Goal: Transaction & Acquisition: Purchase product/service

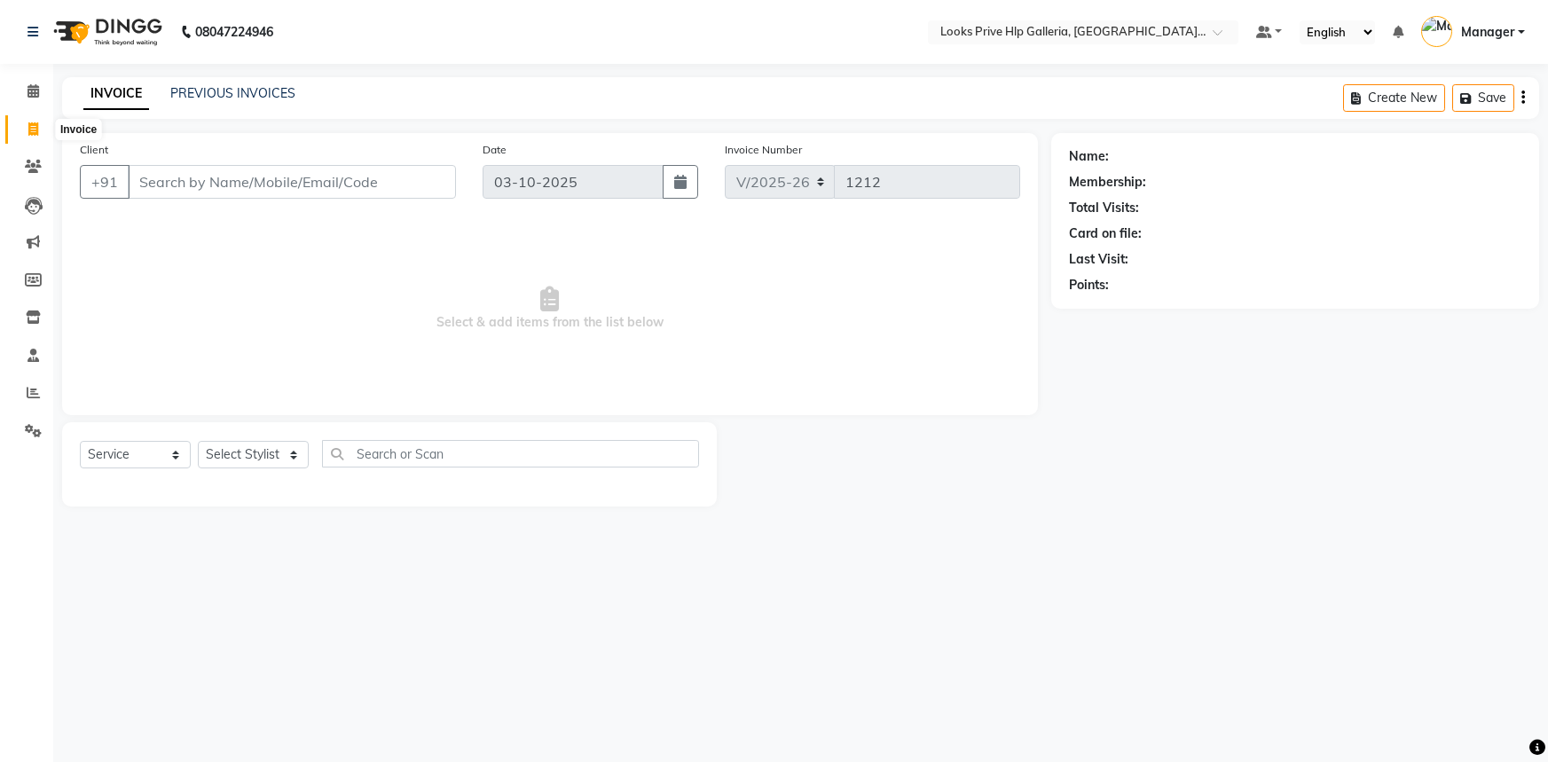
select select "7937"
select select "service"
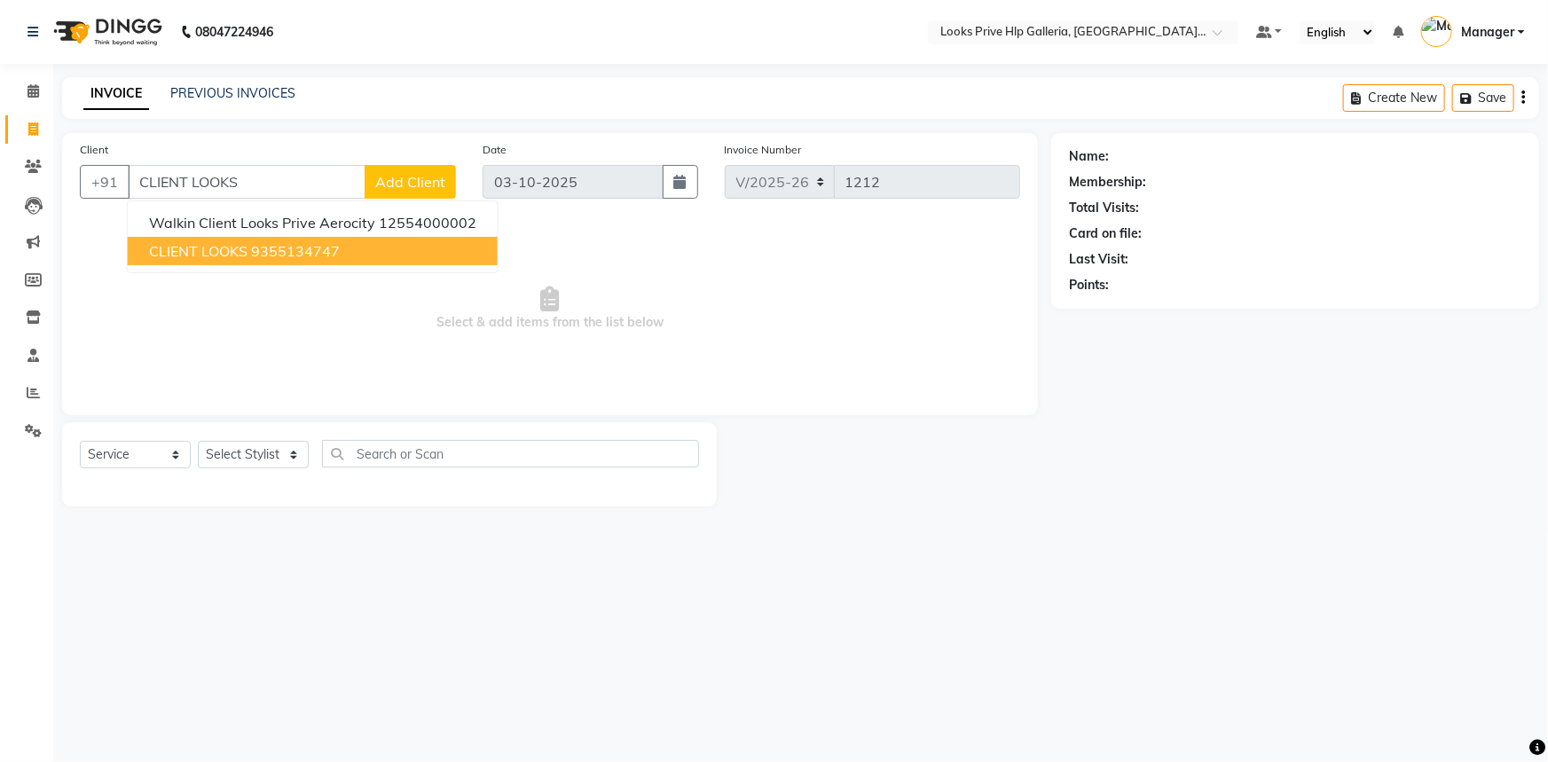
click at [285, 239] on button "CLIENT LOOKS 9355134747" at bounding box center [313, 251] width 370 height 28
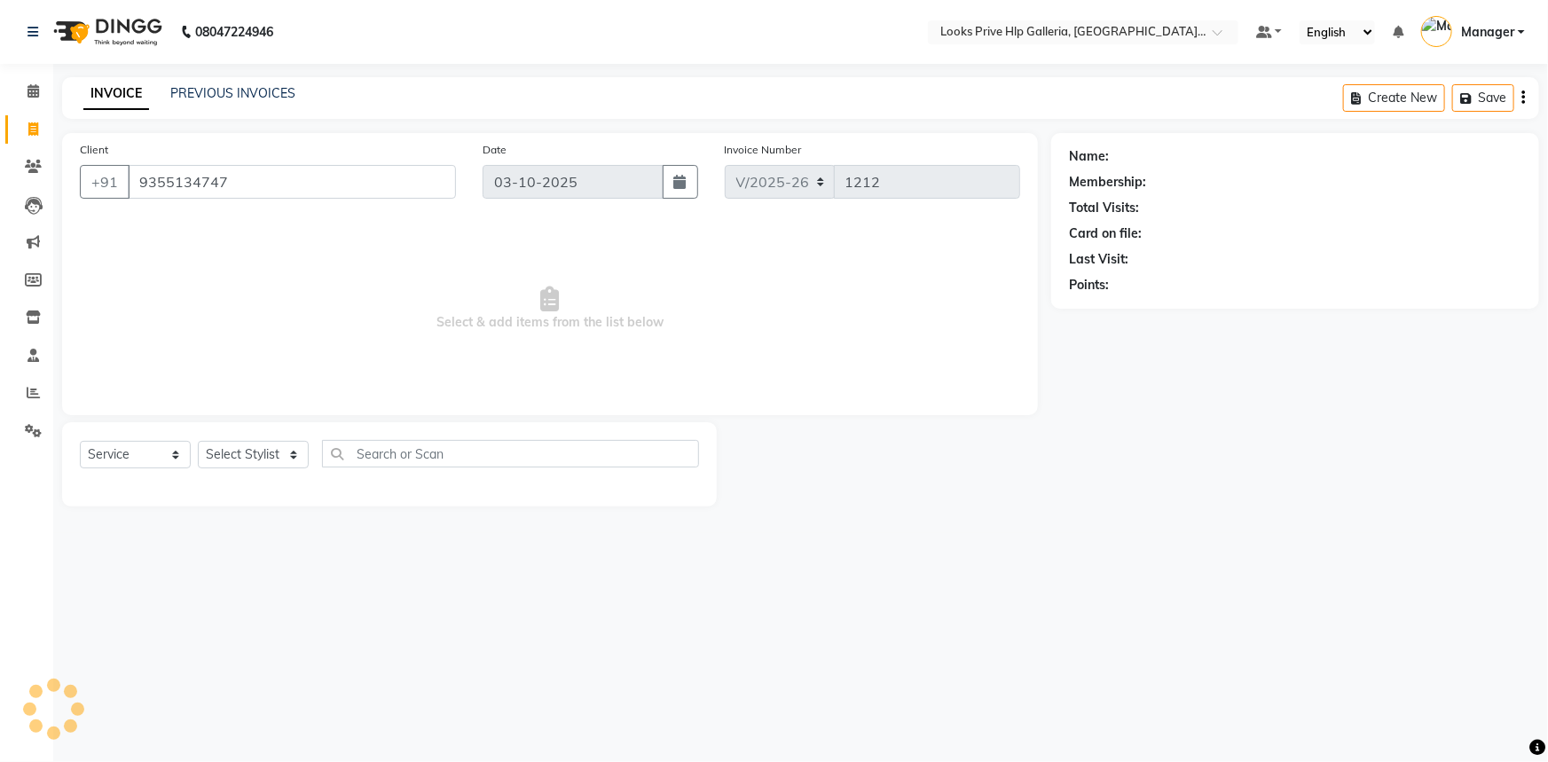
type input "9355134747"
select select "1: Object"
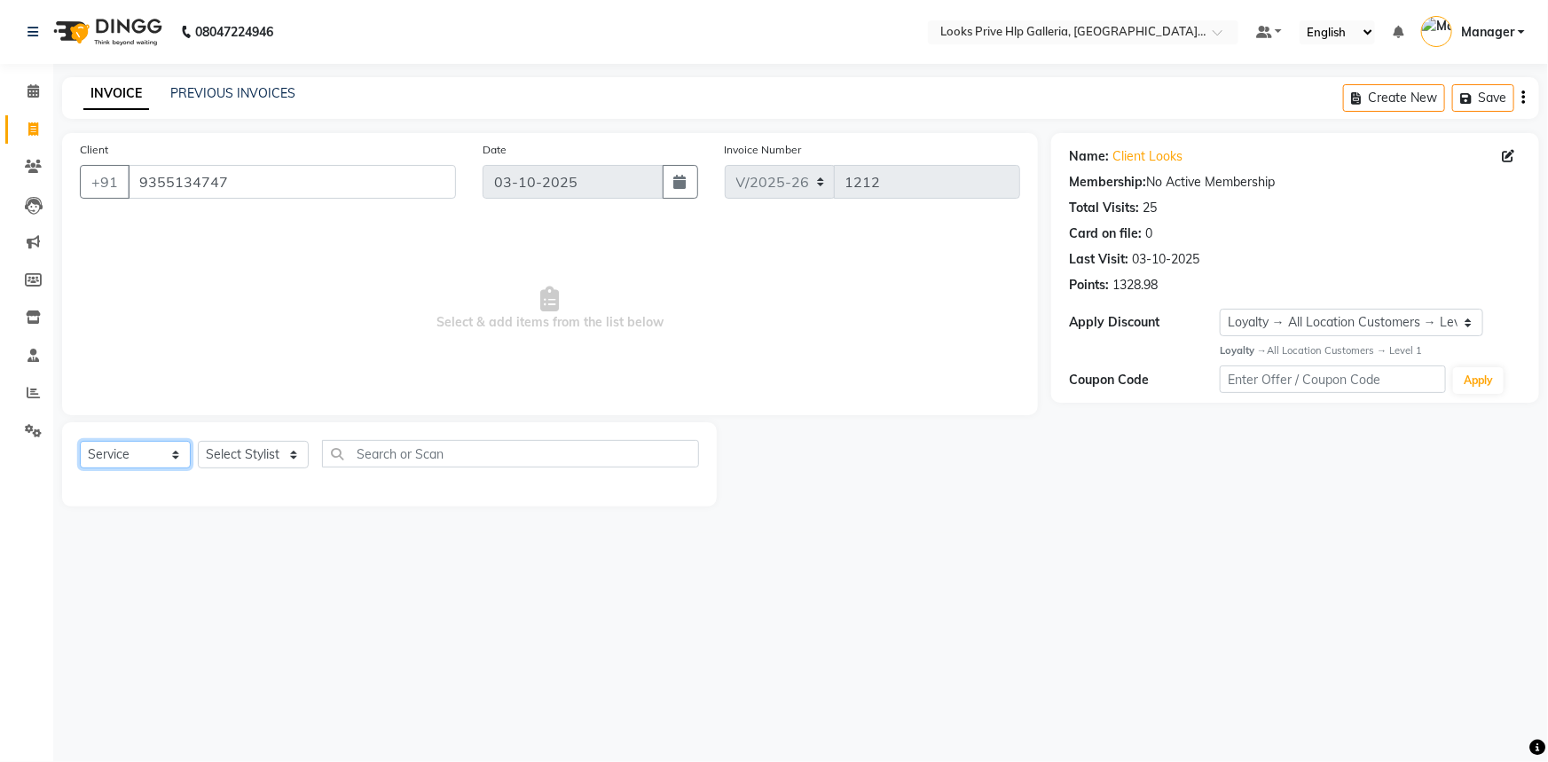
click at [166, 451] on select "Select Service Product Membership Package Voucher Prepaid Gift Card" at bounding box center [135, 454] width 111 height 27
select select "product"
click at [80, 441] on select "Select Service Product Membership Package Voucher Prepaid Gift Card" at bounding box center [135, 454] width 111 height 27
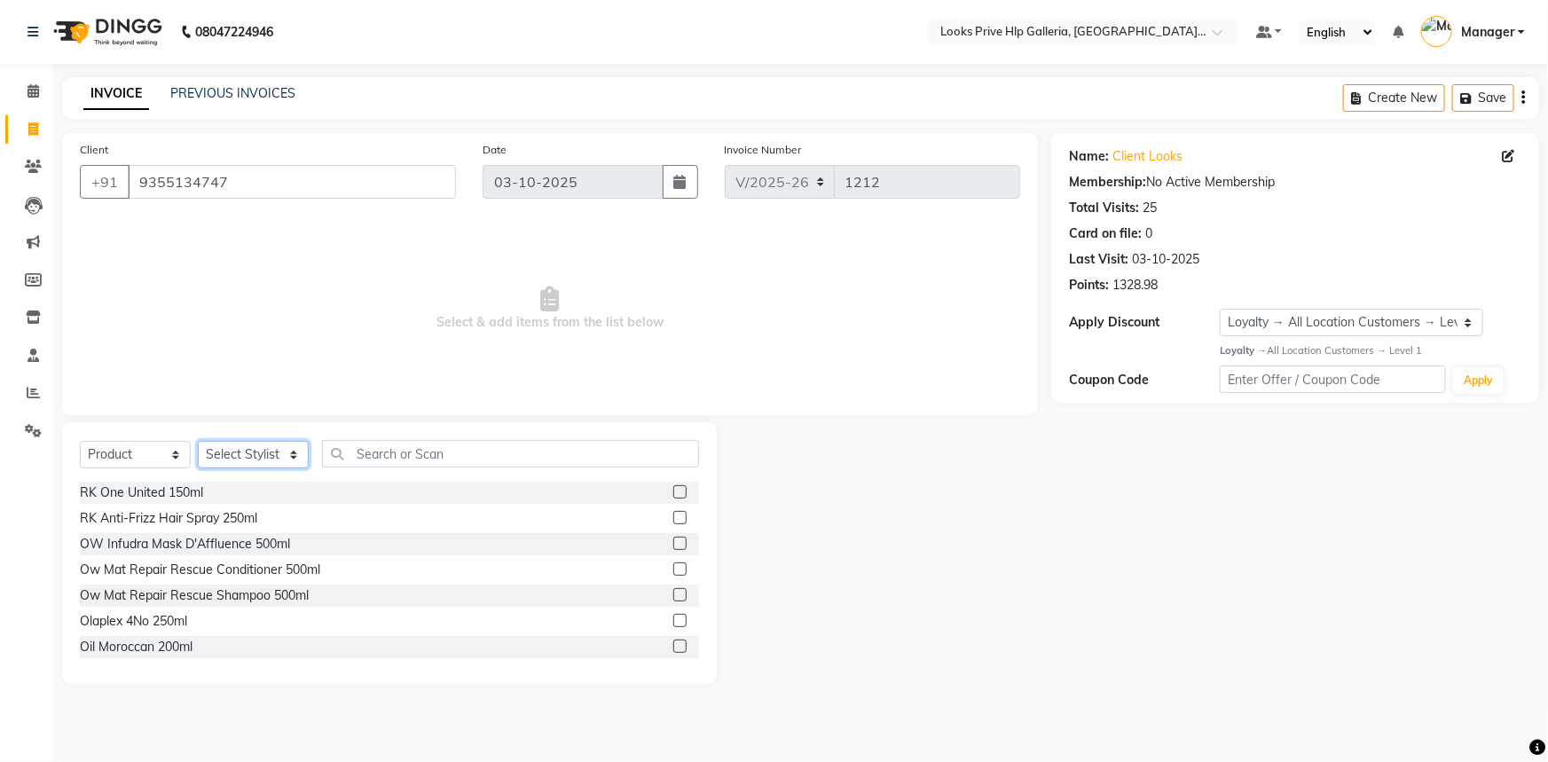
click at [216, 451] on select "Select Stylist Arshdeep Arya Counter_Sales Gourav_pdct Gurdeep_Nails+MKP Manage…" at bounding box center [253, 454] width 111 height 27
select select "71869"
click at [198, 441] on select "Select Stylist Arshdeep Arya Counter_Sales Gourav_pdct Gurdeep_Nails+MKP Manage…" at bounding box center [253, 454] width 111 height 27
click at [385, 448] on input "text" at bounding box center [510, 453] width 377 height 27
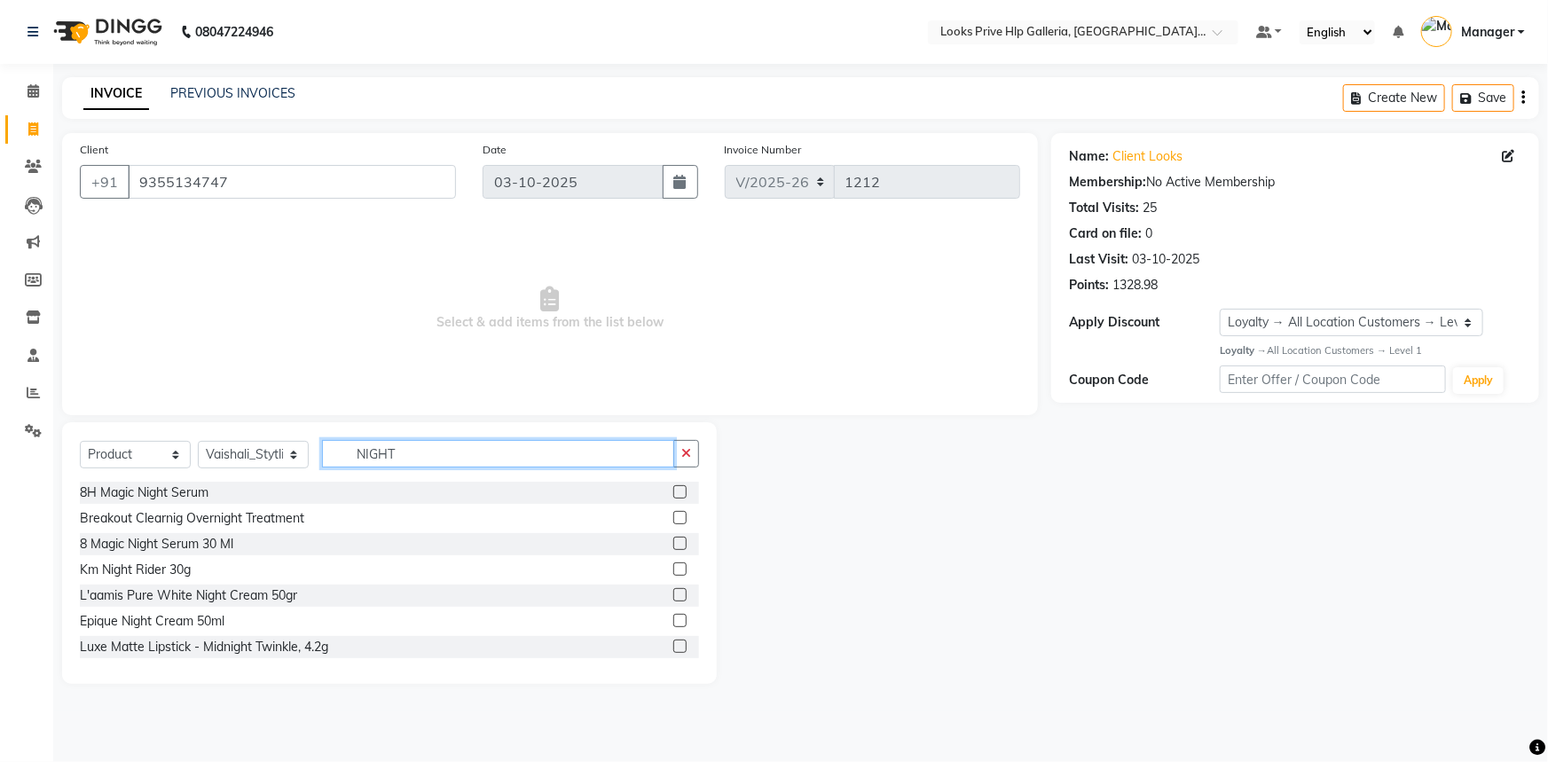
type input "NIGHT"
click at [673, 594] on label at bounding box center [679, 594] width 13 height 13
click at [673, 594] on input "checkbox" at bounding box center [679, 596] width 12 height 12
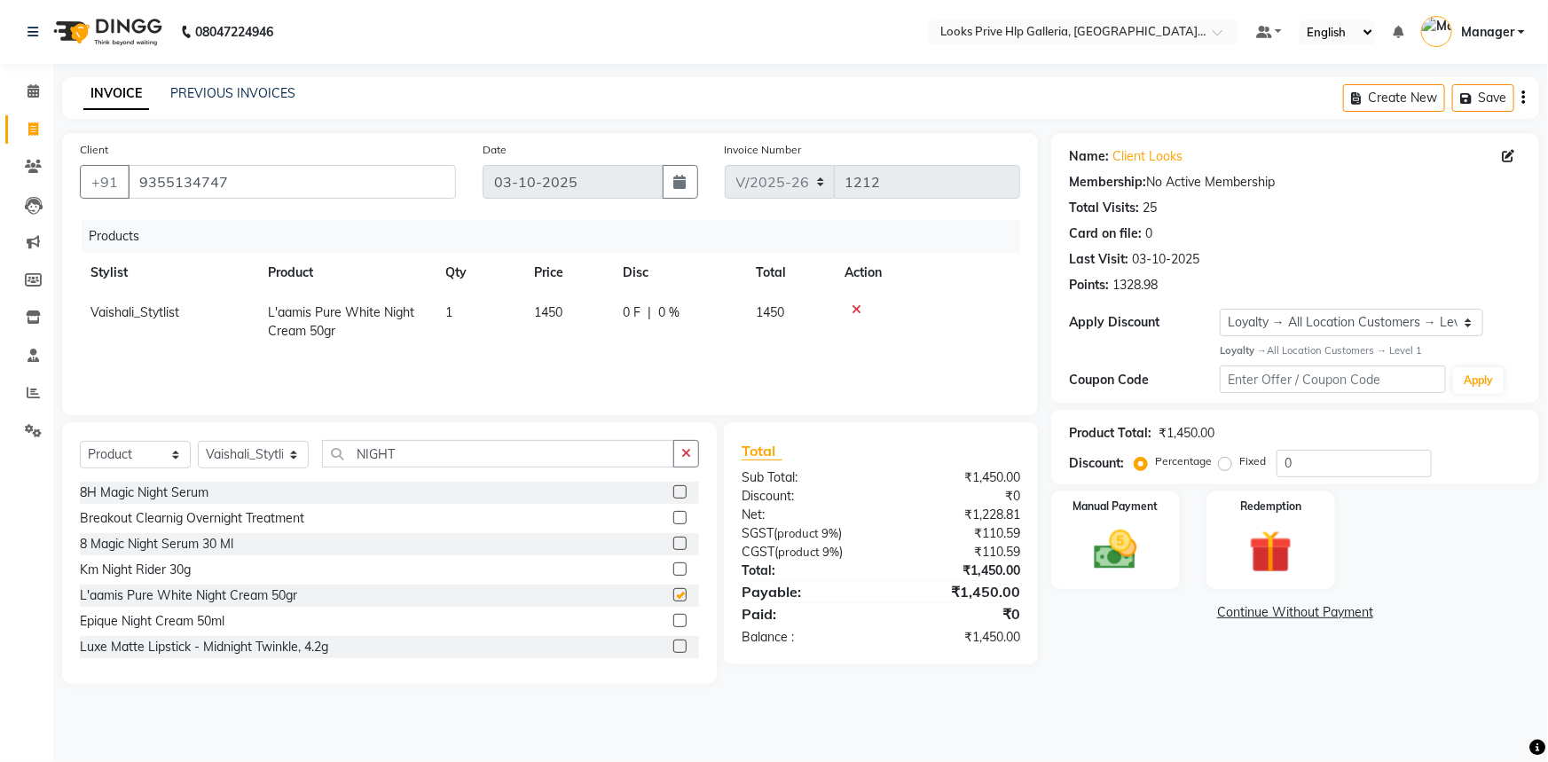
checkbox input "false"
click at [1334, 459] on input "0" at bounding box center [1353, 463] width 155 height 27
type input "10"
click at [1168, 569] on div "Manual Payment" at bounding box center [1115, 541] width 134 height 102
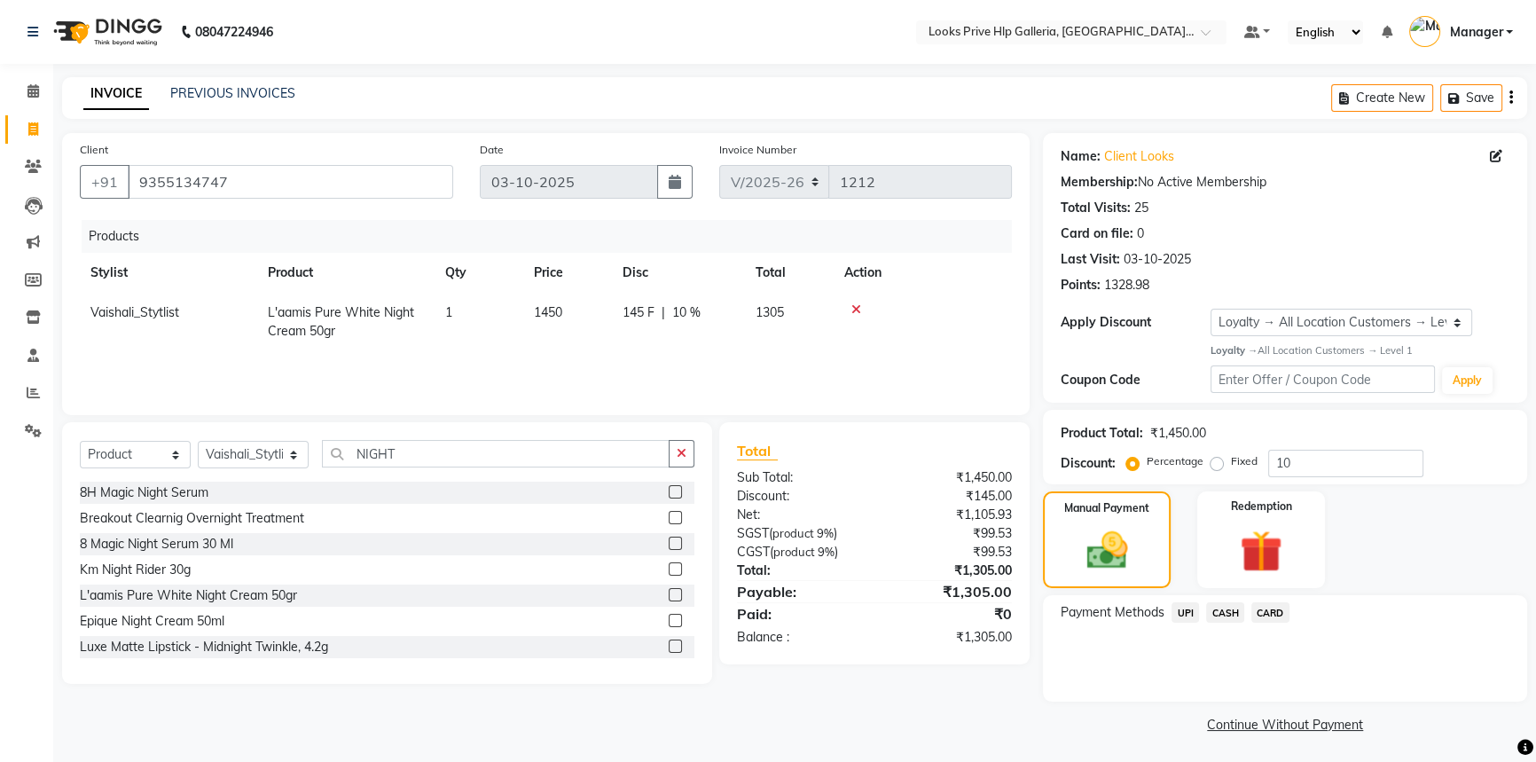
click at [1220, 608] on span "CASH" at bounding box center [1225, 612] width 38 height 20
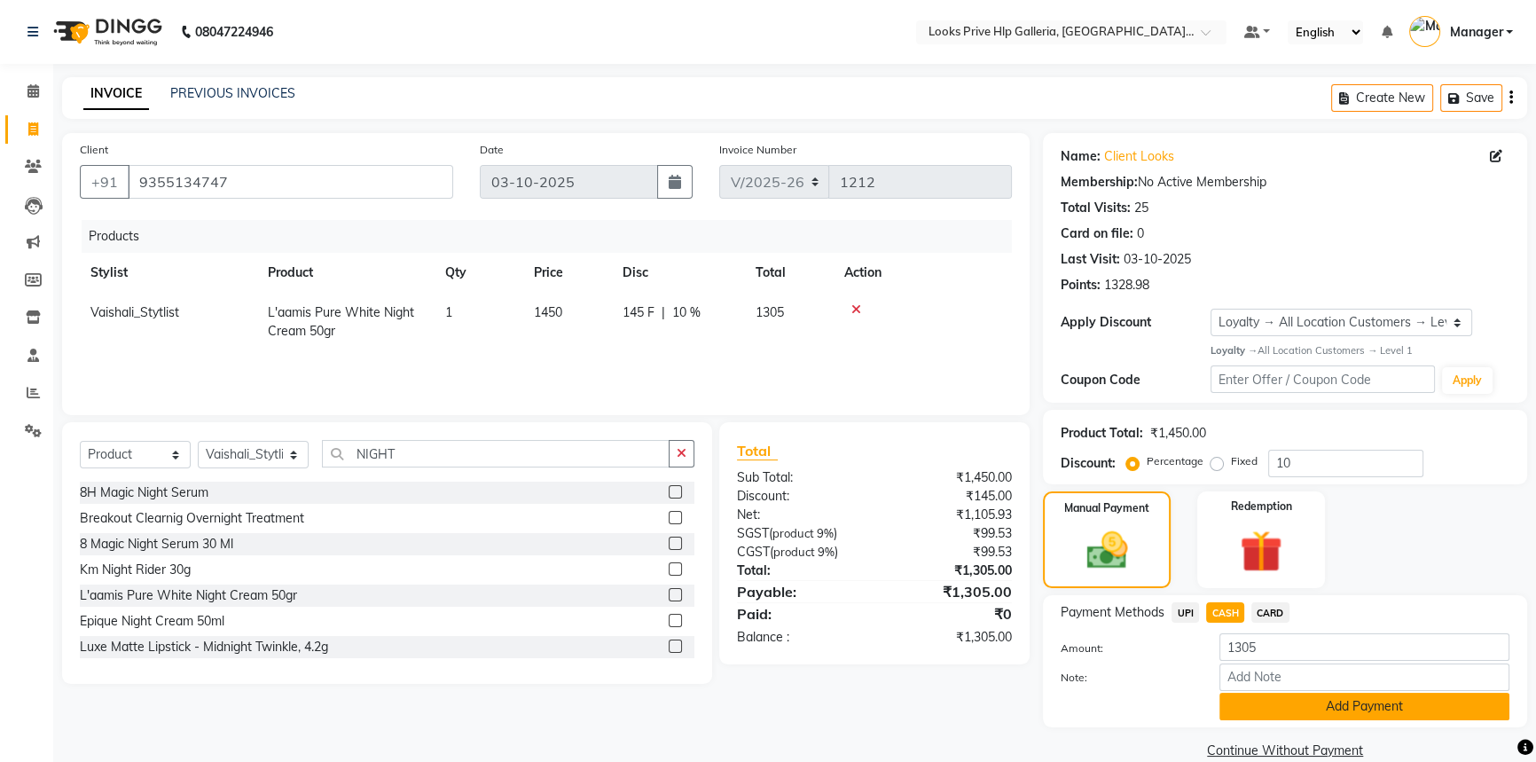
click at [1257, 706] on button "Add Payment" at bounding box center [1365, 706] width 290 height 27
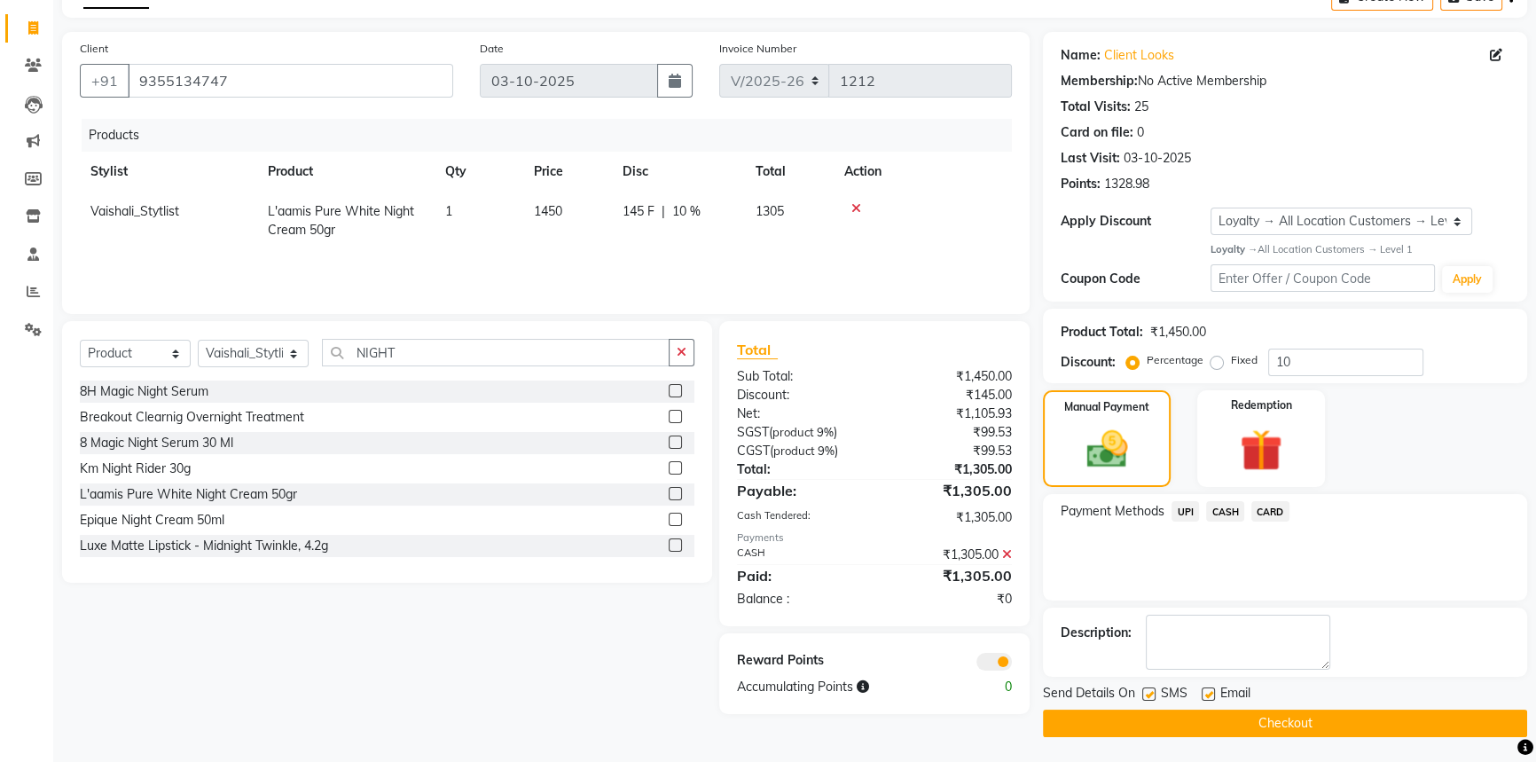
scroll to position [102, 0]
click at [1234, 713] on button "Checkout" at bounding box center [1285, 722] width 484 height 27
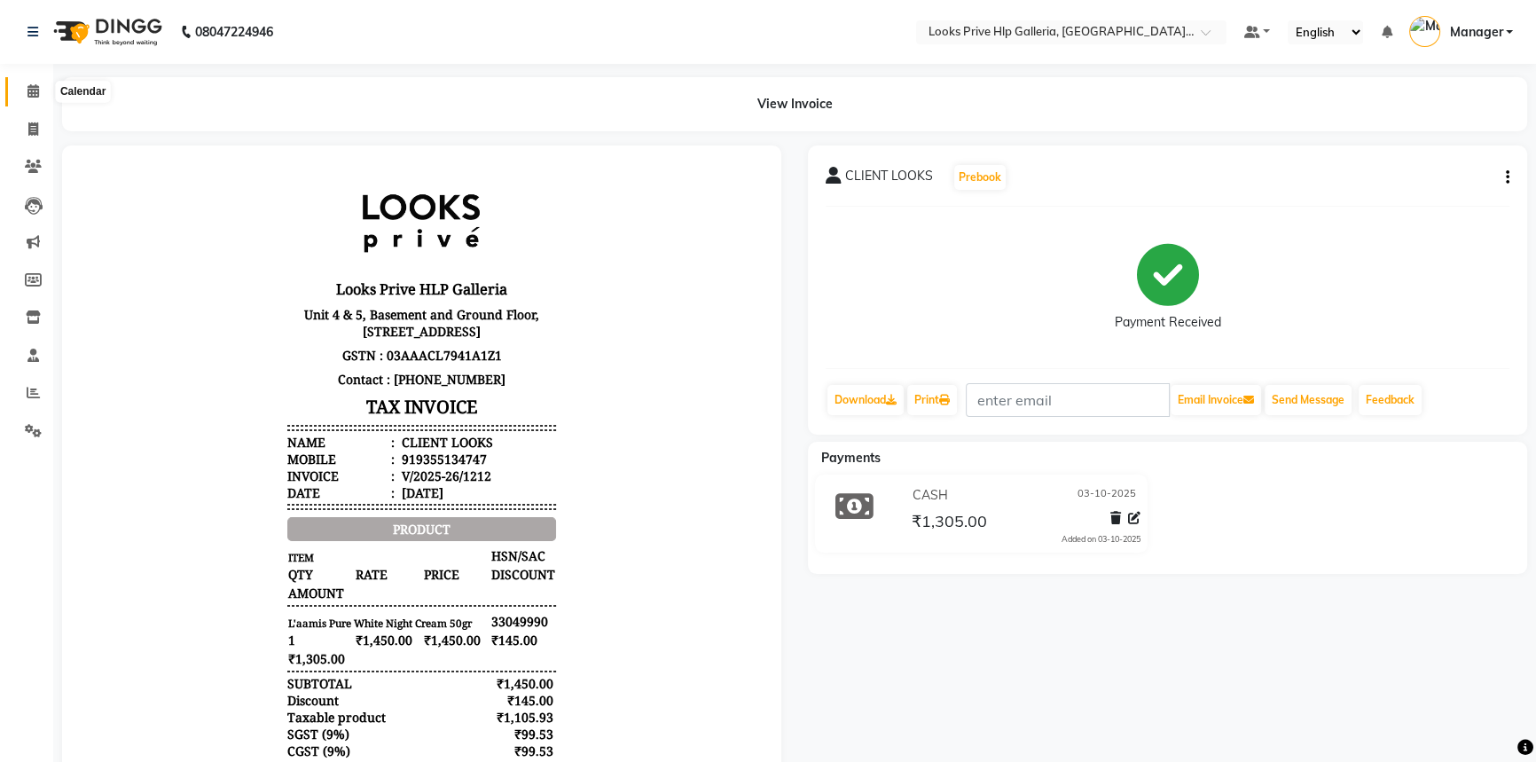
click at [35, 86] on icon at bounding box center [33, 90] width 12 height 13
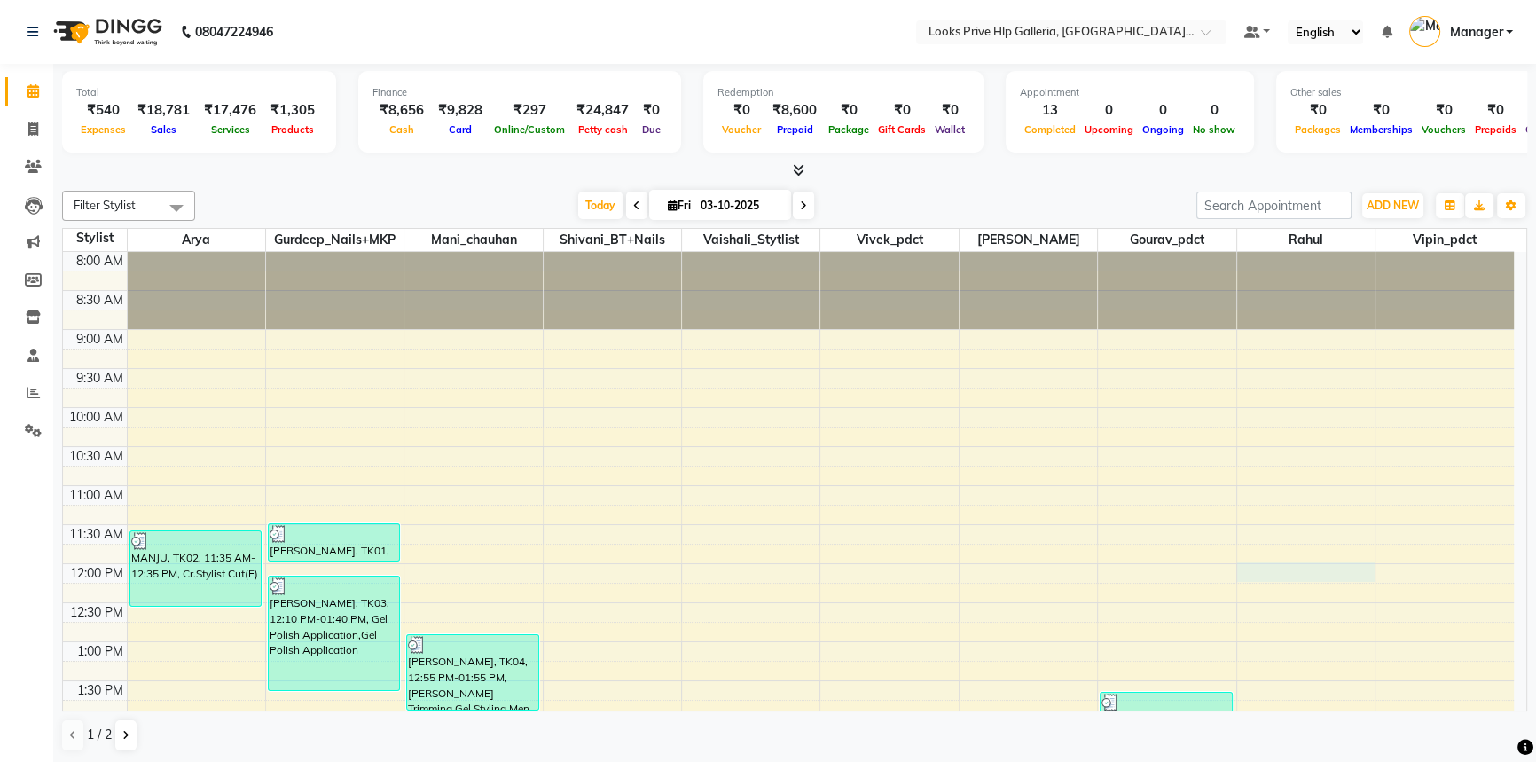
click at [1244, 508] on div "8:00 AM 8:30 AM 9:00 AM 9:30 AM 10:00 AM 10:30 AM 11:00 AM 11:30 AM 12:00 PM 12…" at bounding box center [788, 759] width 1451 height 1014
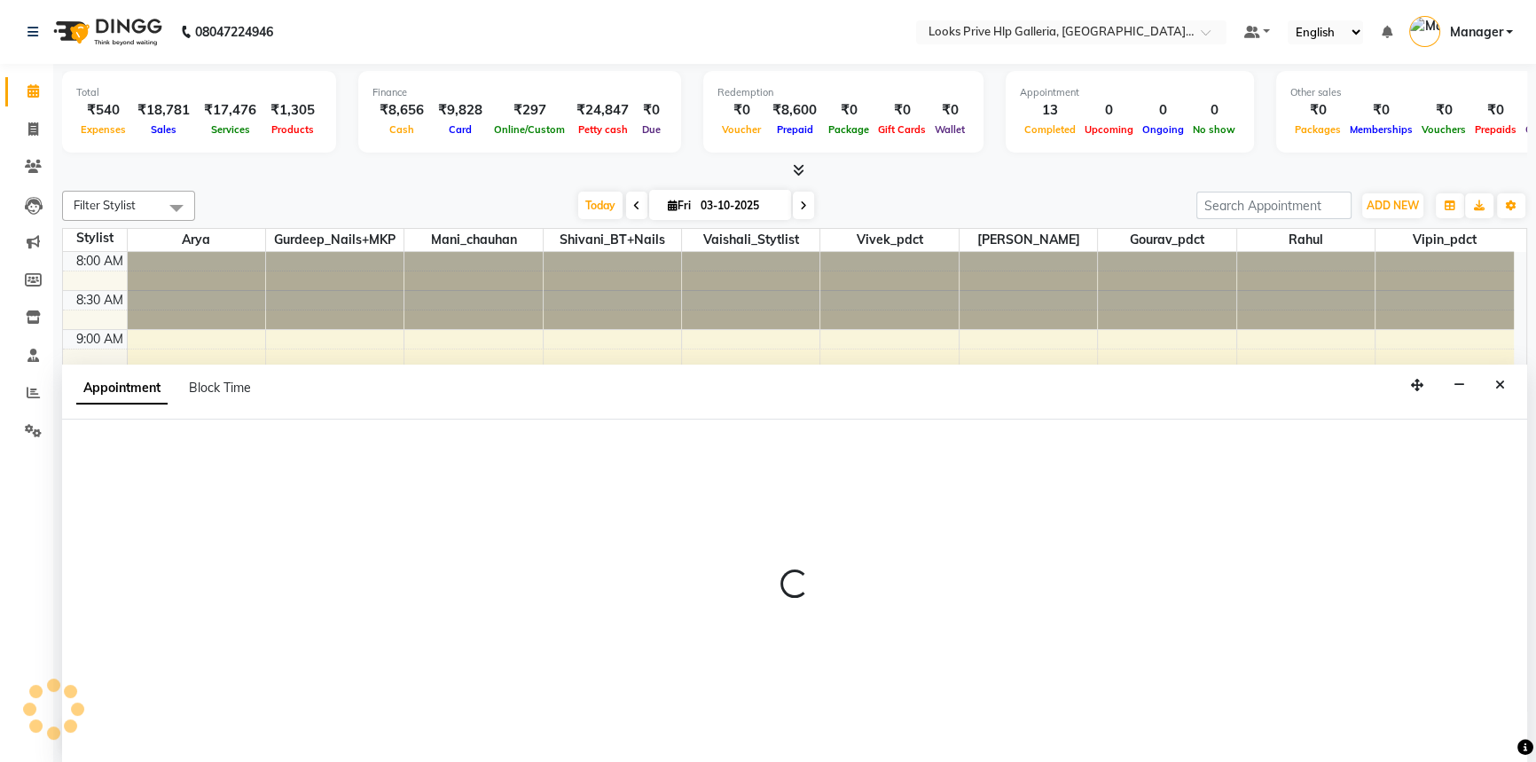
drag, startPoint x: 1250, startPoint y: 578, endPoint x: 1236, endPoint y: 463, distance: 116.1
click at [1330, 459] on div at bounding box center [794, 592] width 1465 height 344
select select "74725"
select select "675"
select select "tentative"
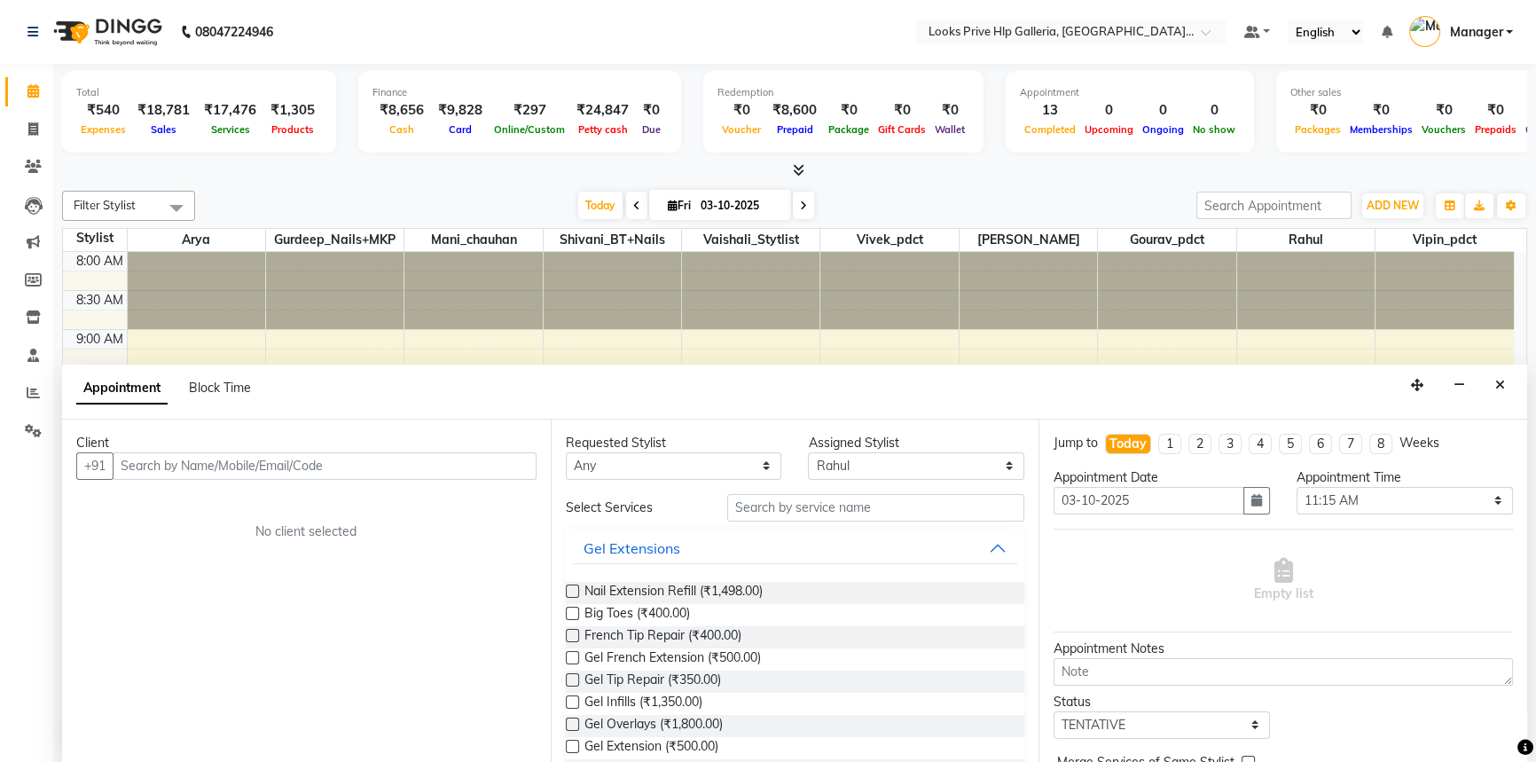
click at [1338, 455] on div "Jump to Today 1 2 3 4 5 6 7 8 Weeks" at bounding box center [1283, 451] width 486 height 35
click at [1338, 454] on div "Jump to Today 1 2 3 4 5 6 7 8 Weeks" at bounding box center [1283, 451] width 486 height 35
drag, startPoint x: 824, startPoint y: 324, endPoint x: 817, endPoint y: 311, distance: 14.3
click at [824, 323] on div at bounding box center [888, 290] width 137 height 77
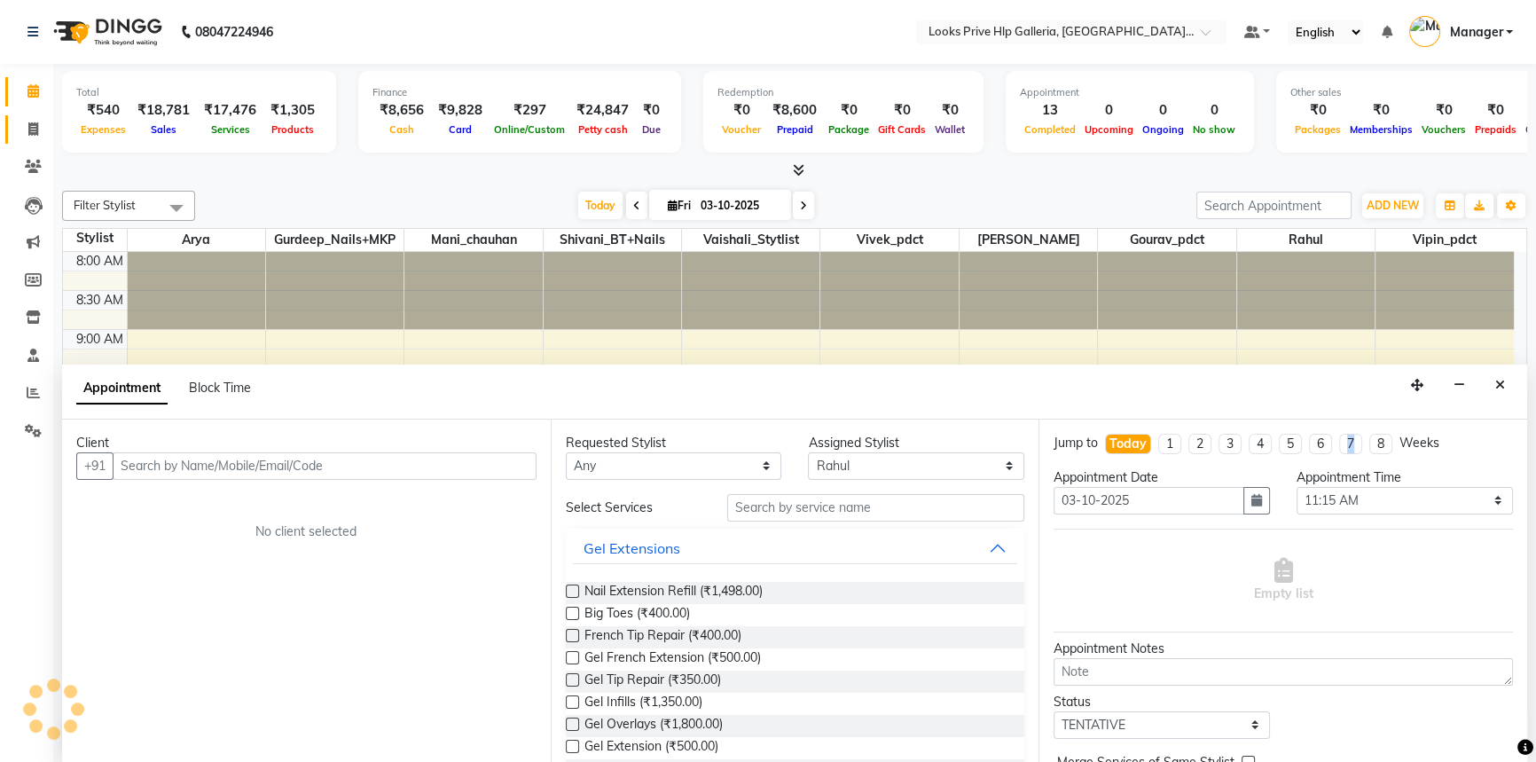
click at [29, 120] on span at bounding box center [33, 130] width 31 height 20
select select "service"
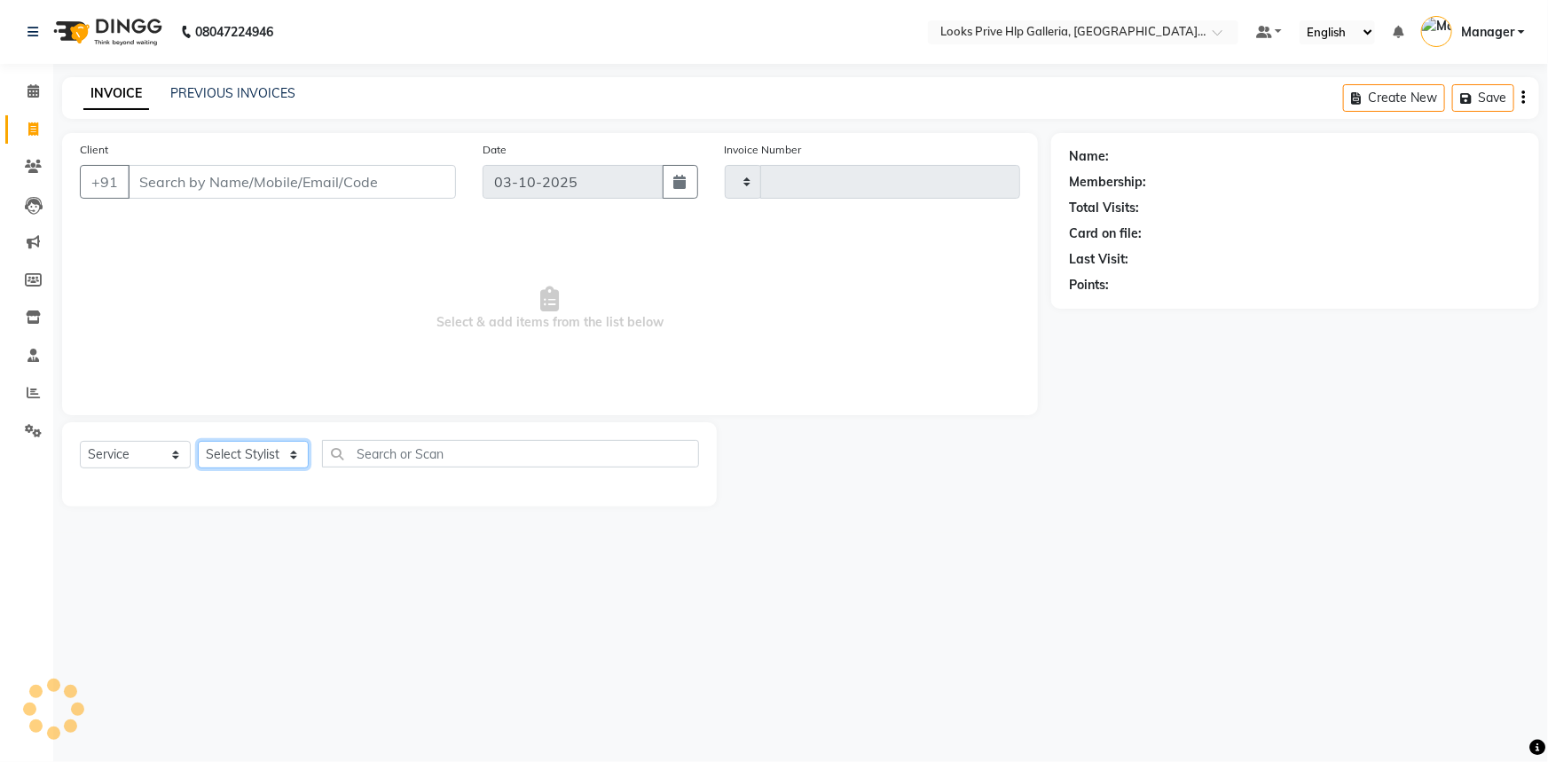
click at [225, 455] on select "Select Stylist" at bounding box center [253, 454] width 111 height 27
type input "1213"
select select "7937"
click at [397, 189] on input "Client" at bounding box center [292, 182] width 328 height 34
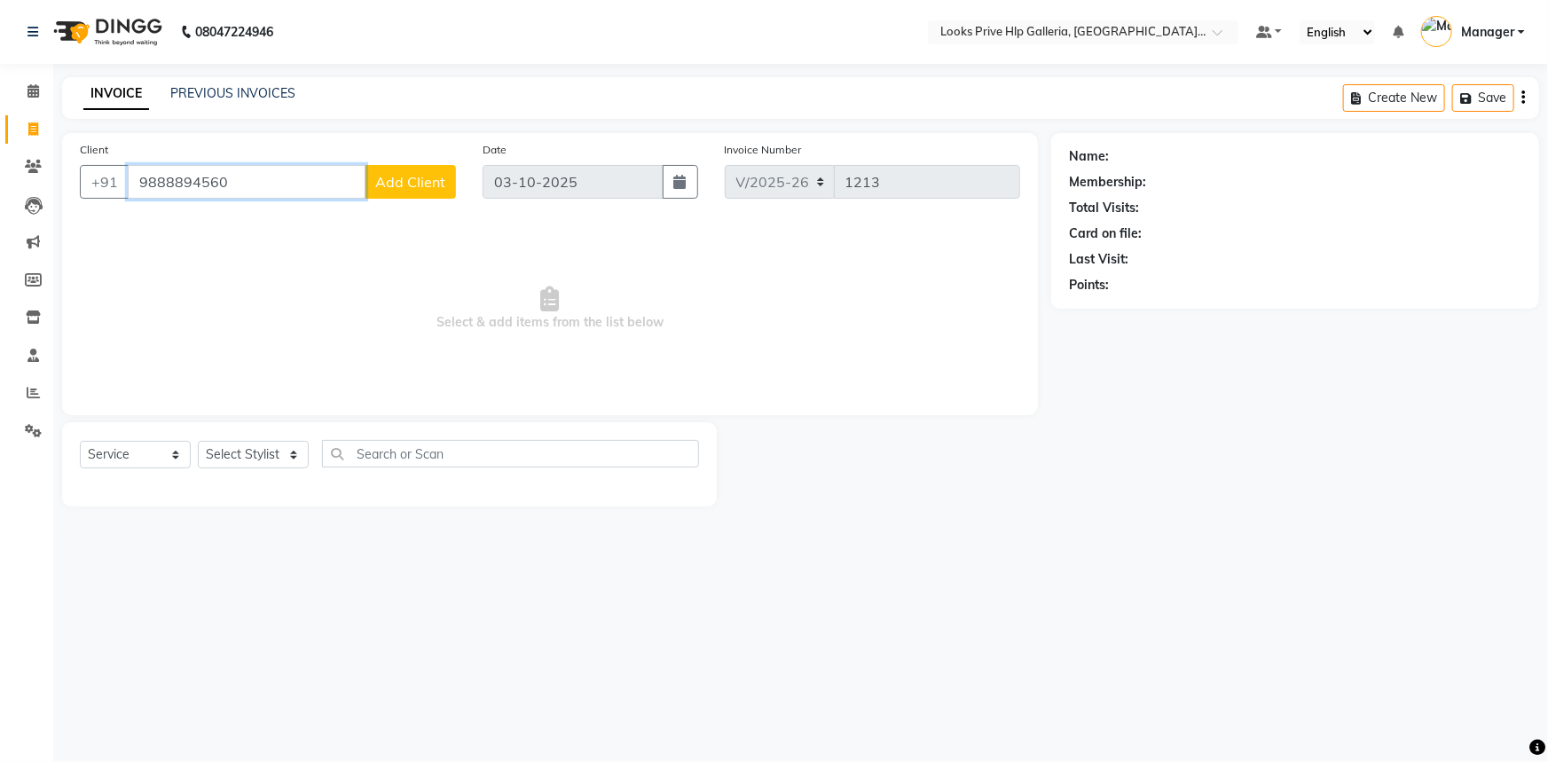
type input "9888894560"
click at [392, 181] on span "Add Client" at bounding box center [410, 182] width 70 height 18
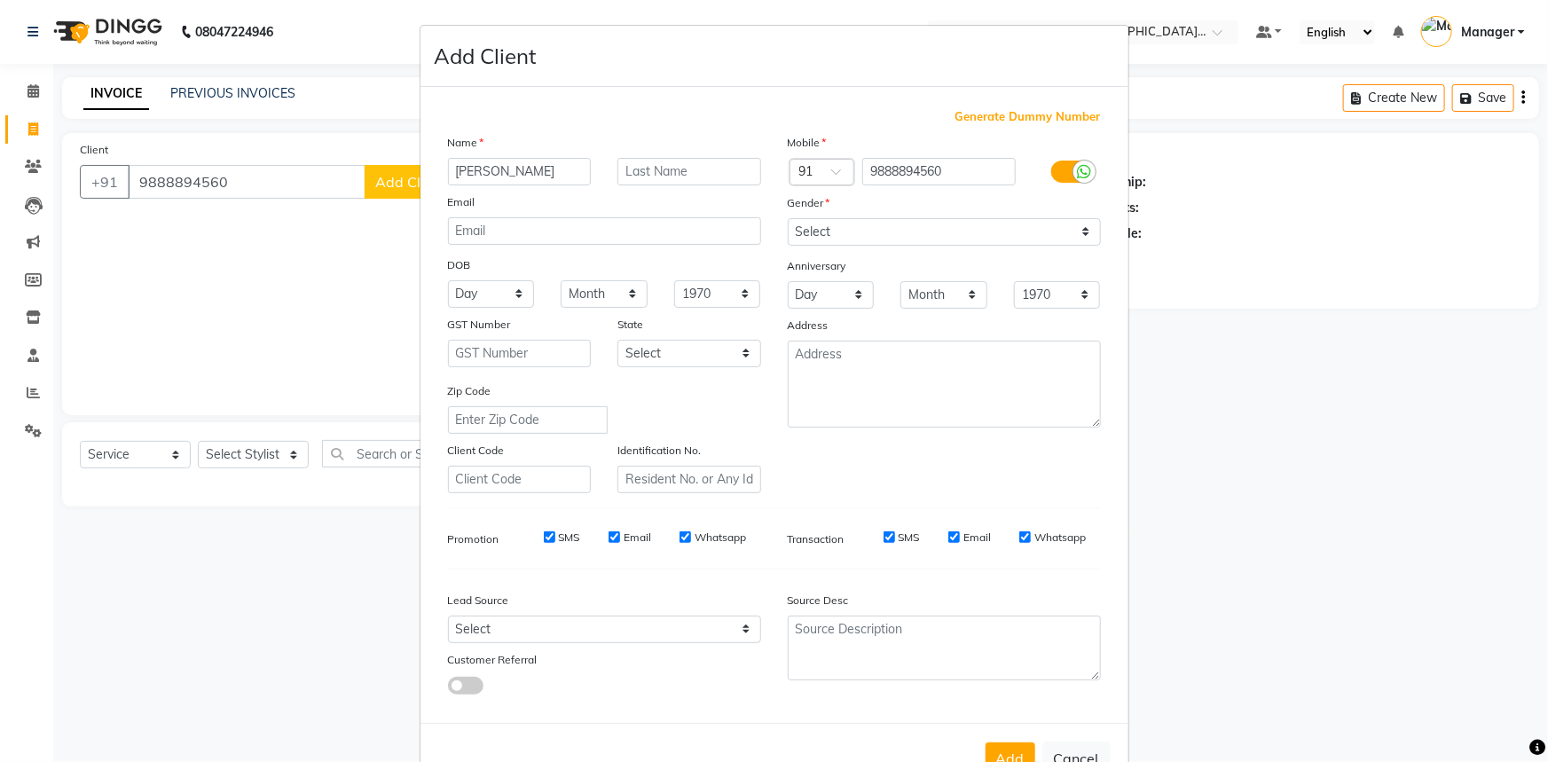
type input "KANIKA"
click at [811, 239] on select "Select Male Female Other Prefer Not To Say" at bounding box center [944, 231] width 313 height 27
select select "female"
click at [788, 218] on select "Select Male Female Other Prefer Not To Say" at bounding box center [944, 231] width 313 height 27
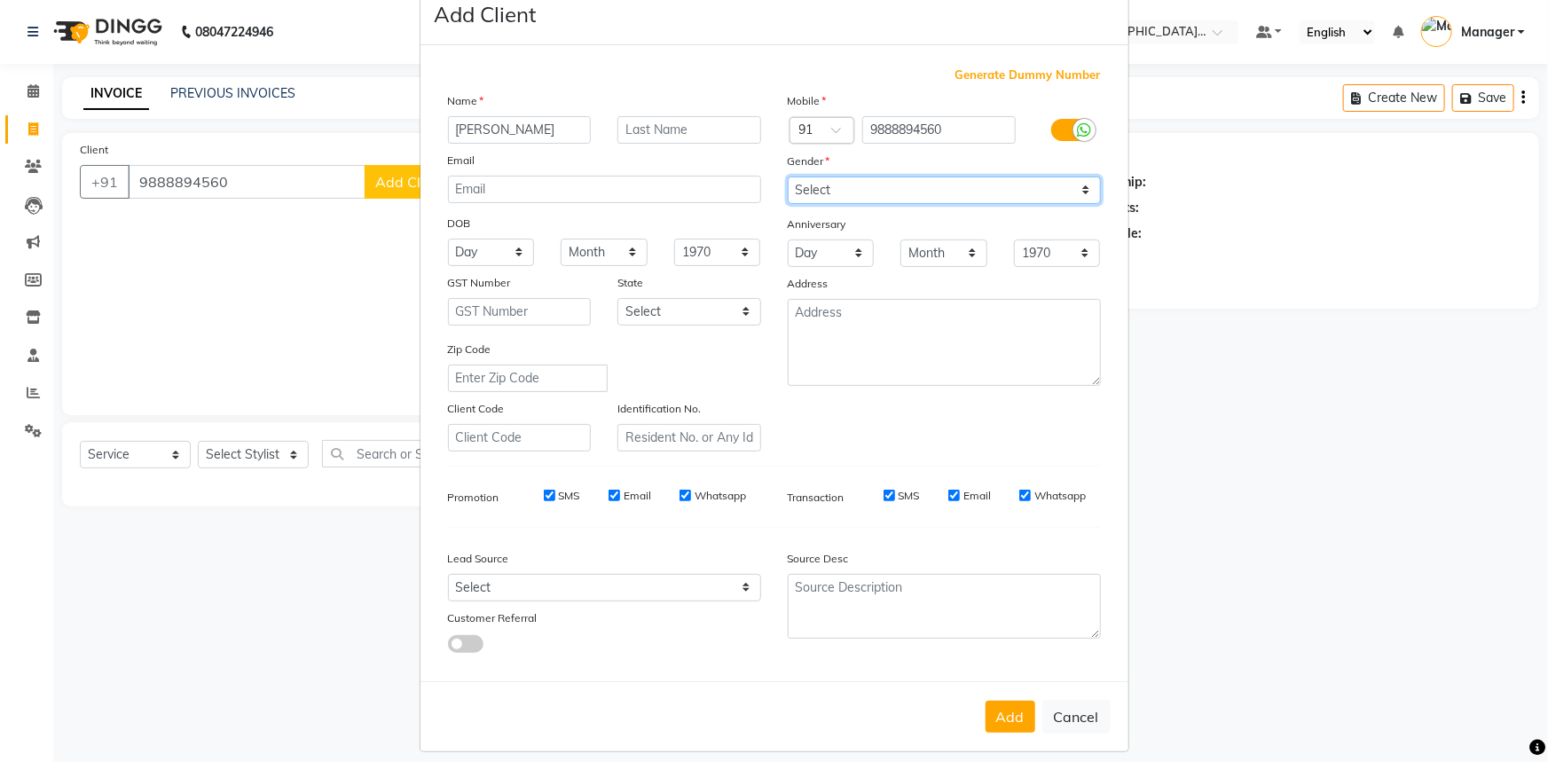
scroll to position [62, 0]
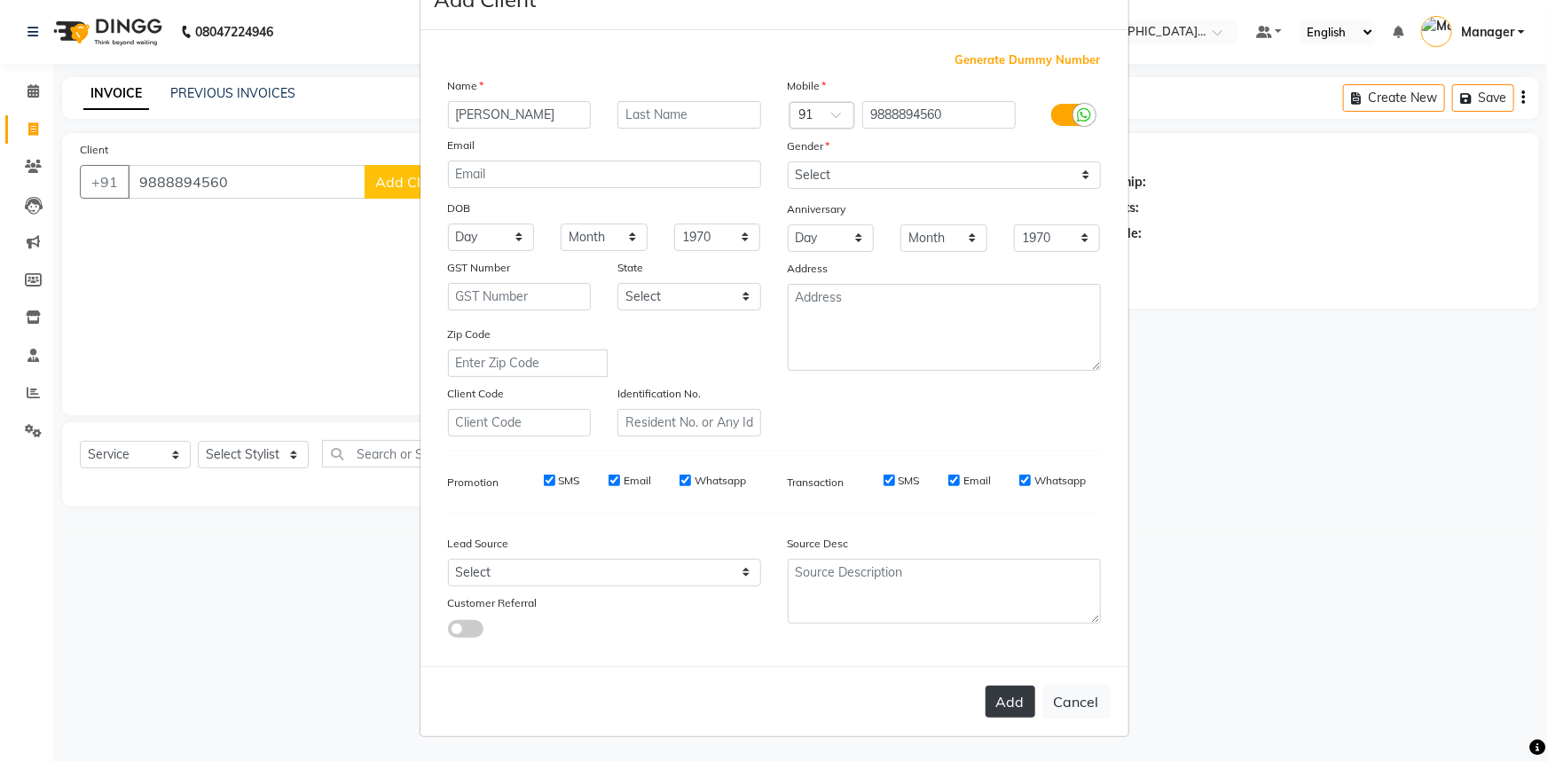
click at [994, 714] on button "Add" at bounding box center [1010, 702] width 50 height 32
select select
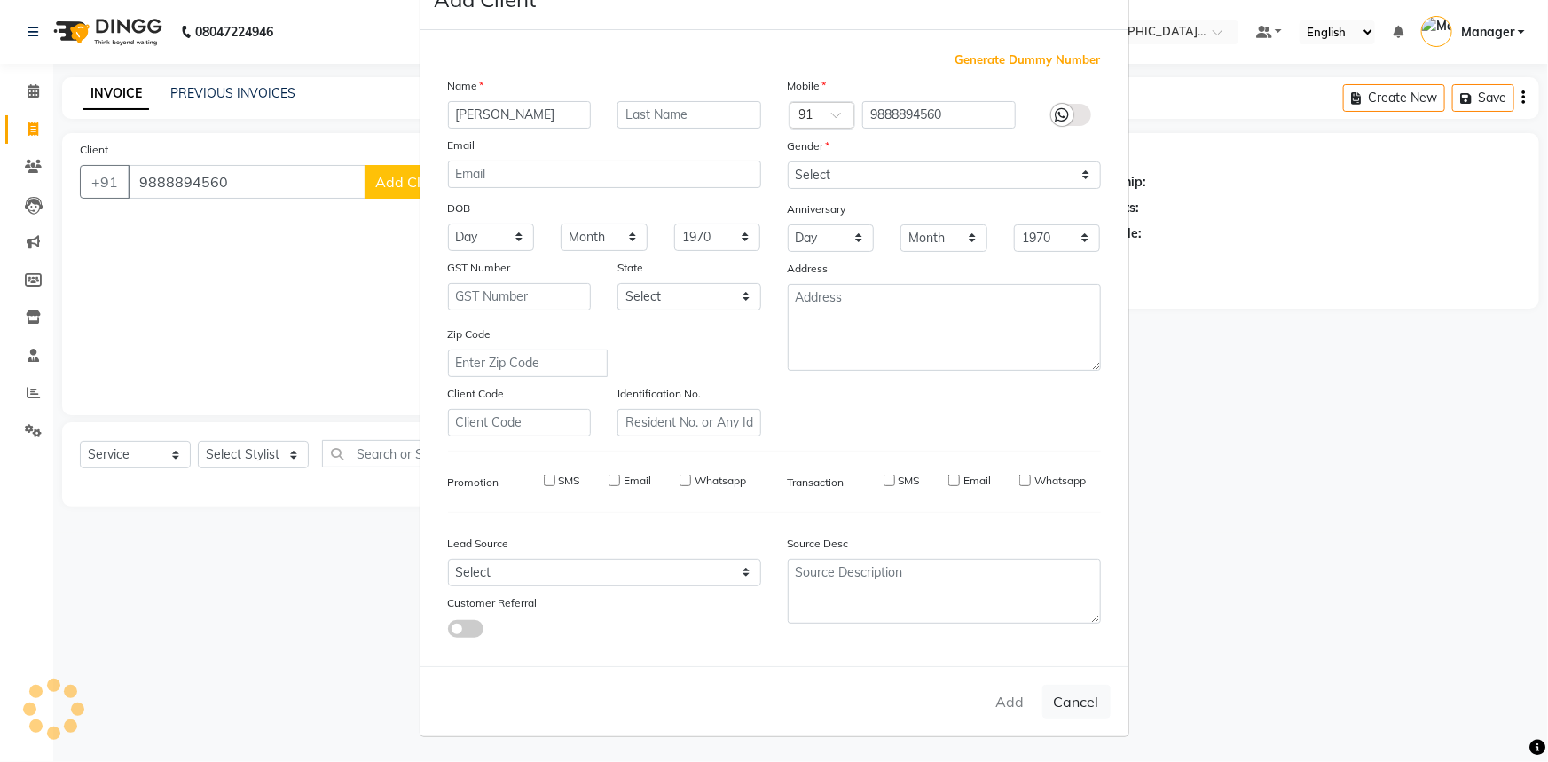
select select
checkbox input "false"
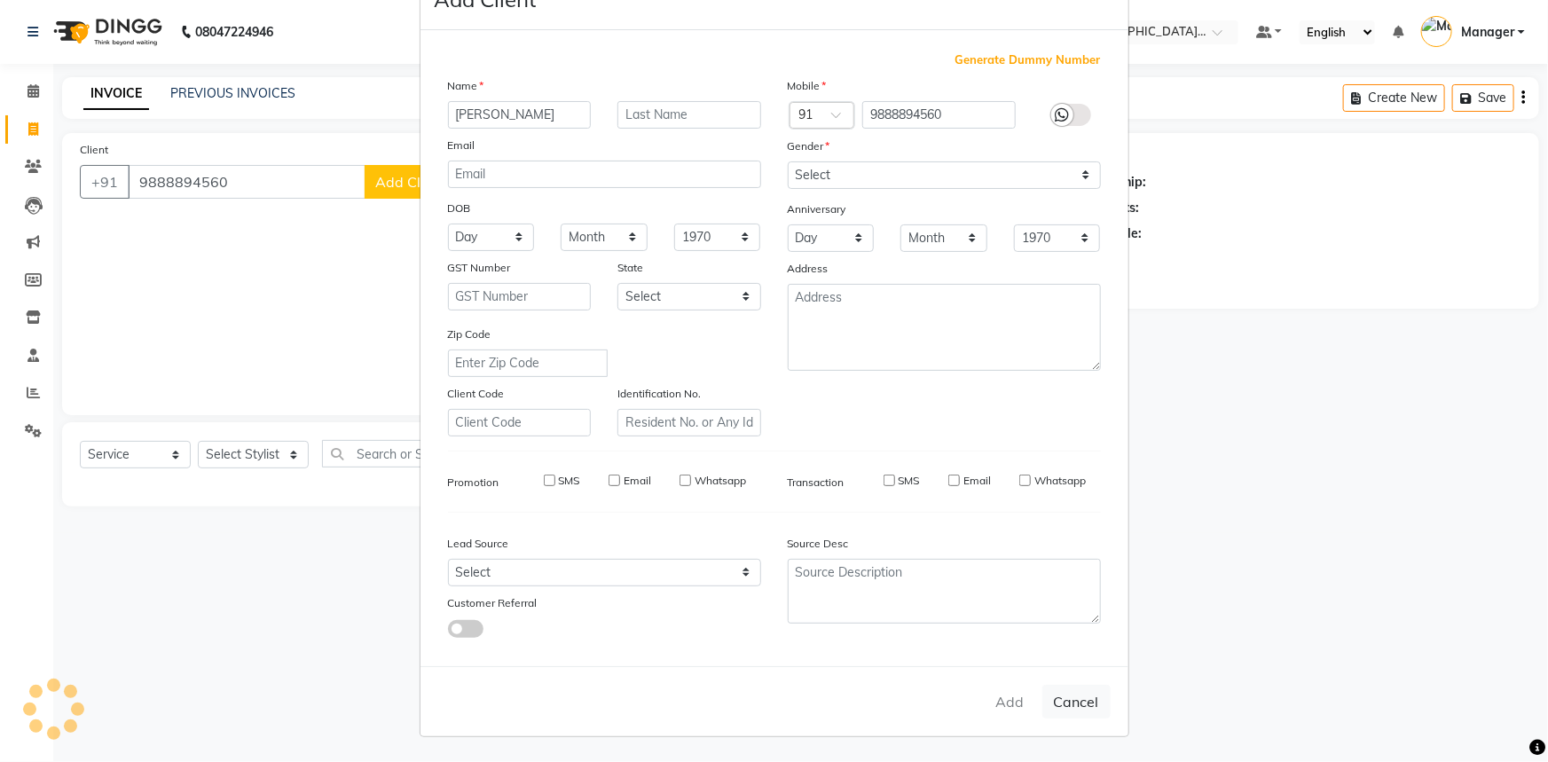
checkbox input "false"
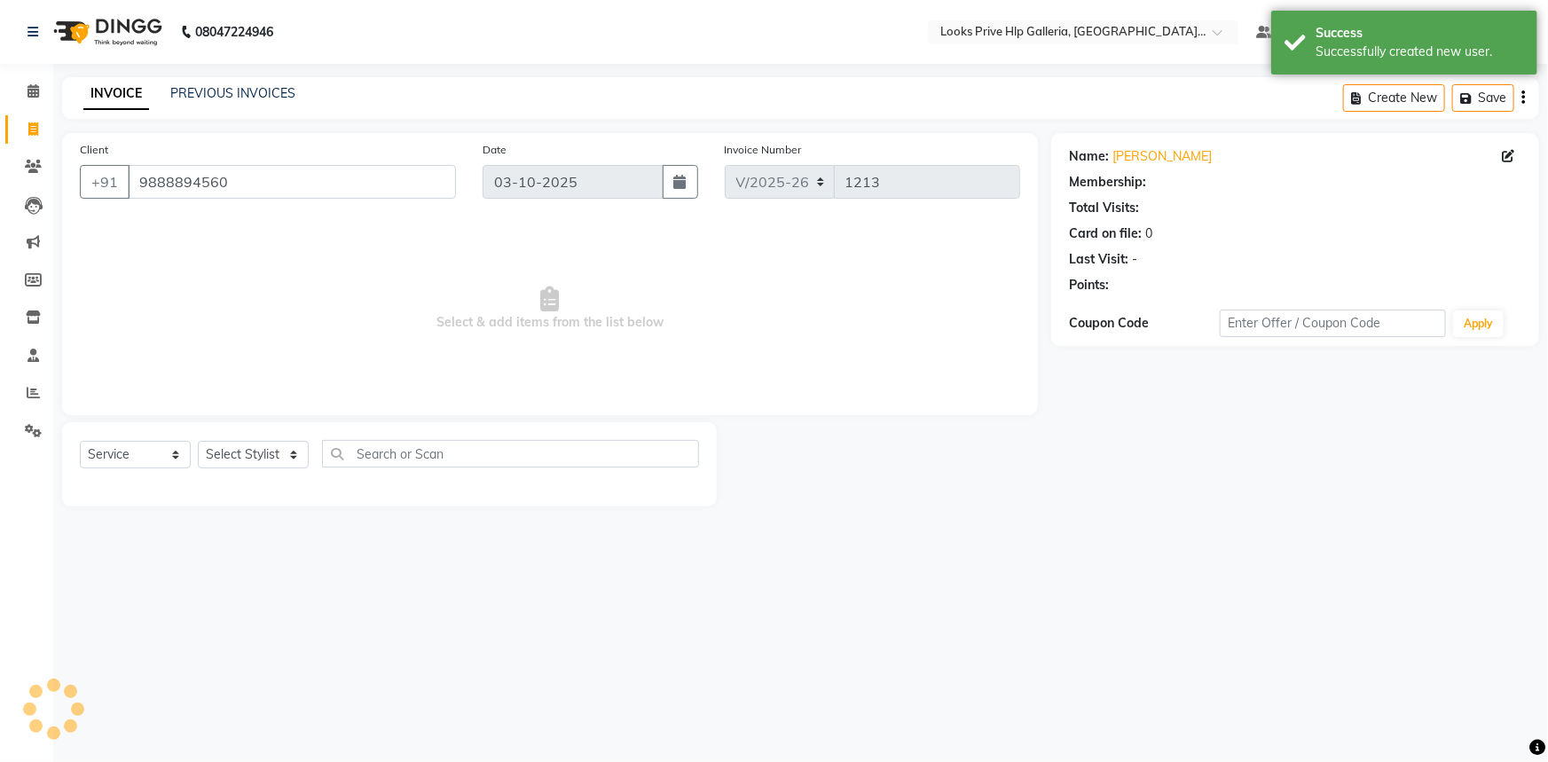
select select "1: Object"
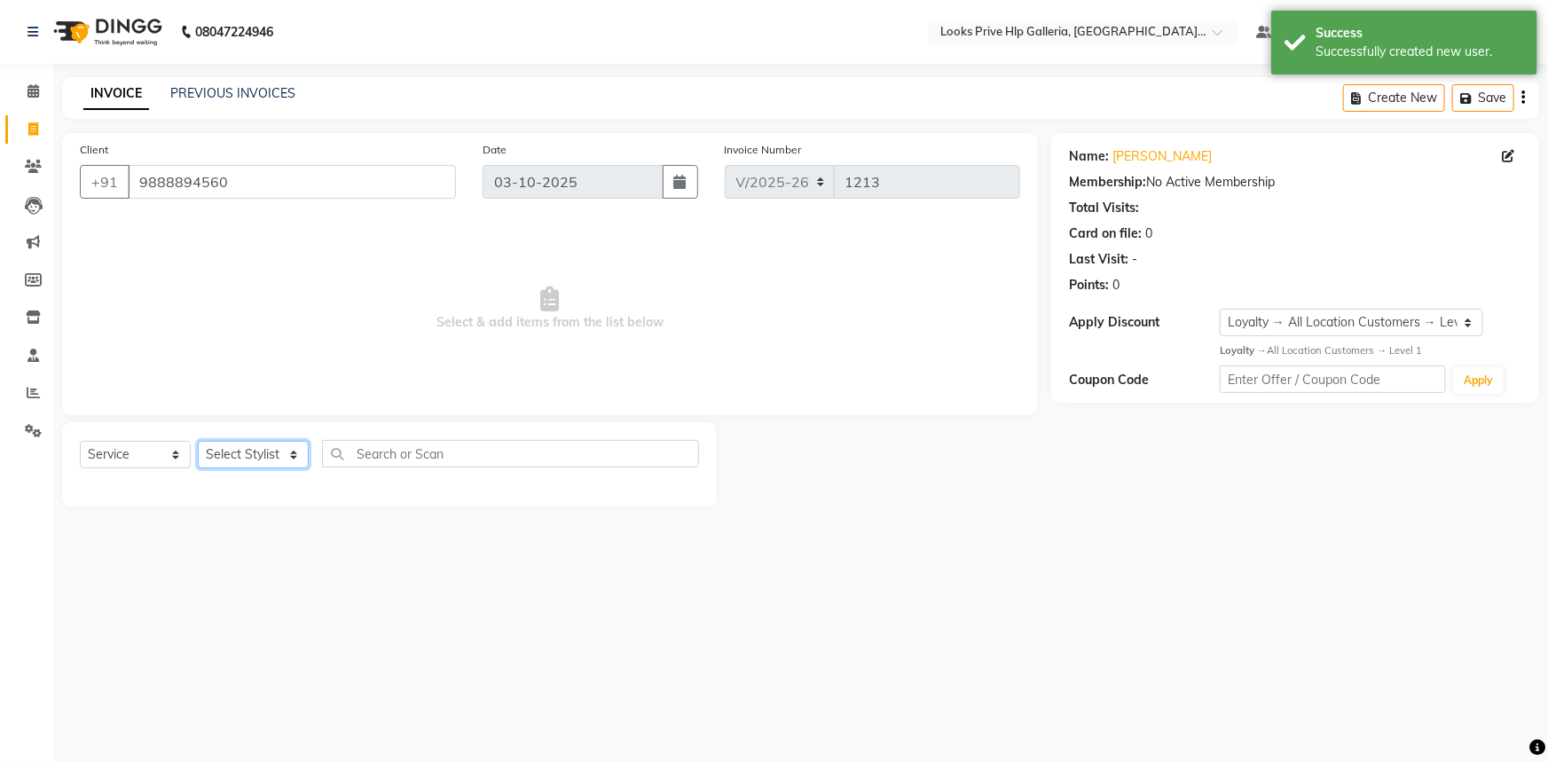
click at [215, 458] on select "Select Stylist Arshdeep Arya Counter_Sales Gourav_pdct Gurdeep_Nails+MKP Manage…" at bounding box center [253, 454] width 111 height 27
select select "71869"
click at [198, 441] on select "Select Stylist Arshdeep Arya Counter_Sales Gourav_pdct Gurdeep_Nails+MKP Manage…" at bounding box center [253, 454] width 111 height 27
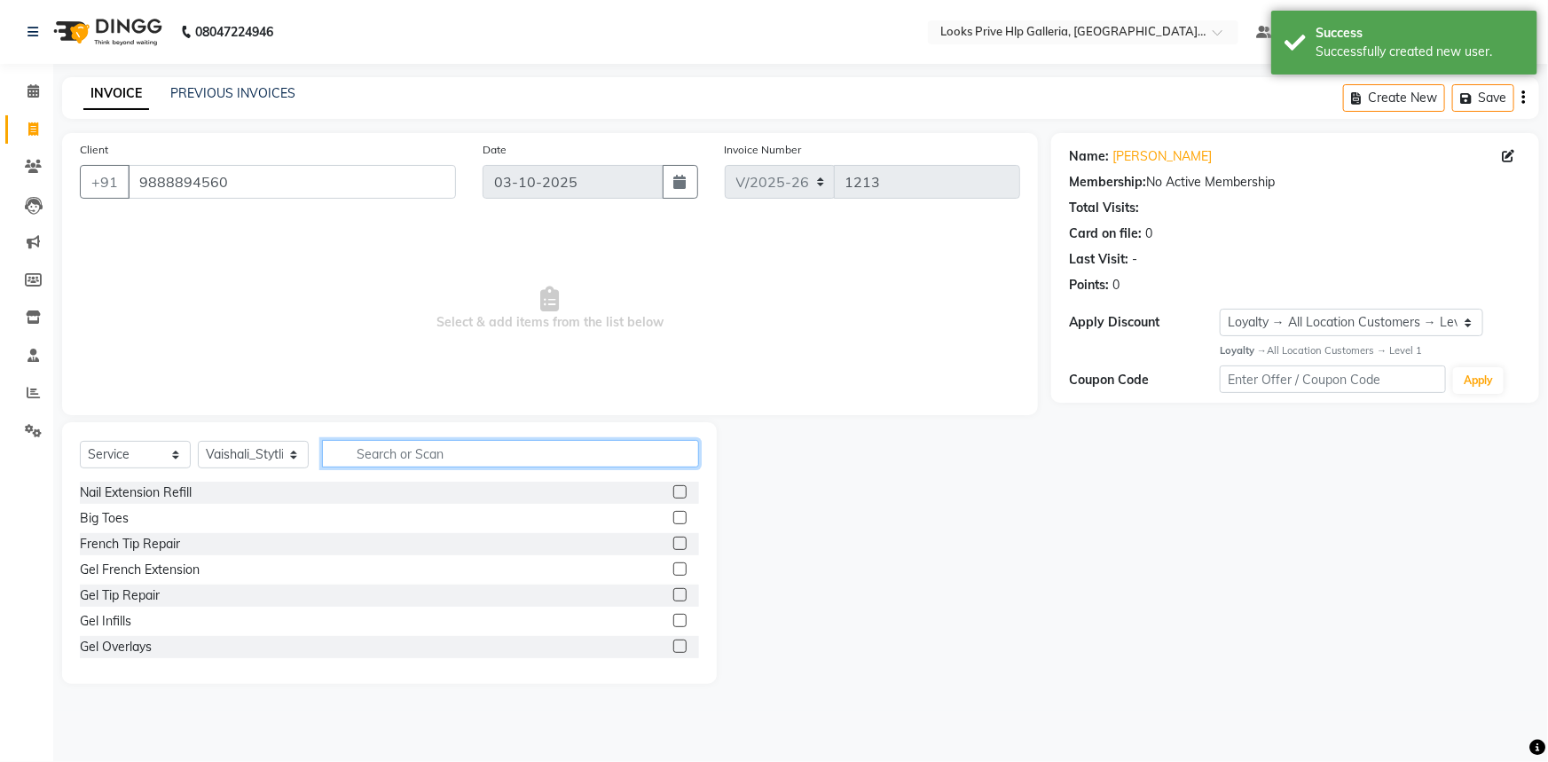
click at [404, 455] on input "text" at bounding box center [510, 453] width 377 height 27
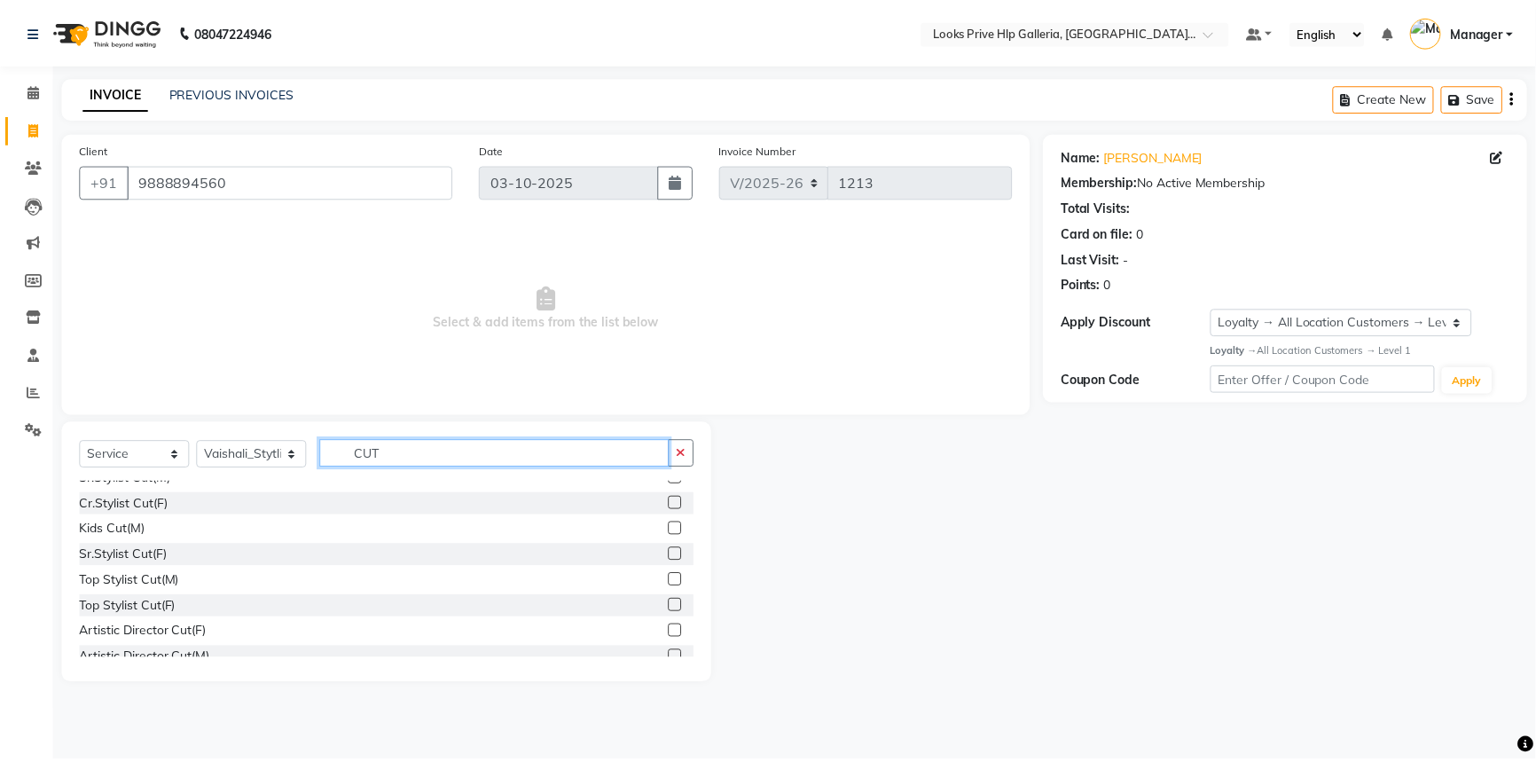
scroll to position [0, 0]
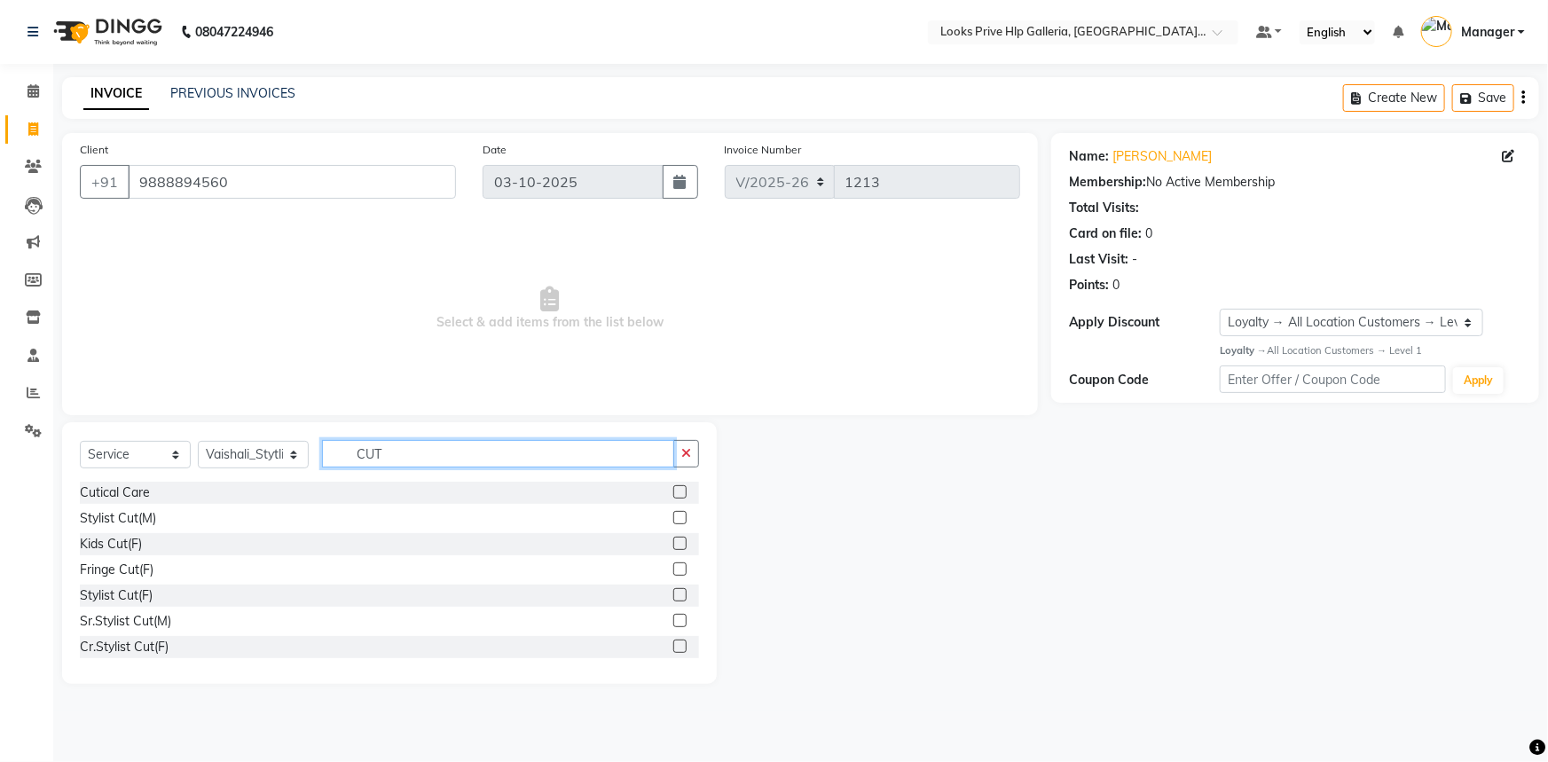
type input "CUT"
click at [673, 568] on label at bounding box center [679, 568] width 13 height 13
click at [673, 568] on input "checkbox" at bounding box center [679, 570] width 12 height 12
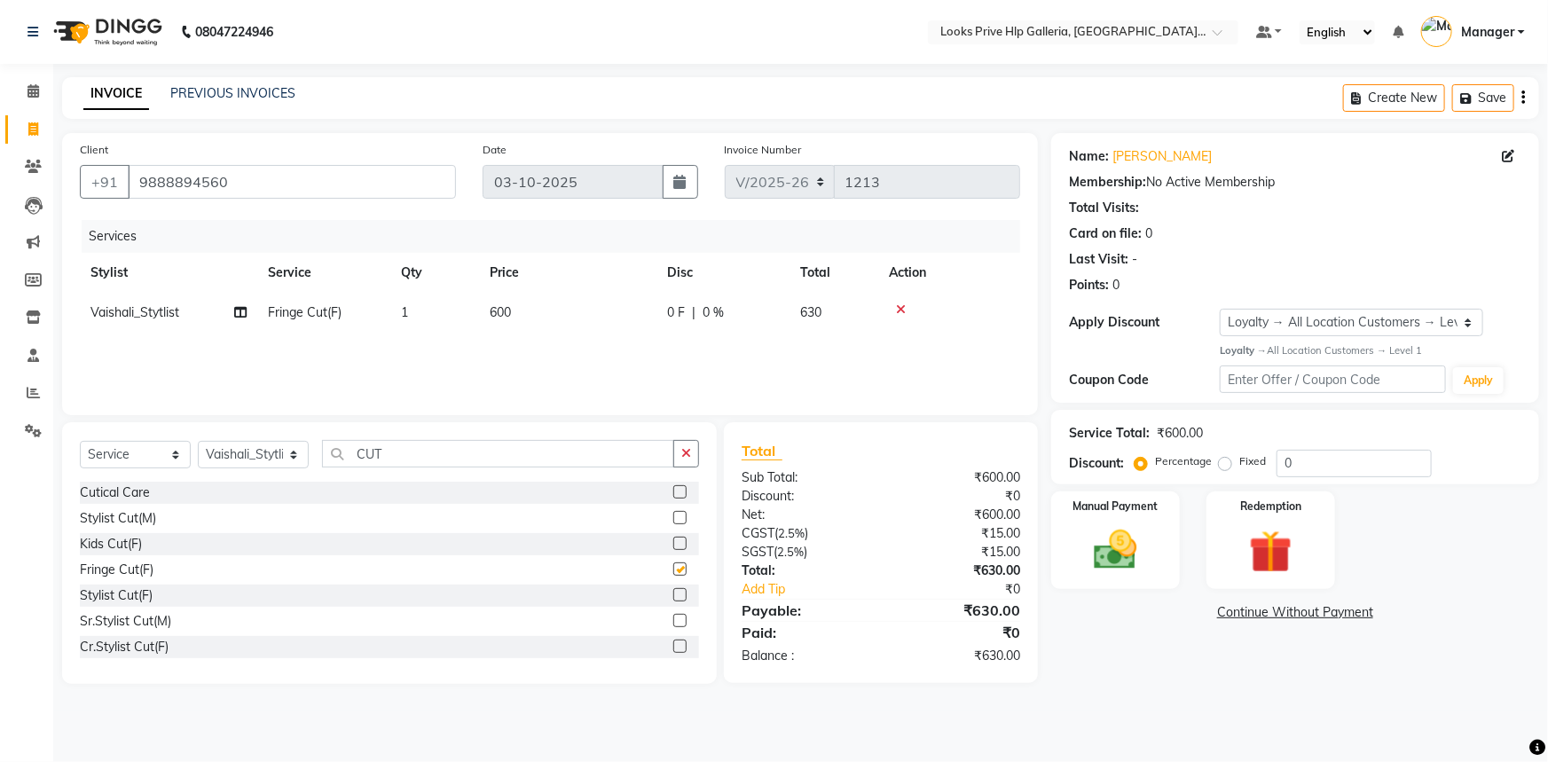
checkbox input "false"
click at [544, 313] on td "600" at bounding box center [567, 313] width 177 height 40
select select "71869"
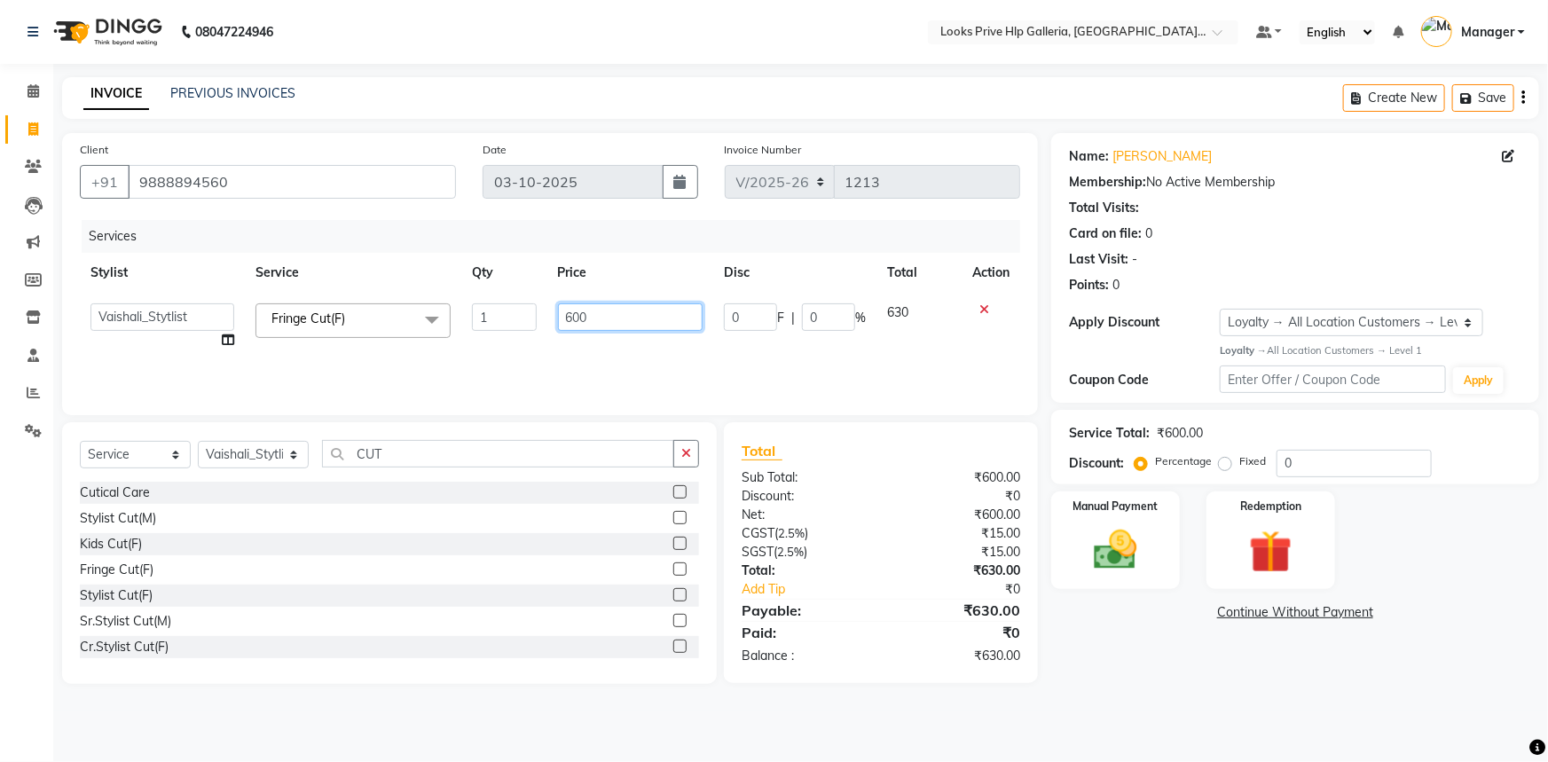
click at [573, 310] on input "600" at bounding box center [630, 316] width 145 height 27
type input "500"
click at [838, 572] on div "Total:" at bounding box center [804, 570] width 153 height 19
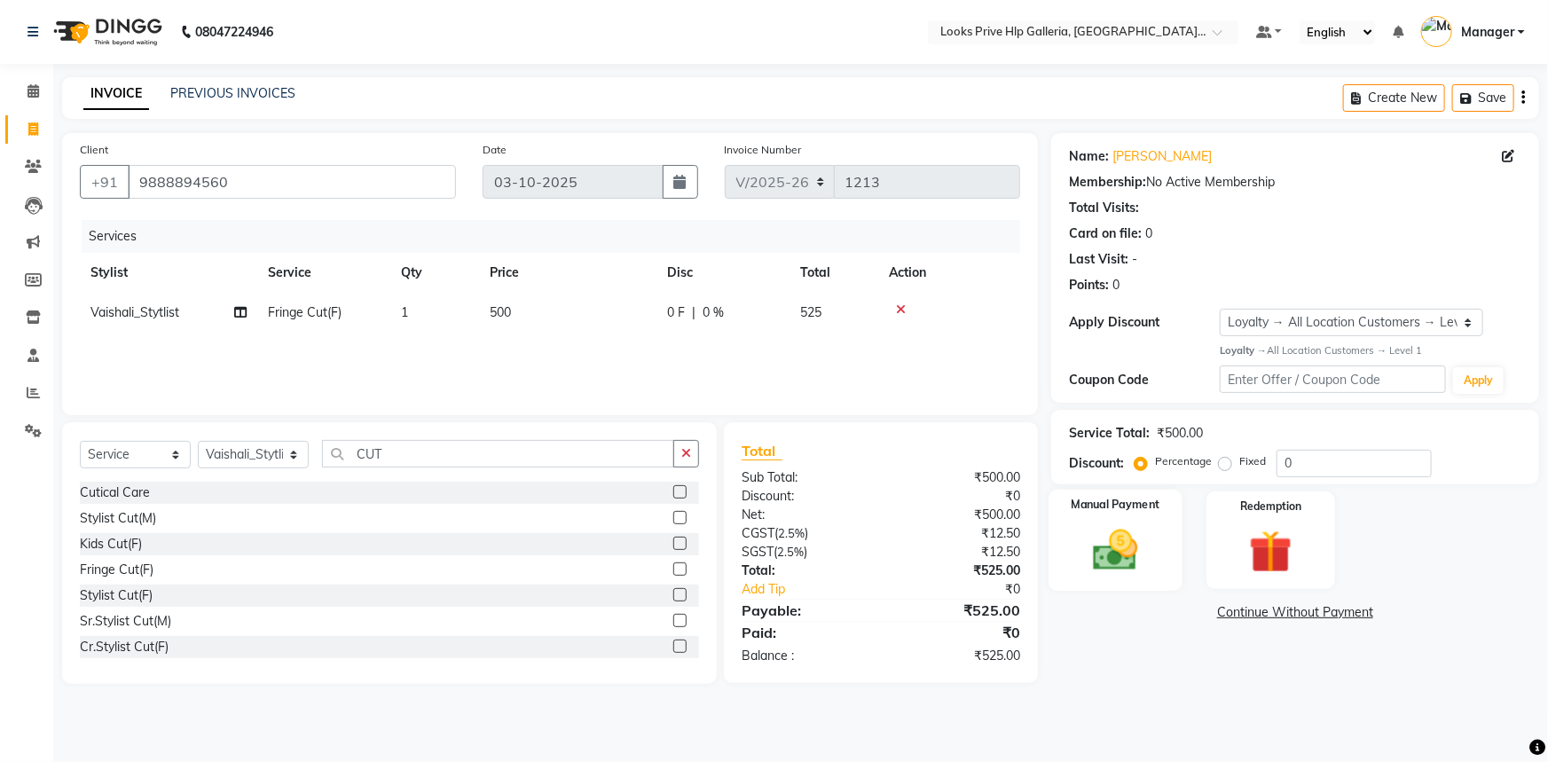
click at [1155, 533] on div "Manual Payment" at bounding box center [1115, 541] width 134 height 102
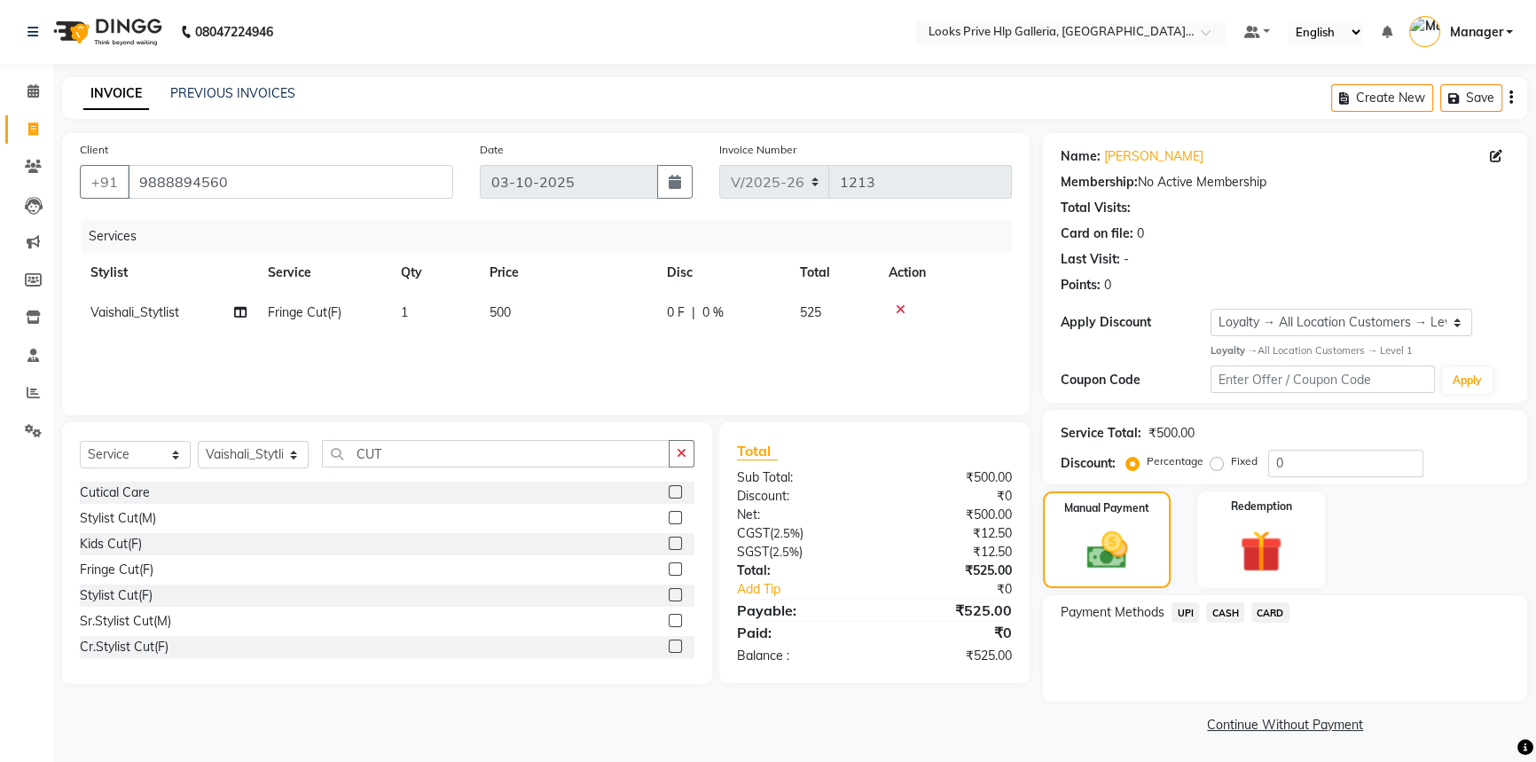
click at [1233, 606] on span "CASH" at bounding box center [1225, 612] width 38 height 20
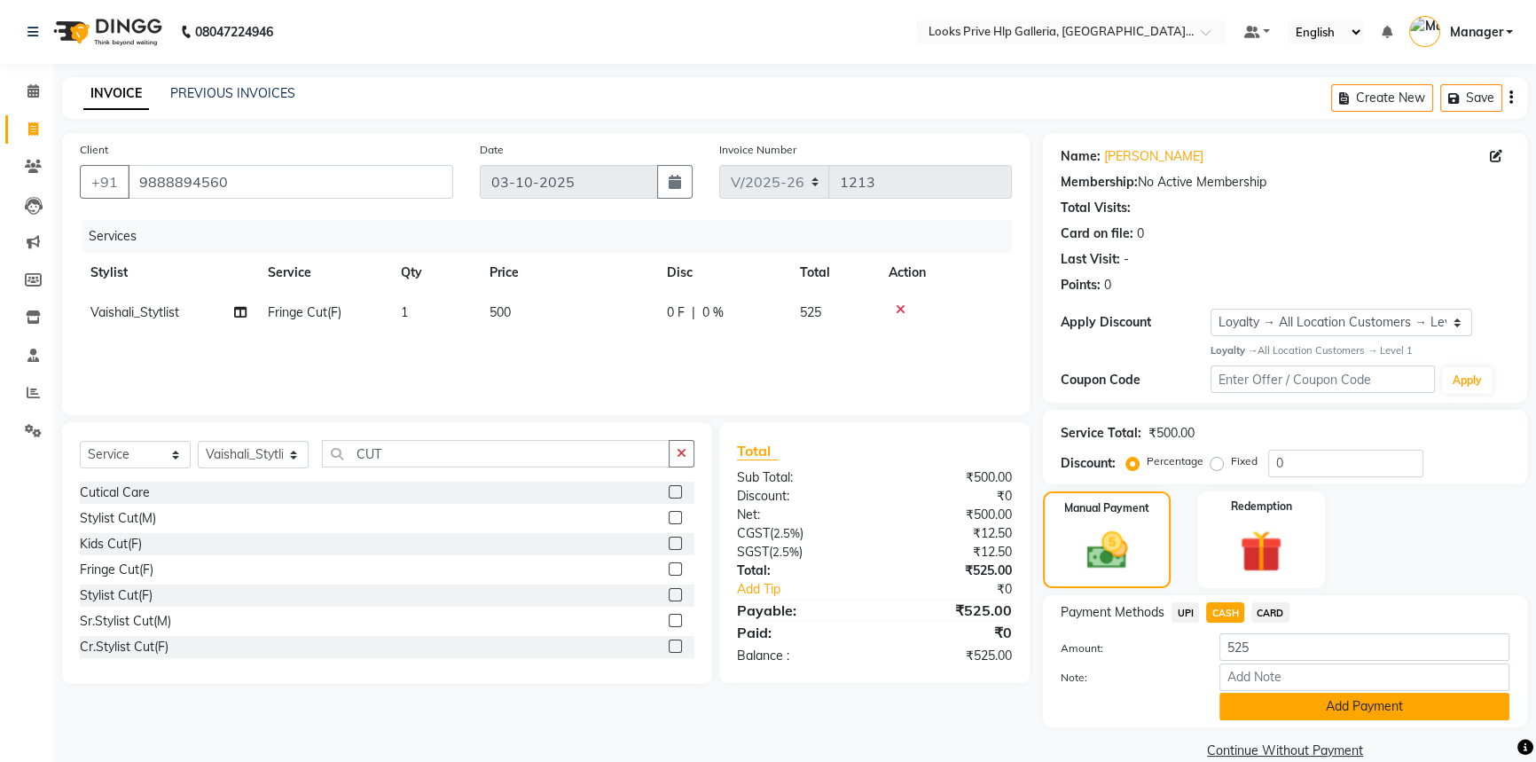
click at [1342, 705] on button "Add Payment" at bounding box center [1365, 706] width 290 height 27
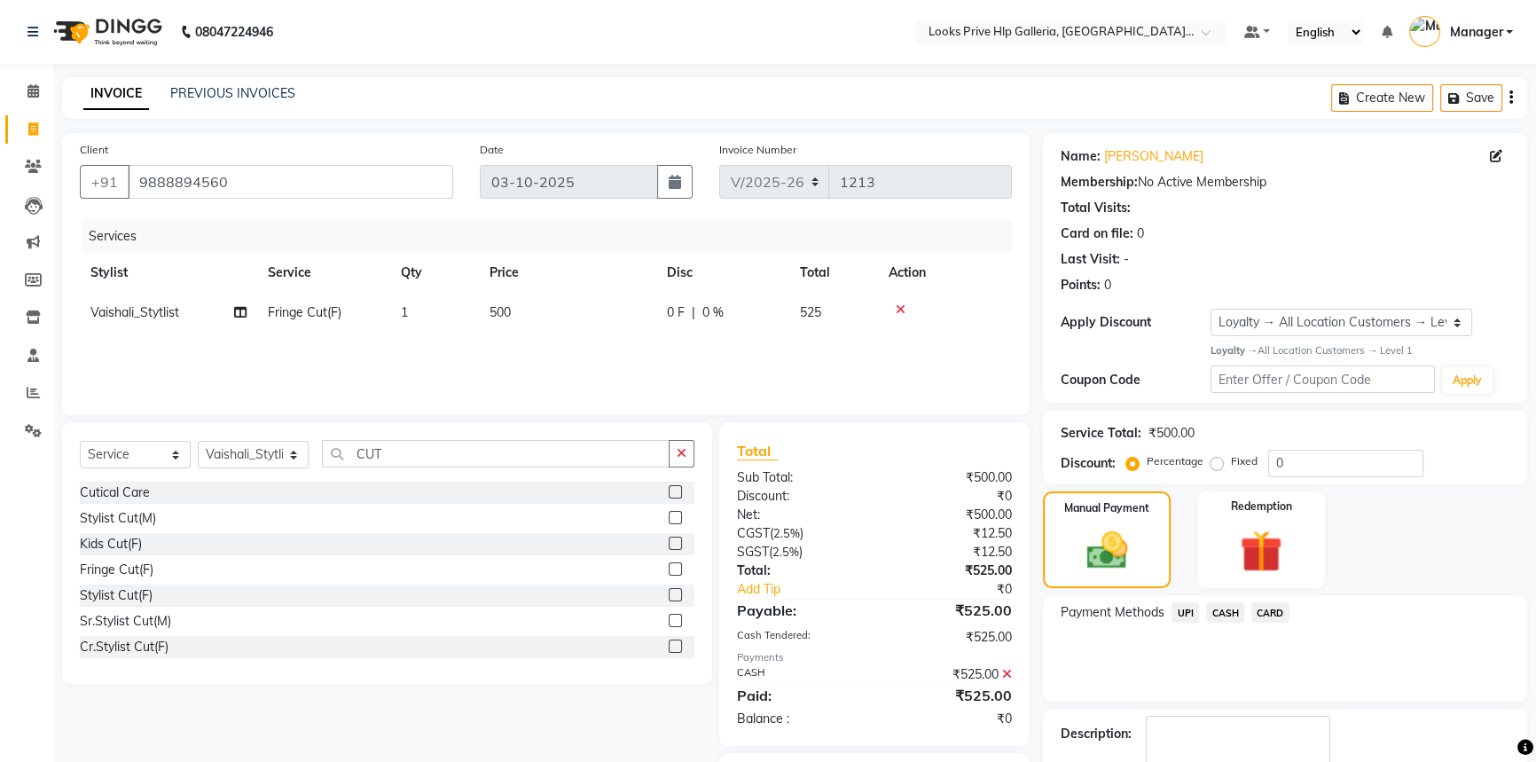
scroll to position [102, 0]
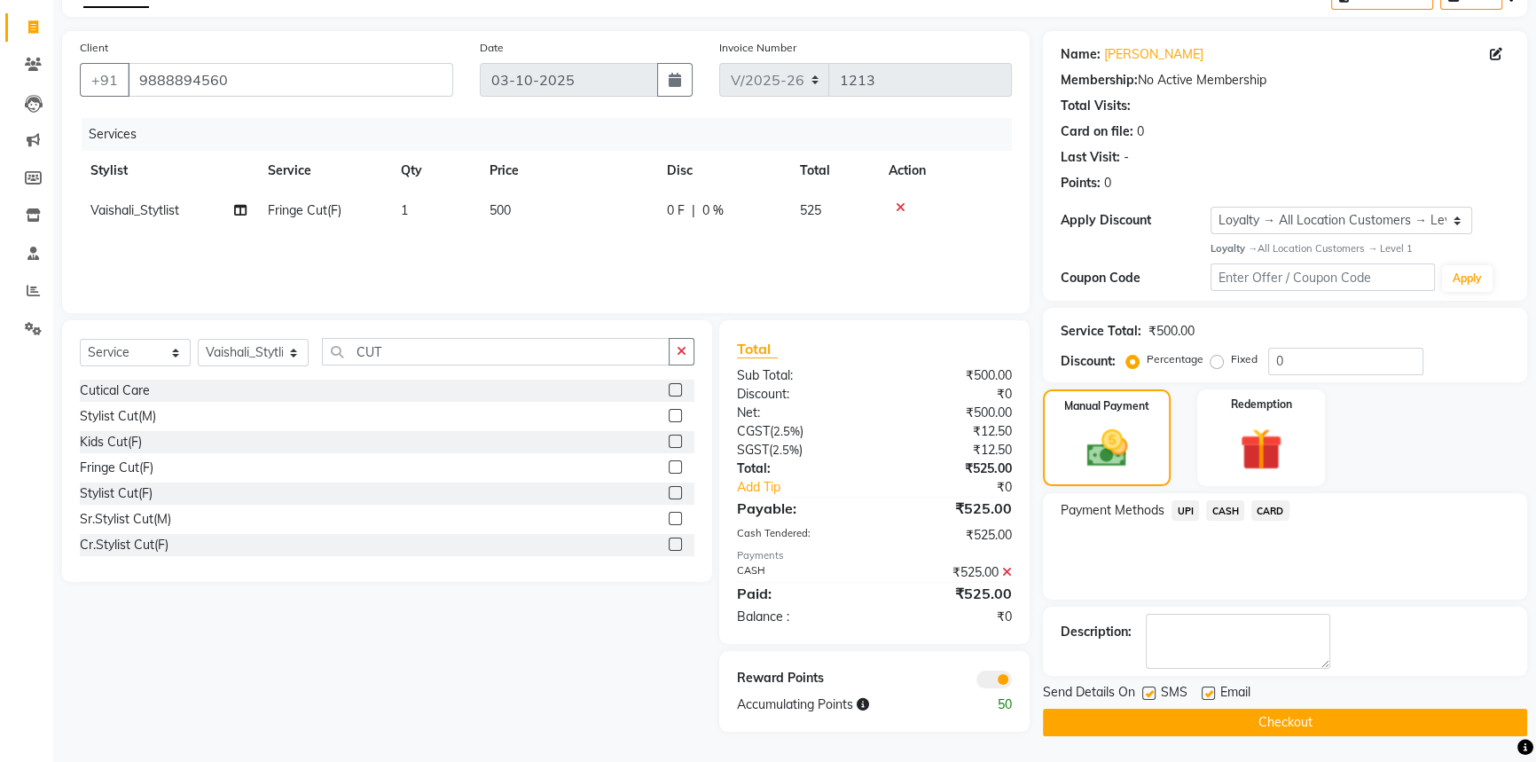
click at [1118, 719] on button "Checkout" at bounding box center [1285, 722] width 484 height 27
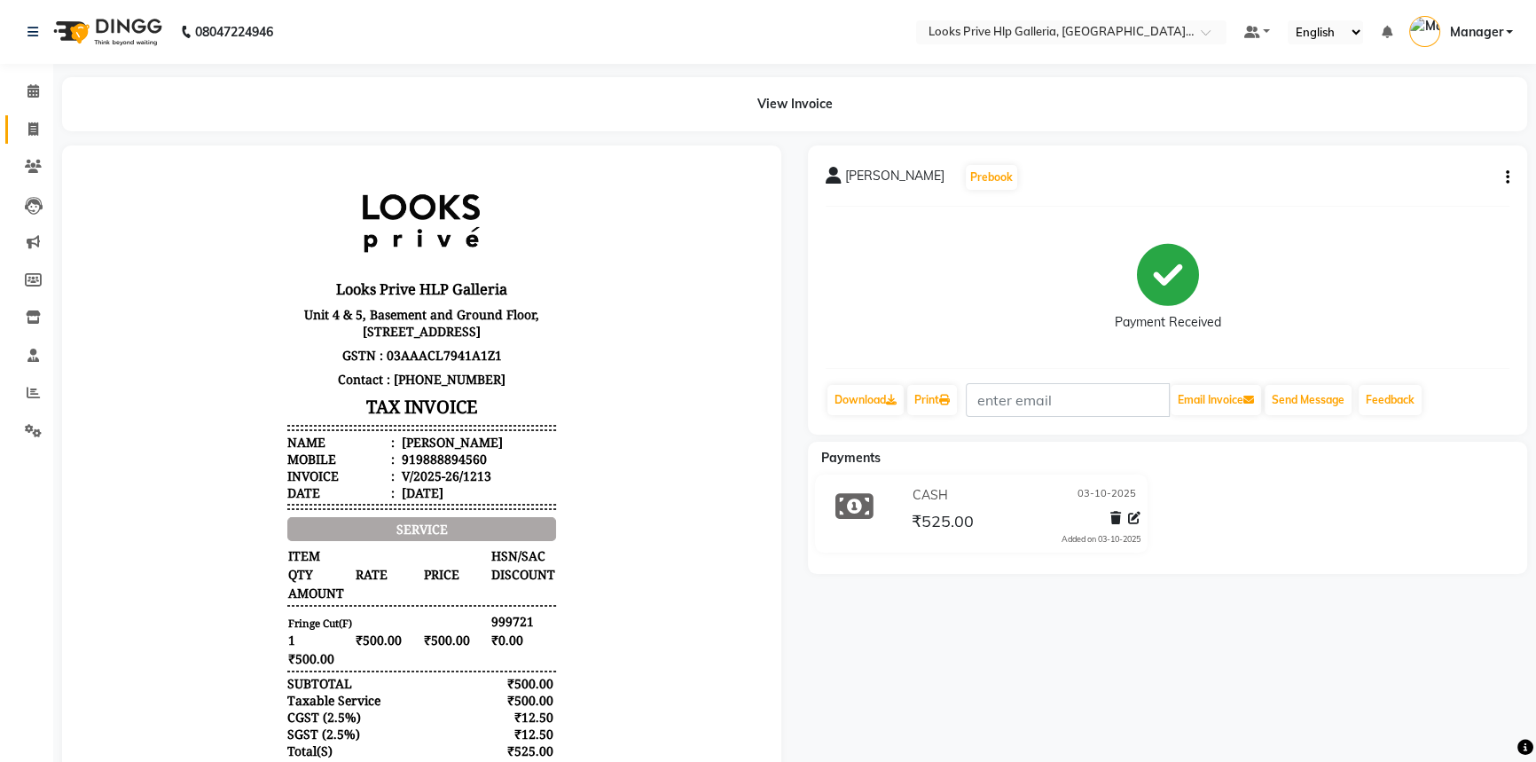
click at [28, 116] on link "Invoice" at bounding box center [26, 129] width 43 height 29
select select "service"
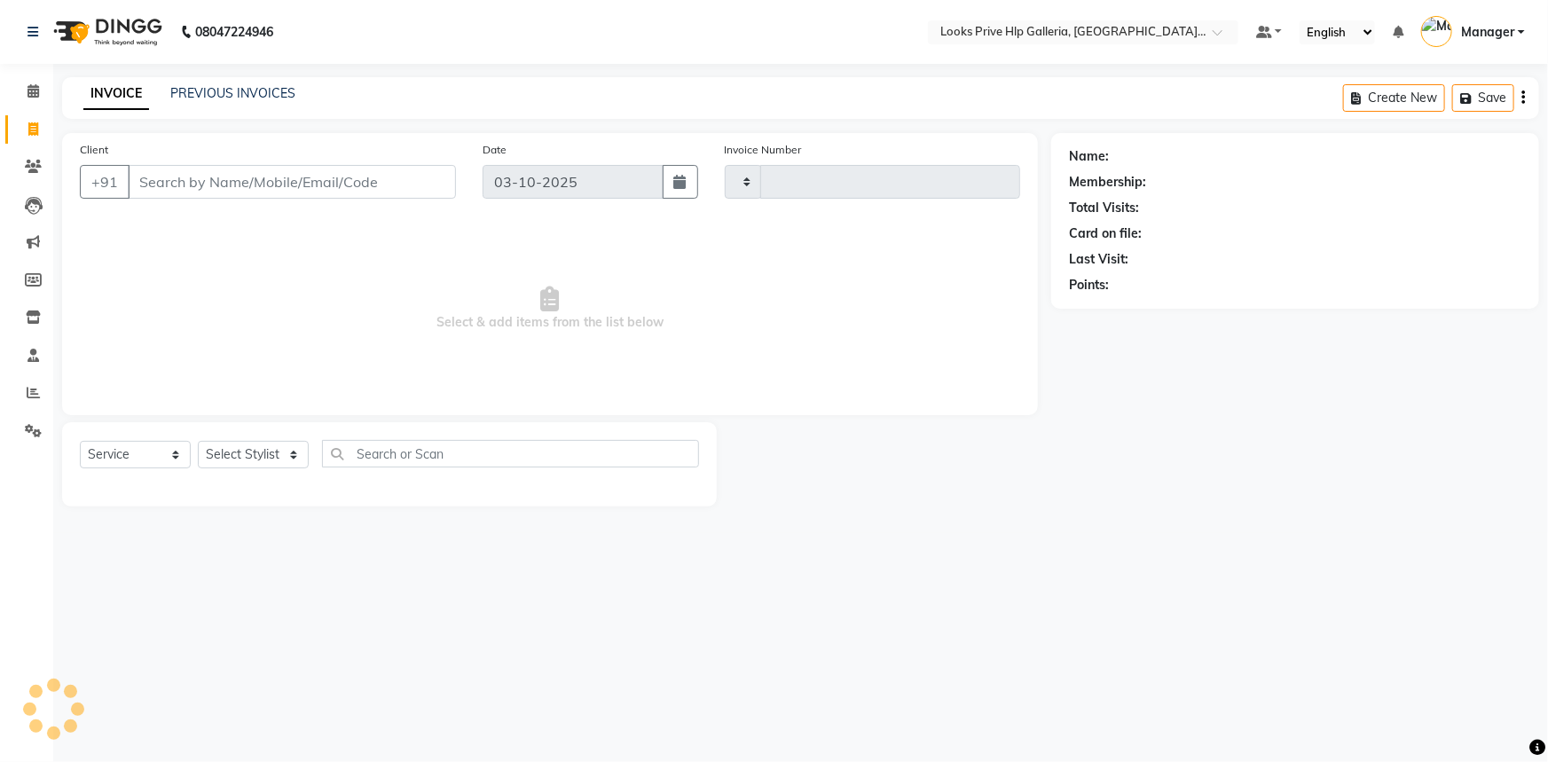
click at [189, 84] on div "PREVIOUS INVOICES" at bounding box center [232, 93] width 125 height 19
type input "1214"
select select "7937"
click at [230, 100] on link "PREVIOUS INVOICES" at bounding box center [232, 93] width 125 height 16
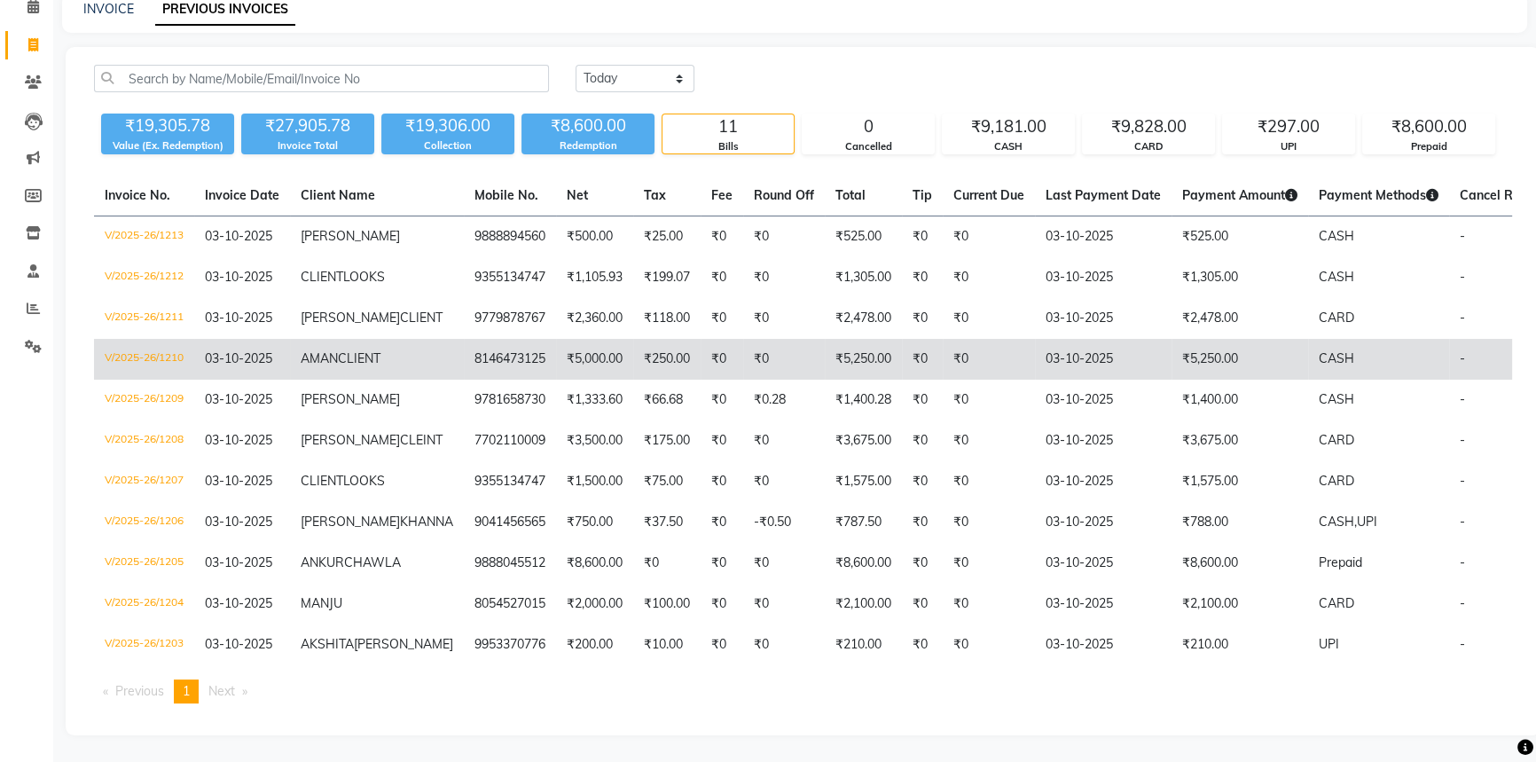
scroll to position [239, 0]
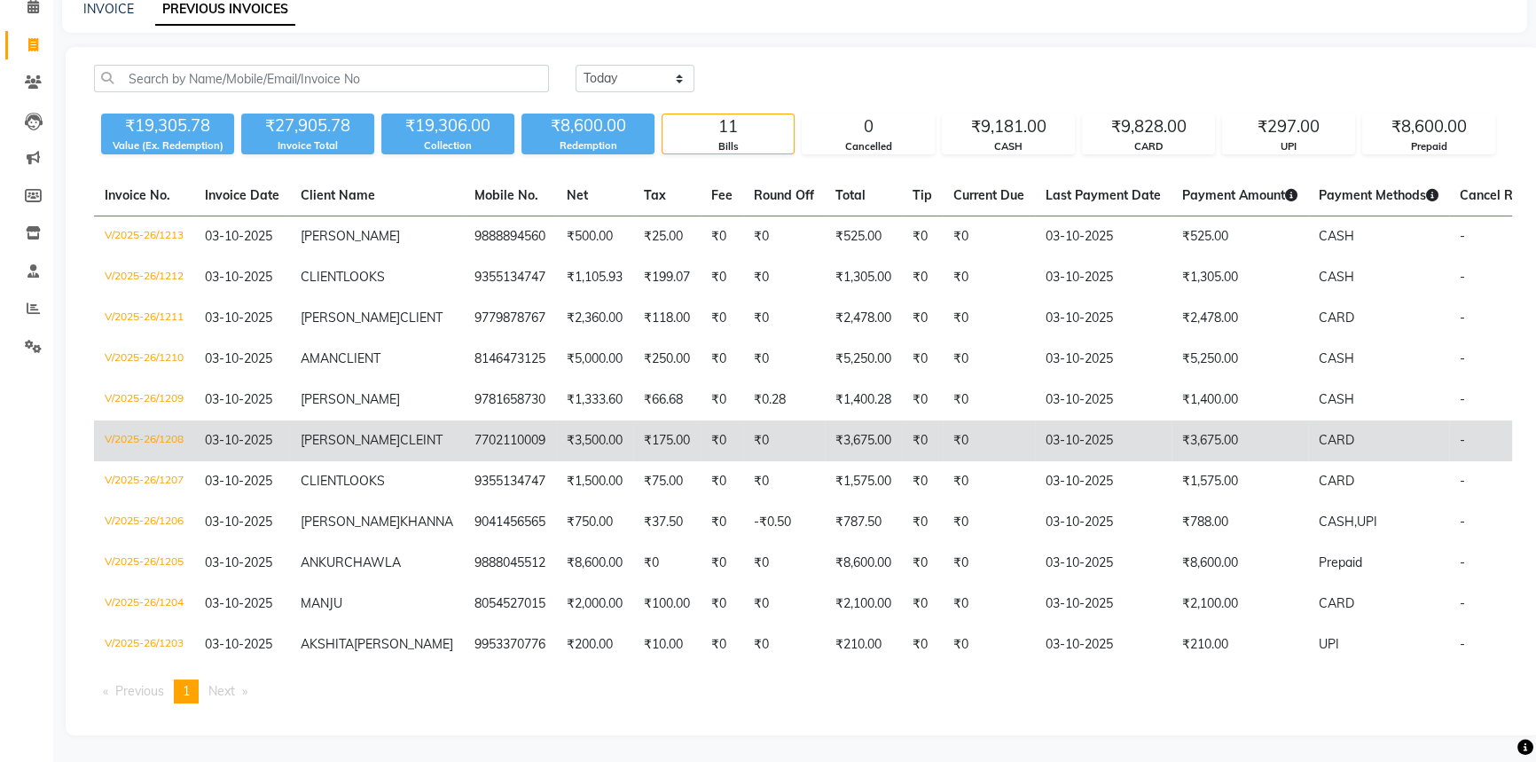
click at [177, 420] on td "V/2025-26/1208" at bounding box center [144, 440] width 100 height 41
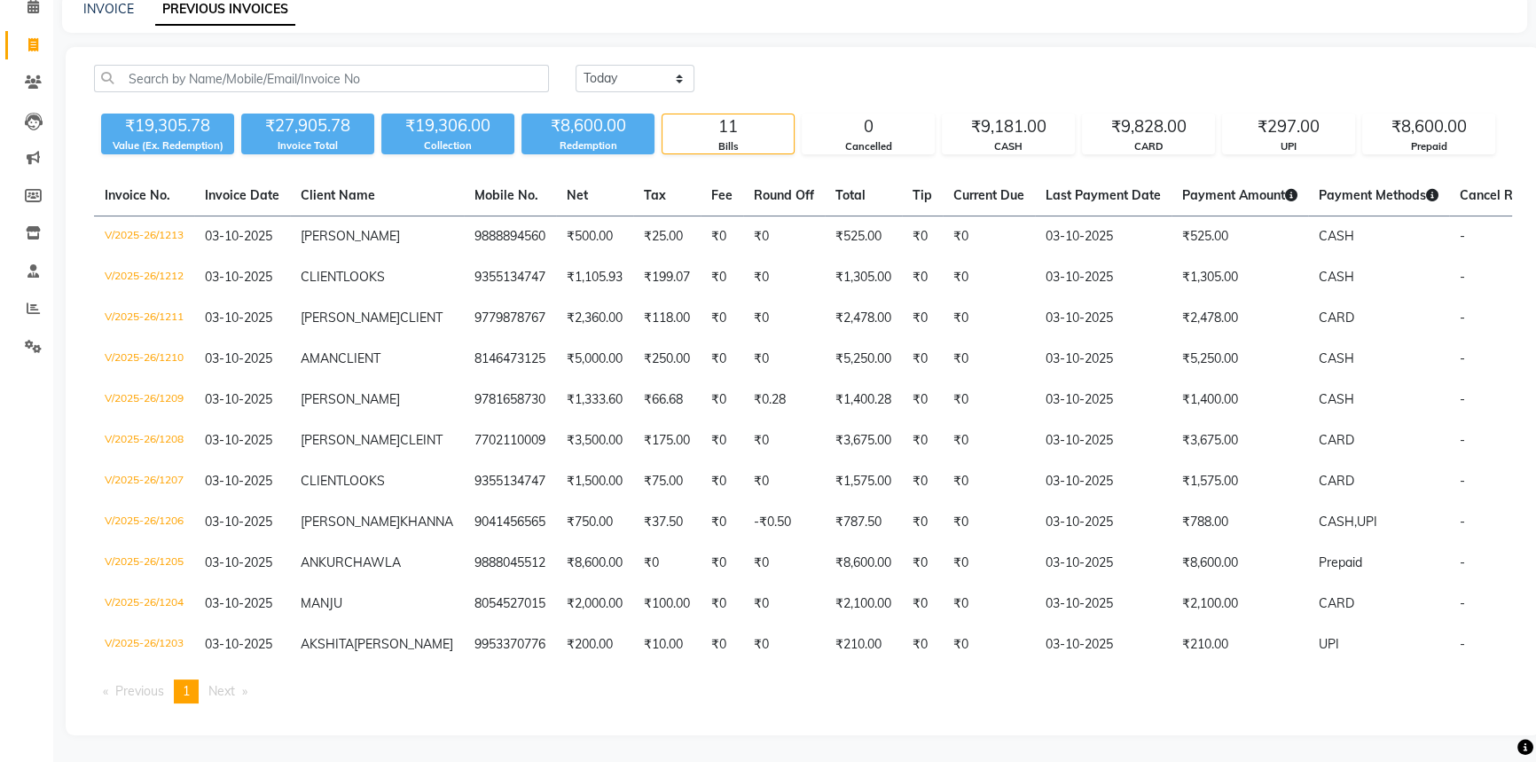
scroll to position [0, 0]
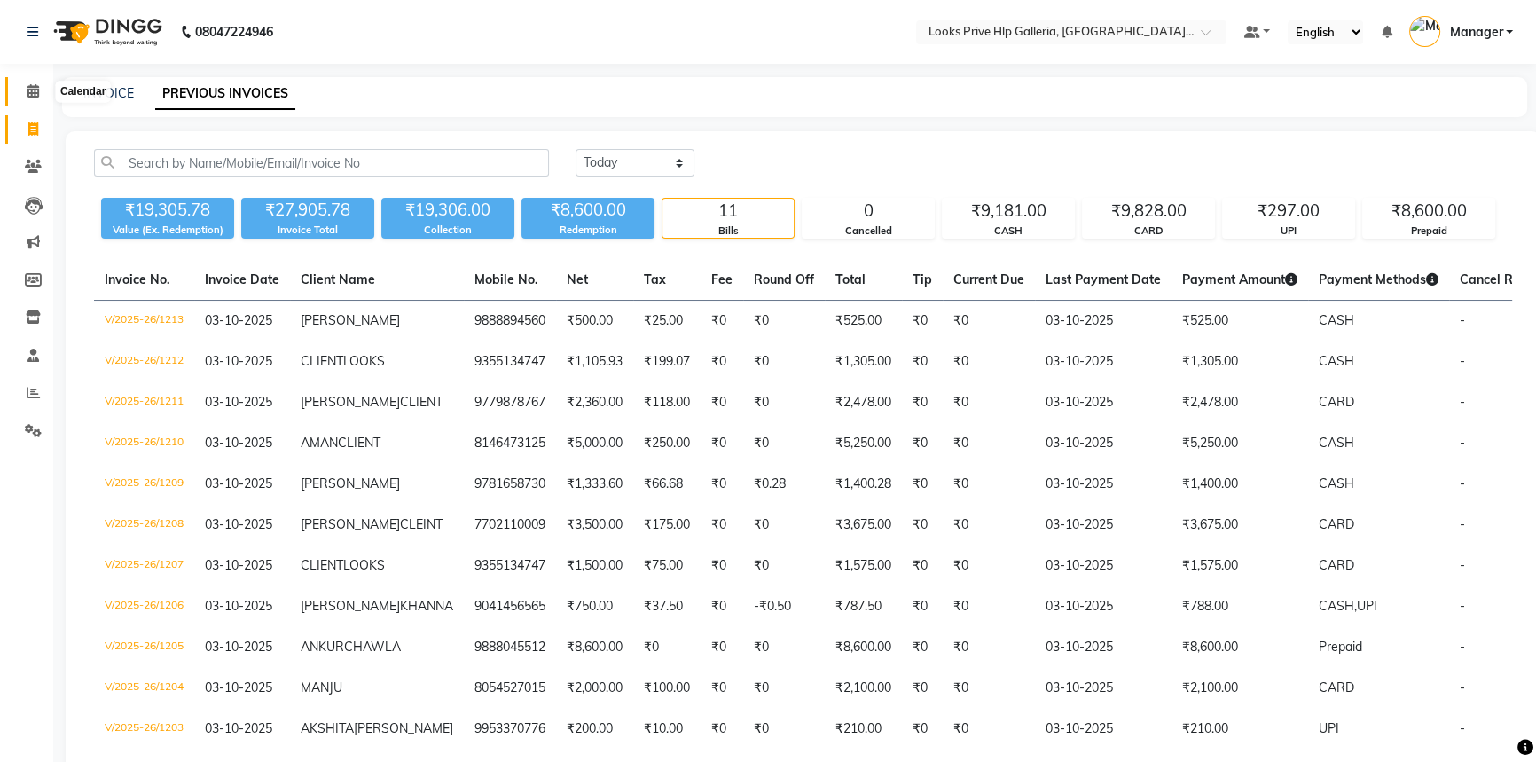
click at [35, 97] on icon at bounding box center [33, 90] width 12 height 13
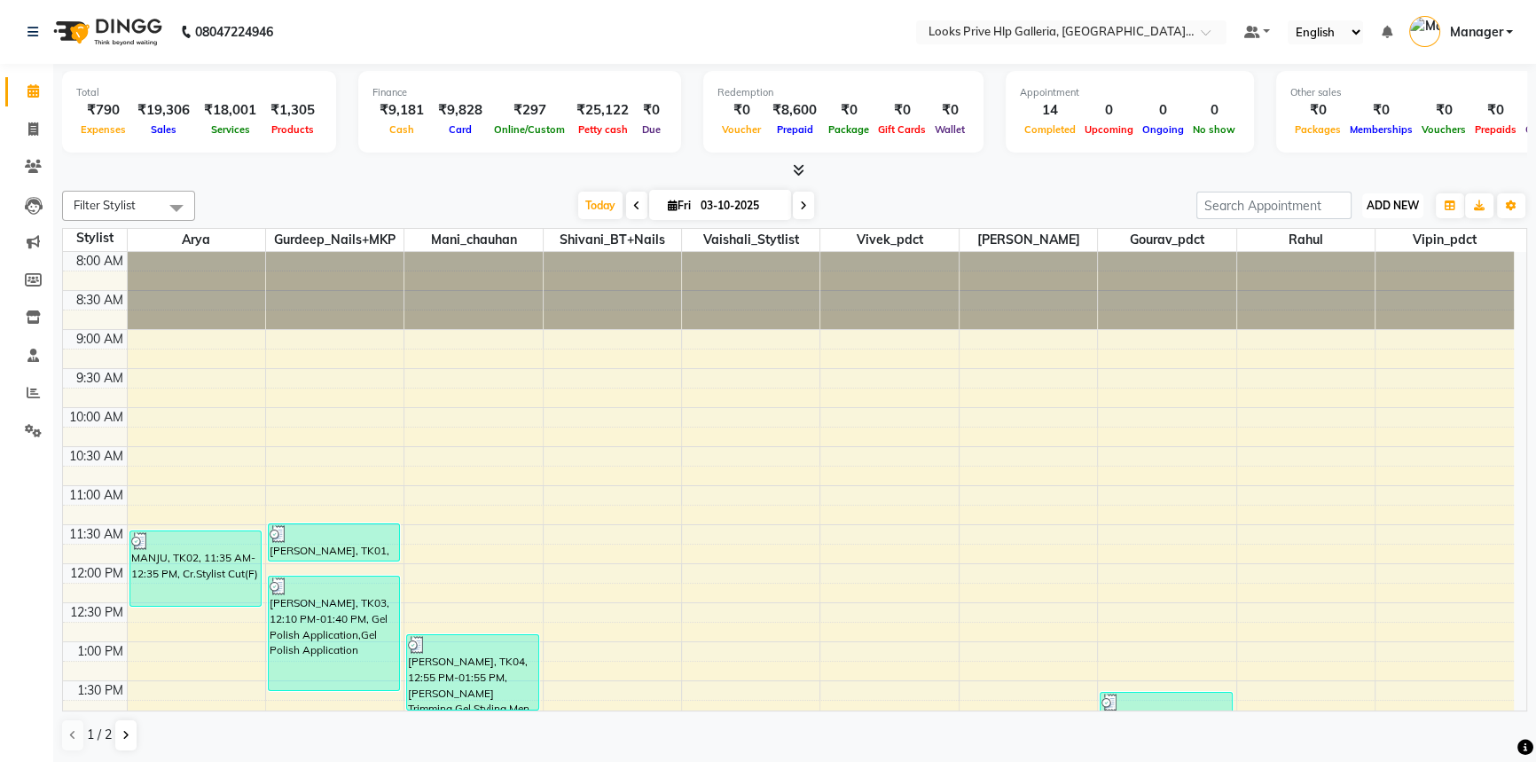
click at [1376, 193] on button "ADD NEW Toggle Dropdown" at bounding box center [1392, 205] width 61 height 25
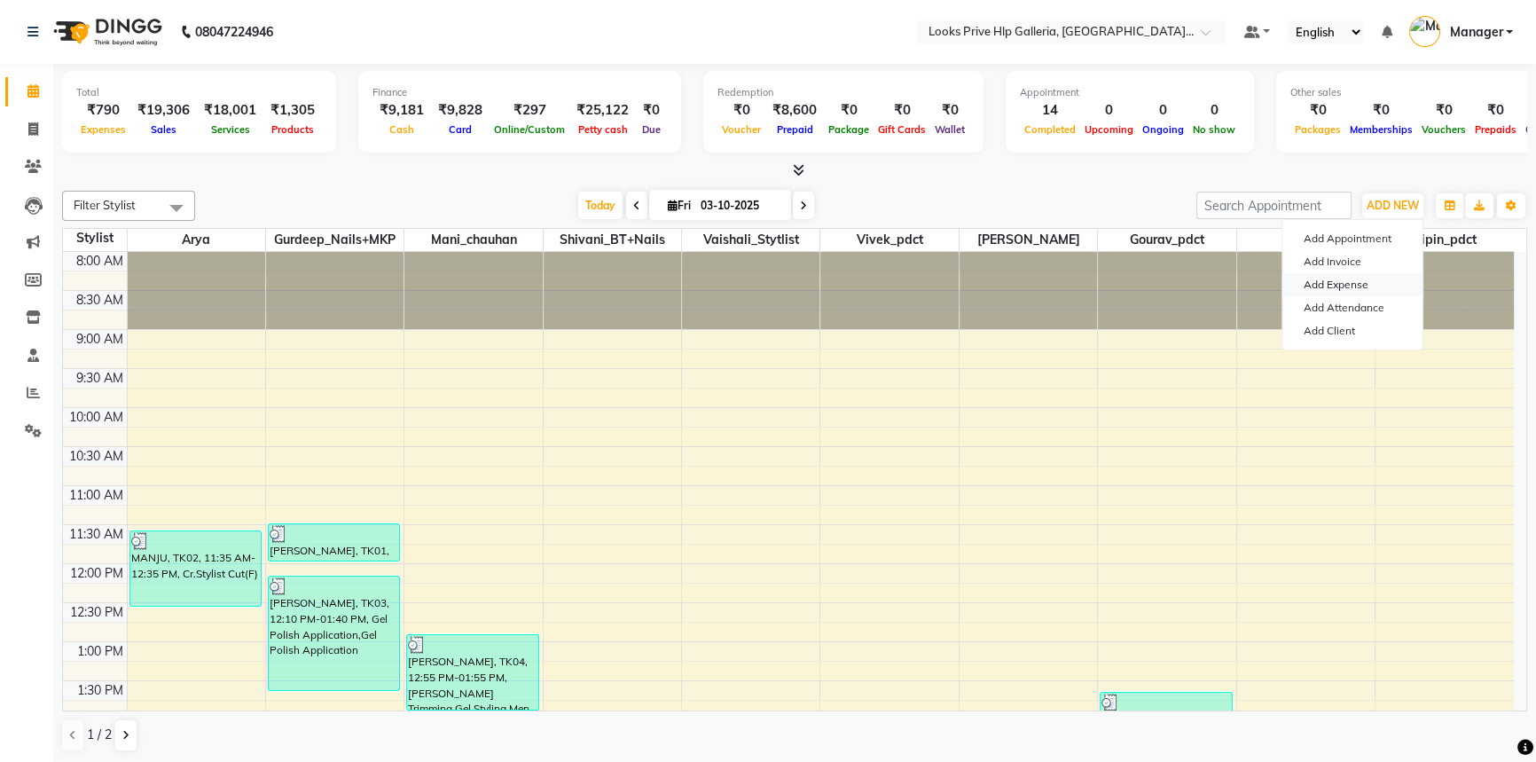
click at [1357, 281] on link "Add Expense" at bounding box center [1353, 284] width 140 height 23
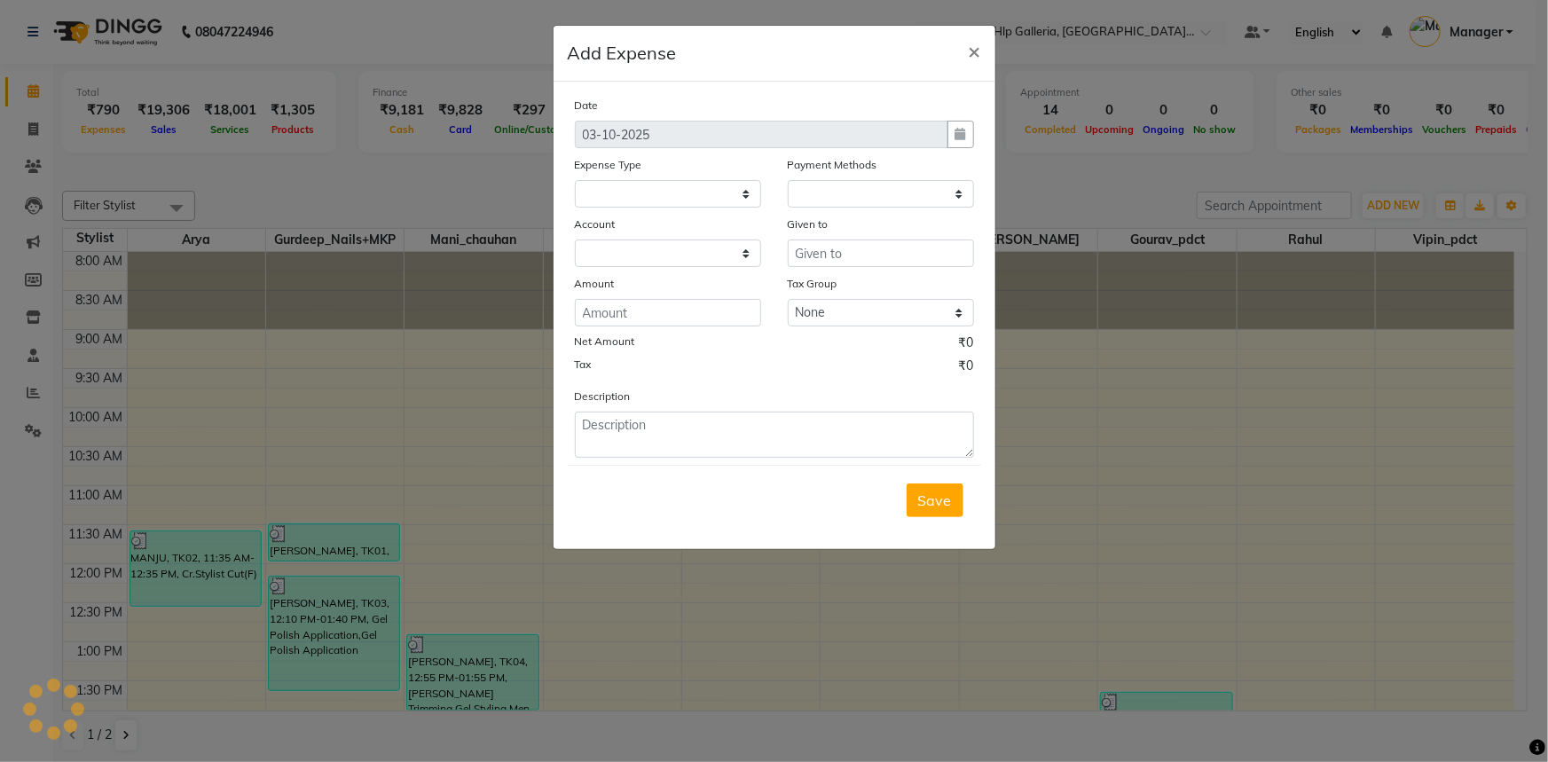
select select
select select "1"
select select "7087"
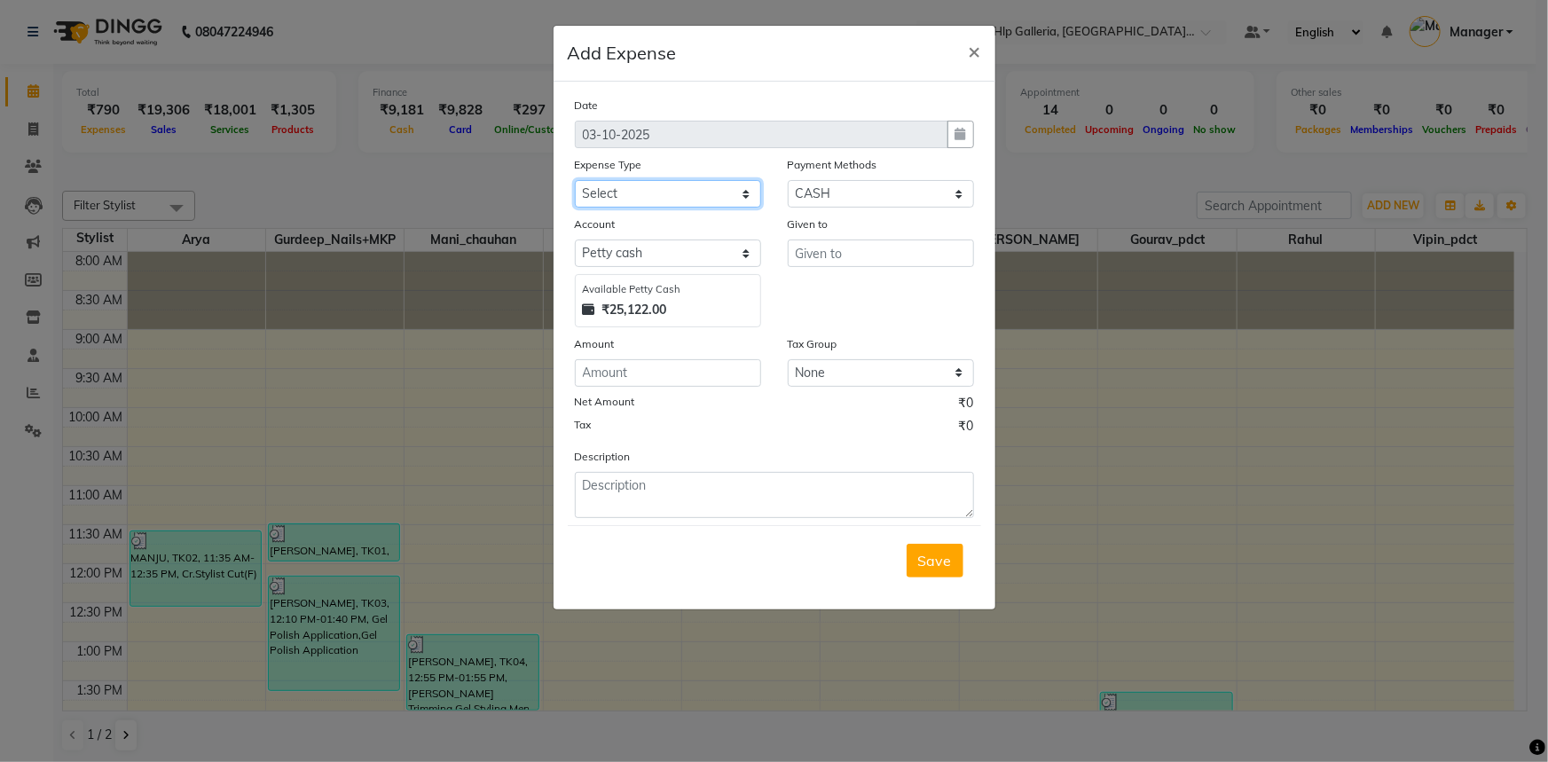
click at [609, 184] on select "Select Accommodation Aesthetics Bank Deposit BLINKIT Cash Handover Client Refun…" at bounding box center [668, 193] width 186 height 27
select select "24170"
click at [609, 185] on select "Select Accommodation Aesthetics Bank Deposit BLINKIT Cash Handover Client Refun…" at bounding box center [668, 193] width 186 height 27
click at [674, 381] on input "number" at bounding box center [668, 372] width 186 height 27
type input "250"
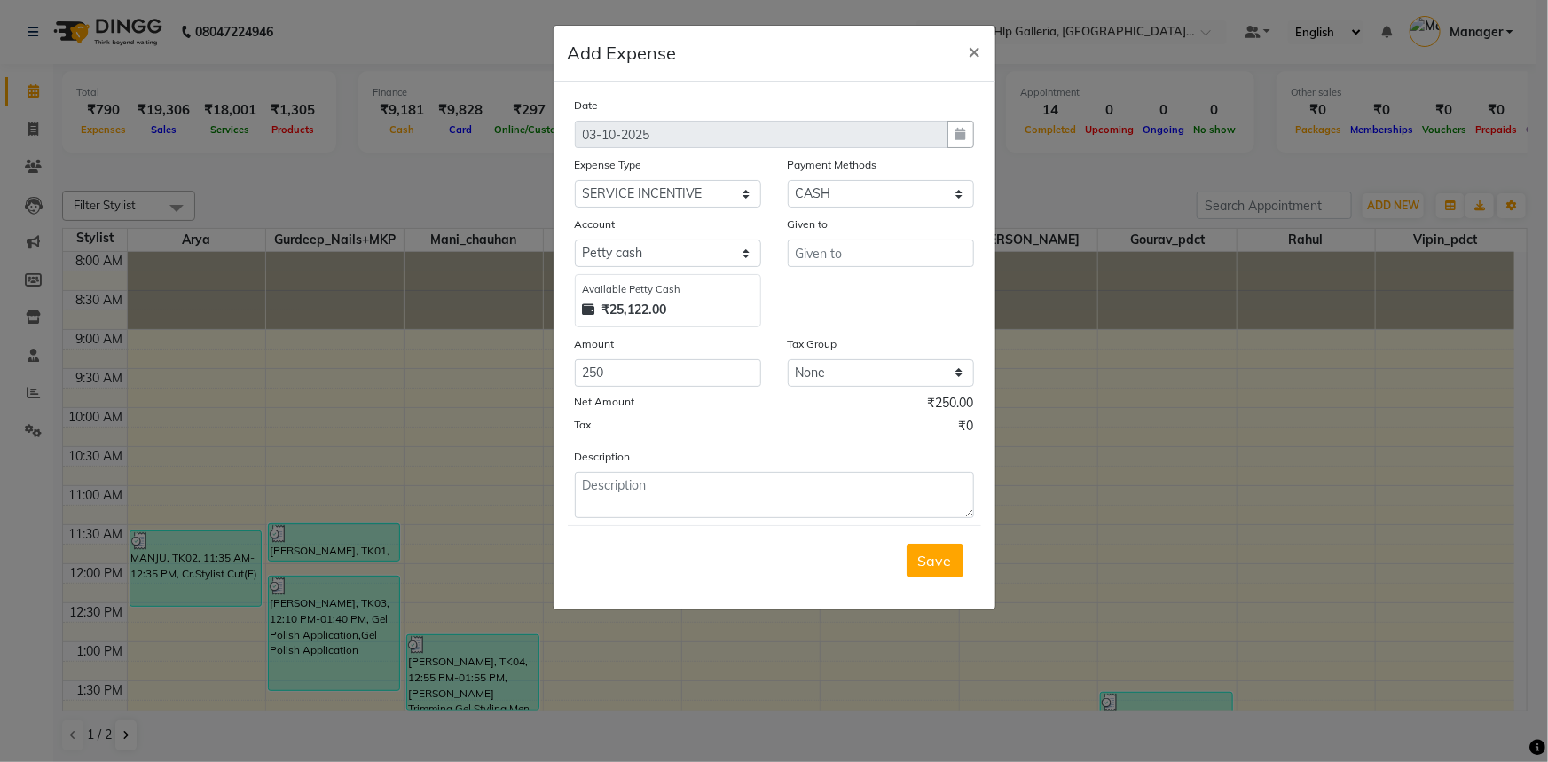
drag, startPoint x: 734, startPoint y: 459, endPoint x: 731, endPoint y: 479, distance: 19.7
click at [734, 460] on div "Description" at bounding box center [774, 482] width 426 height 71
click at [730, 480] on textarea at bounding box center [774, 495] width 399 height 46
type textarea "INCENTIVE TO SHIVANI"
click at [836, 260] on input "text" at bounding box center [881, 252] width 186 height 27
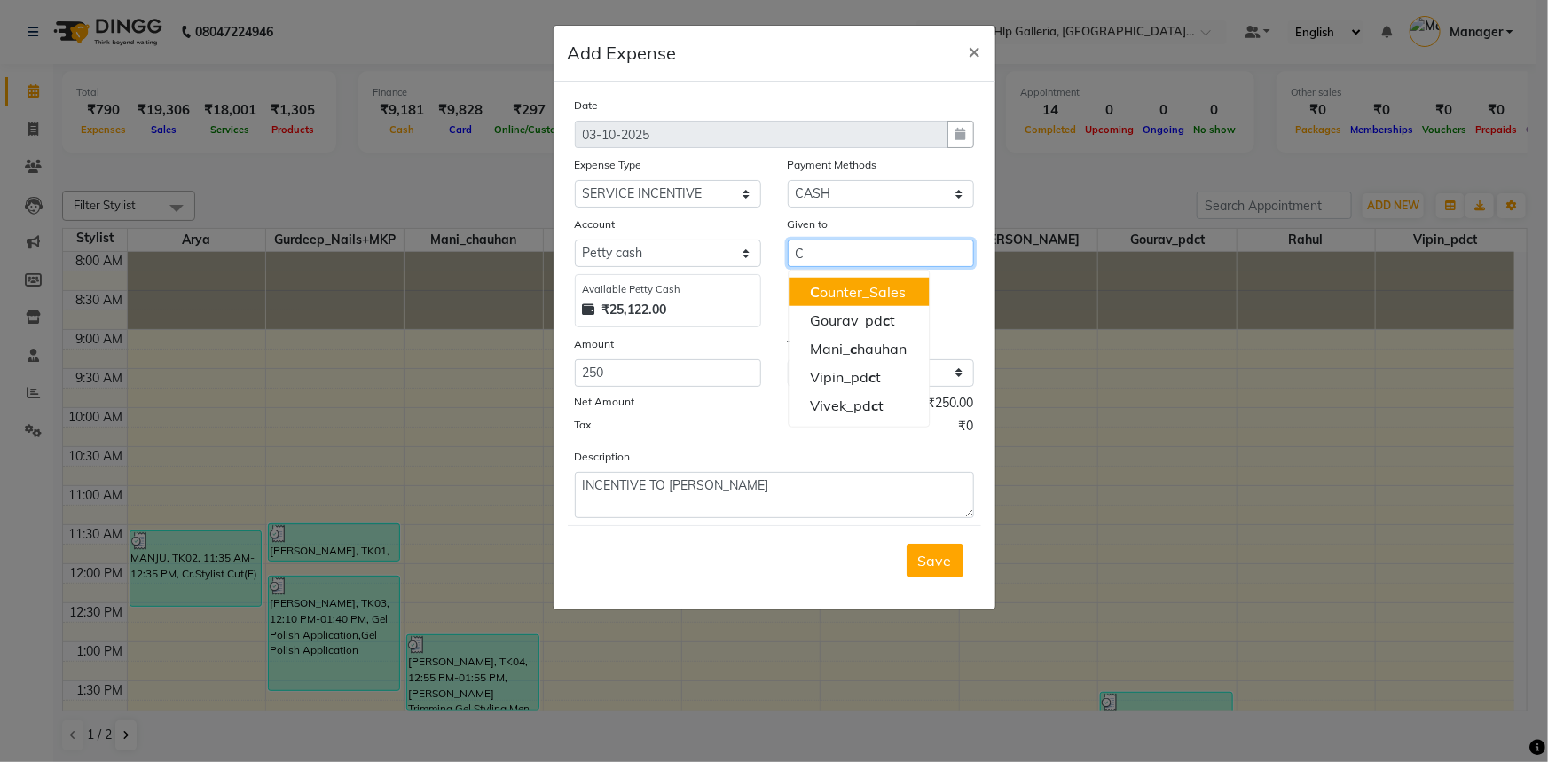
drag, startPoint x: 824, startPoint y: 294, endPoint x: 819, endPoint y: 373, distance: 79.1
click at [824, 293] on ngb-highlight "C ounter_Sales" at bounding box center [858, 292] width 96 height 18
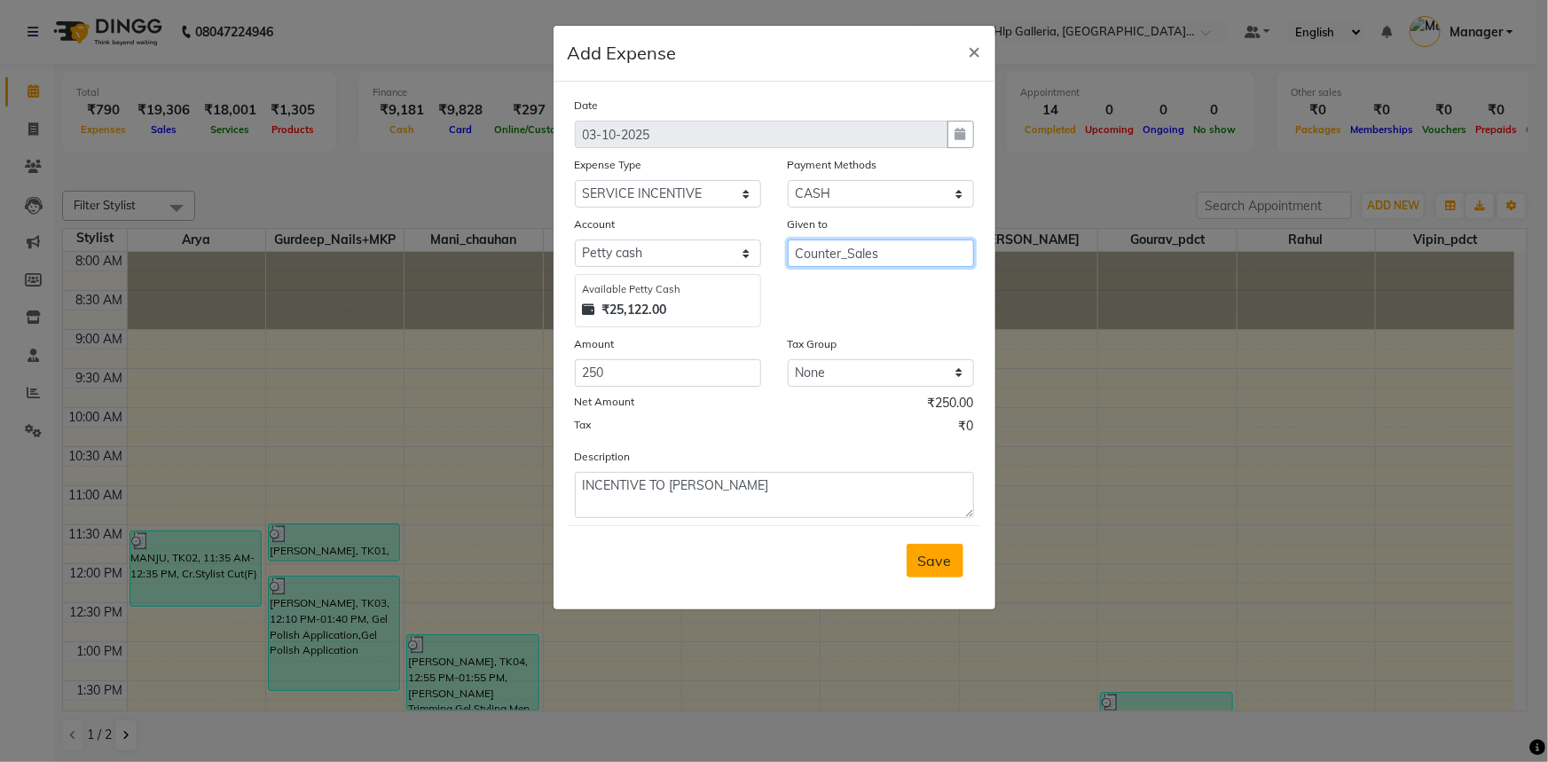
type input "Counter_Sales"
drag, startPoint x: 938, startPoint y: 564, endPoint x: 873, endPoint y: 487, distance: 100.7
click at [938, 563] on span "Save" at bounding box center [935, 561] width 34 height 18
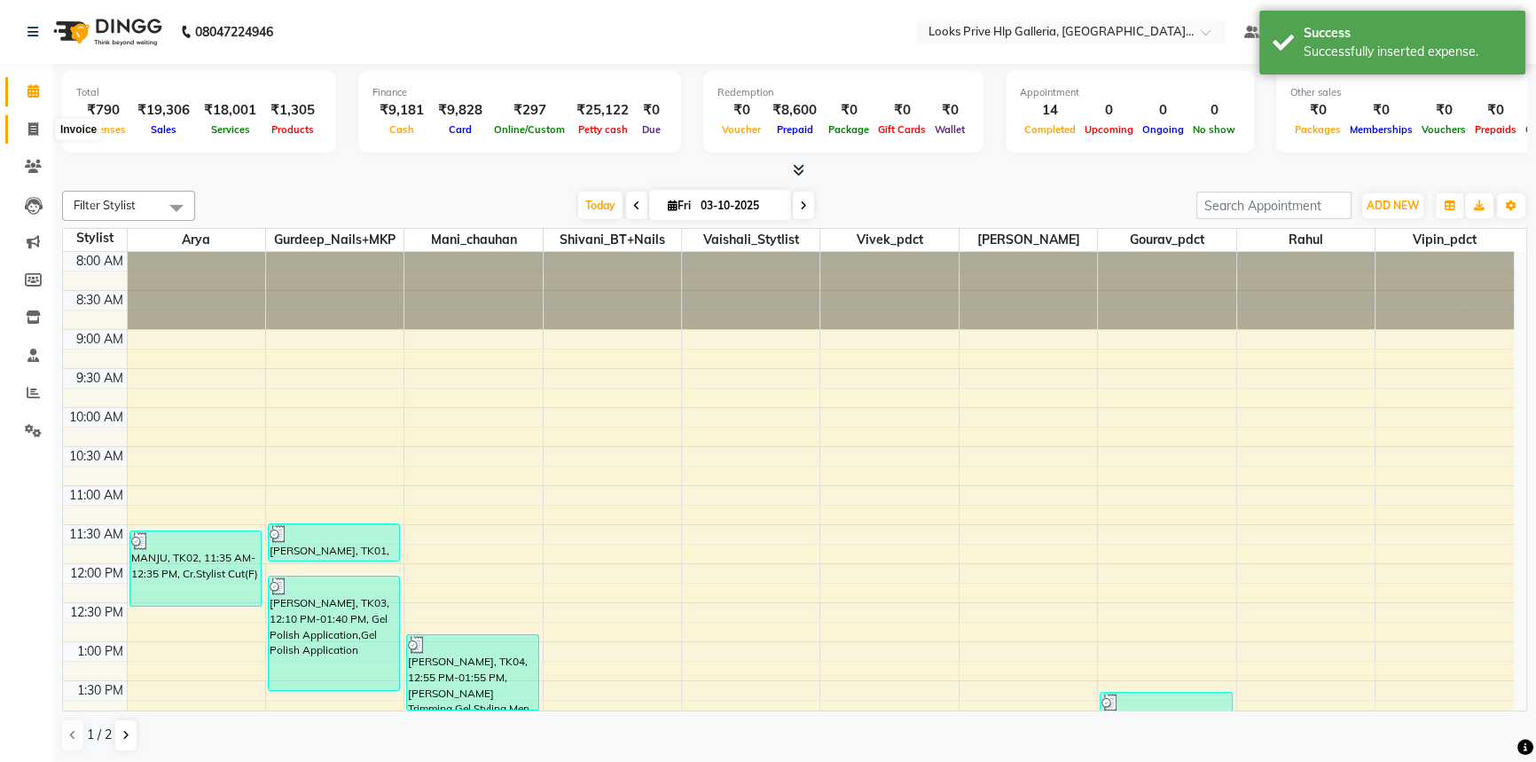
drag, startPoint x: 41, startPoint y: 132, endPoint x: 48, endPoint y: 115, distance: 18.3
click at [41, 131] on span at bounding box center [33, 130] width 31 height 20
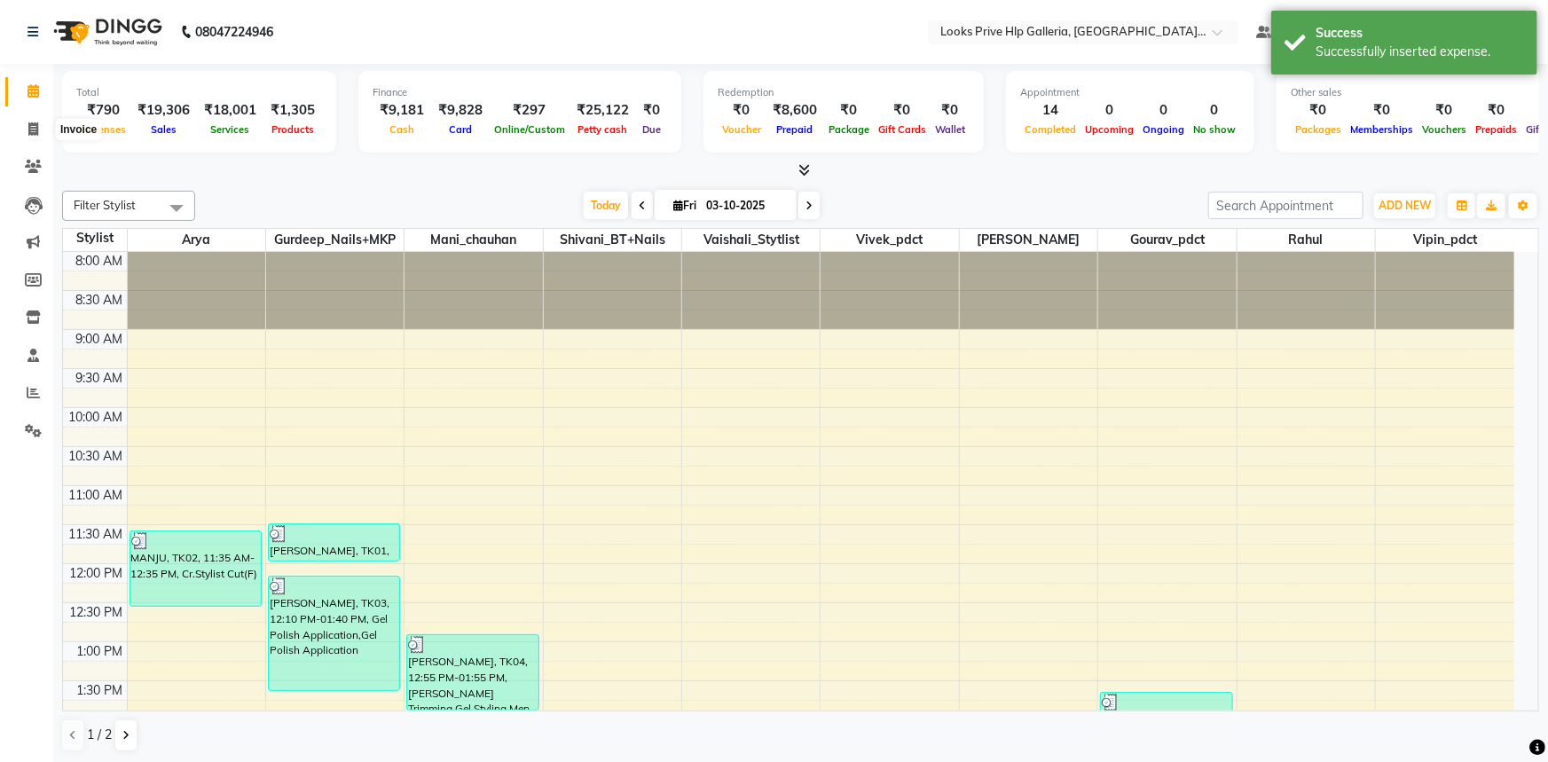
select select "7937"
select select "service"
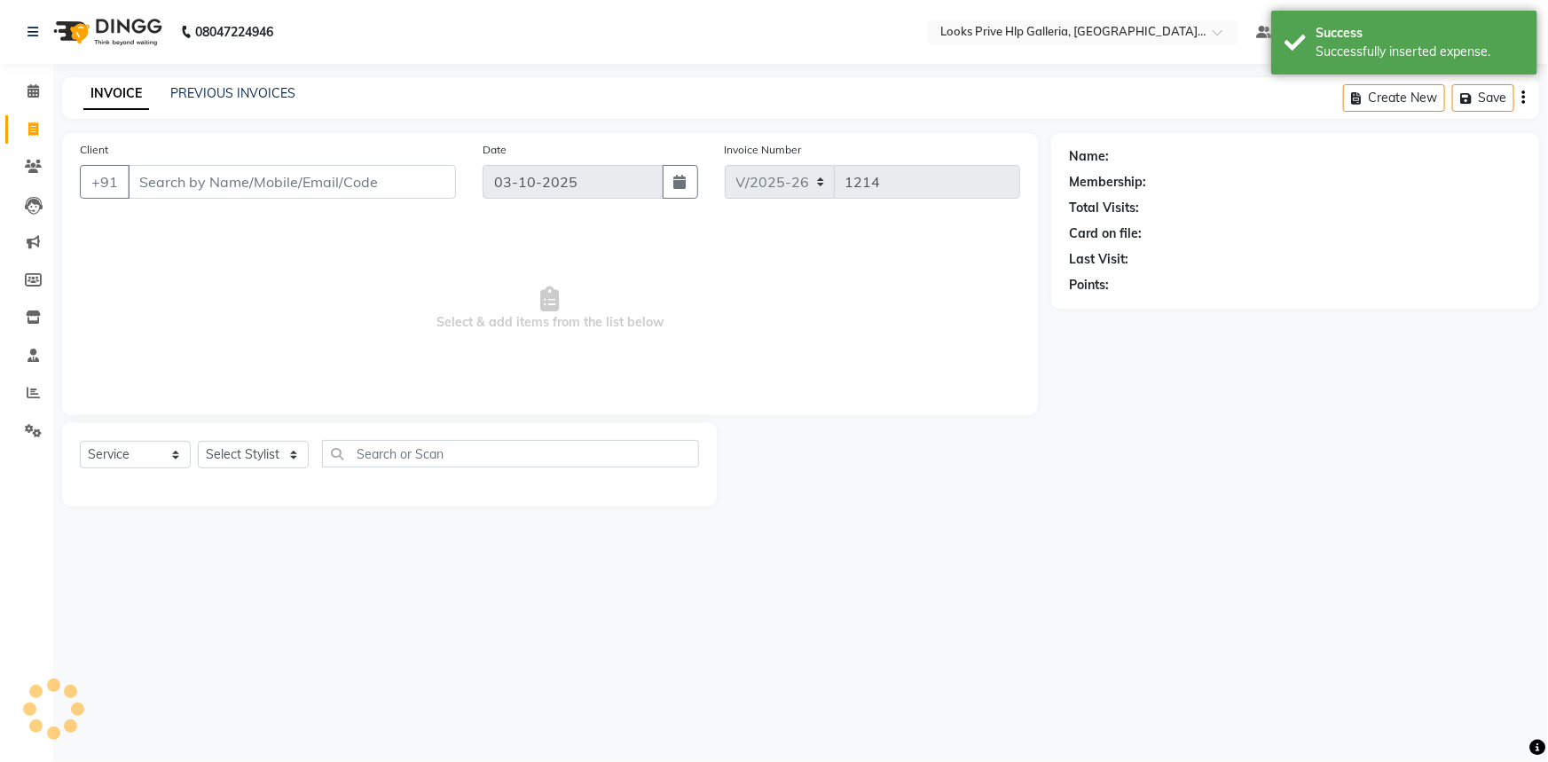
click at [194, 84] on div "PREVIOUS INVOICES" at bounding box center [232, 93] width 125 height 19
click at [202, 105] on div "INVOICE PREVIOUS INVOICES Create New Save" at bounding box center [800, 98] width 1477 height 42
click at [198, 93] on link "PREVIOUS INVOICES" at bounding box center [232, 93] width 125 height 16
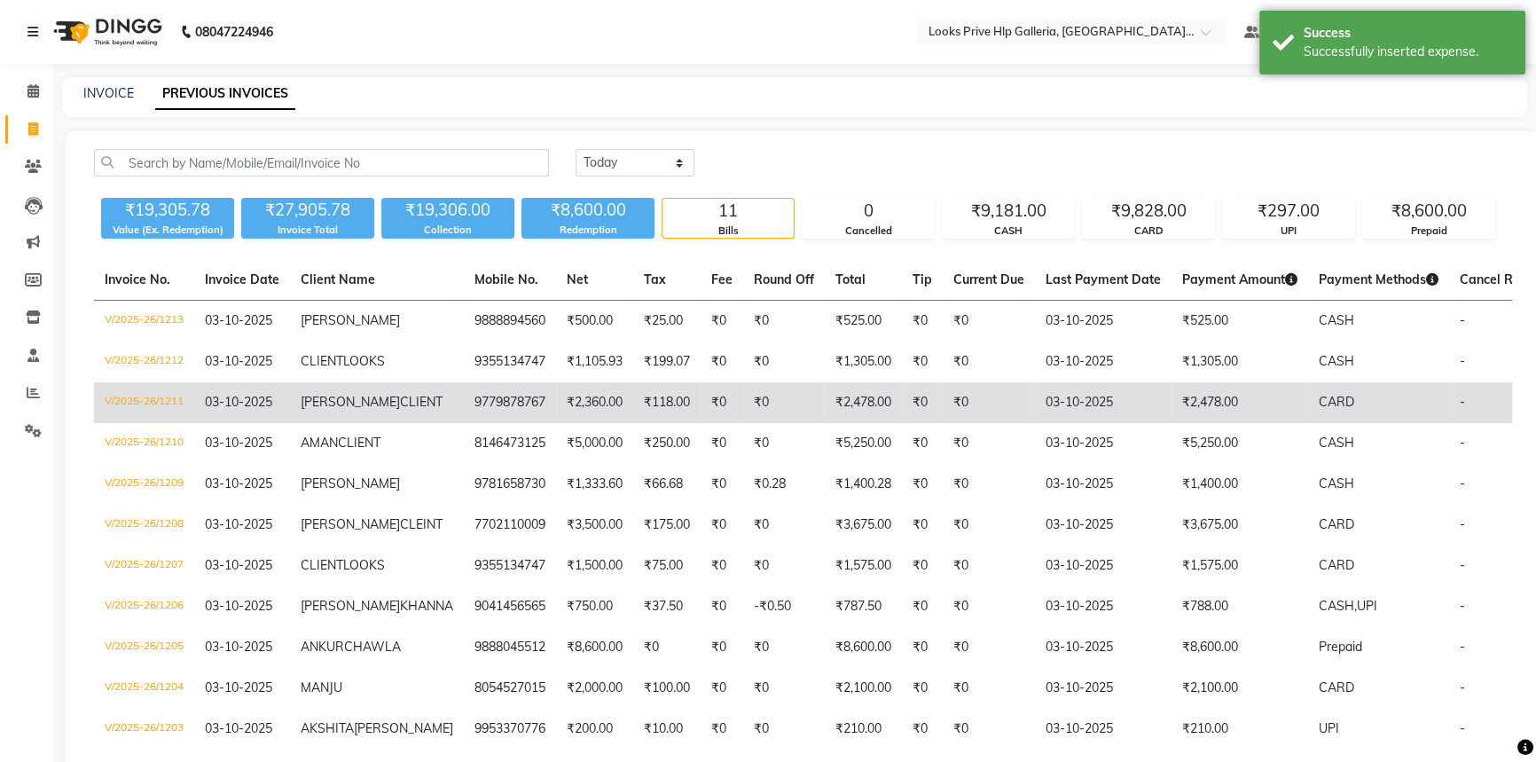
click at [142, 418] on td "V/2025-26/1211" at bounding box center [144, 402] width 100 height 41
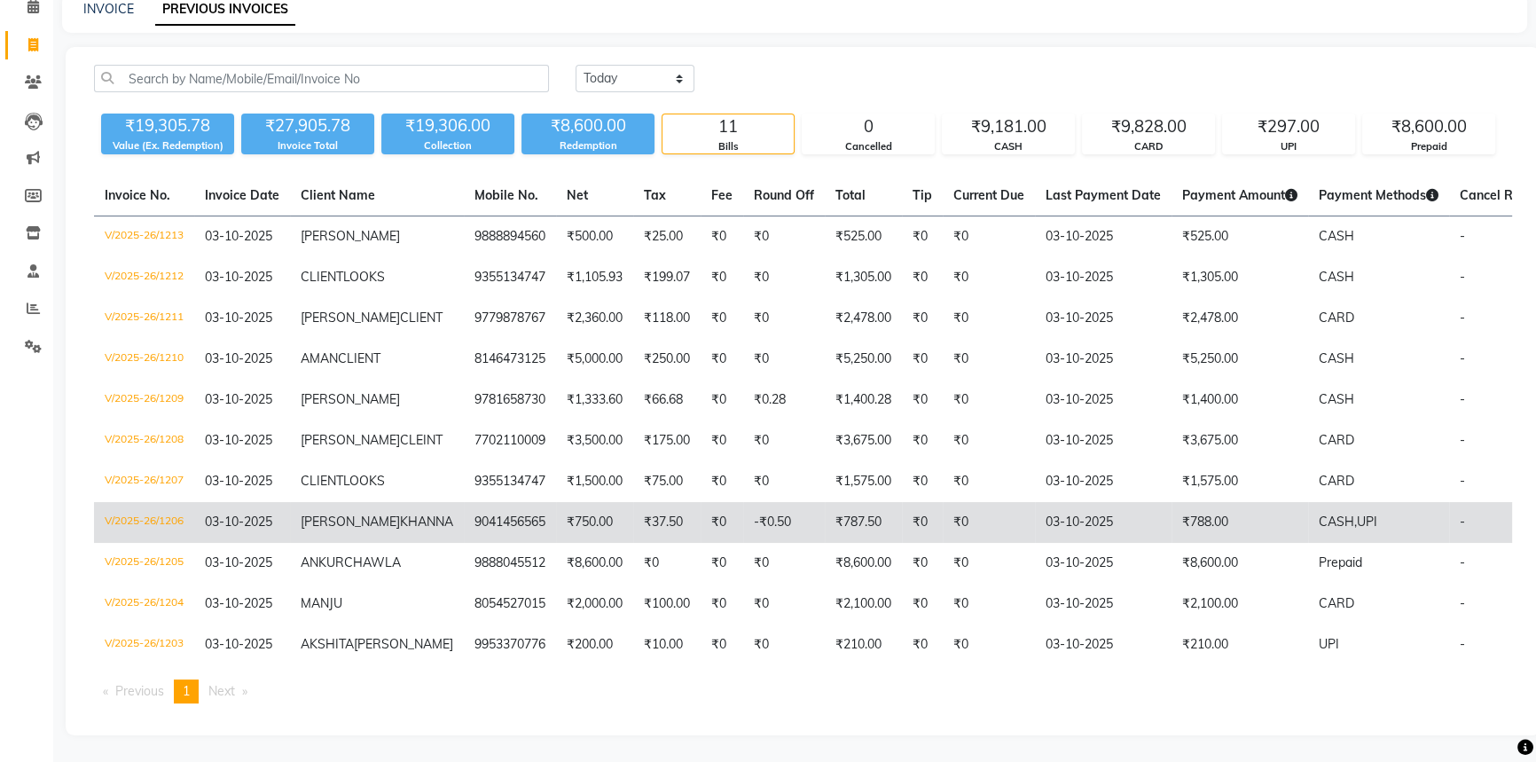
scroll to position [239, 0]
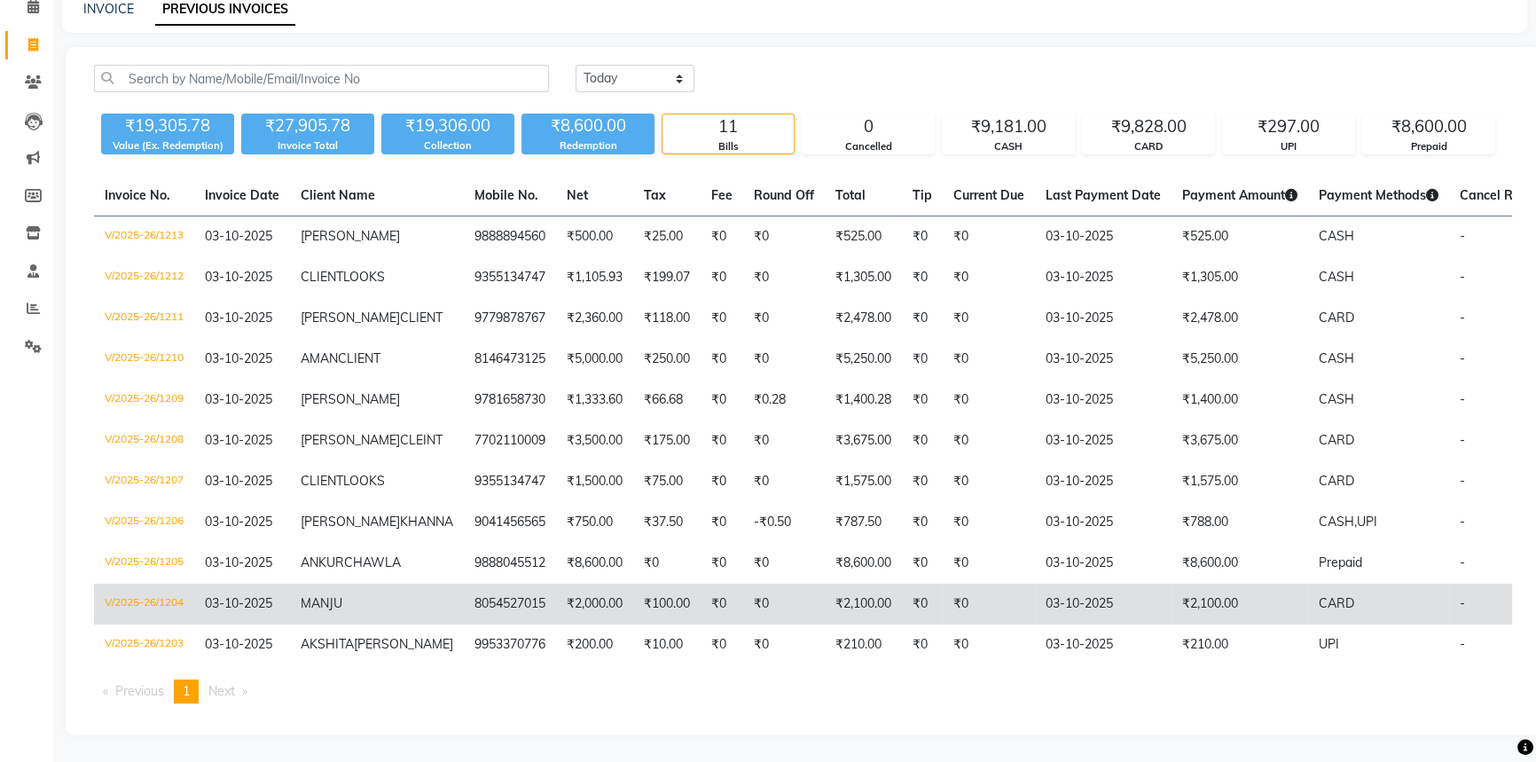
click at [177, 584] on td "V/2025-26/1204" at bounding box center [144, 604] width 100 height 41
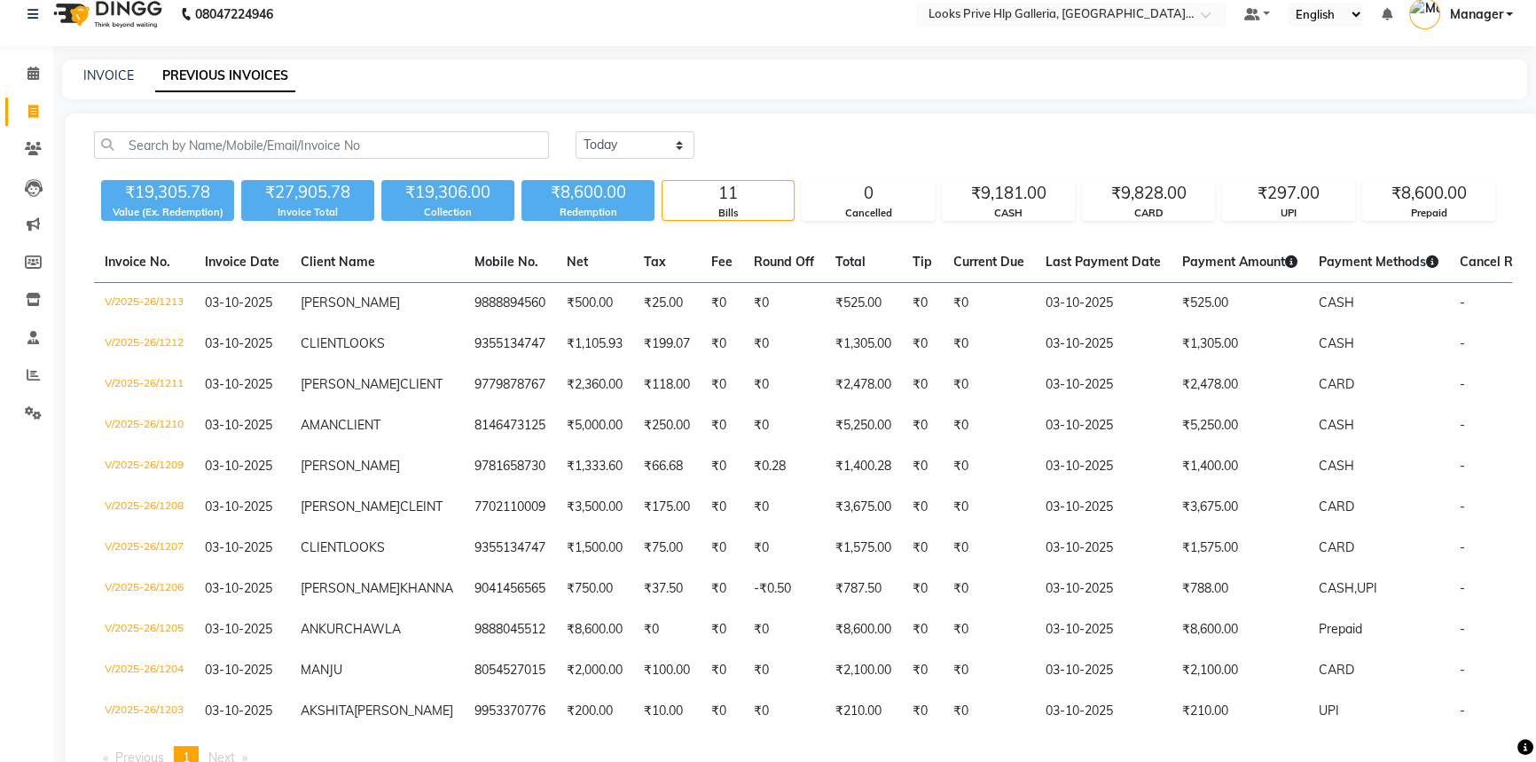
scroll to position [0, 0]
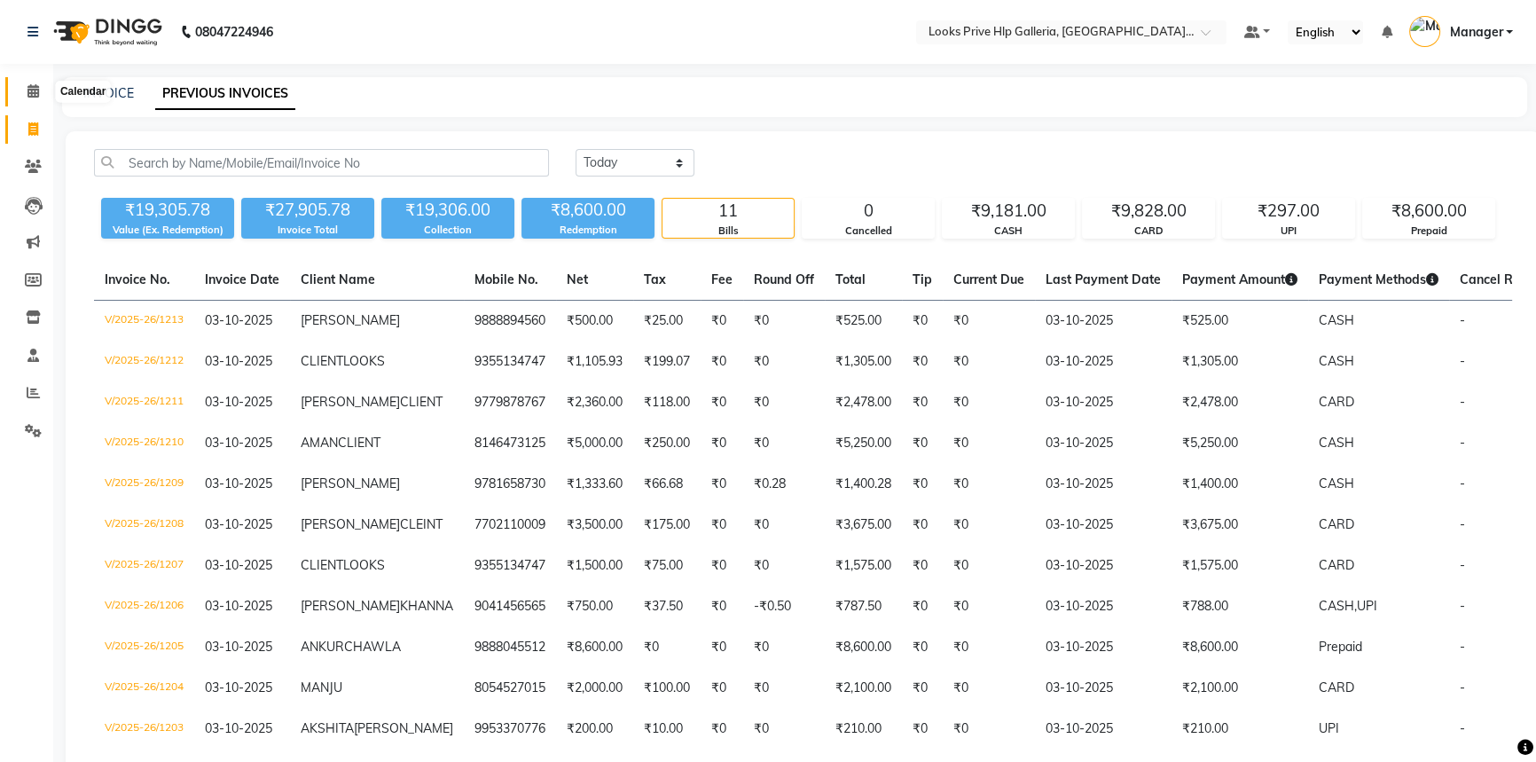
click at [35, 91] on icon at bounding box center [33, 90] width 12 height 13
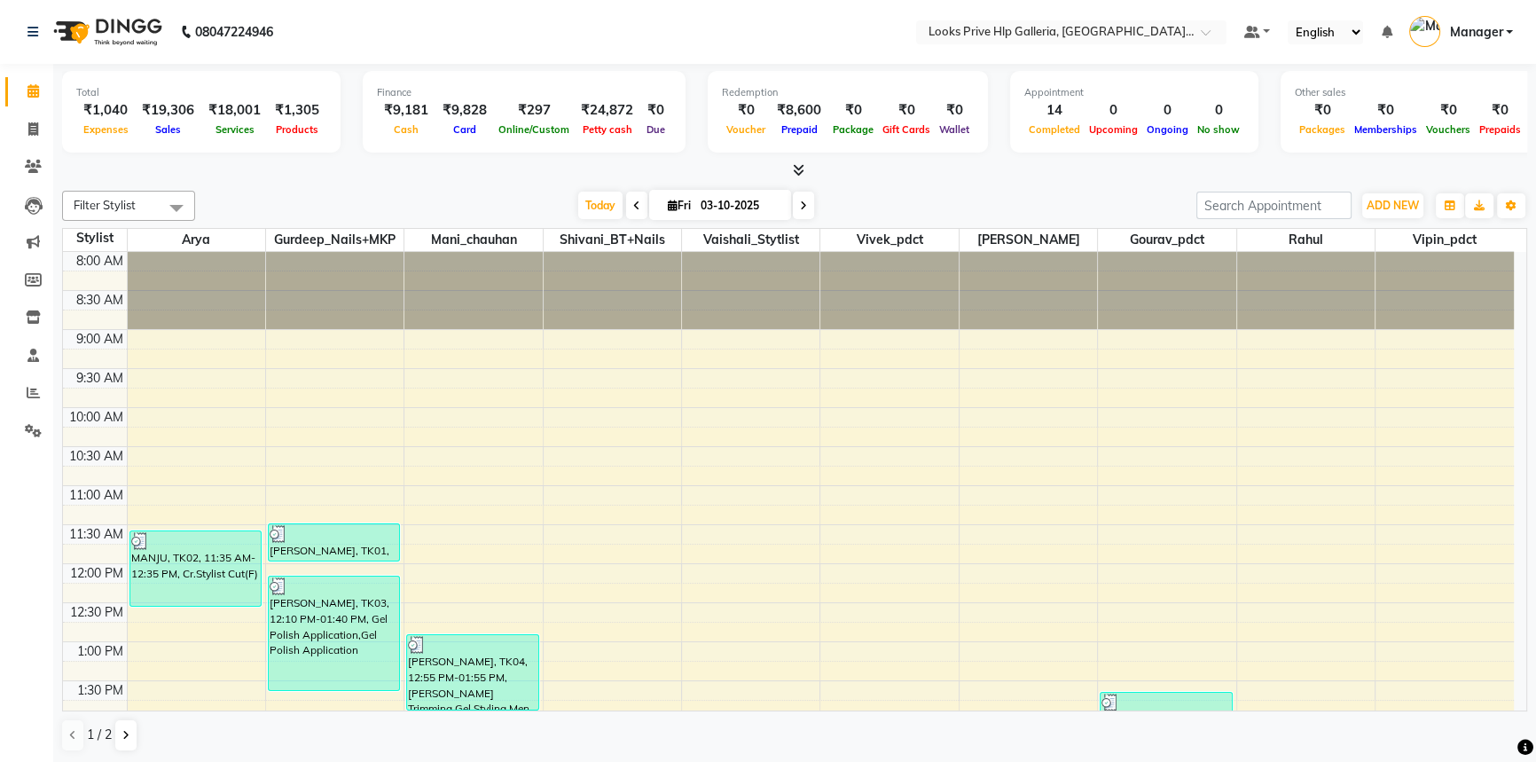
click at [52, 125] on li "Invoice" at bounding box center [26, 130] width 53 height 38
click at [30, 125] on icon at bounding box center [33, 128] width 10 height 13
select select "service"
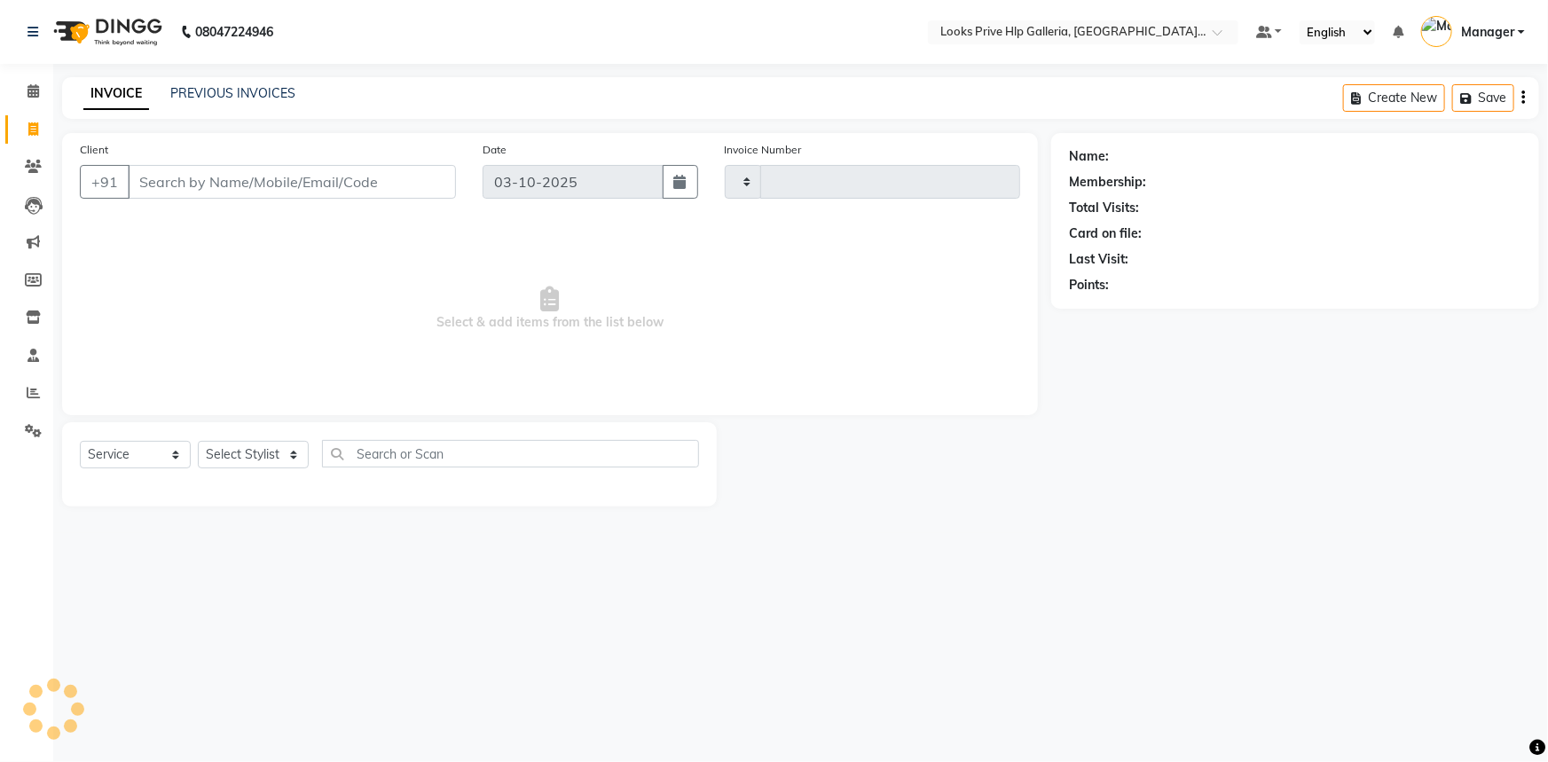
type input "1214"
select select "7937"
click at [162, 443] on select "Select Service Product Membership Package Voucher Prepaid Gift Card" at bounding box center [135, 454] width 111 height 27
select select "product"
click at [80, 441] on select "Select Service Product Membership Package Voucher Prepaid Gift Card" at bounding box center [135, 454] width 111 height 27
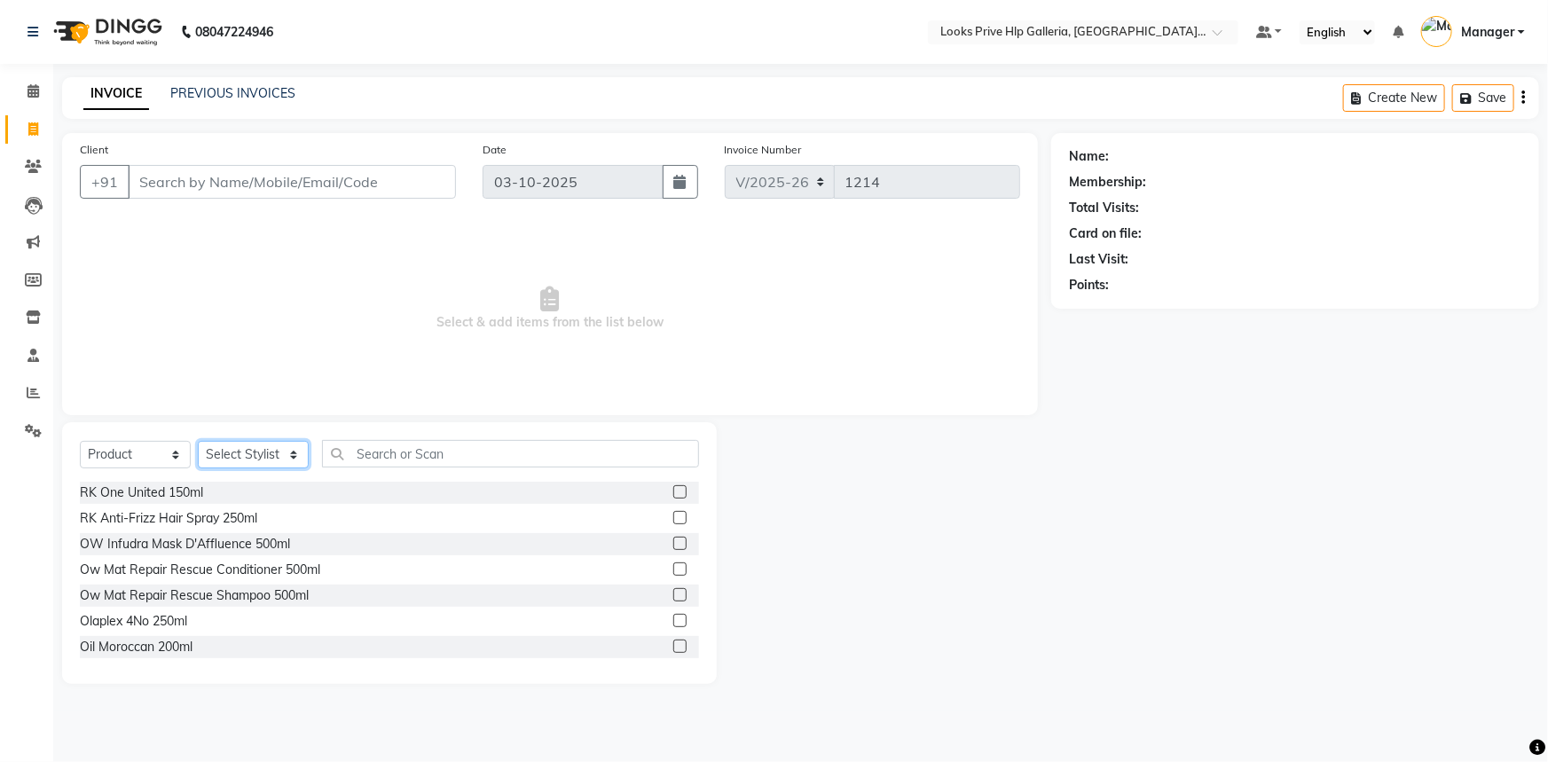
click at [274, 446] on select "Select Stylist Arshdeep Arya Counter_Sales Gourav_pdct Gurdeep_Nails+MKP Manage…" at bounding box center [253, 454] width 111 height 27
select select "74725"
click at [198, 441] on select "Select Stylist Arshdeep Arya Counter_Sales Gourav_pdct Gurdeep_Nails+MKP Manage…" at bounding box center [253, 454] width 111 height 27
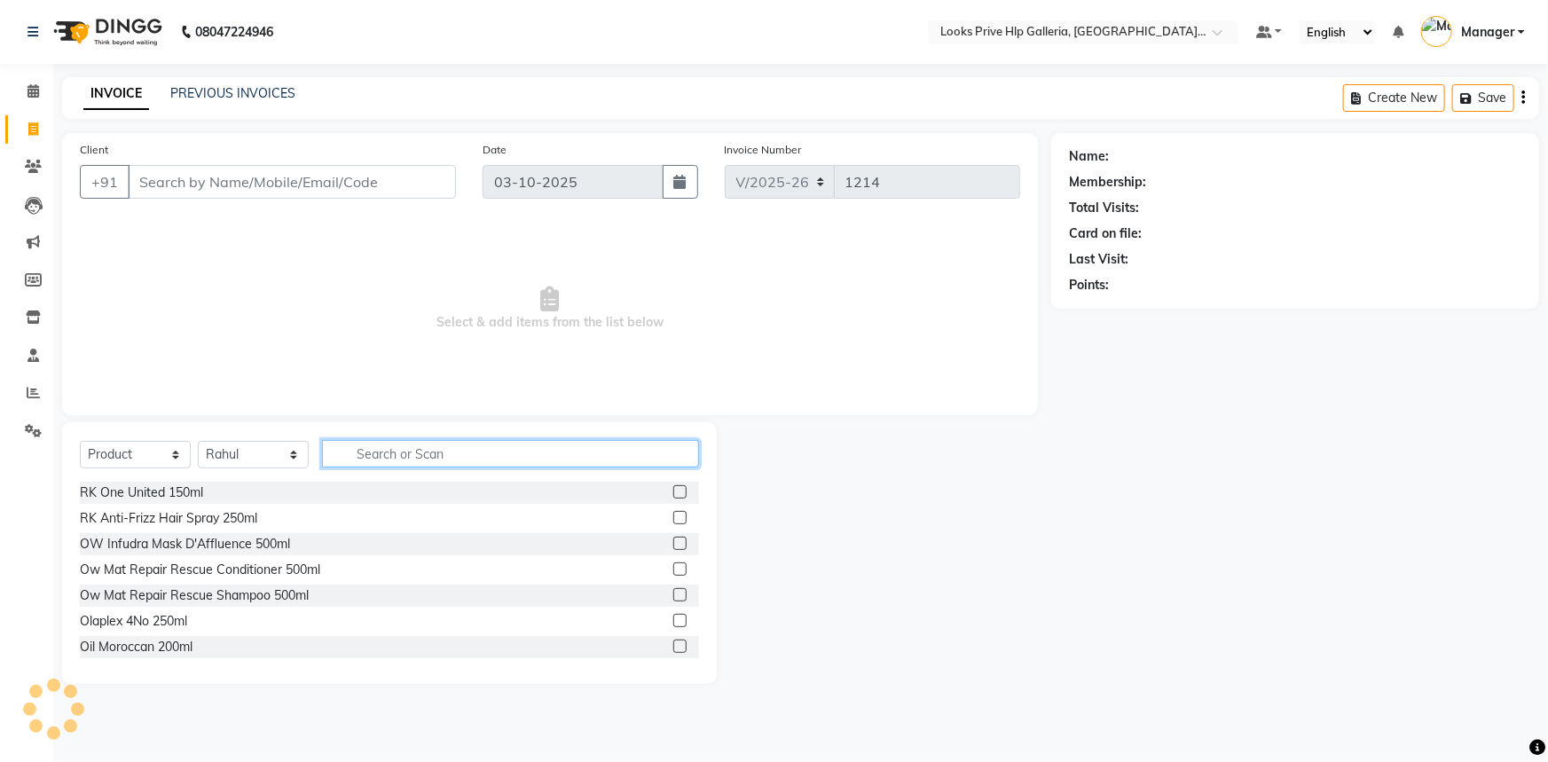
click at [401, 450] on input "text" at bounding box center [510, 453] width 377 height 27
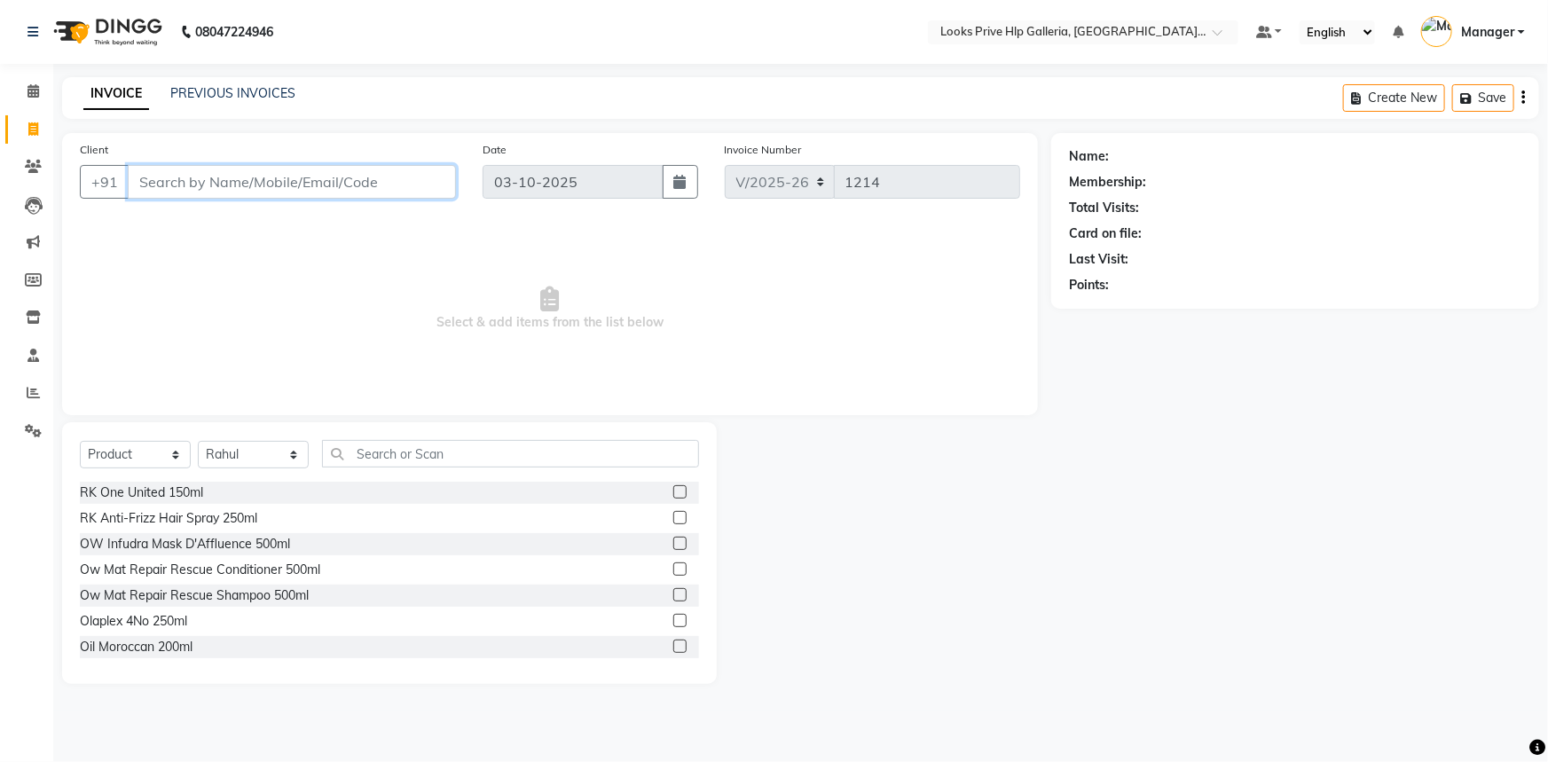
click at [270, 171] on input "Client" at bounding box center [292, 182] width 328 height 34
click at [169, 177] on input "99888881818" at bounding box center [247, 182] width 238 height 34
click at [270, 183] on input "998=8881818" at bounding box center [292, 182] width 328 height 34
type input "9"
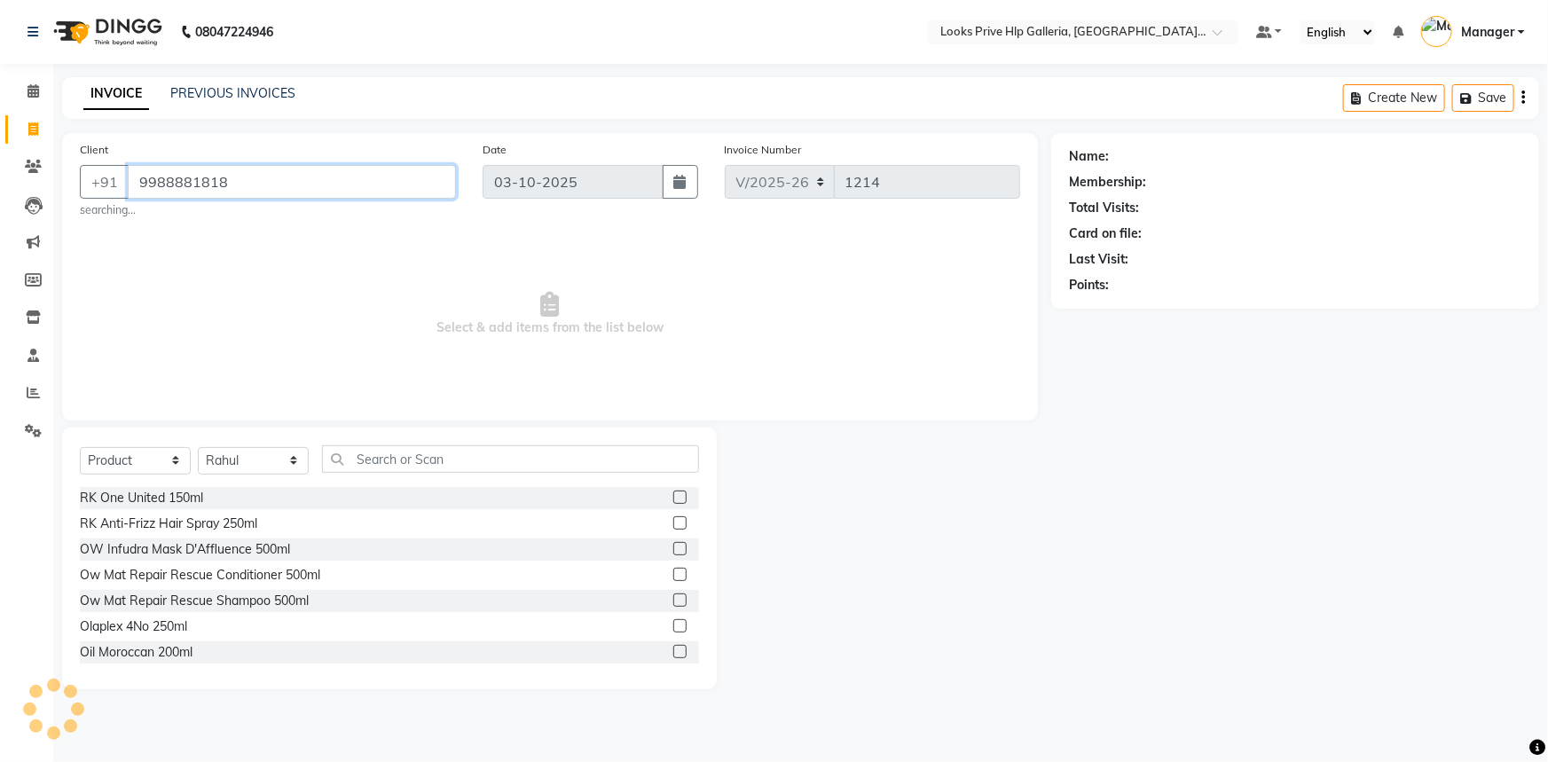
type input "9988881818"
select select "1: Object"
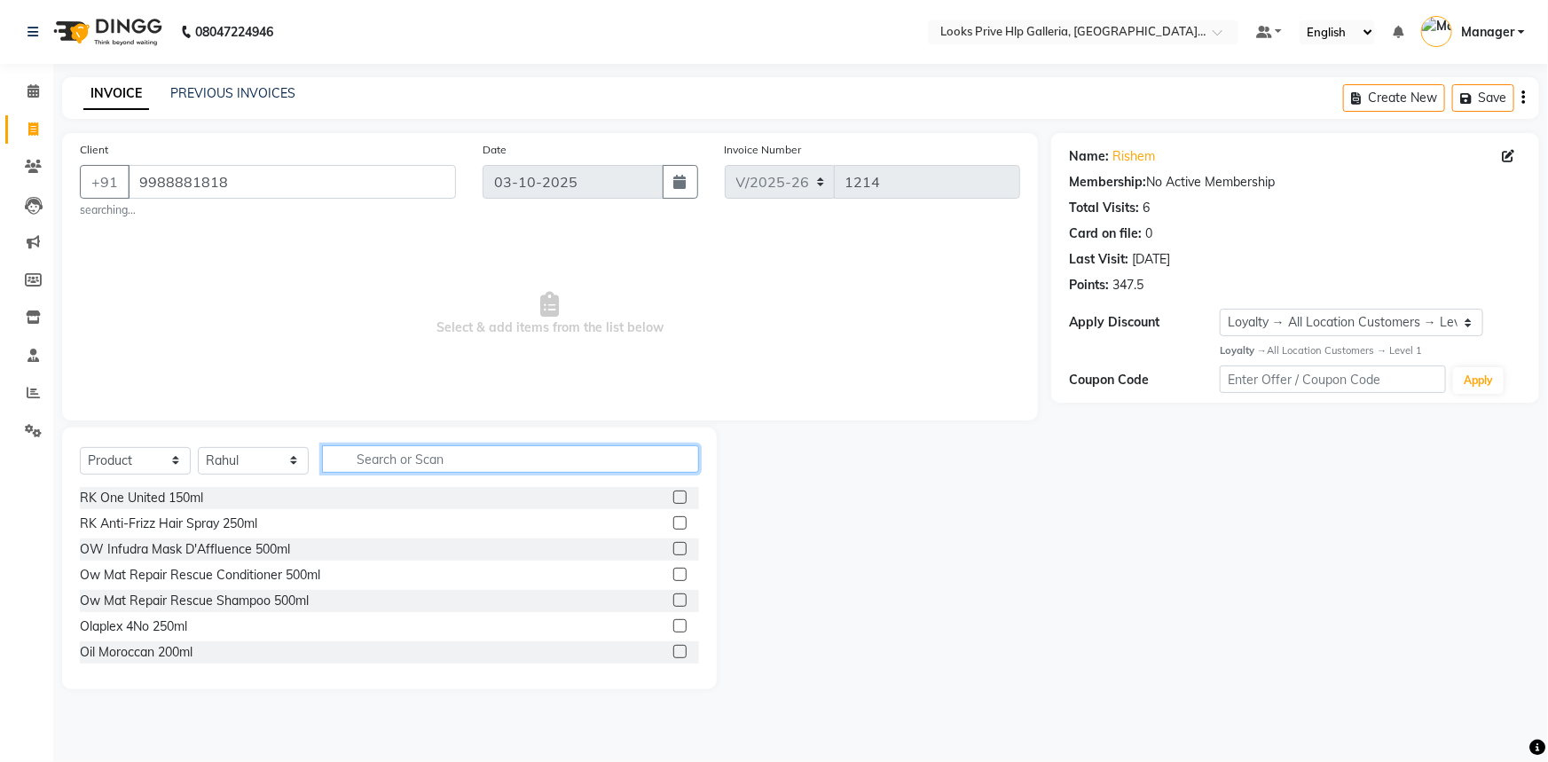
click at [426, 458] on input "text" at bounding box center [510, 458] width 377 height 27
type input "INO"
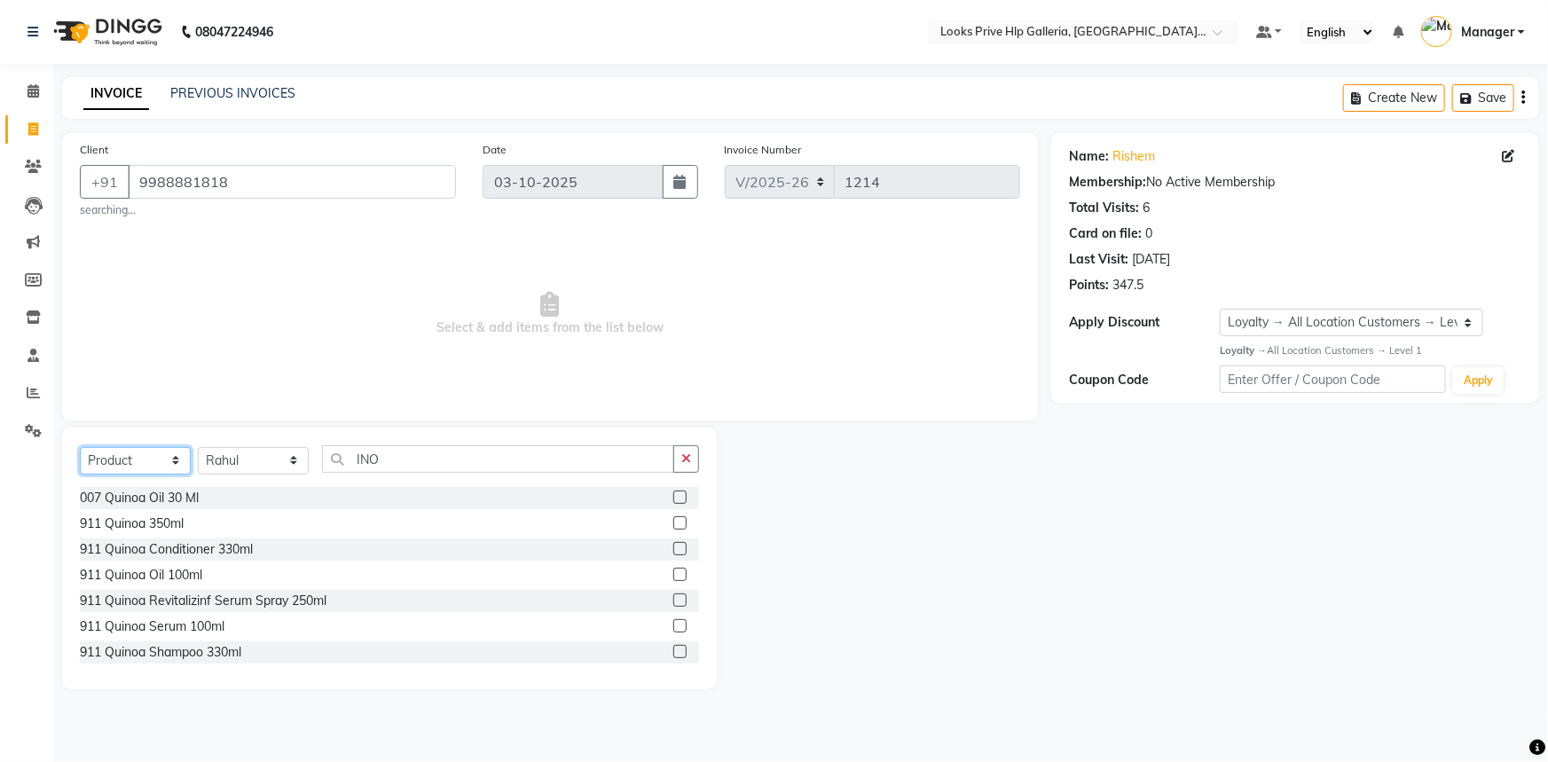
click at [165, 457] on select "Select Service Product Membership Package Voucher Prepaid Gift Card" at bounding box center [135, 460] width 111 height 27
select select "service"
click at [80, 447] on select "Select Service Product Membership Package Voucher Prepaid Gift Card" at bounding box center [135, 460] width 111 height 27
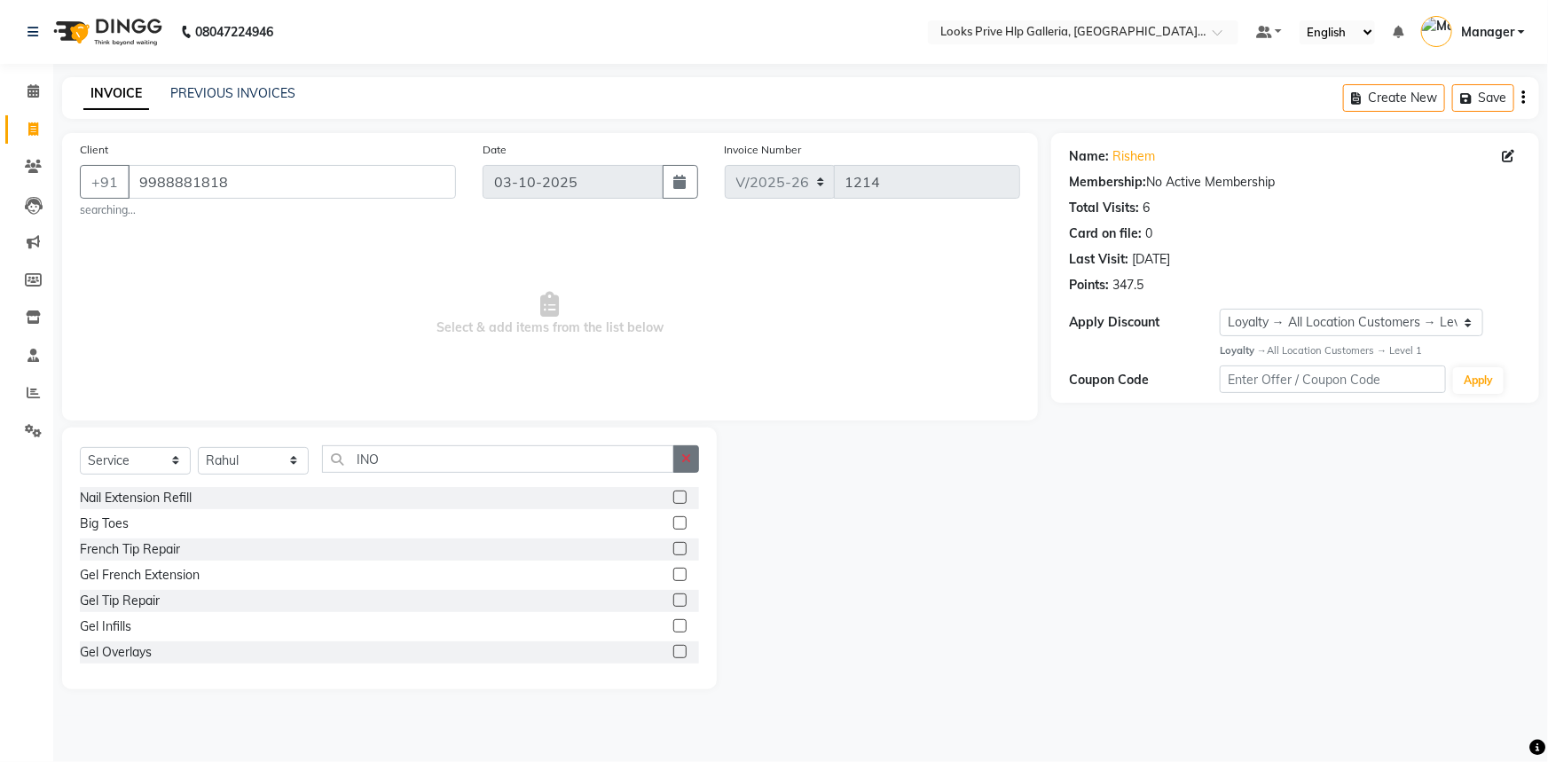
click at [695, 463] on button "button" at bounding box center [686, 458] width 26 height 27
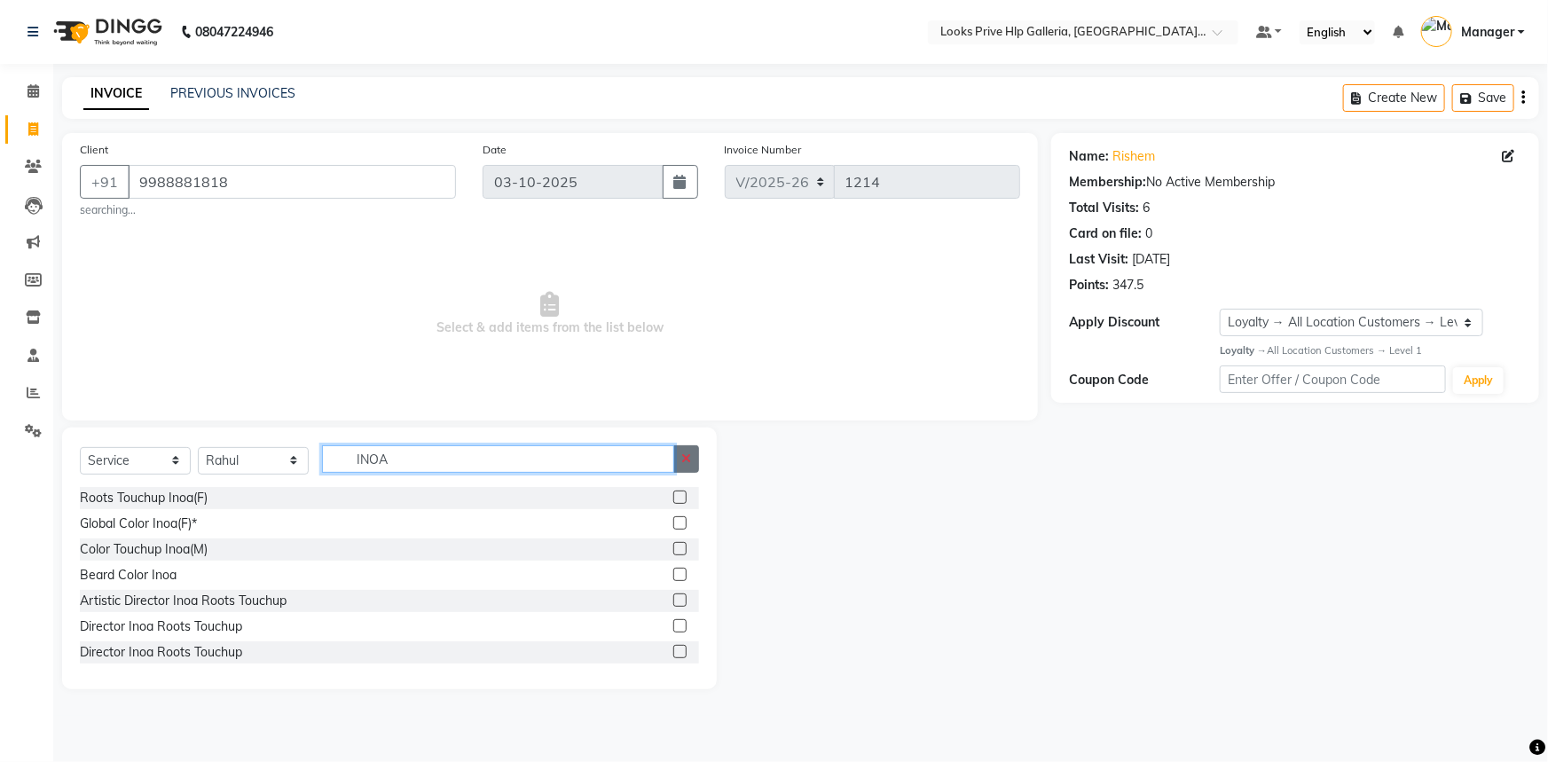
type input "INOA"
click at [695, 462] on button "button" at bounding box center [686, 458] width 26 height 27
type input "TOUCH"
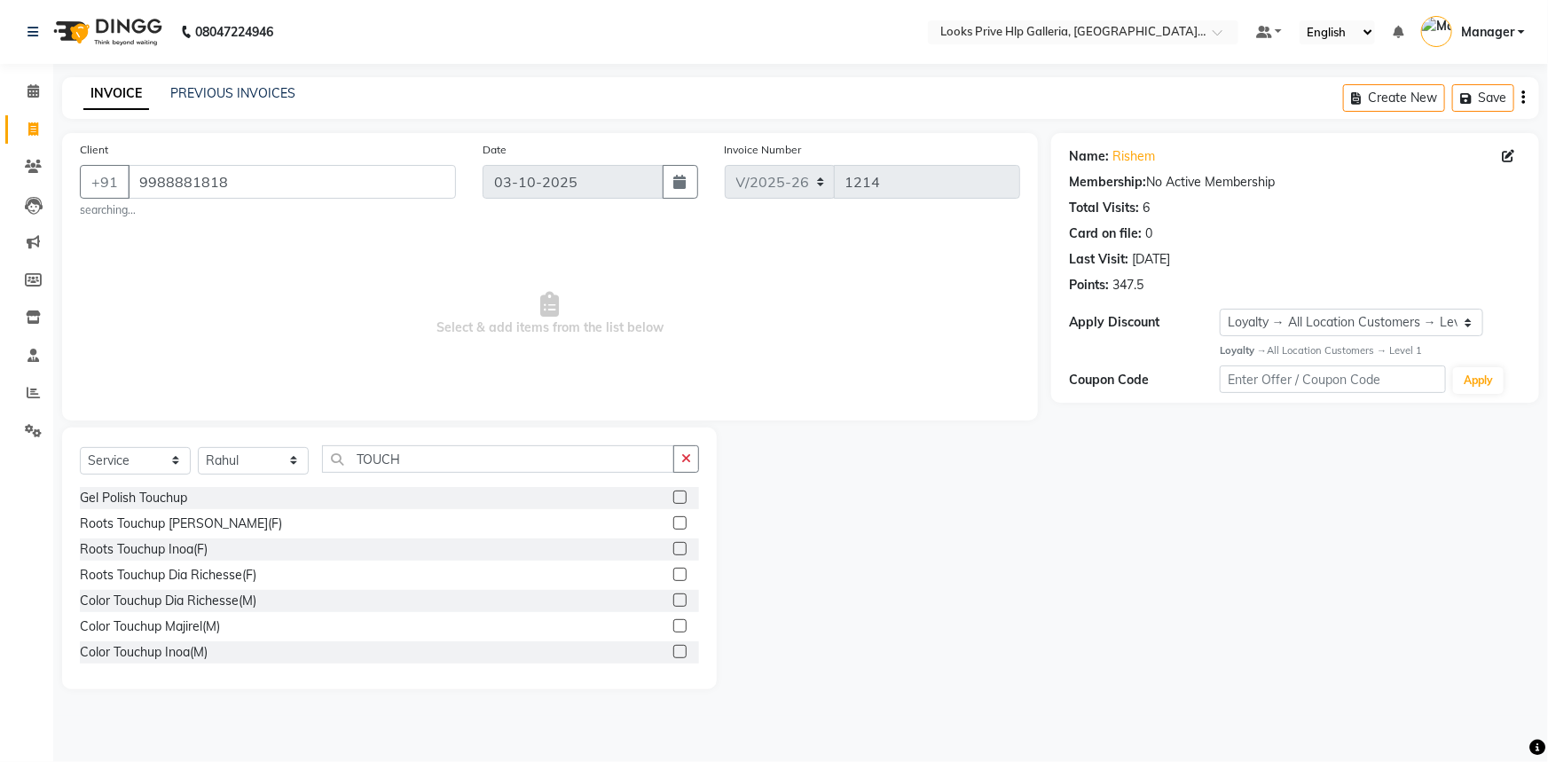
click at [673, 545] on label at bounding box center [679, 548] width 13 height 13
click at [673, 545] on input "checkbox" at bounding box center [679, 550] width 12 height 12
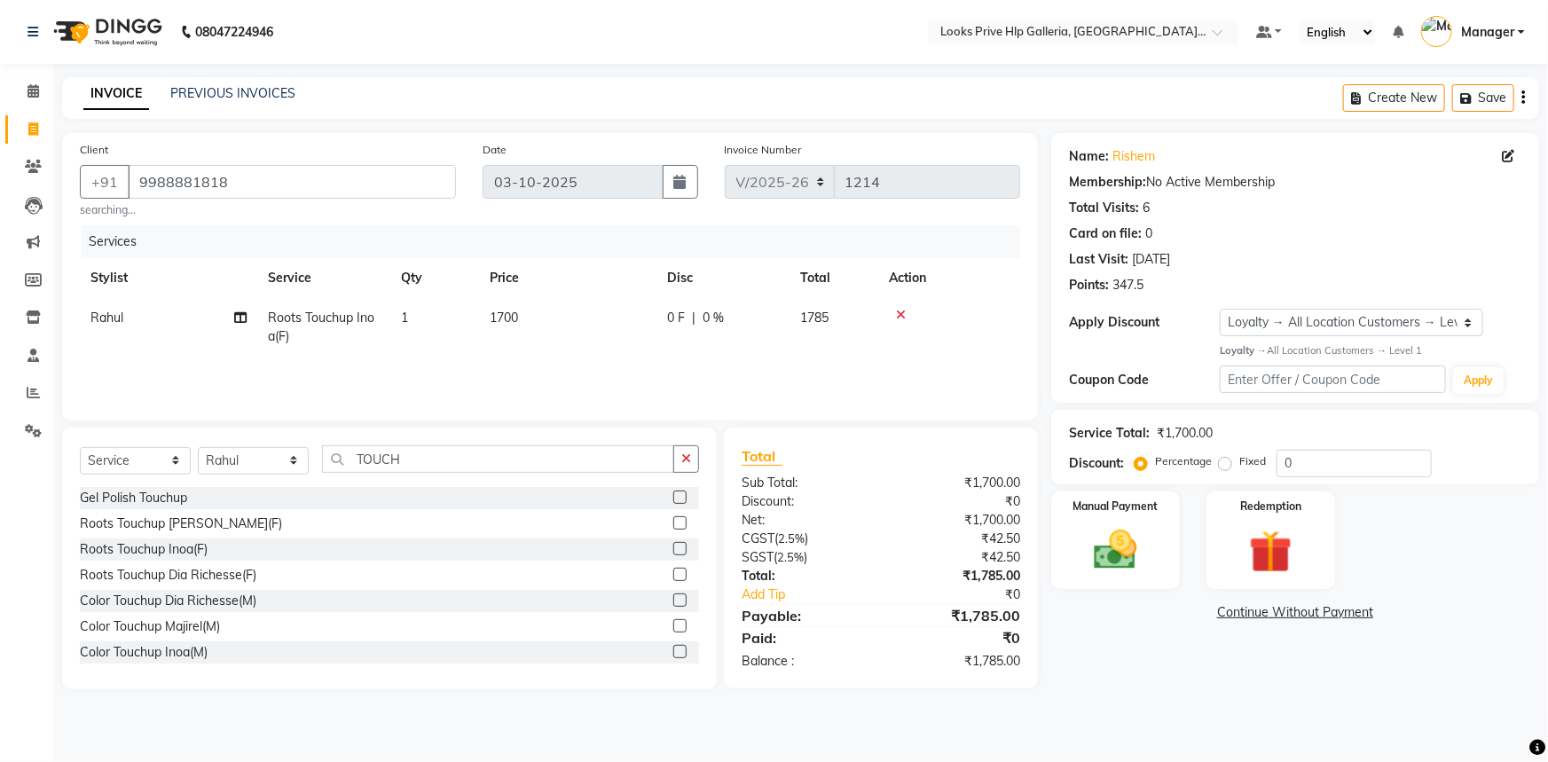
click at [673, 549] on label at bounding box center [679, 548] width 13 height 13
click at [673, 549] on input "checkbox" at bounding box center [679, 550] width 12 height 12
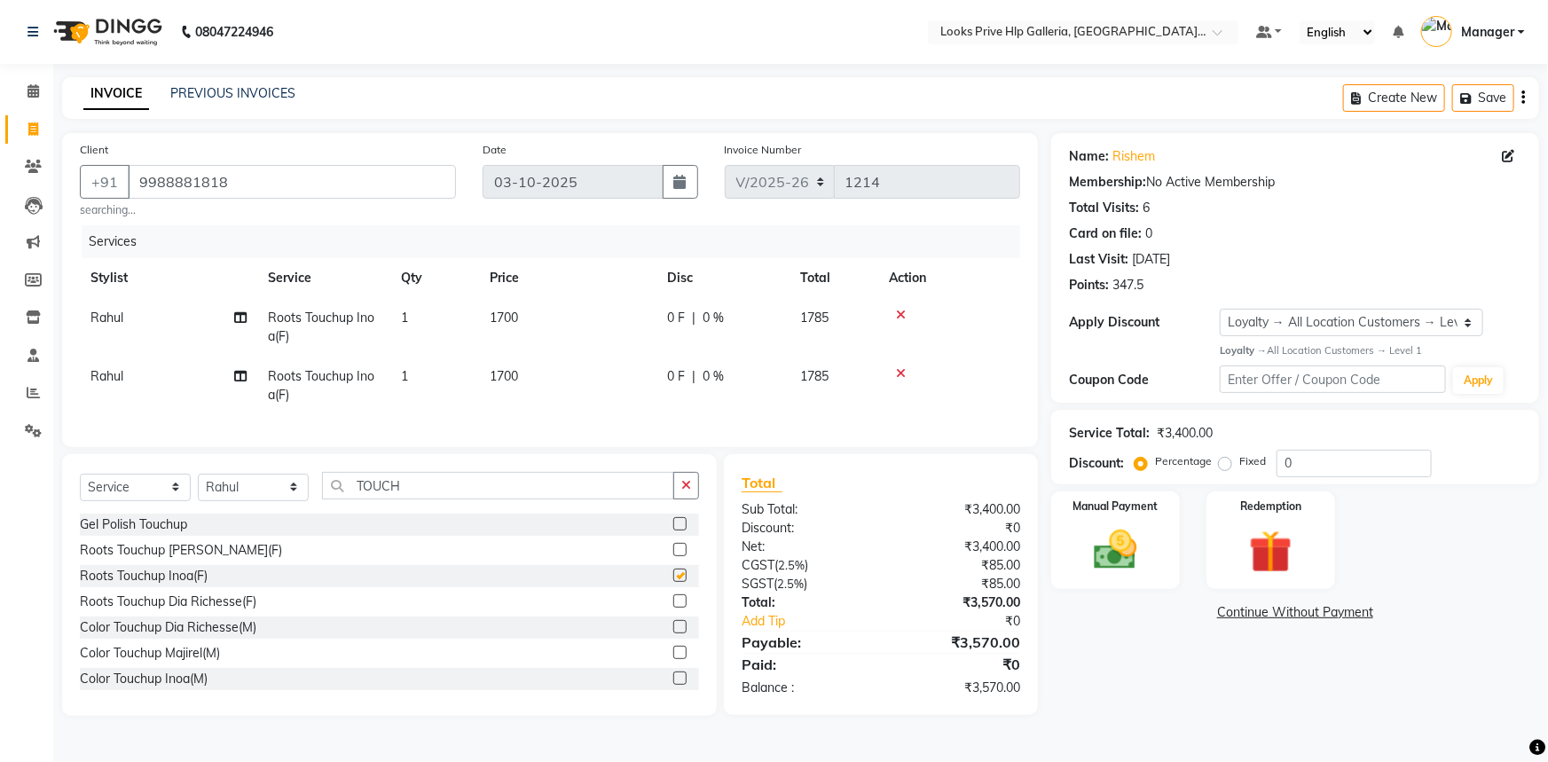
checkbox input "false"
click at [702, 498] on div "Select Service Product Membership Package Voucher Prepaid Gift Card Select Styl…" at bounding box center [389, 585] width 655 height 262
click at [692, 498] on button "button" at bounding box center [686, 485] width 26 height 27
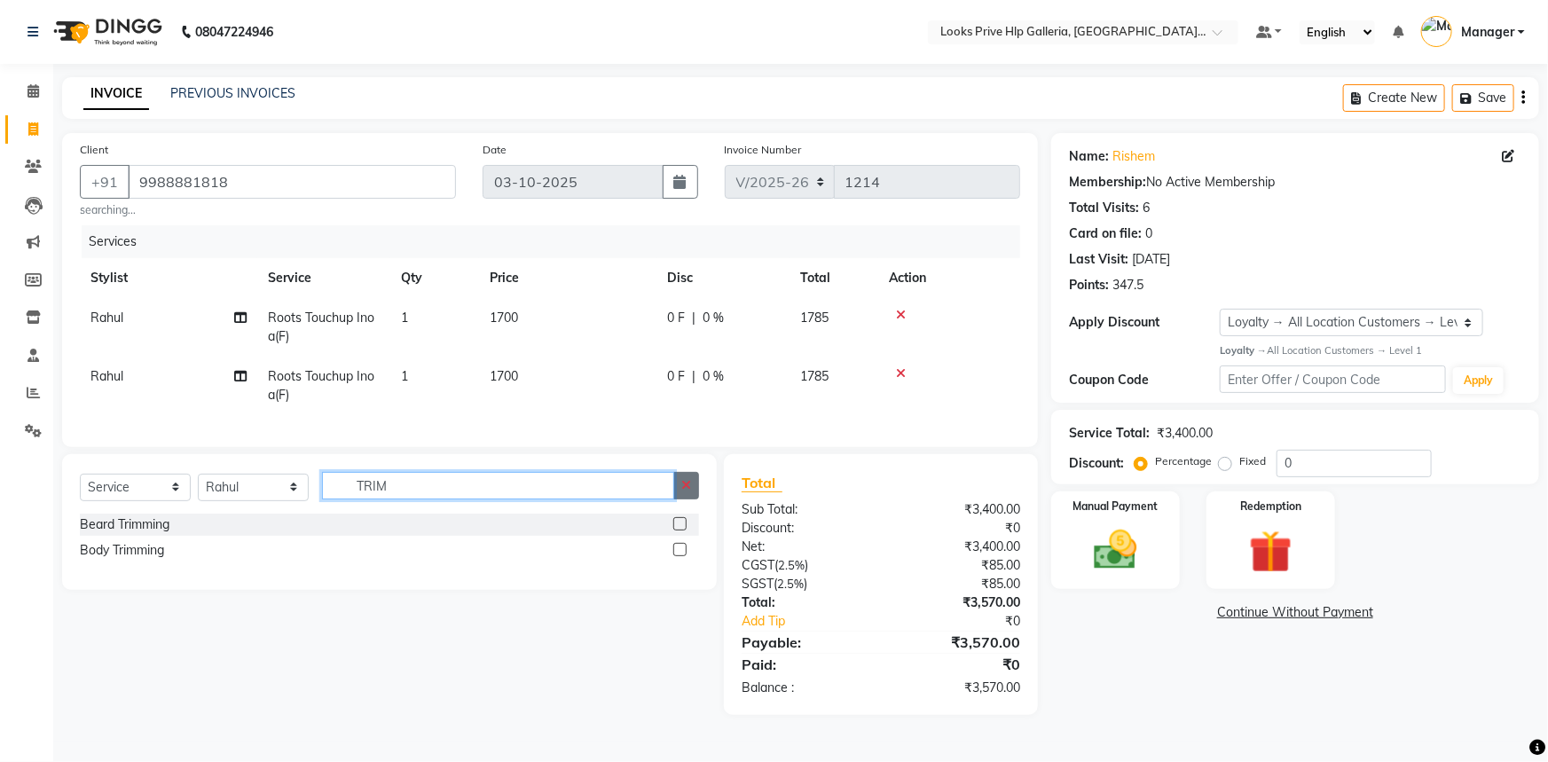
type input "TRIM"
click at [694, 499] on button "button" at bounding box center [686, 485] width 26 height 27
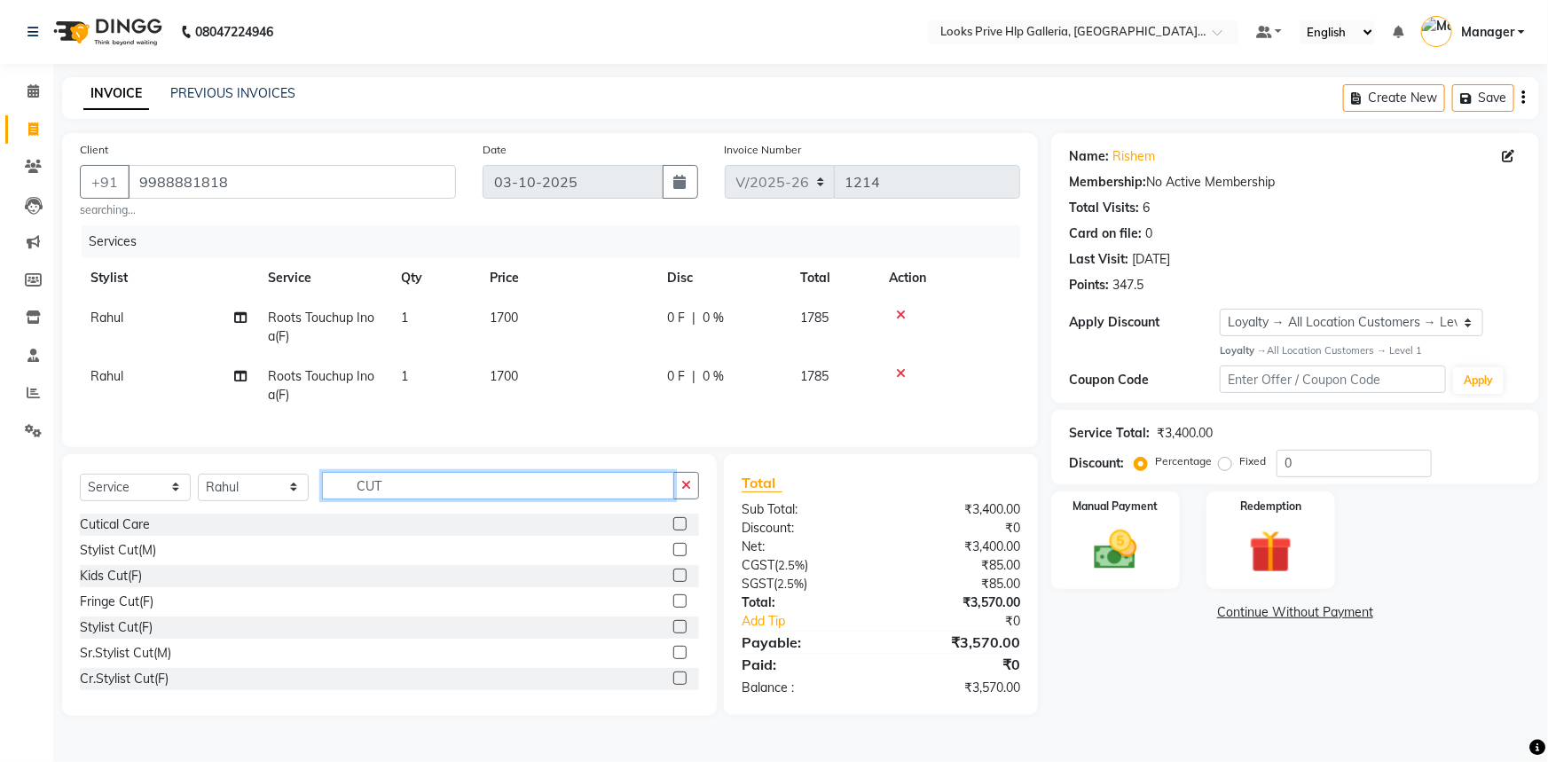
type input "CUT"
click at [673, 633] on label at bounding box center [679, 626] width 13 height 13
click at [673, 633] on input "checkbox" at bounding box center [679, 628] width 12 height 12
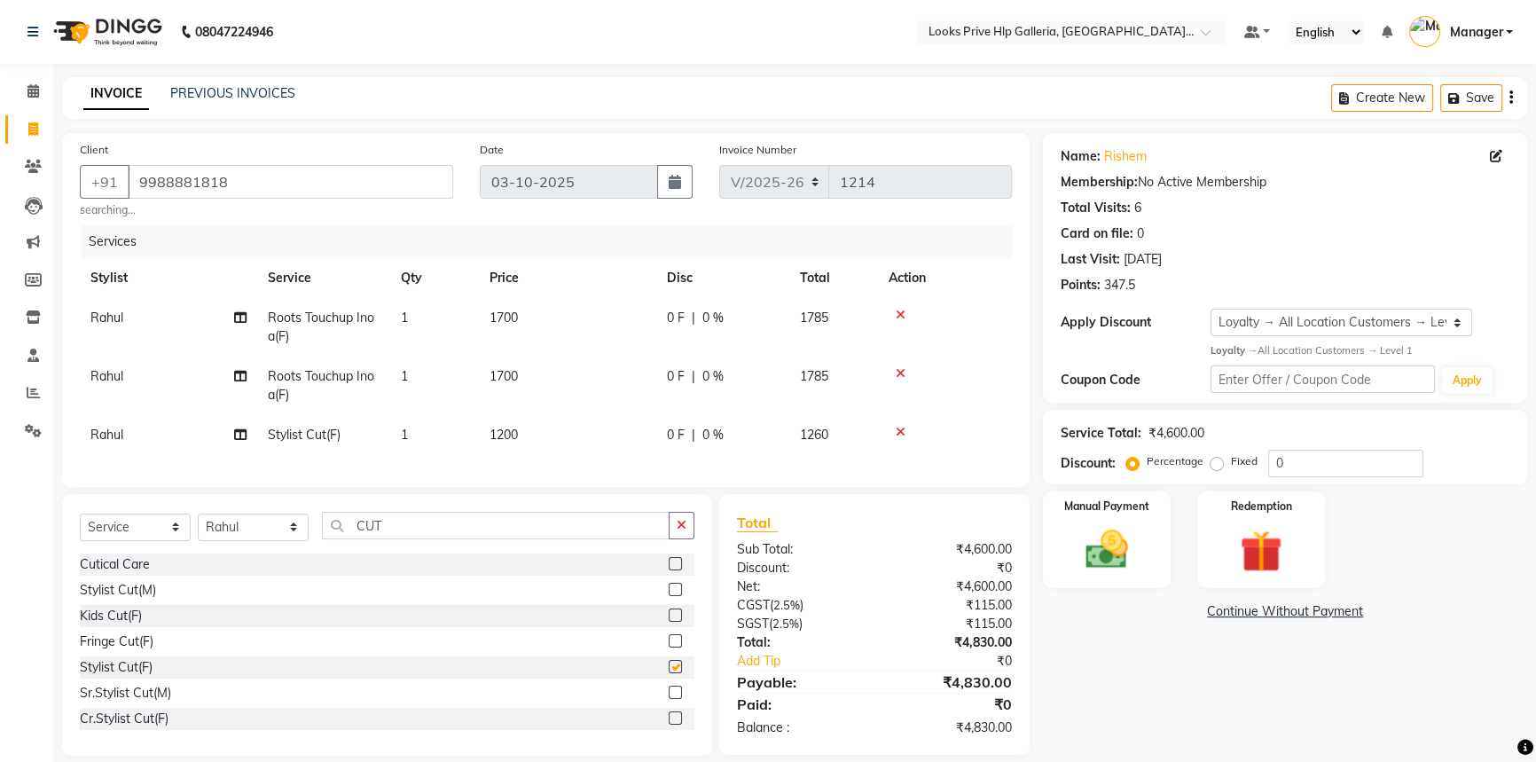
checkbox input "false"
click at [523, 441] on td "1200" at bounding box center [567, 435] width 177 height 40
select select "74725"
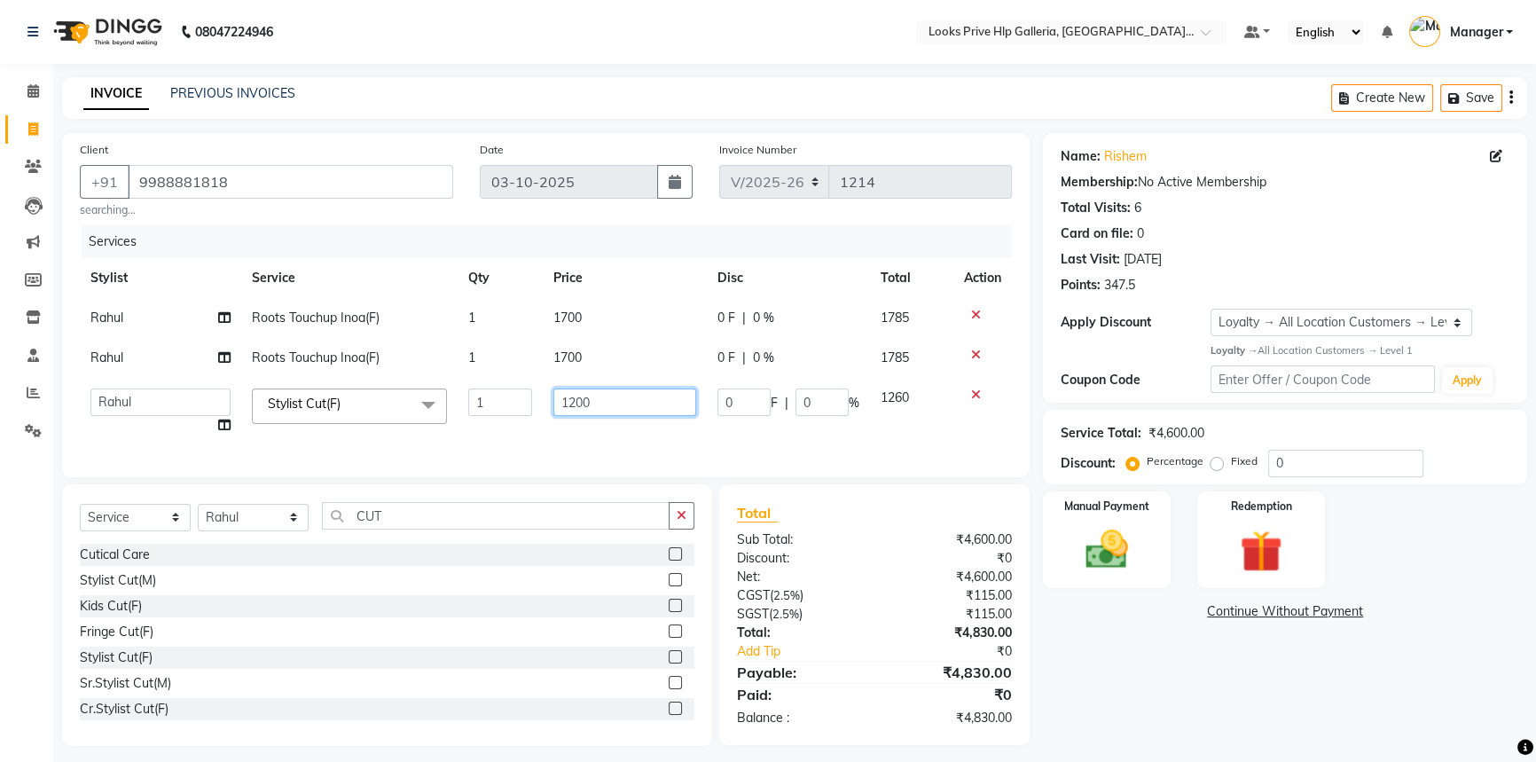
click at [647, 413] on input "1200" at bounding box center [624, 402] width 143 height 27
type input "1500"
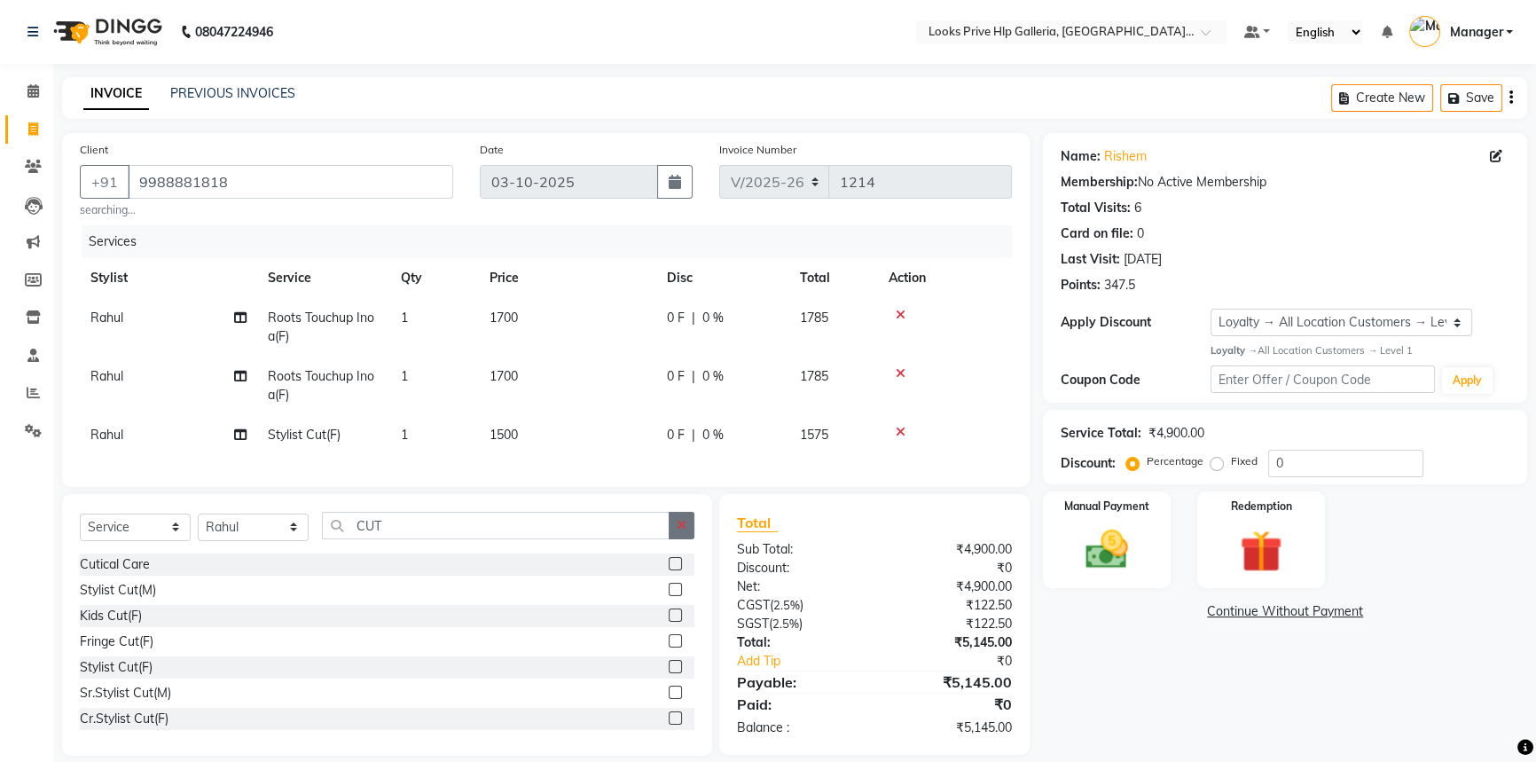
click at [687, 525] on button "button" at bounding box center [682, 525] width 26 height 27
click at [240, 536] on select "Select Stylist Arshdeep Arya Counter_Sales Gourav_pdct Gurdeep_Nails+MKP Manage…" at bounding box center [253, 527] width 111 height 27
click at [959, 553] on div "₹4,900.00" at bounding box center [950, 549] width 151 height 19
click at [115, 537] on select "Select Service Product Membership Package Voucher Prepaid Gift Card" at bounding box center [135, 527] width 111 height 27
select select "product"
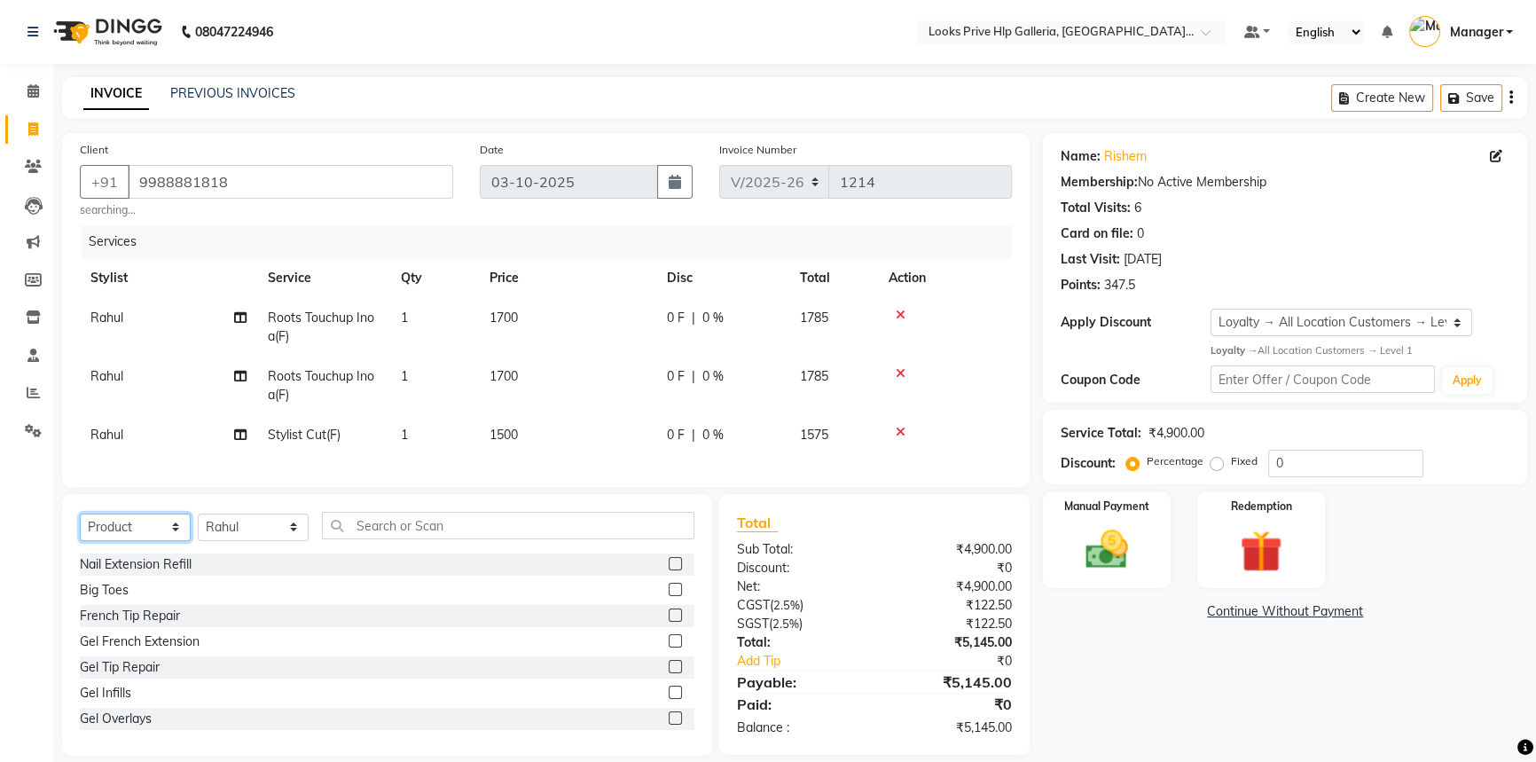
click at [80, 525] on select "Select Service Product Membership Package Voucher Prepaid Gift Card" at bounding box center [135, 527] width 111 height 27
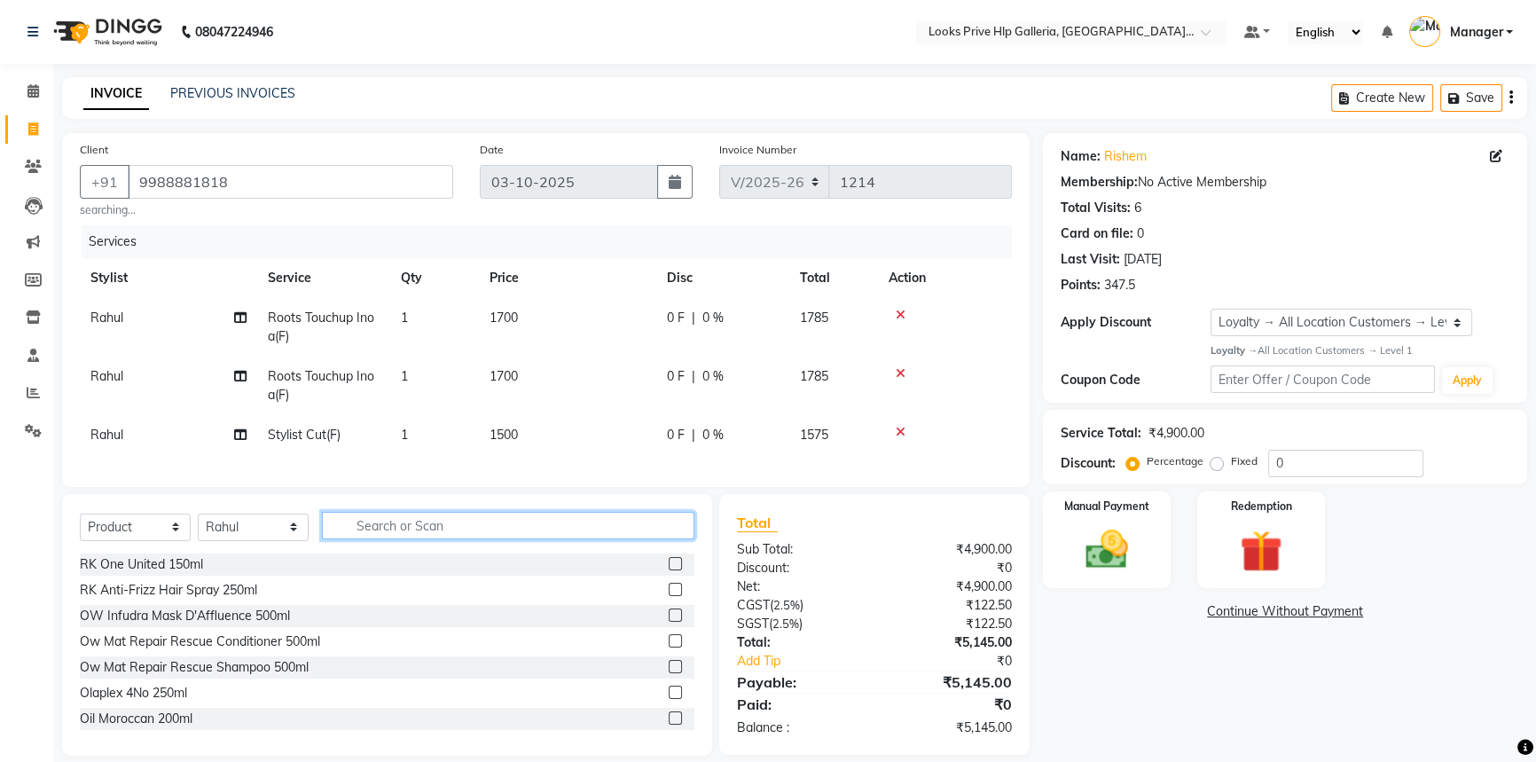
click at [594, 538] on input "text" at bounding box center [508, 525] width 373 height 27
type input "3474637059248"
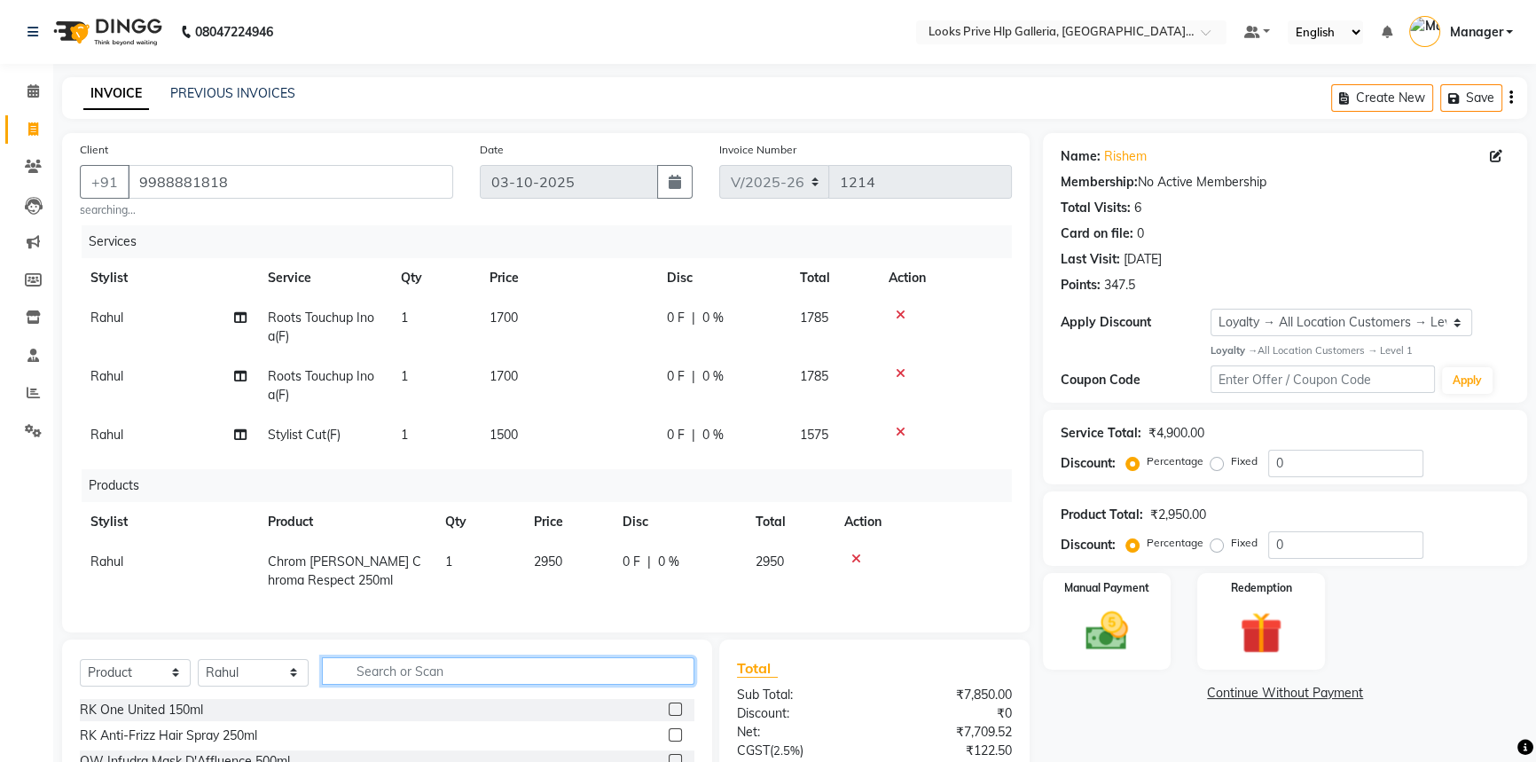
scroll to position [161, 0]
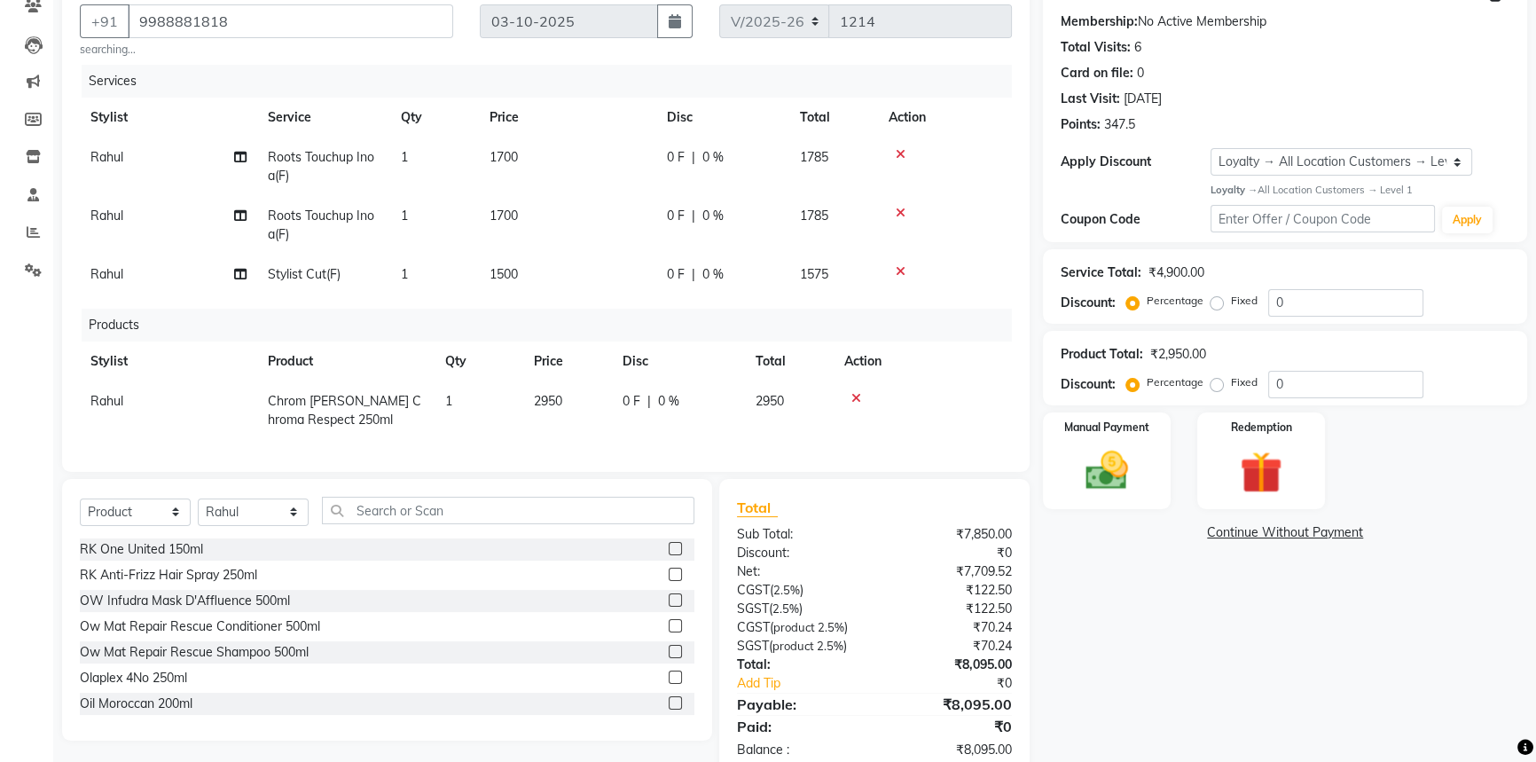
click at [713, 148] on span "0 %" at bounding box center [712, 157] width 21 height 19
select select "74725"
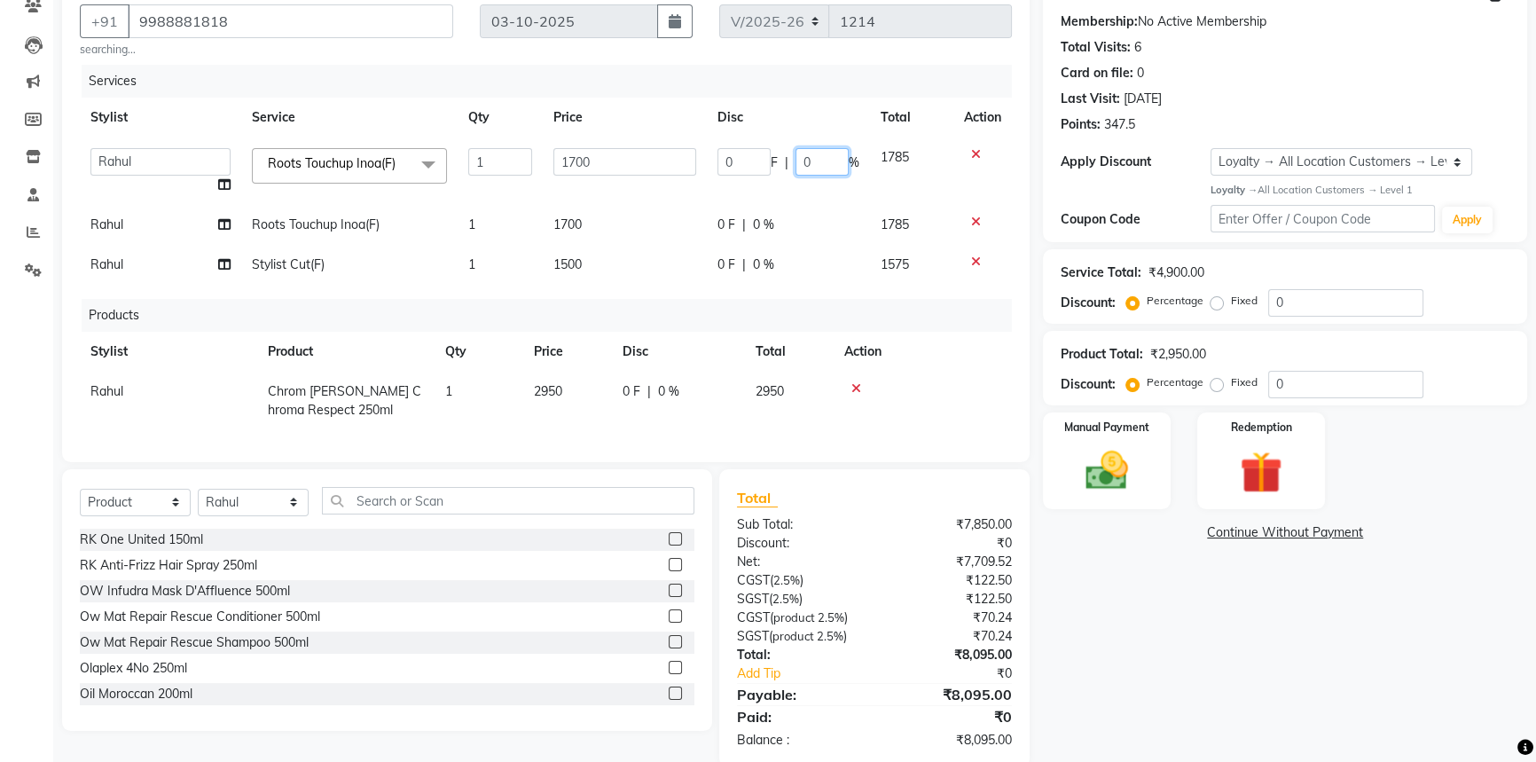
click at [797, 154] on input "0" at bounding box center [822, 161] width 53 height 27
type input "10"
click at [789, 216] on tr "Rahul Roots Touchup Inoa(F) 1 1700 0 F | 0 % 1785" at bounding box center [546, 225] width 932 height 40
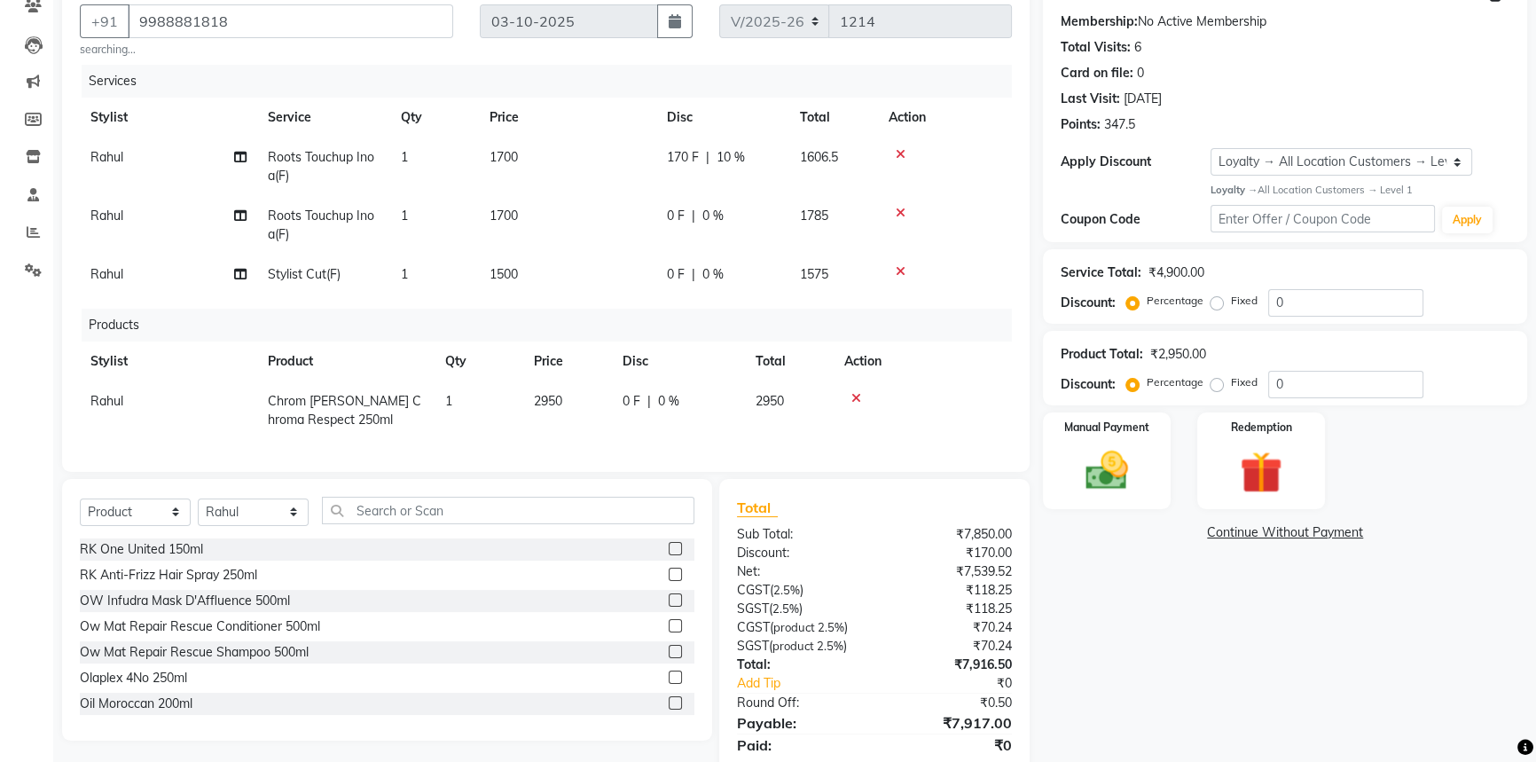
click at [727, 215] on div "0 F | 0 %" at bounding box center [723, 216] width 112 height 19
select select "74725"
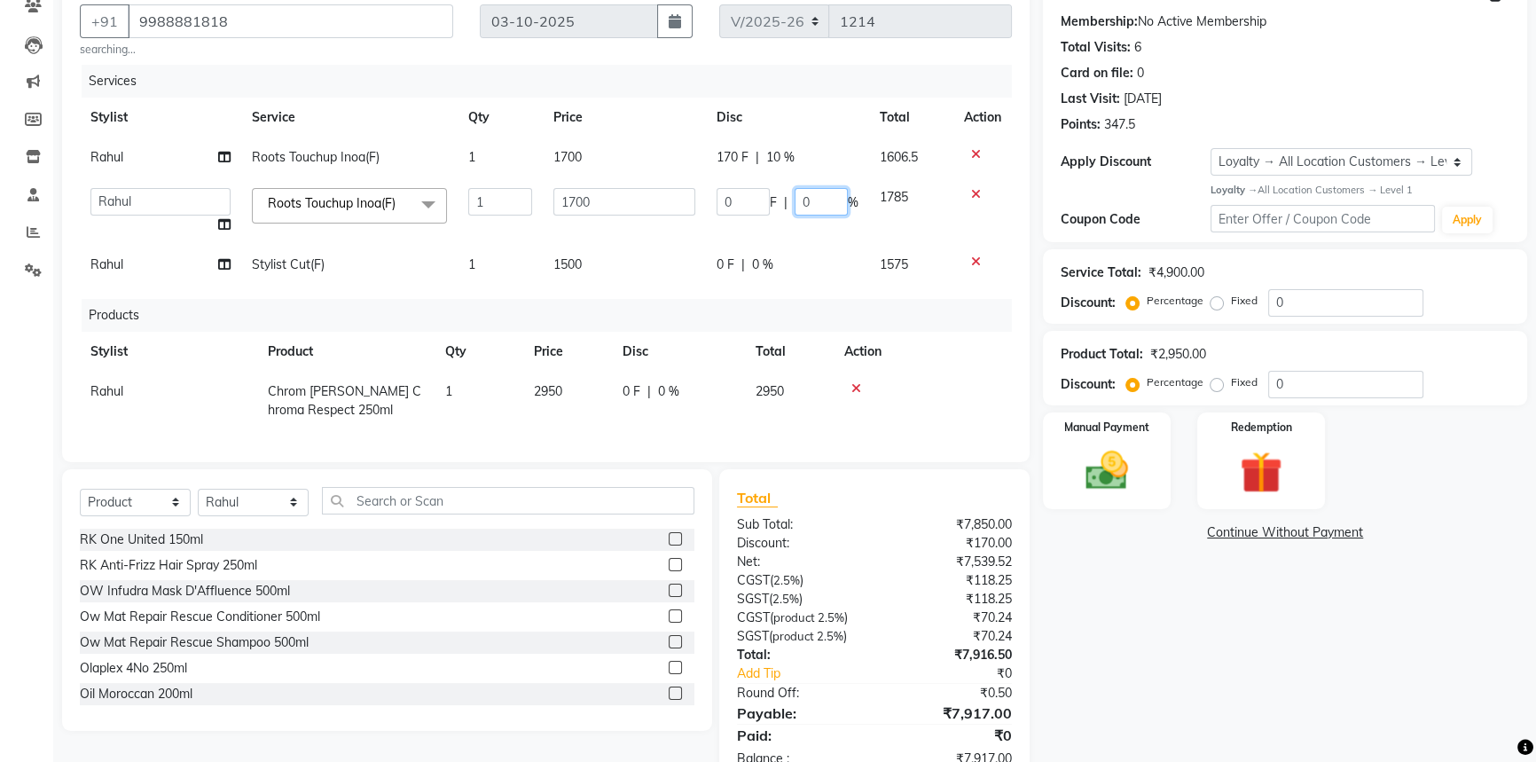
click at [799, 195] on input "0" at bounding box center [821, 201] width 53 height 27
type input "10"
click at [771, 271] on div "0 F | 0 %" at bounding box center [788, 264] width 142 height 19
select select "74725"
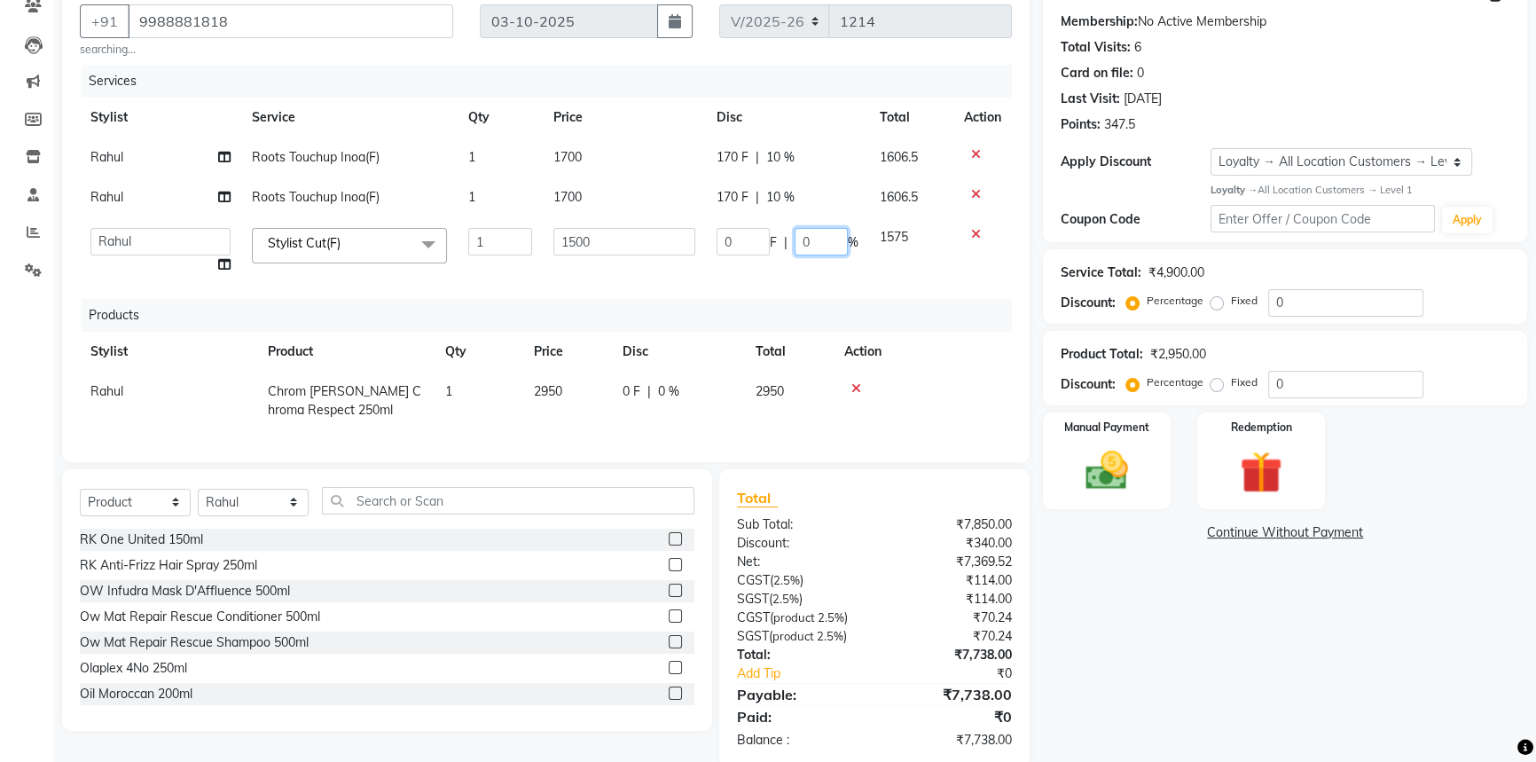
click at [803, 239] on input "0" at bounding box center [821, 241] width 53 height 27
type input "10"
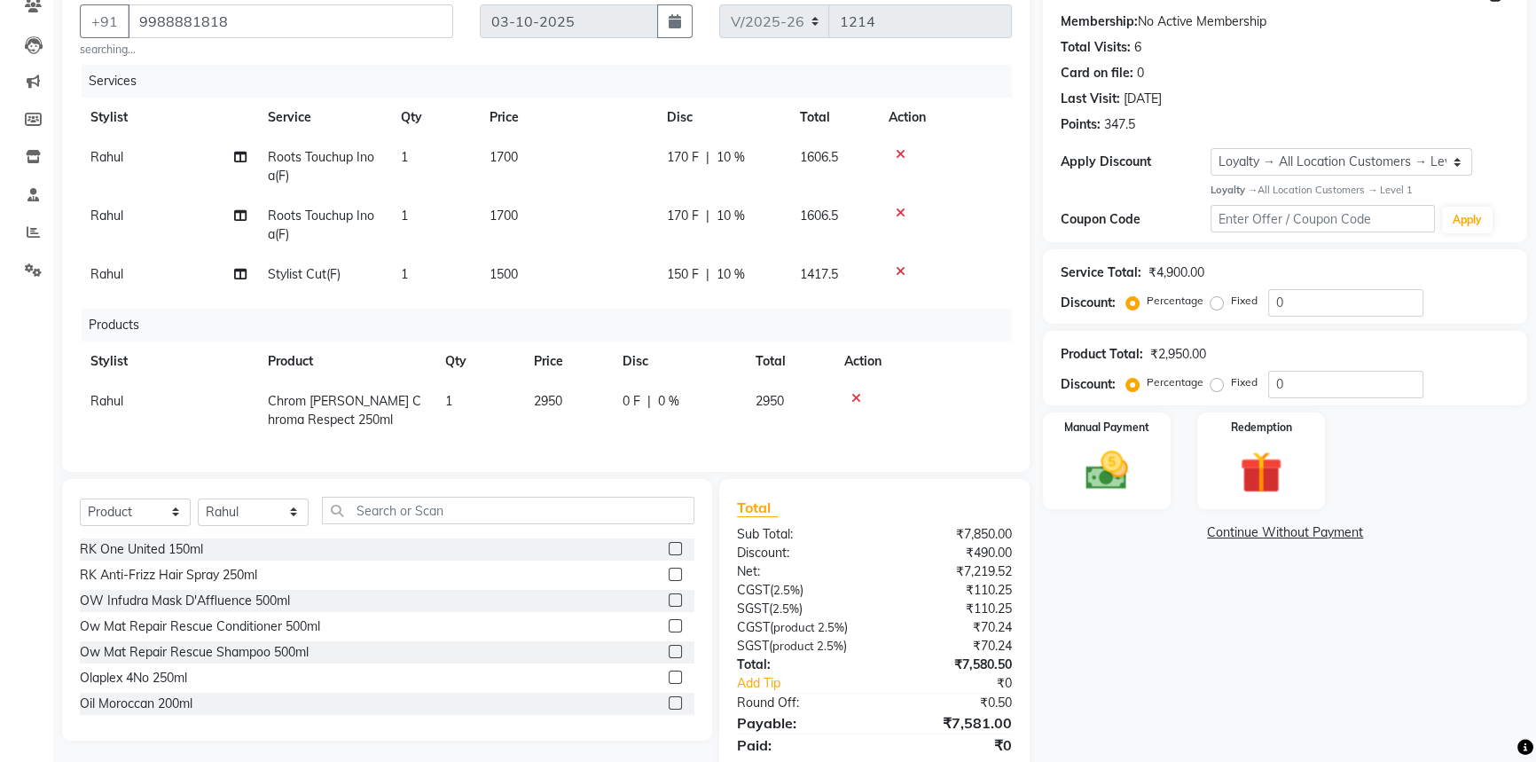
click at [884, 393] on div at bounding box center [922, 398] width 157 height 12
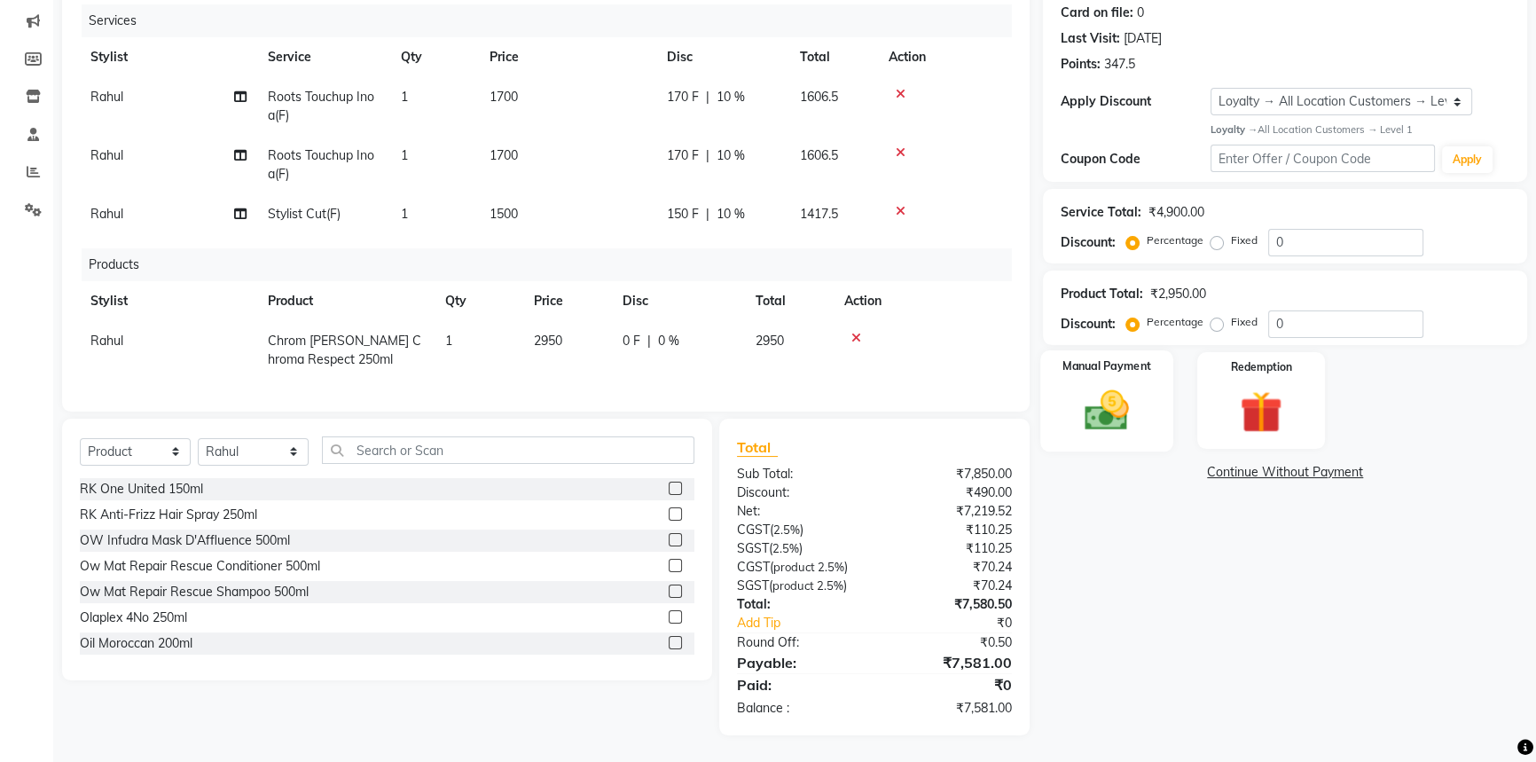
click at [1135, 430] on div "Manual Payment" at bounding box center [1106, 400] width 133 height 101
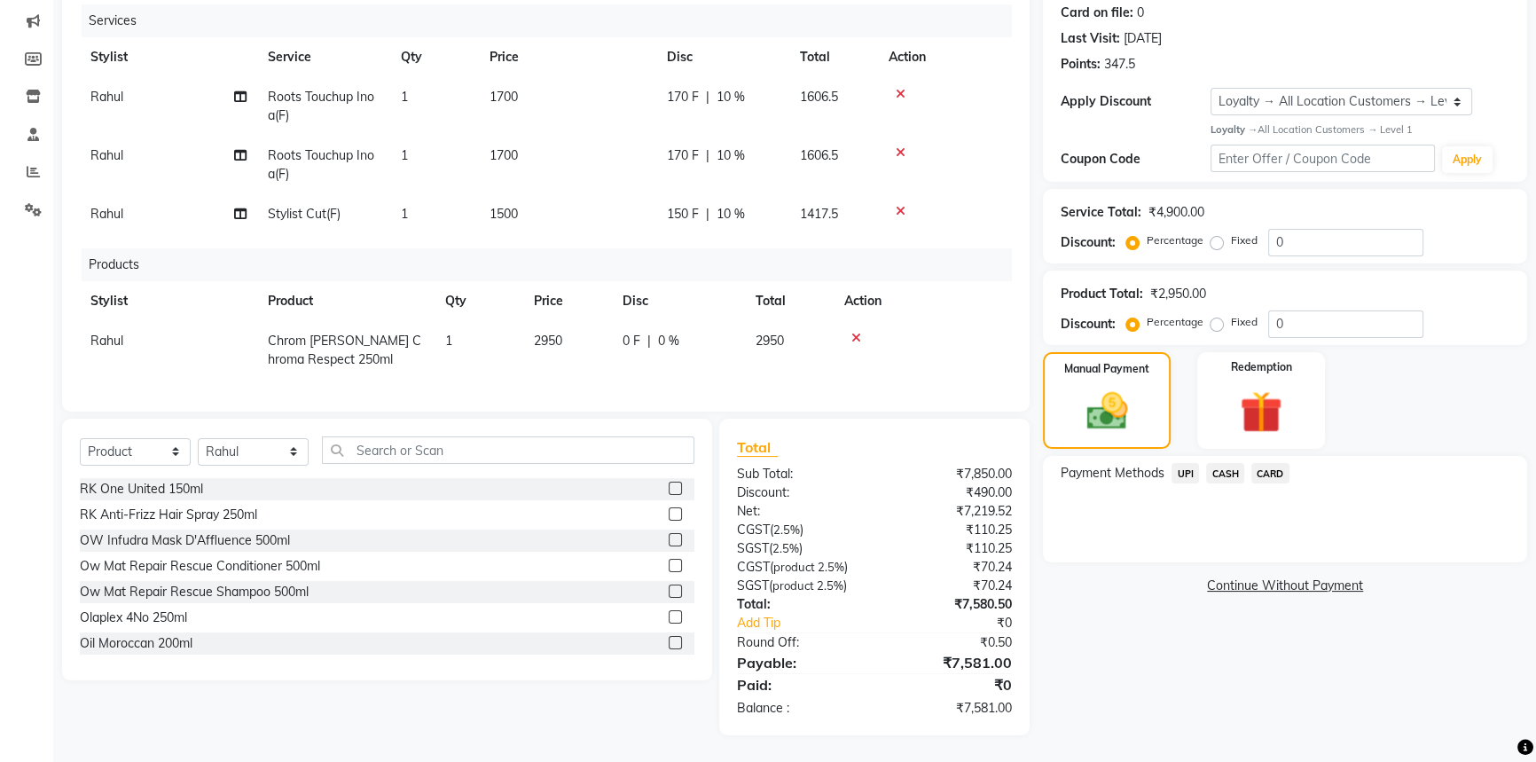
click at [1225, 463] on span "CASH" at bounding box center [1225, 473] width 38 height 20
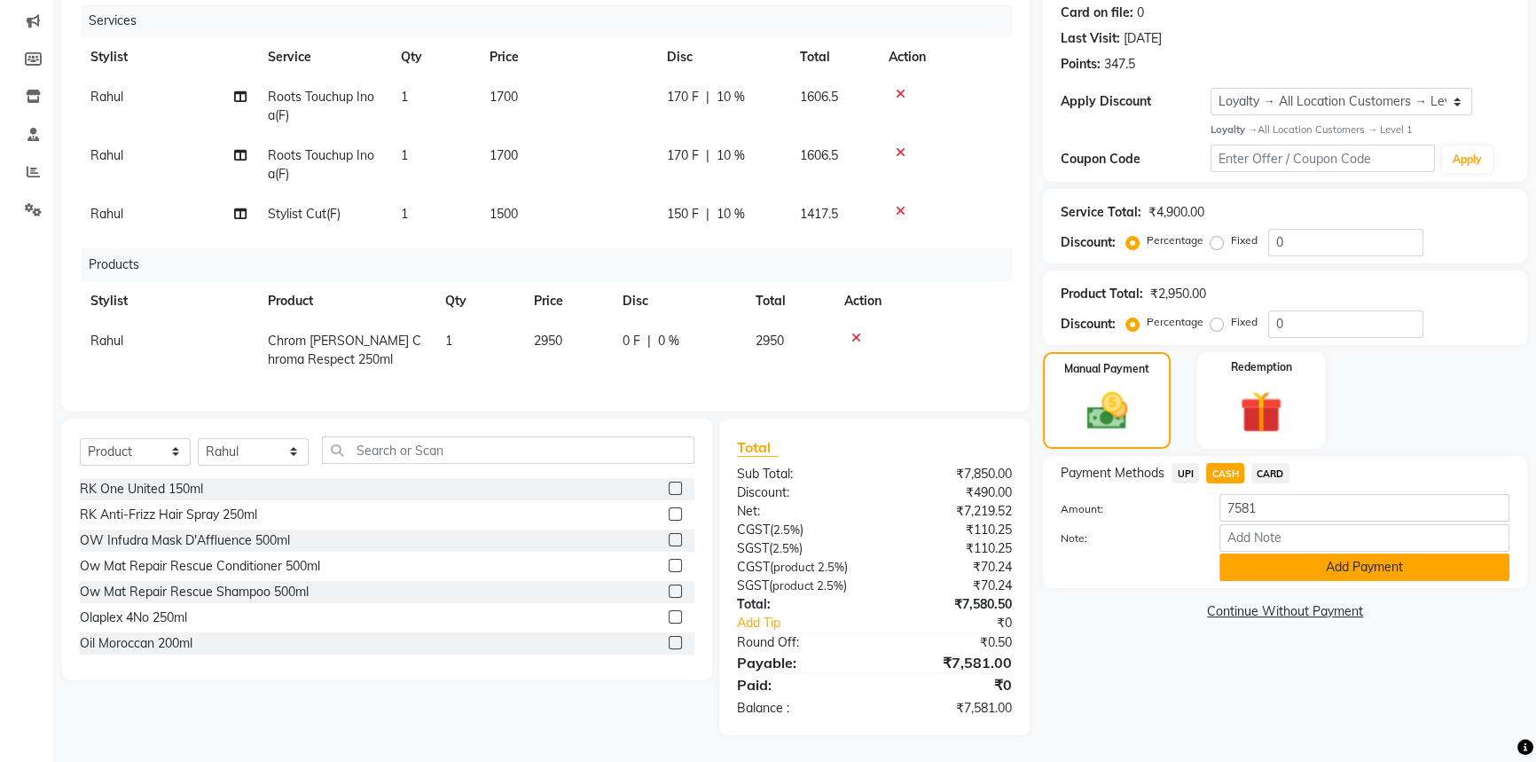
click at [1265, 564] on button "Add Payment" at bounding box center [1365, 566] width 290 height 27
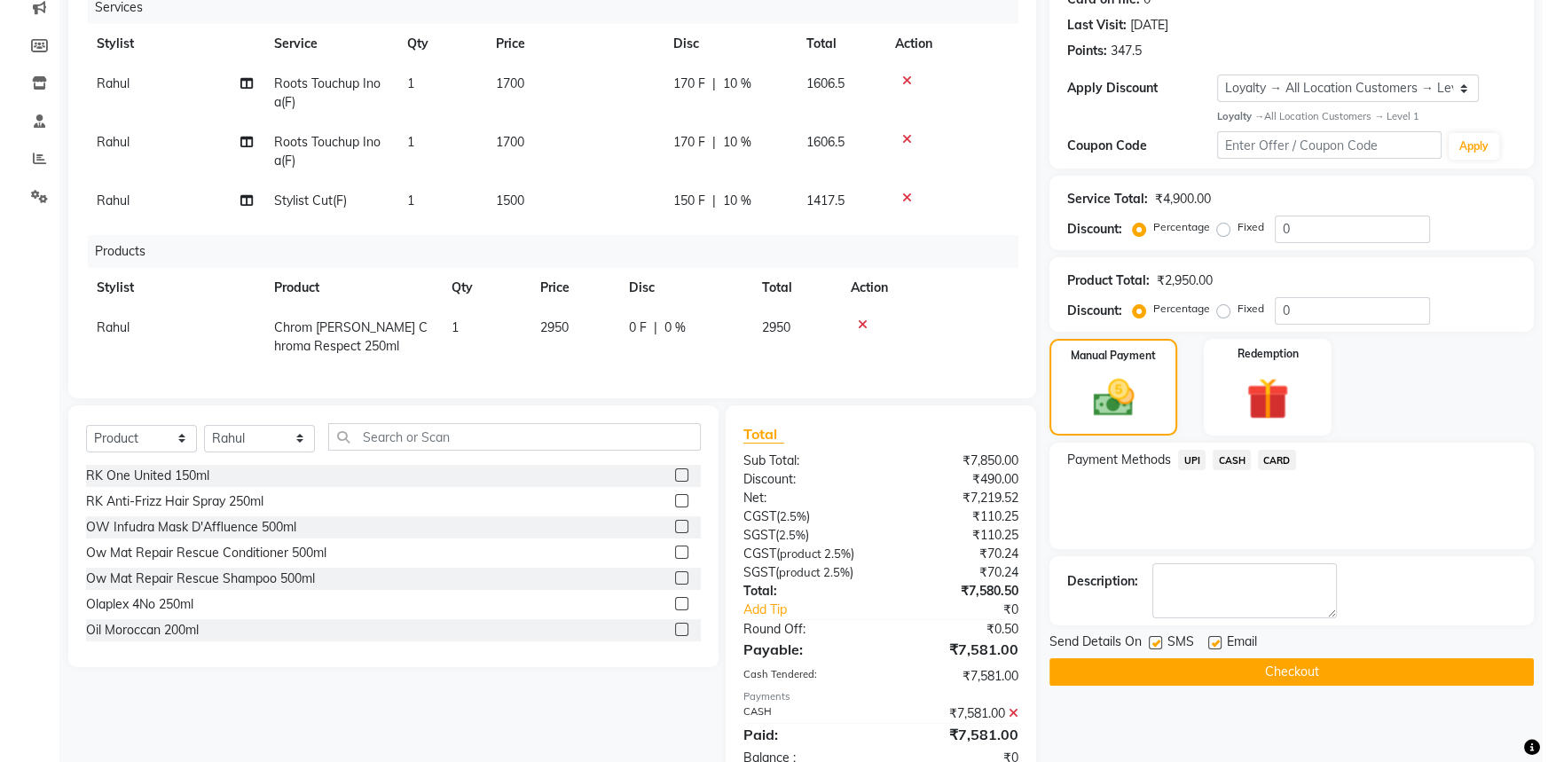
scroll to position [385, 0]
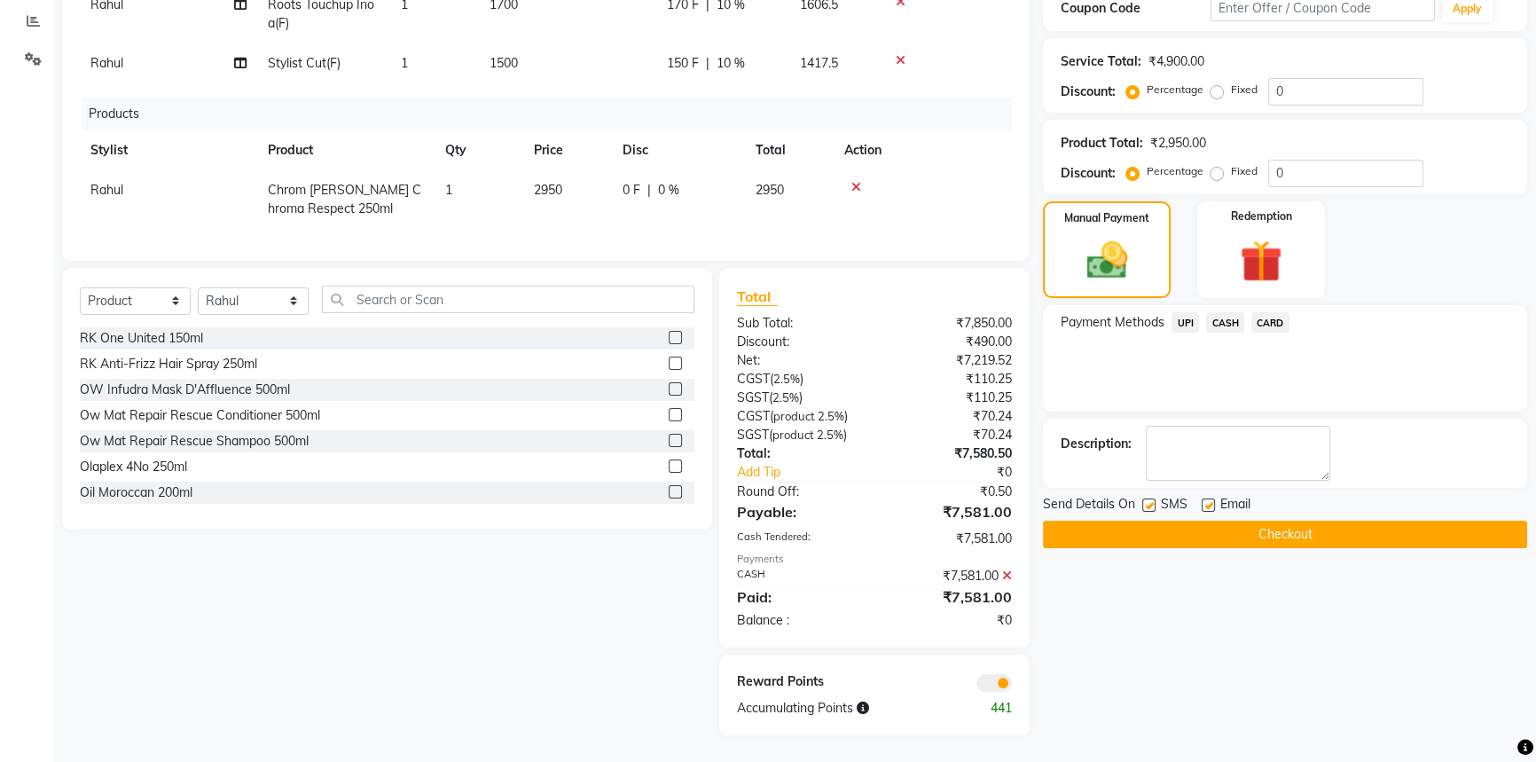
click at [993, 685] on span at bounding box center [994, 683] width 35 height 18
click at [1012, 686] on input "checkbox" at bounding box center [1012, 686] width 0 height 0
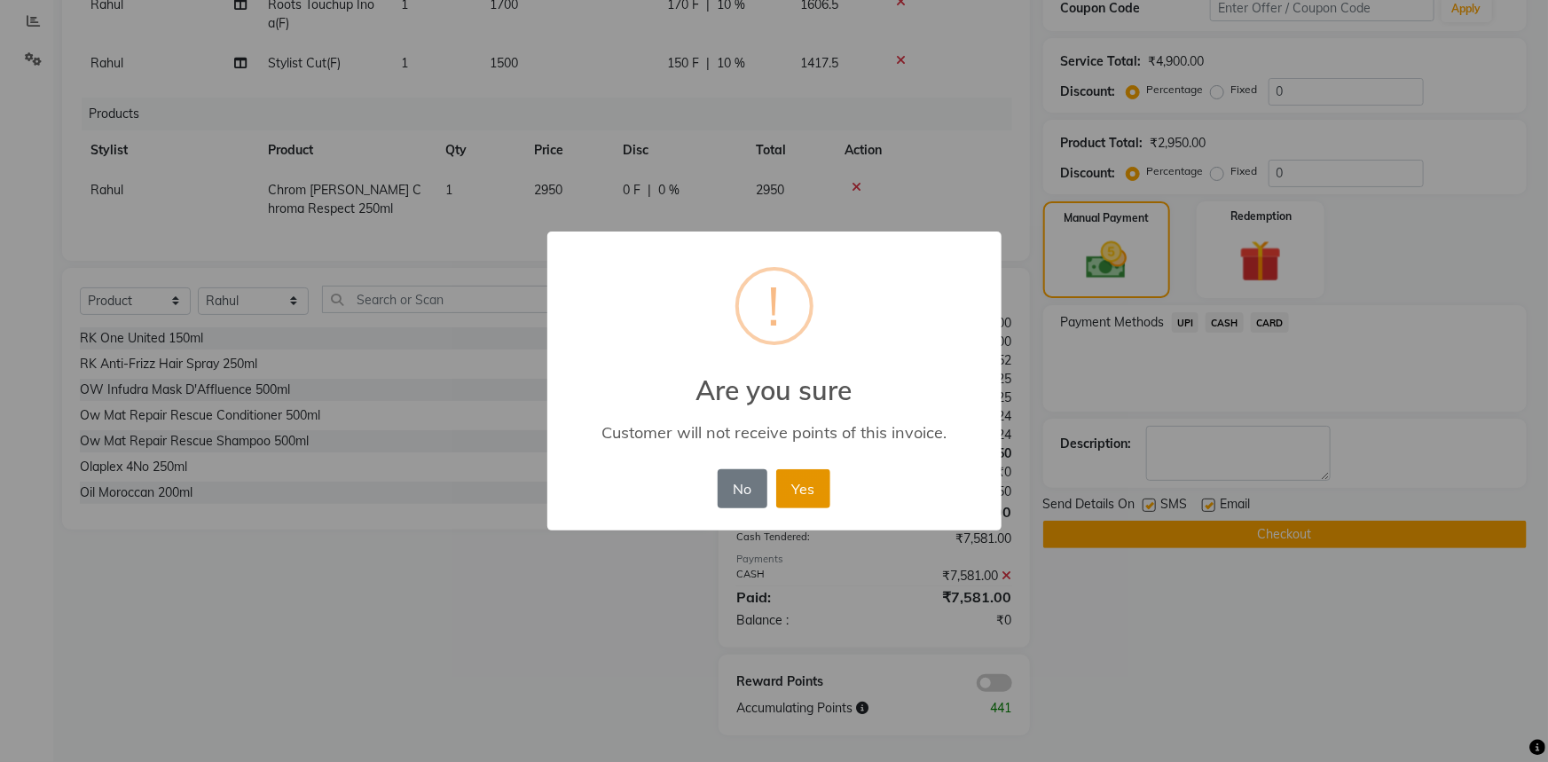
click at [815, 485] on button "Yes" at bounding box center [803, 488] width 54 height 39
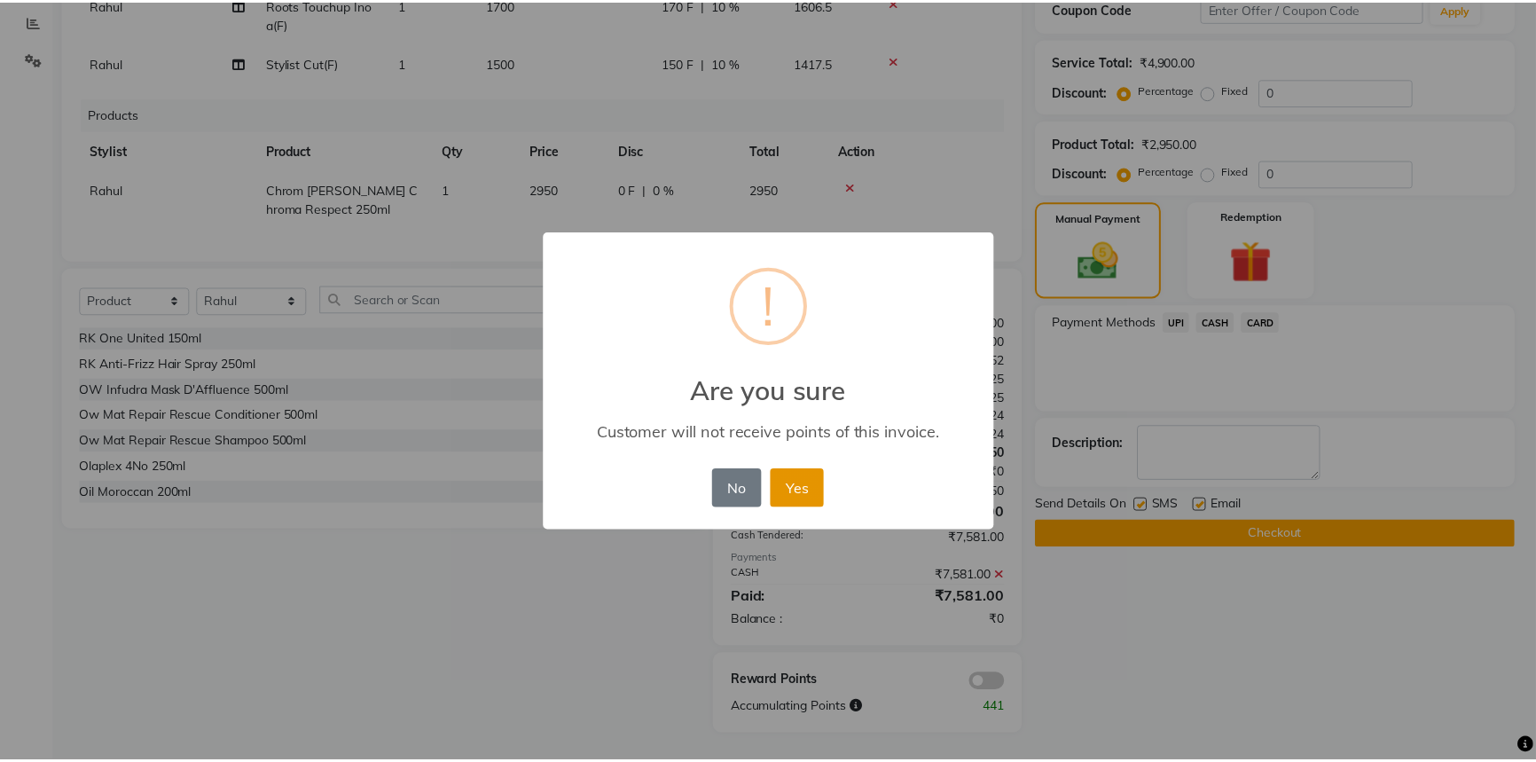
scroll to position [360, 0]
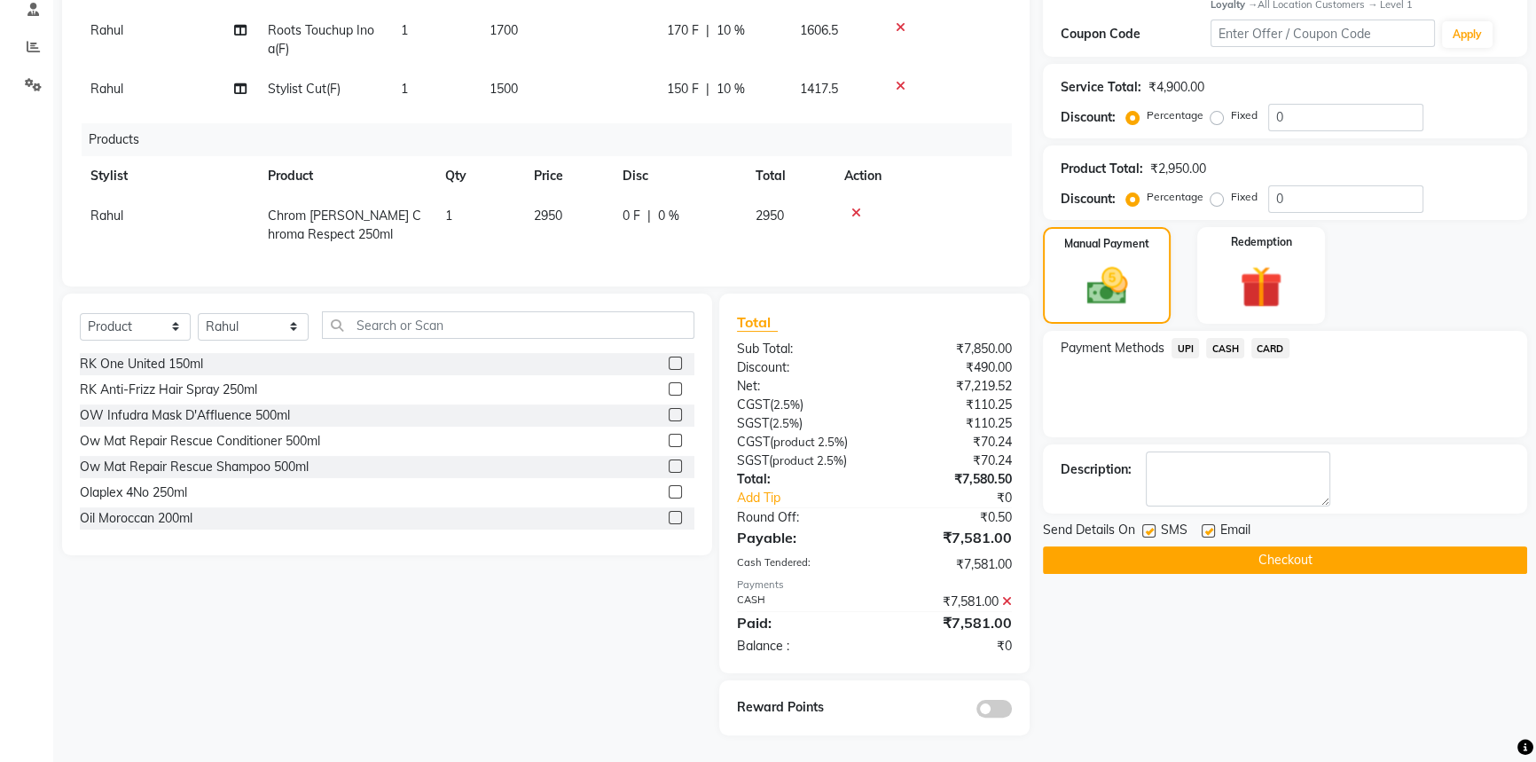
click at [1118, 546] on button "Checkout" at bounding box center [1285, 559] width 484 height 27
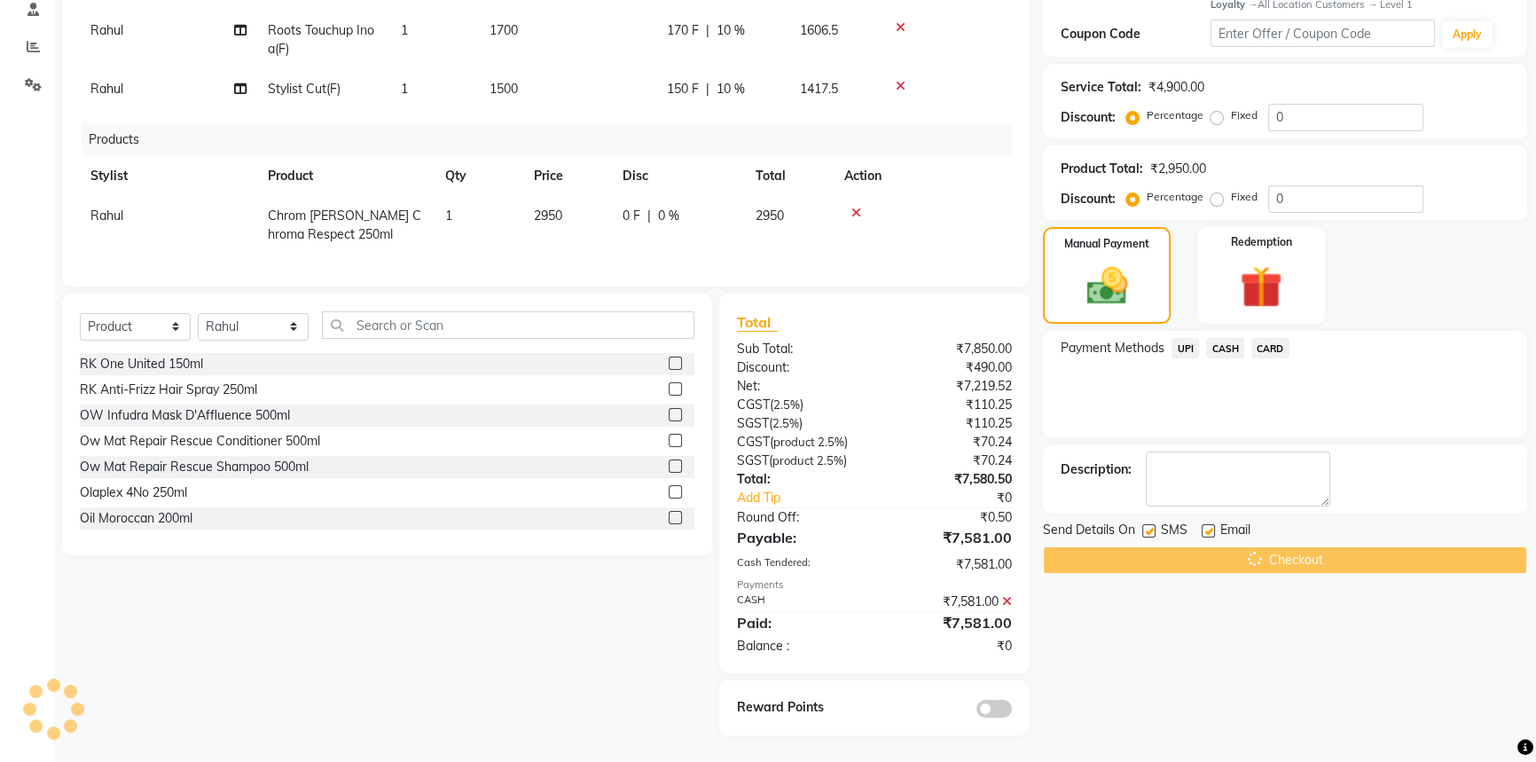
scroll to position [37, 0]
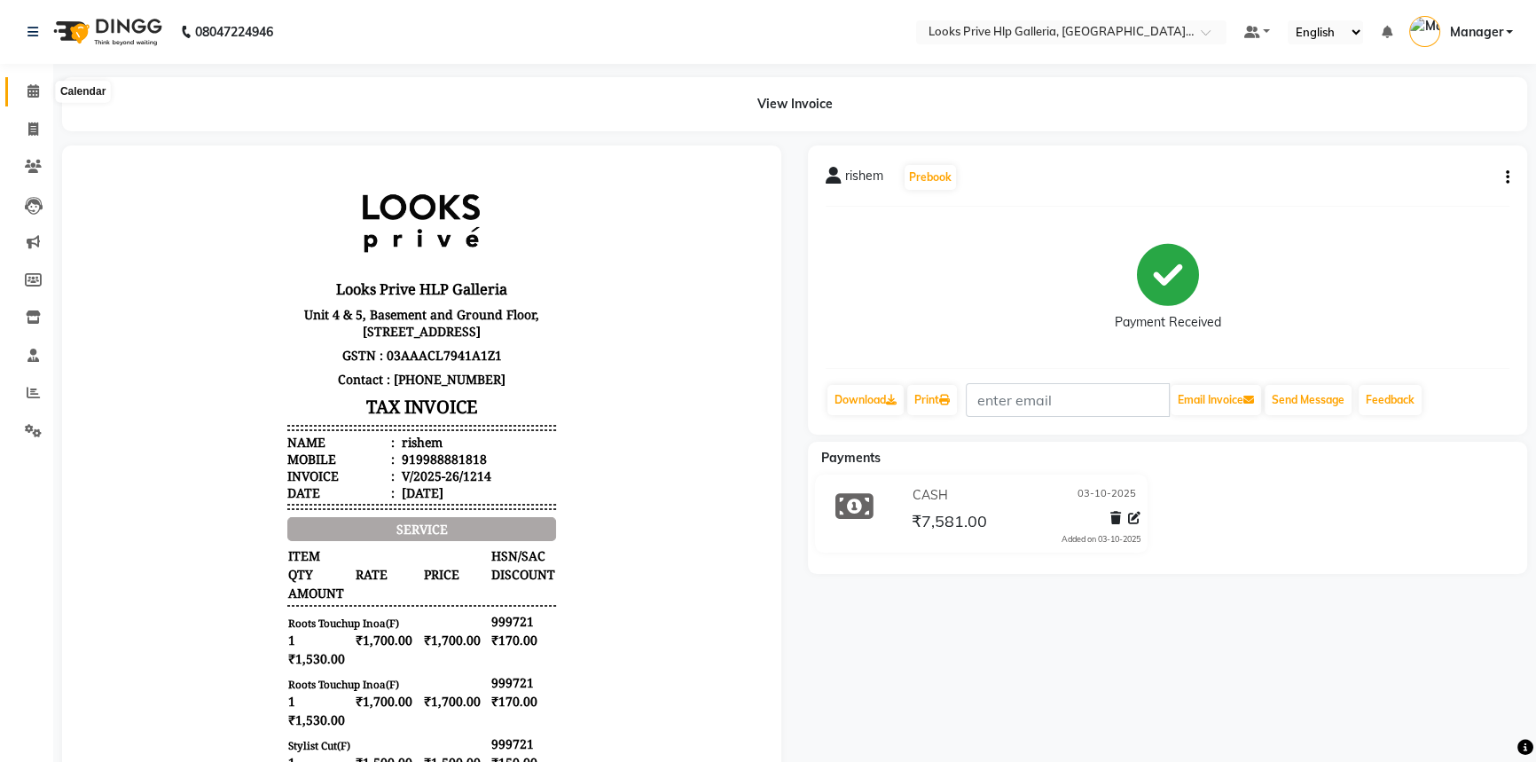
click at [35, 95] on icon at bounding box center [33, 90] width 12 height 13
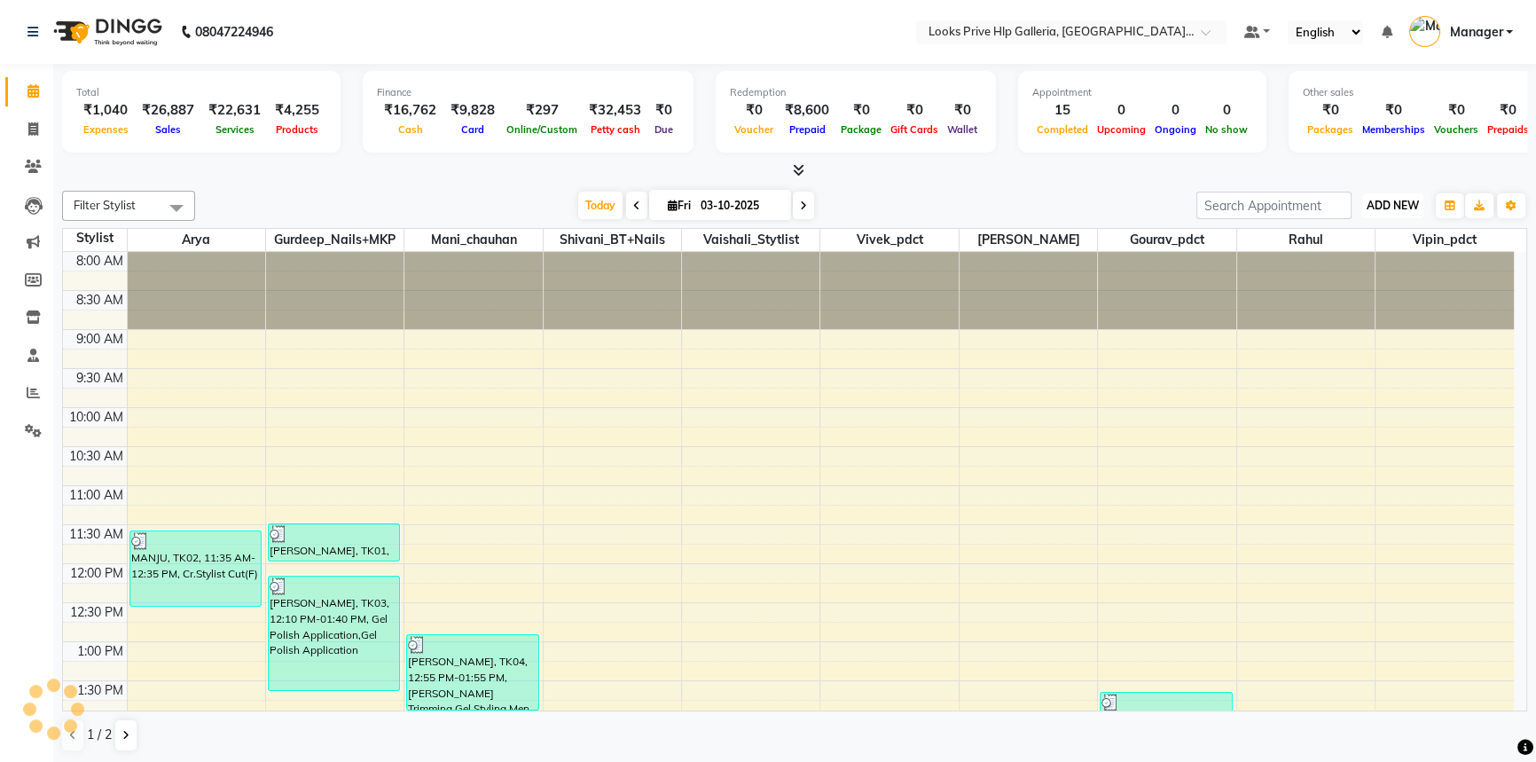
click at [1395, 194] on button "ADD NEW Toggle Dropdown" at bounding box center [1392, 205] width 61 height 25
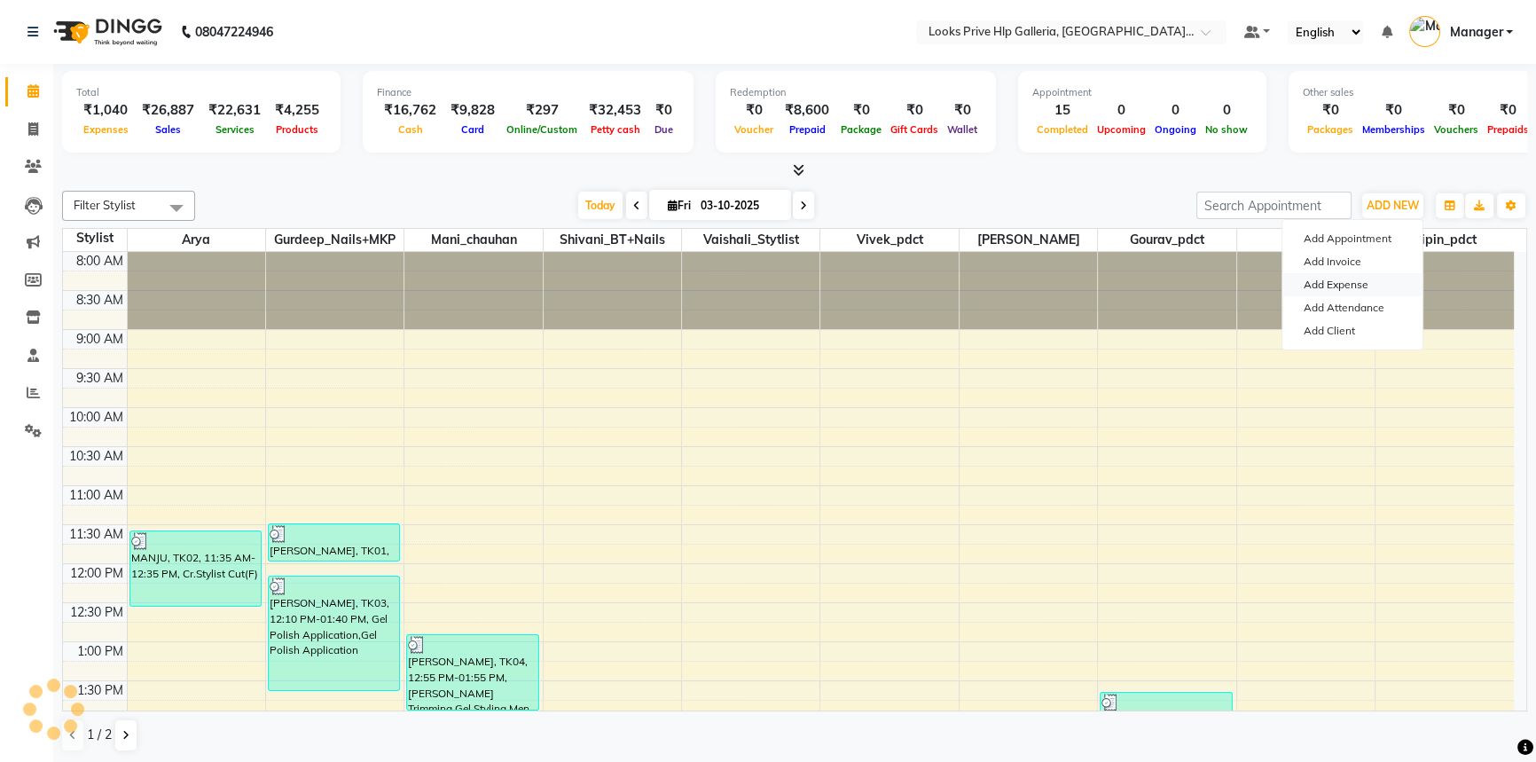
click at [1345, 285] on link "Add Expense" at bounding box center [1353, 284] width 140 height 23
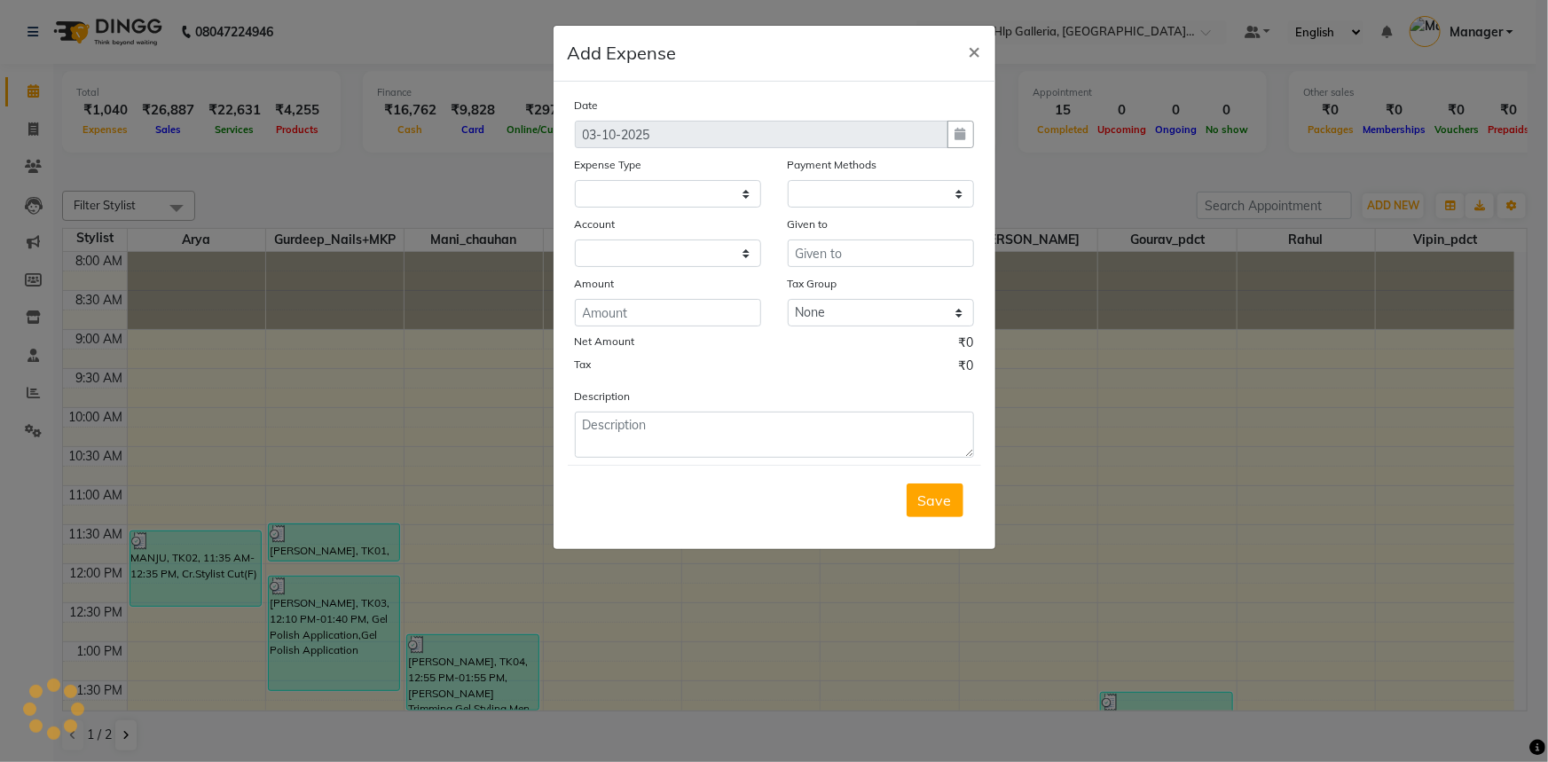
select select
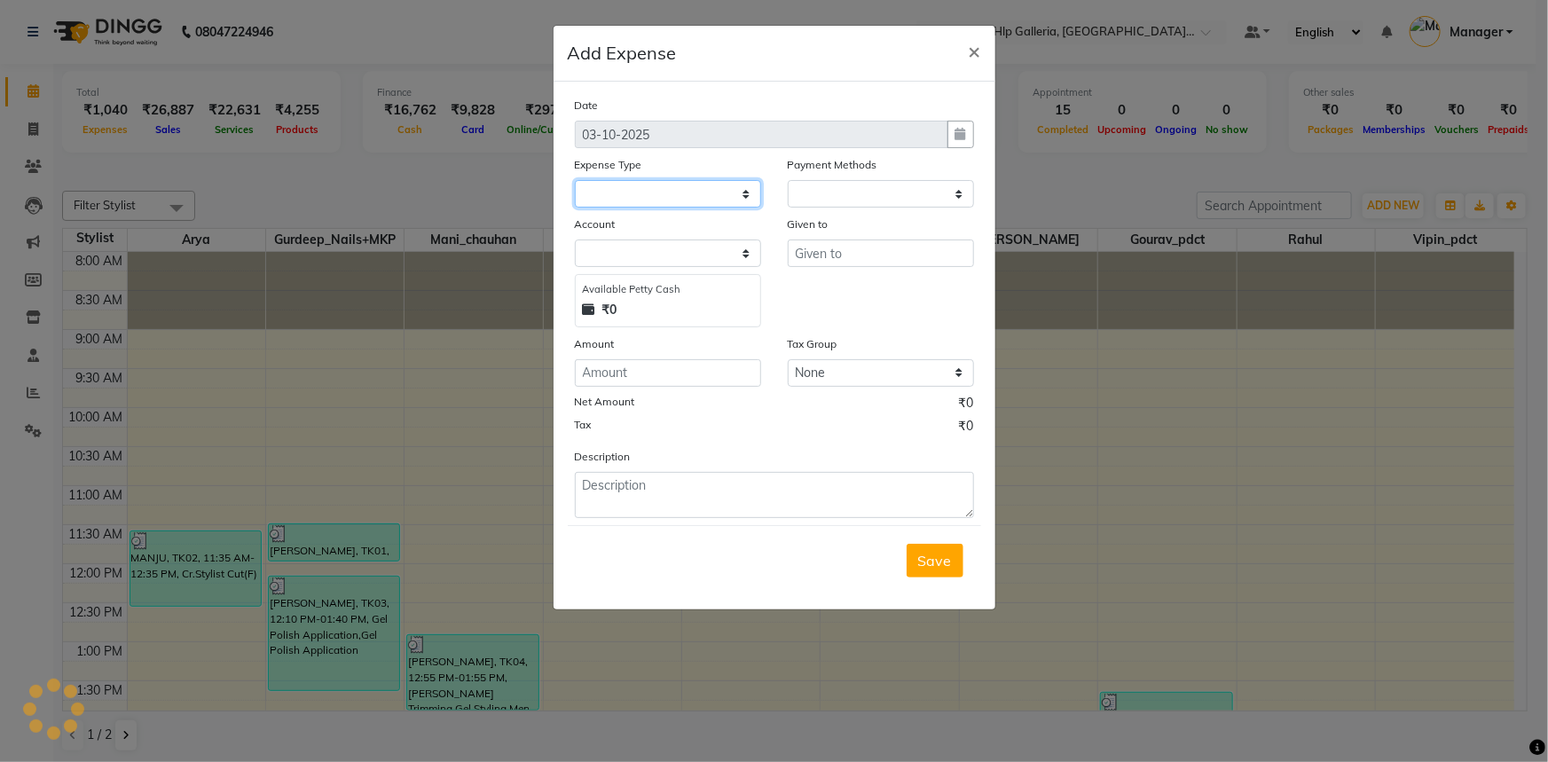
click at [625, 193] on select at bounding box center [668, 193] width 186 height 27
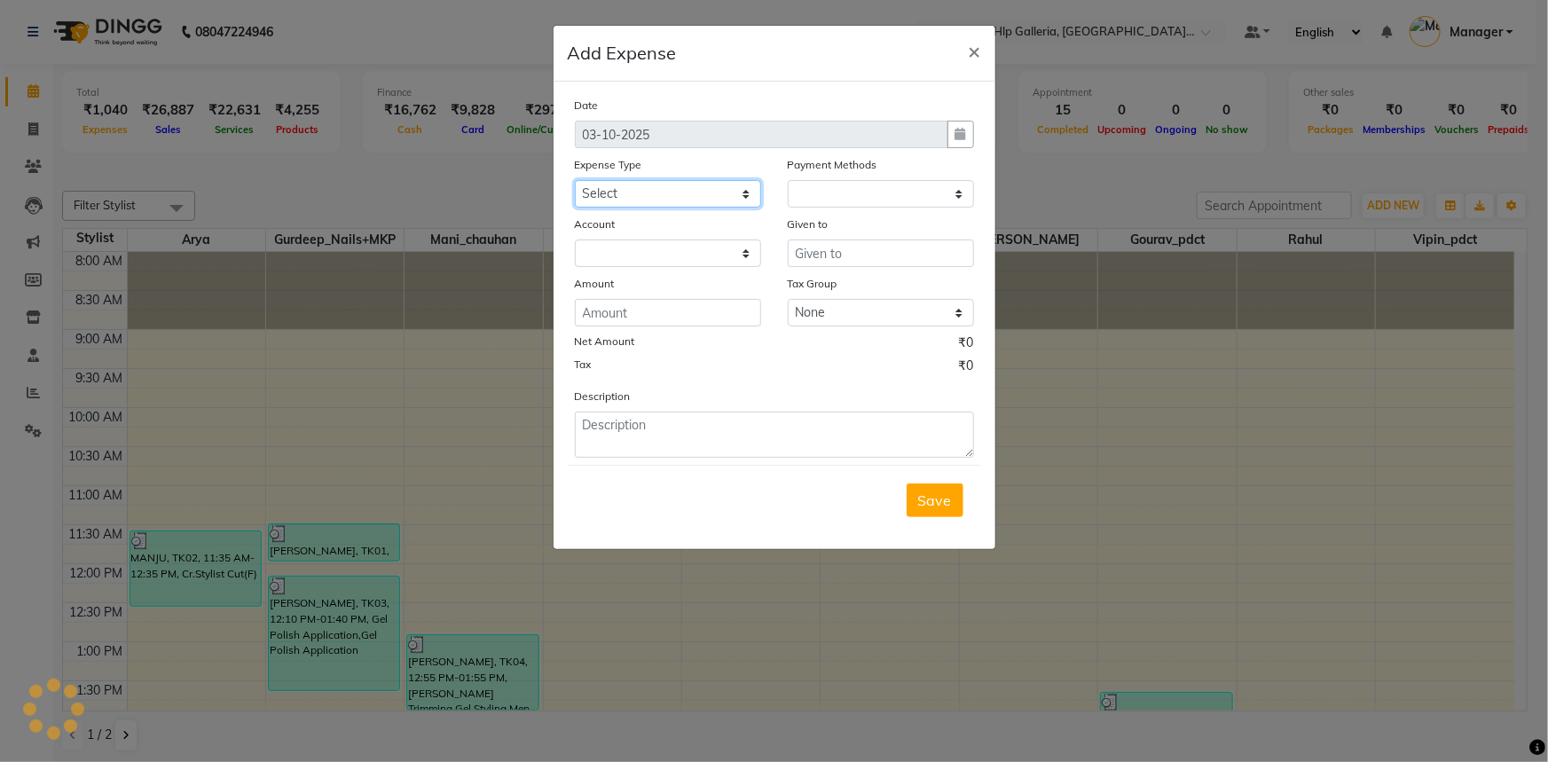
select select "1"
select select "7087"
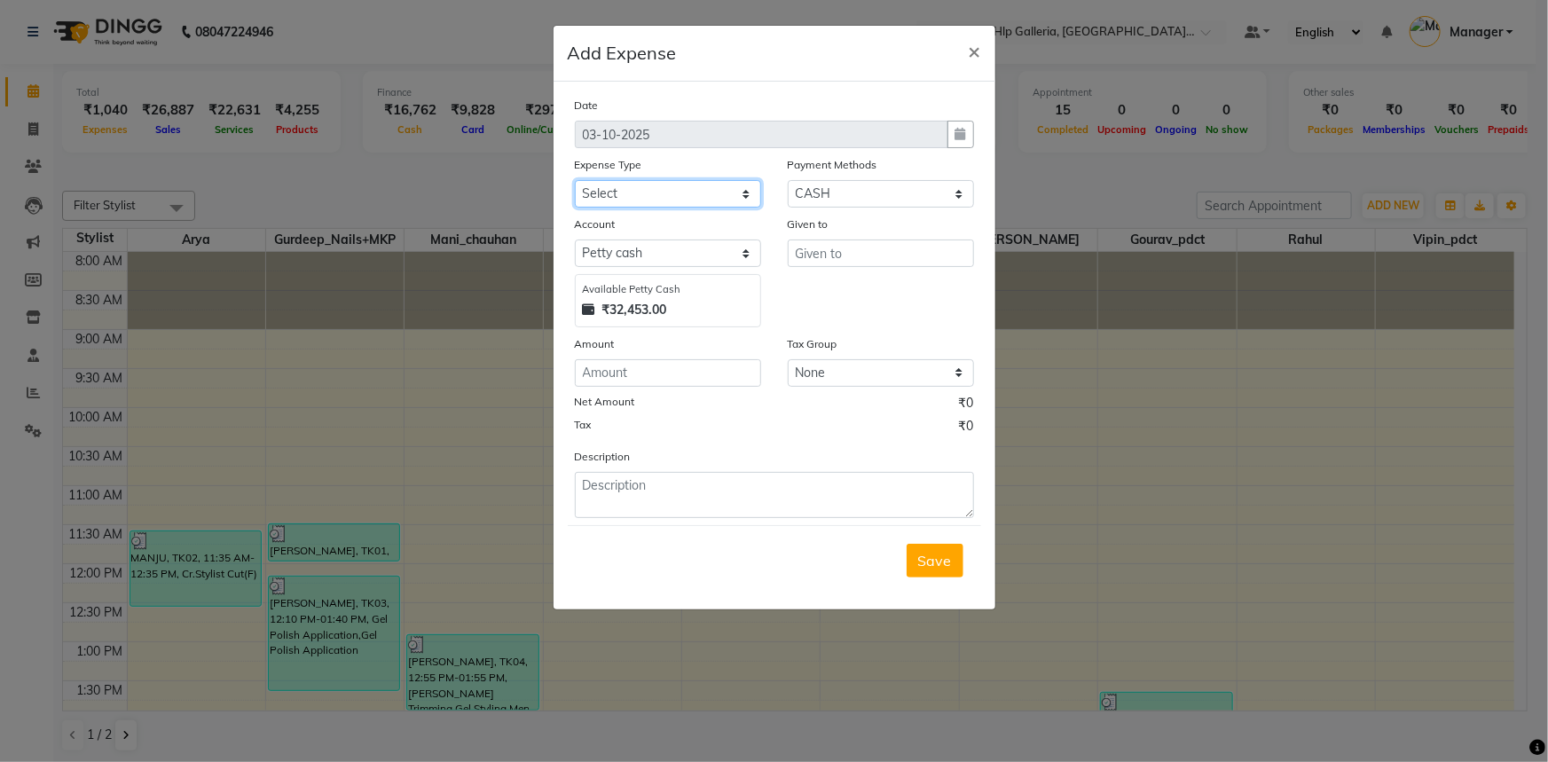
select select "24888"
click at [604, 198] on select "Select Accommodation Aesthetics Bank Deposit BLINKIT Cash Handover Client Refun…" at bounding box center [668, 193] width 186 height 27
click at [612, 367] on input "number" at bounding box center [668, 372] width 186 height 27
type input "118"
click at [852, 266] on input "text" at bounding box center [881, 252] width 186 height 27
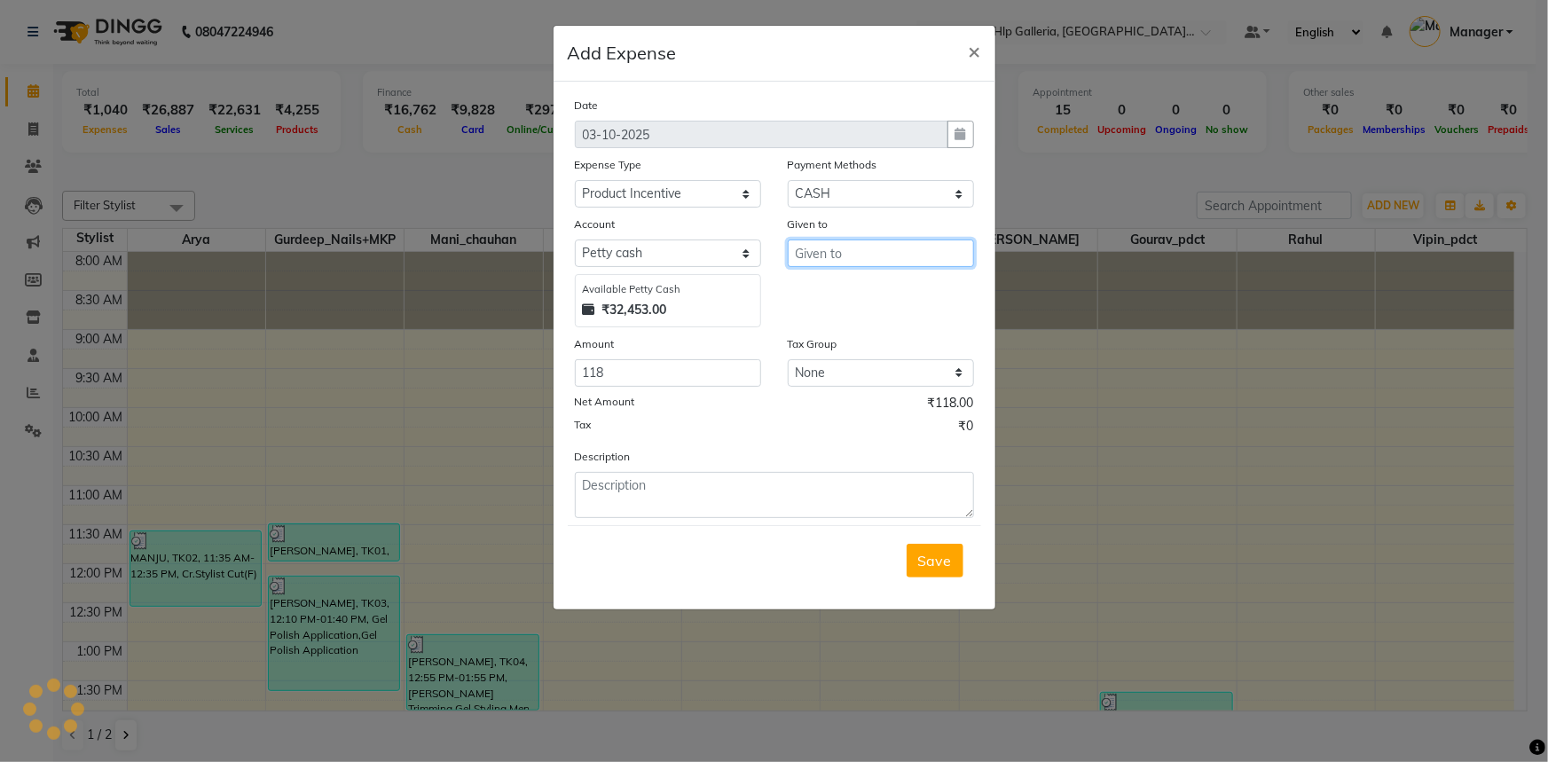
type input "v"
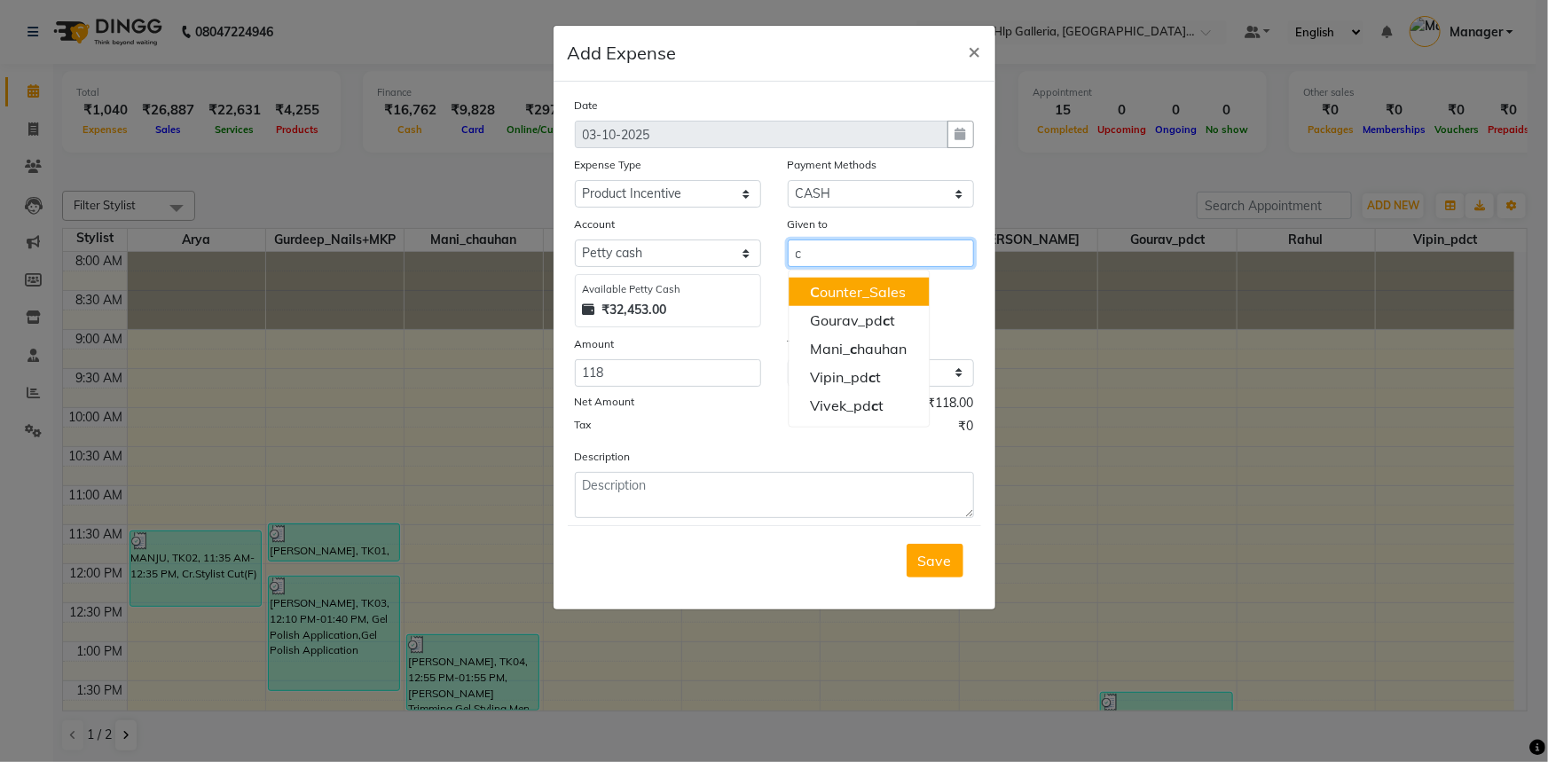
drag, startPoint x: 811, startPoint y: 284, endPoint x: 802, endPoint y: 286, distance: 9.3
click at [812, 284] on span "C" at bounding box center [815, 292] width 10 height 18
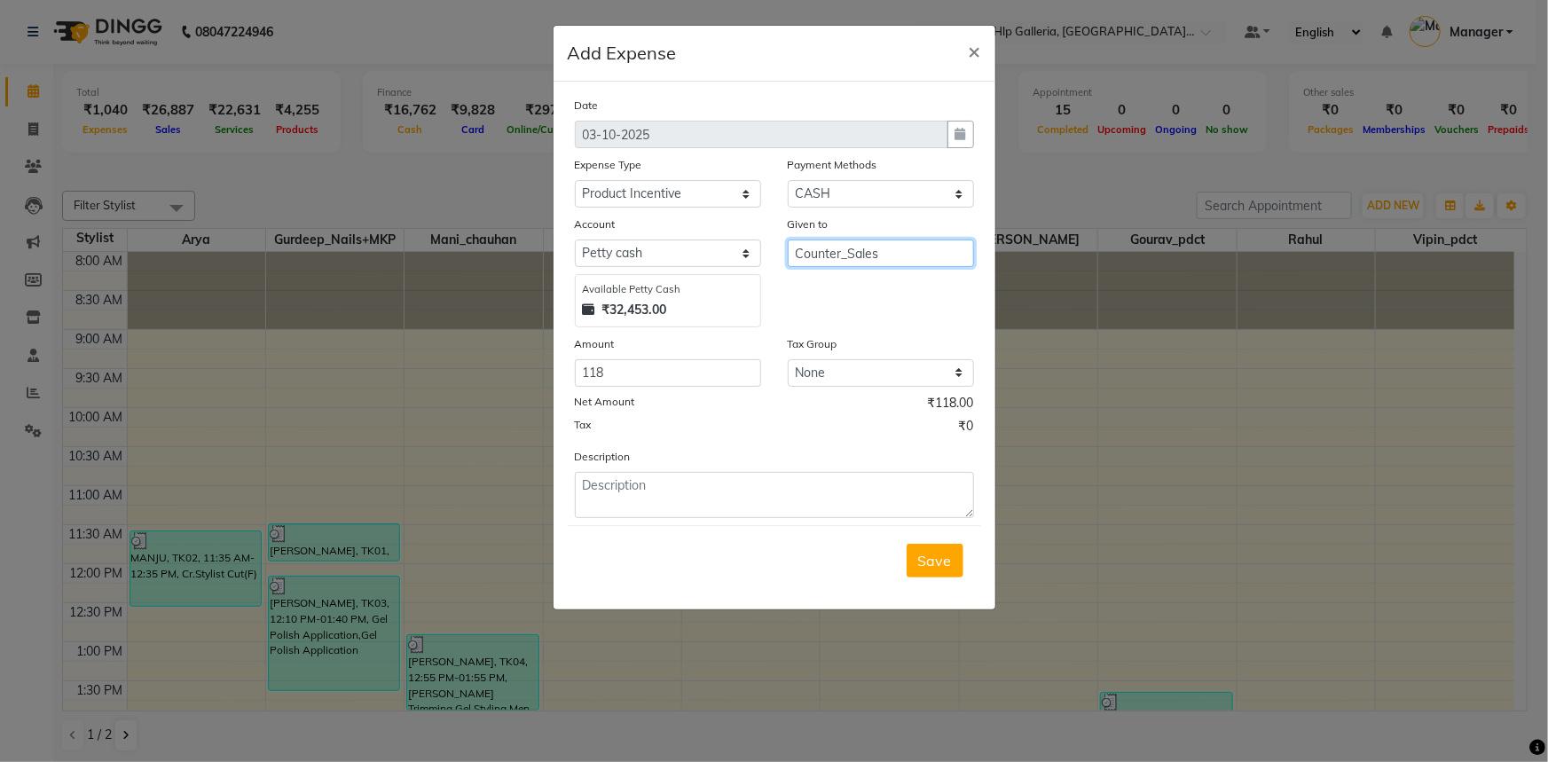
type input "Counter_Sales"
click at [642, 488] on textarea at bounding box center [774, 495] width 399 height 46
type textarea "incentive to rahul"
click at [925, 562] on span "Save" at bounding box center [935, 561] width 34 height 18
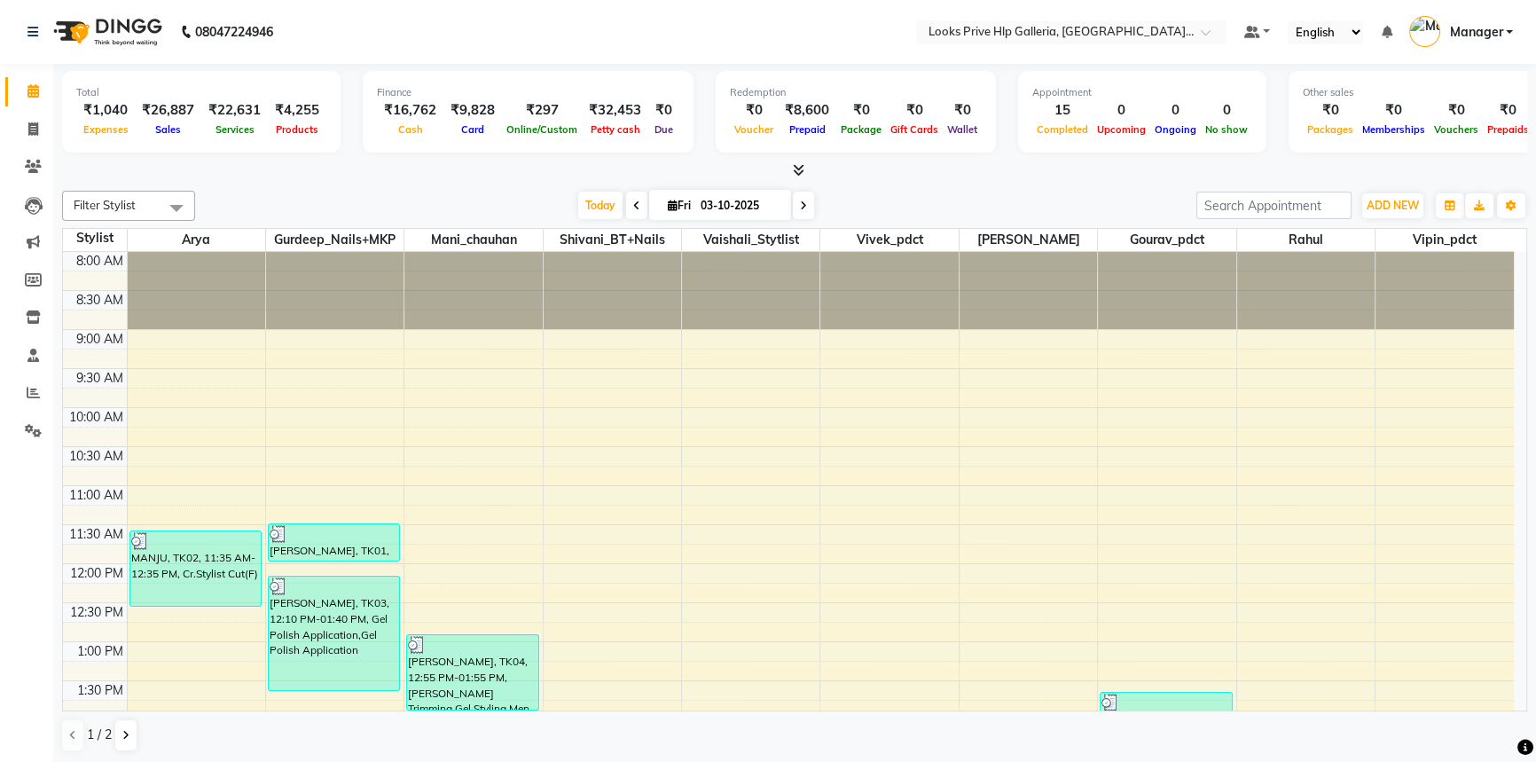
click at [30, 448] on li "Settings" at bounding box center [26, 431] width 53 height 38
click at [35, 421] on span at bounding box center [33, 431] width 31 height 20
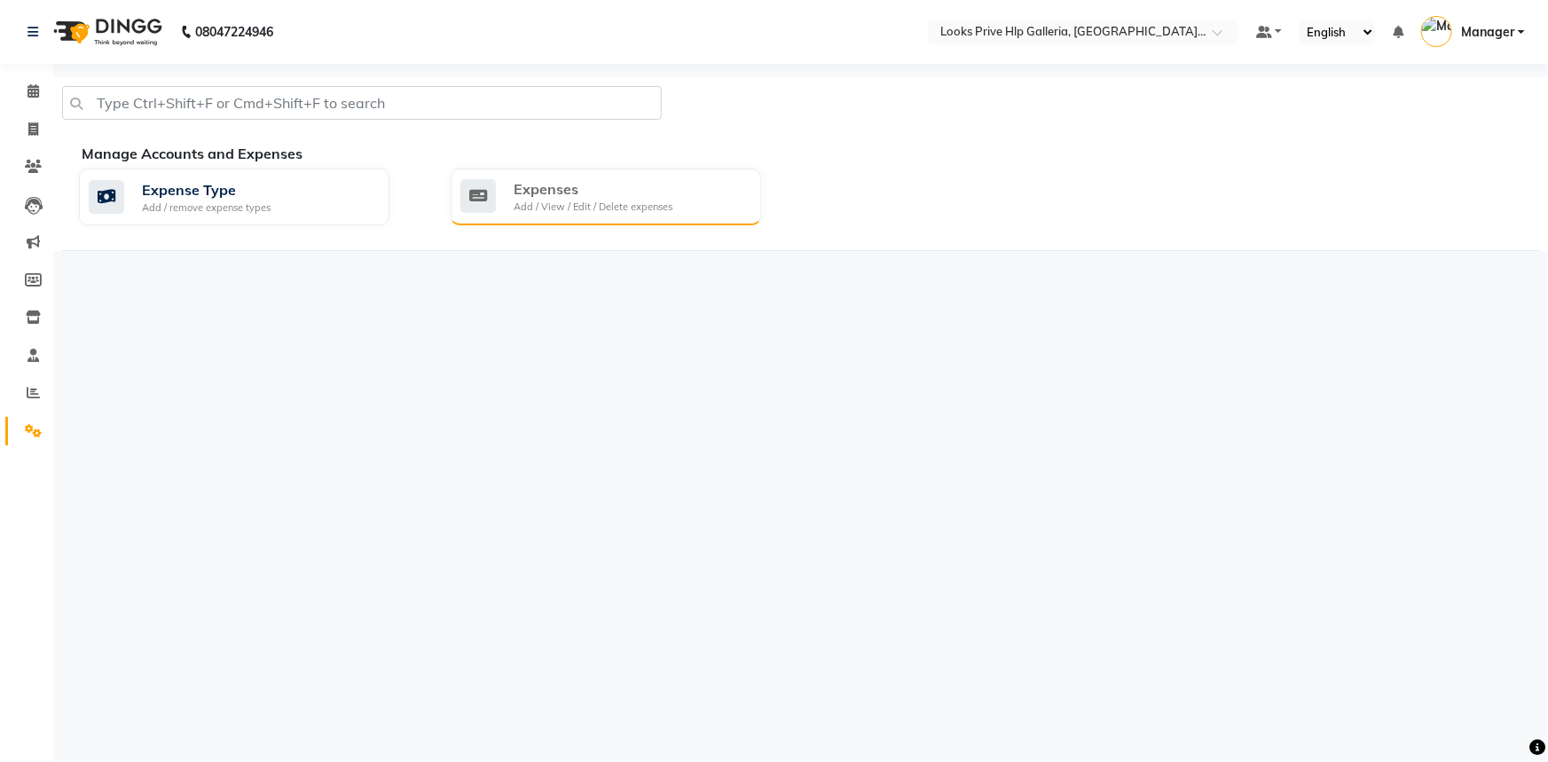
click at [578, 209] on div "Add / View / Edit / Delete expenses" at bounding box center [593, 207] width 159 height 15
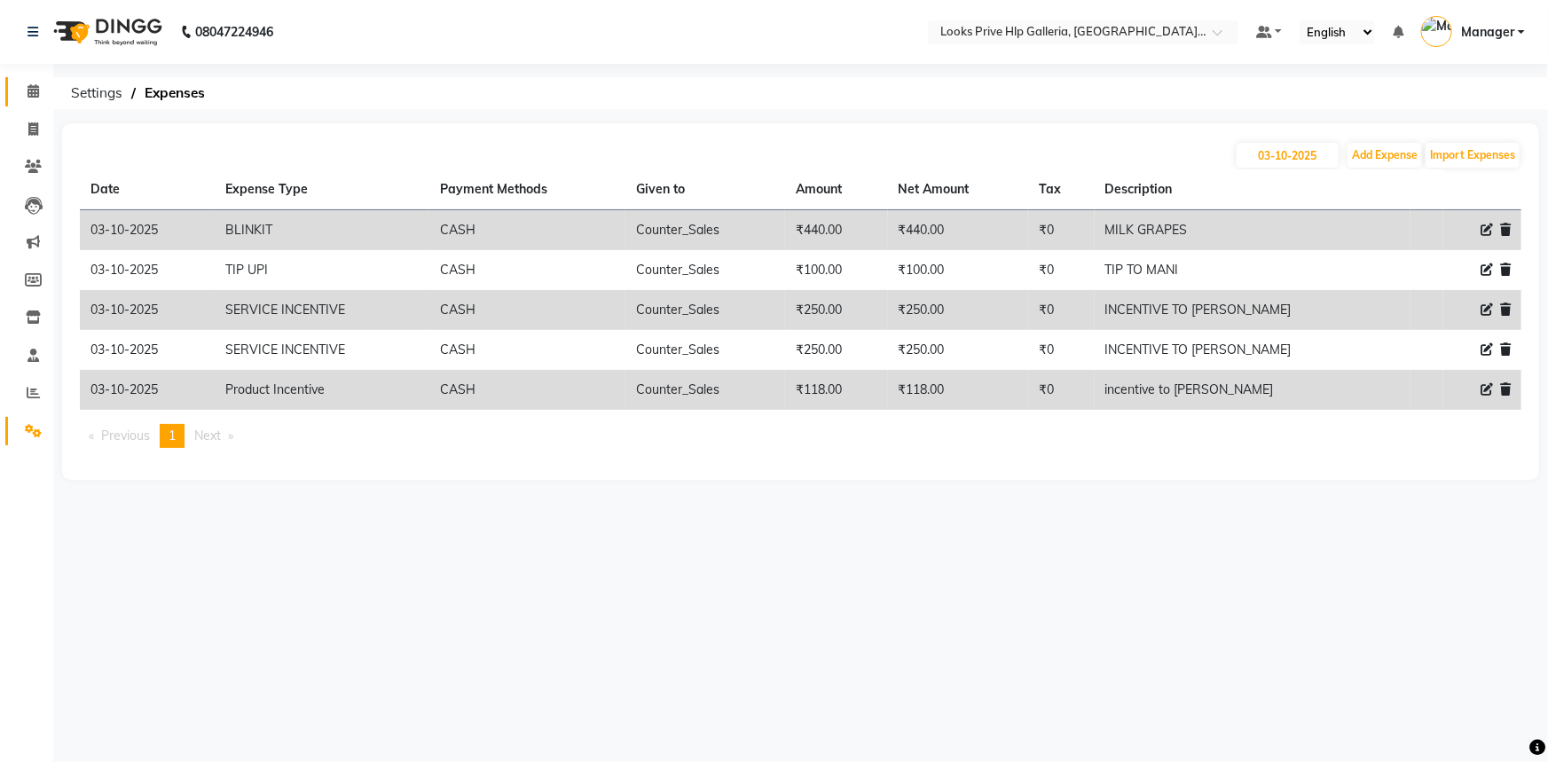
click at [18, 94] on span at bounding box center [33, 92] width 31 height 20
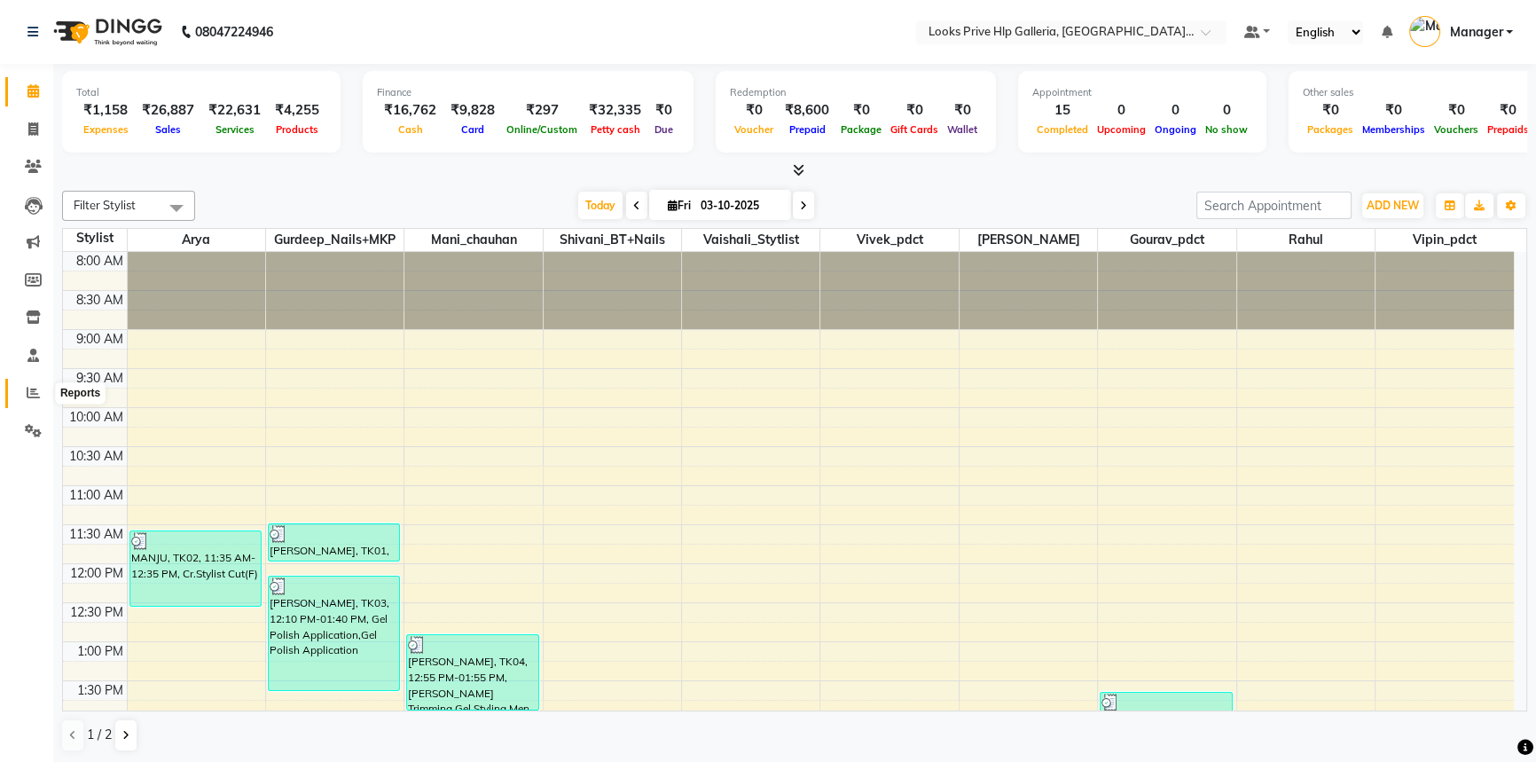
click at [30, 393] on icon at bounding box center [33, 392] width 13 height 13
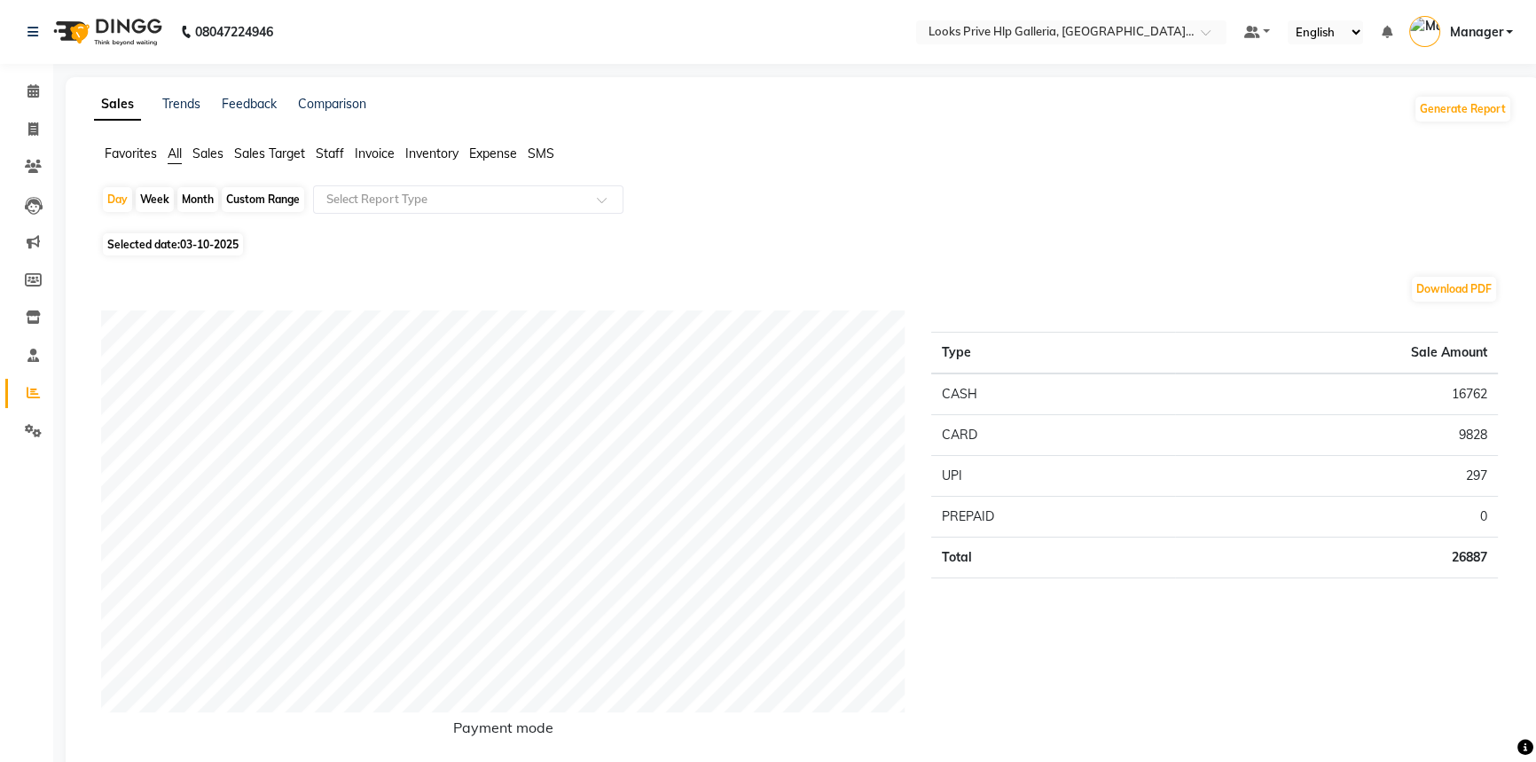
click at [174, 153] on span "All" at bounding box center [175, 153] width 14 height 16
click at [253, 199] on div "Custom Range" at bounding box center [263, 199] width 82 height 25
select select "10"
select select "2025"
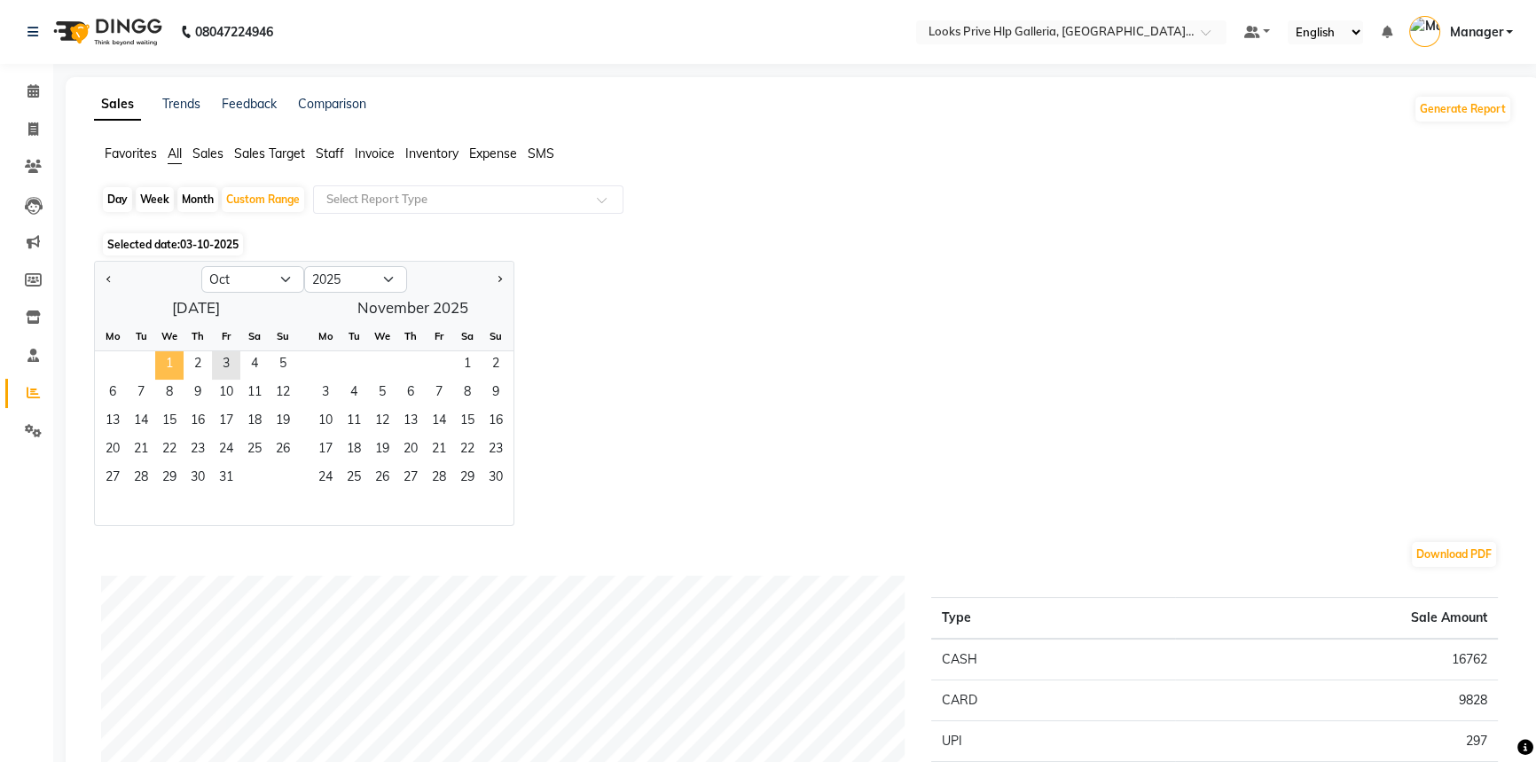
click at [160, 361] on span "1" at bounding box center [169, 365] width 28 height 28
click at [230, 366] on span "3" at bounding box center [226, 365] width 28 height 28
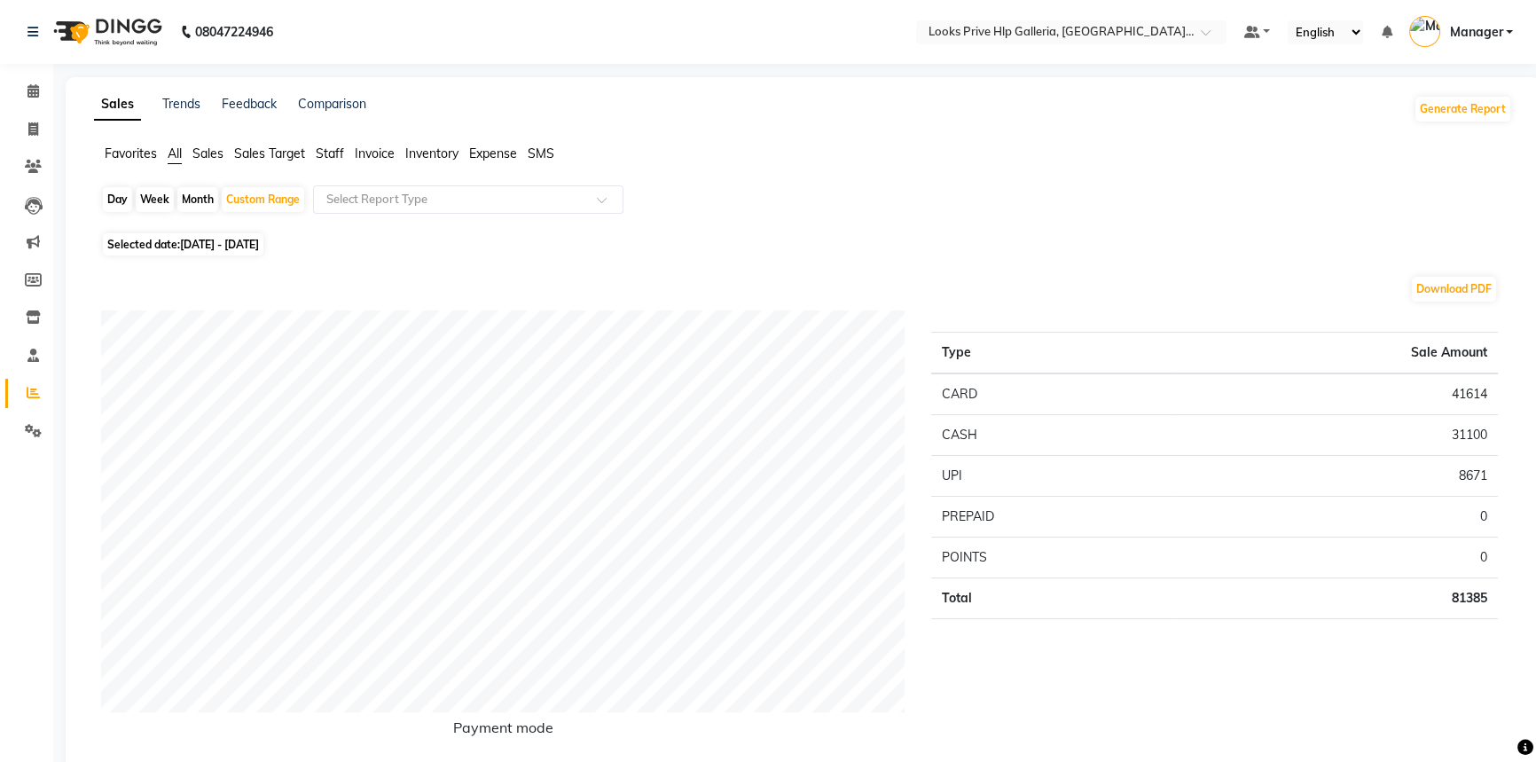
click at [172, 153] on span "All" at bounding box center [175, 153] width 14 height 16
click at [254, 195] on div "Custom Range" at bounding box center [263, 199] width 82 height 25
select select "10"
select select "2025"
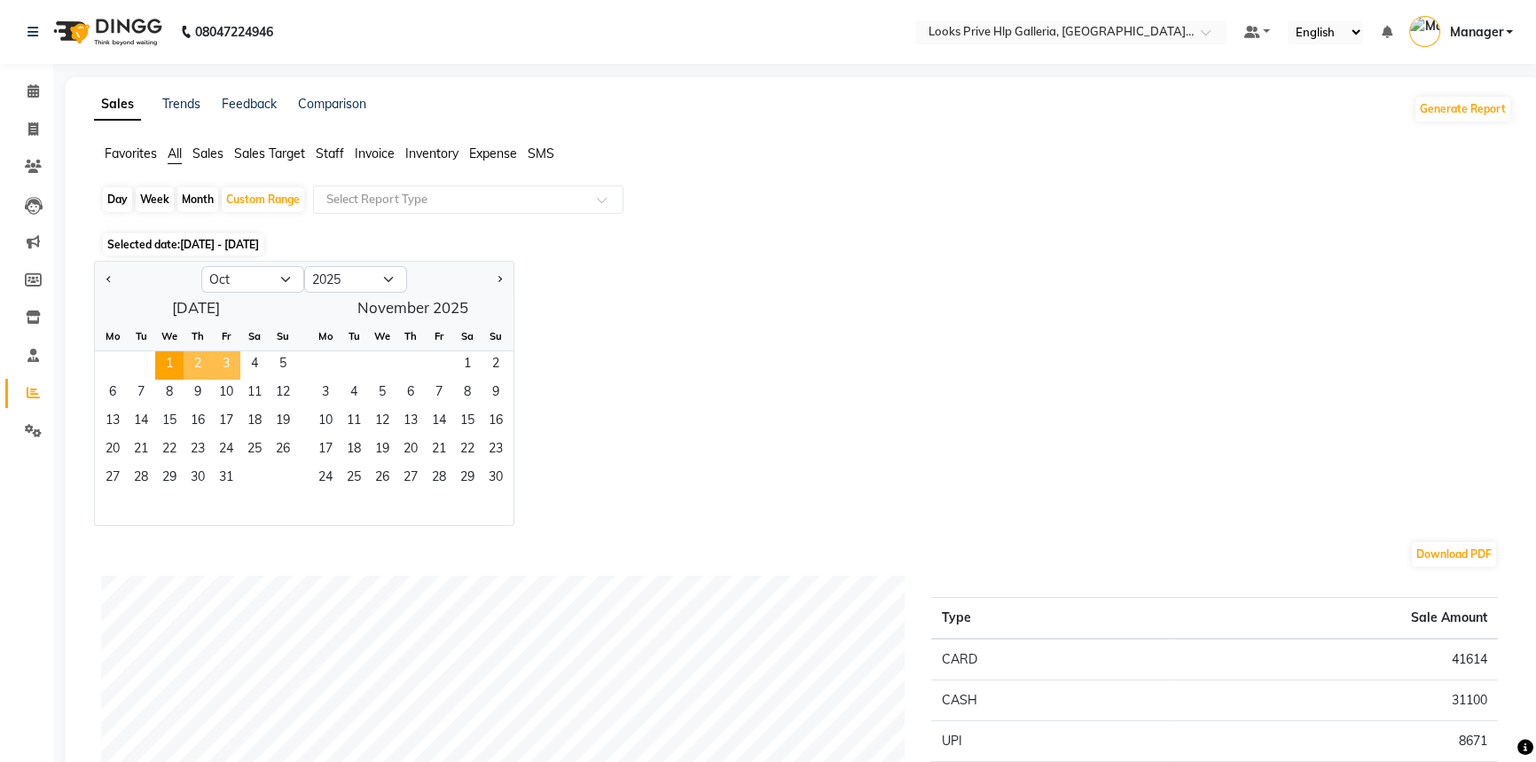
click at [228, 354] on span "3" at bounding box center [226, 365] width 28 height 28
click at [225, 368] on span "3" at bounding box center [226, 365] width 28 height 28
click at [32, 389] on icon at bounding box center [33, 392] width 13 height 13
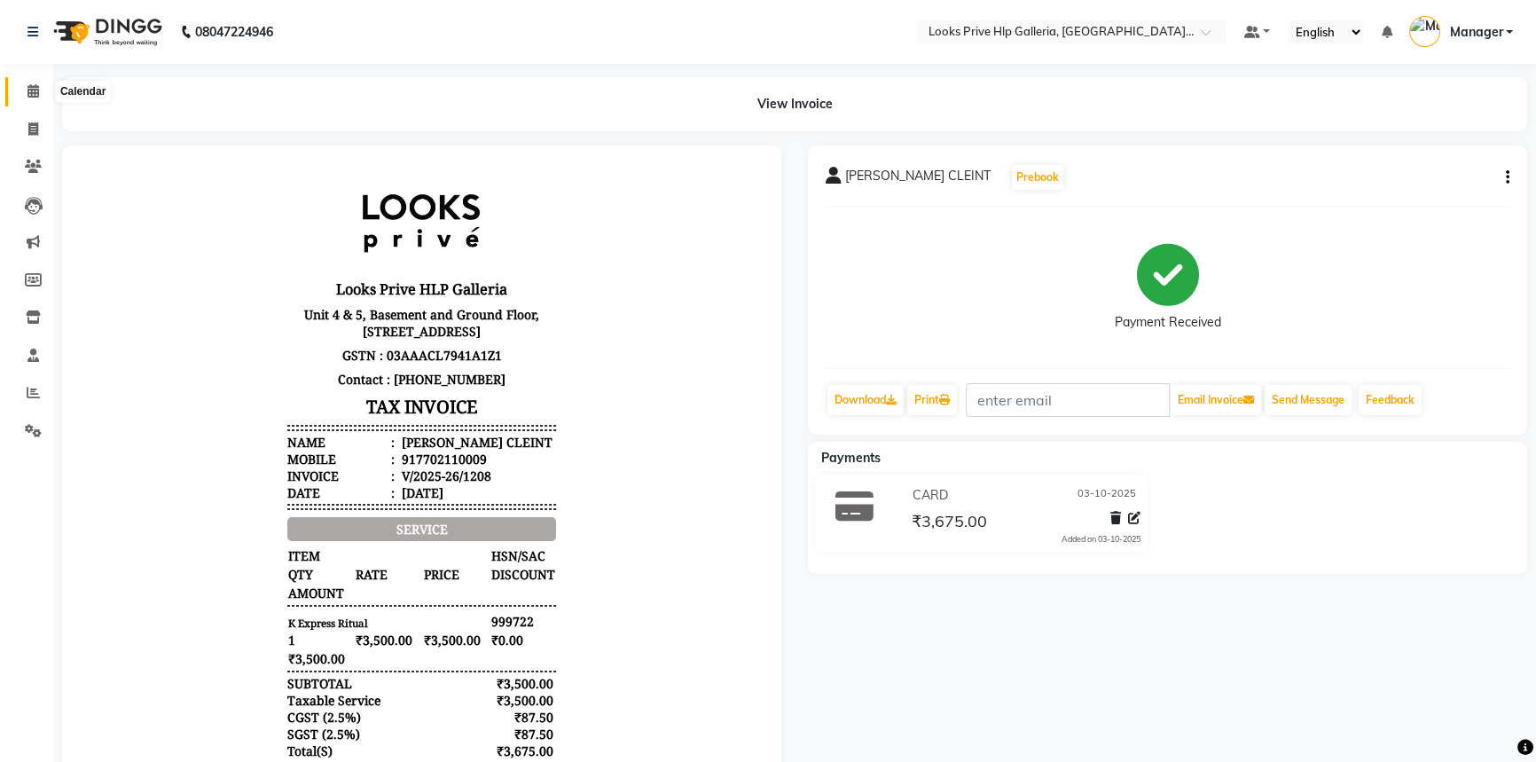
click at [28, 89] on icon at bounding box center [33, 90] width 12 height 13
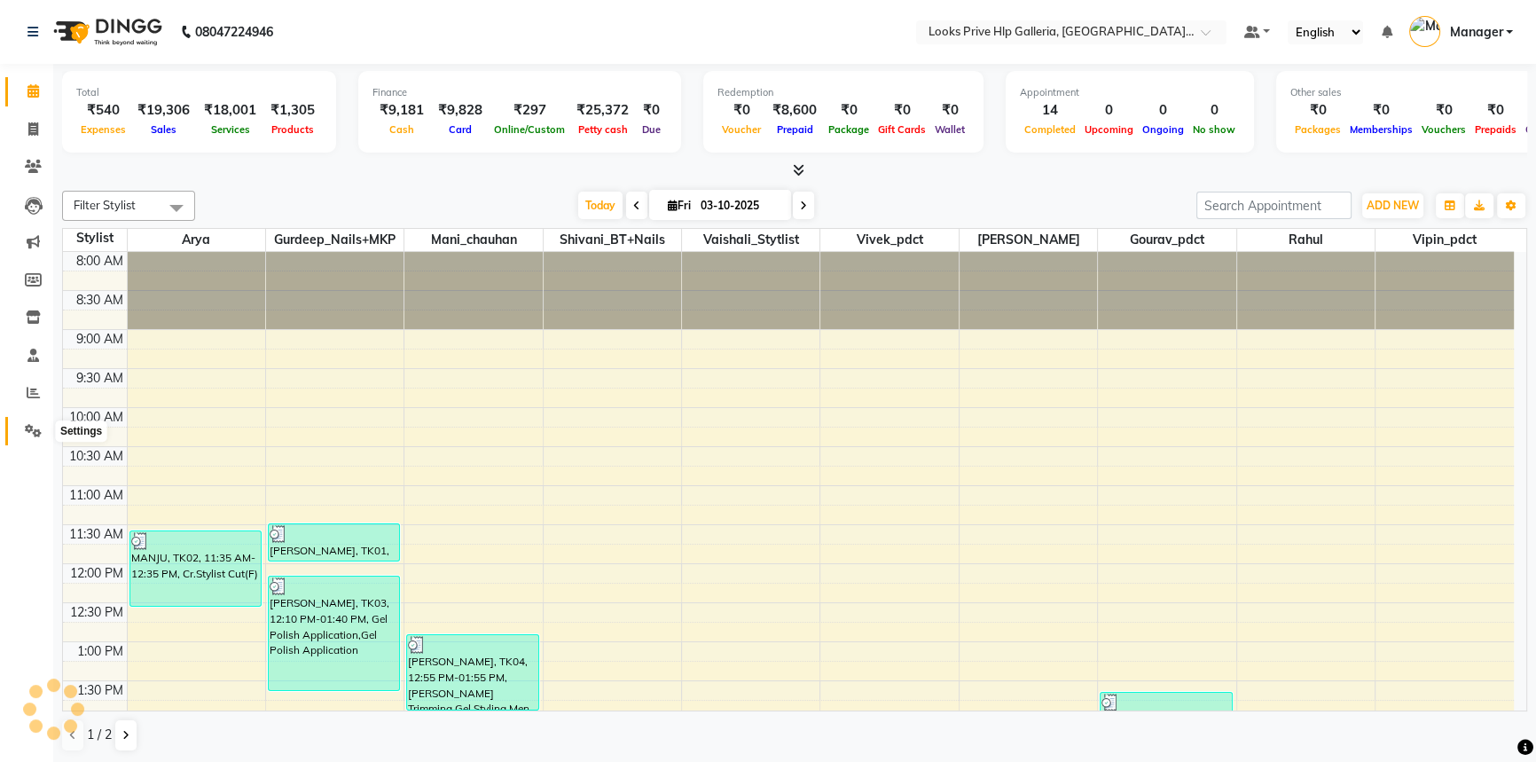
click at [43, 428] on span at bounding box center [33, 431] width 31 height 20
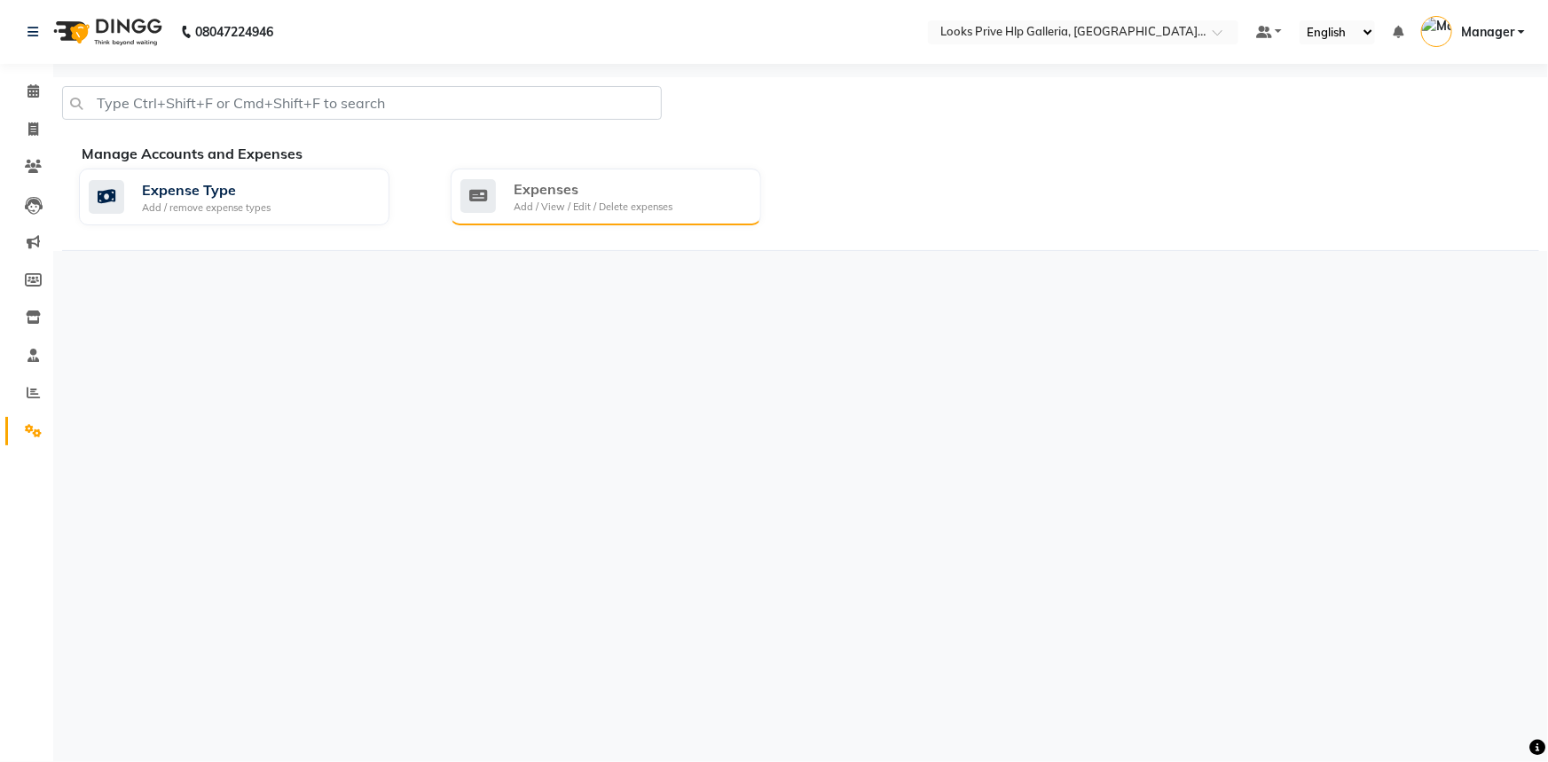
click at [618, 212] on div "Add / View / Edit / Delete expenses" at bounding box center [593, 207] width 159 height 15
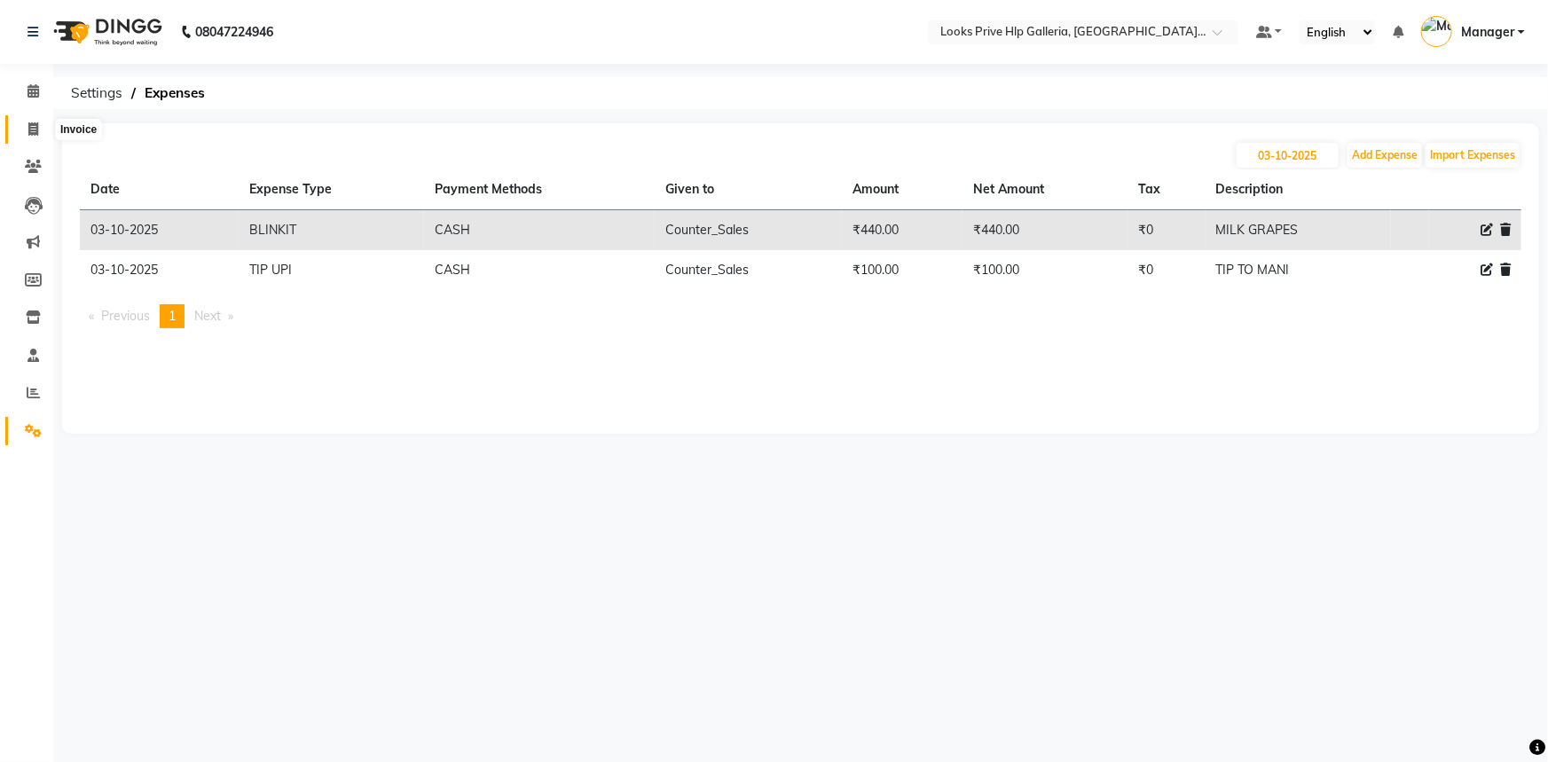
click at [28, 124] on icon at bounding box center [33, 128] width 10 height 13
select select "7937"
select select "service"
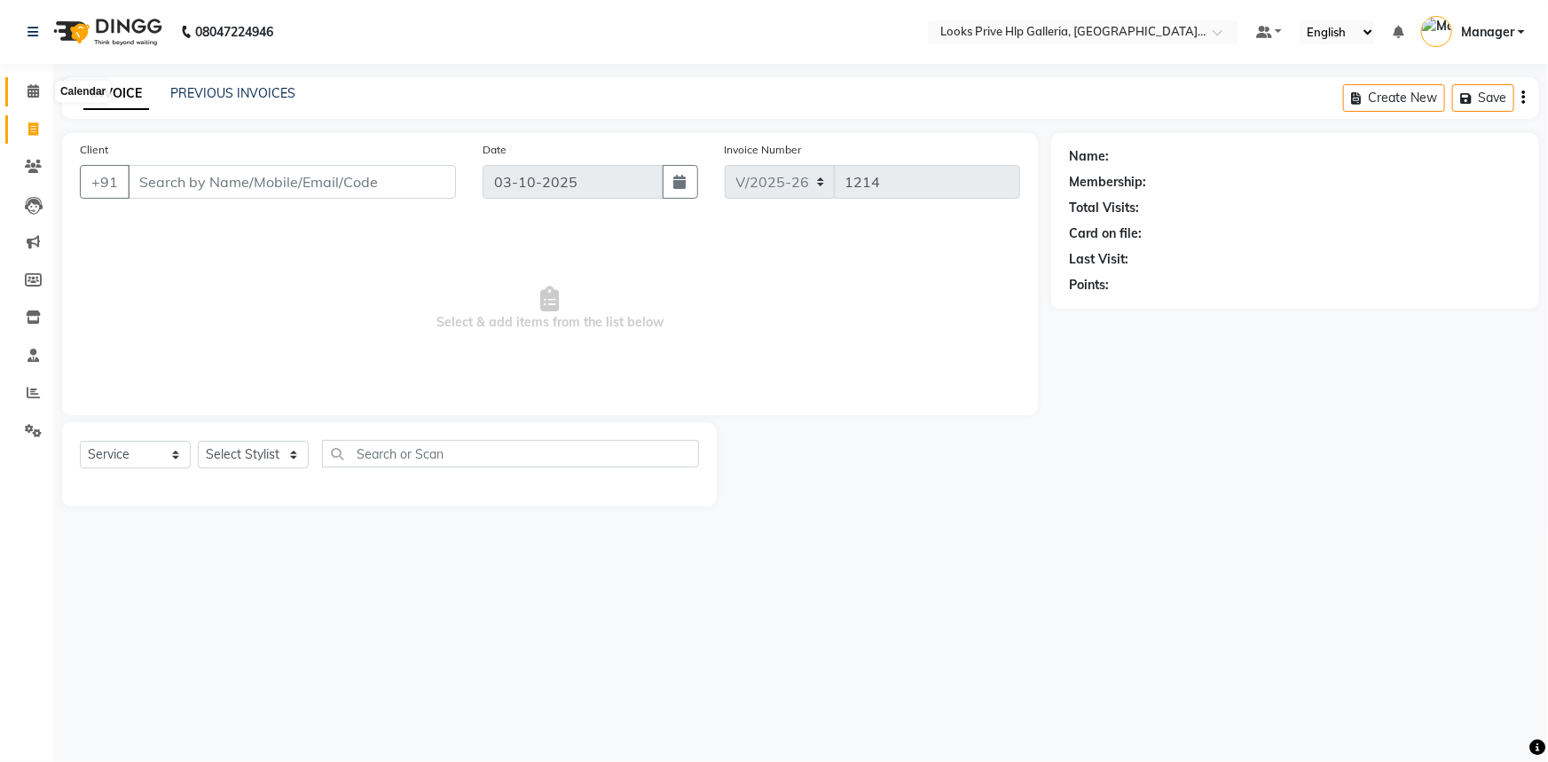
click at [28, 89] on icon at bounding box center [33, 90] width 12 height 13
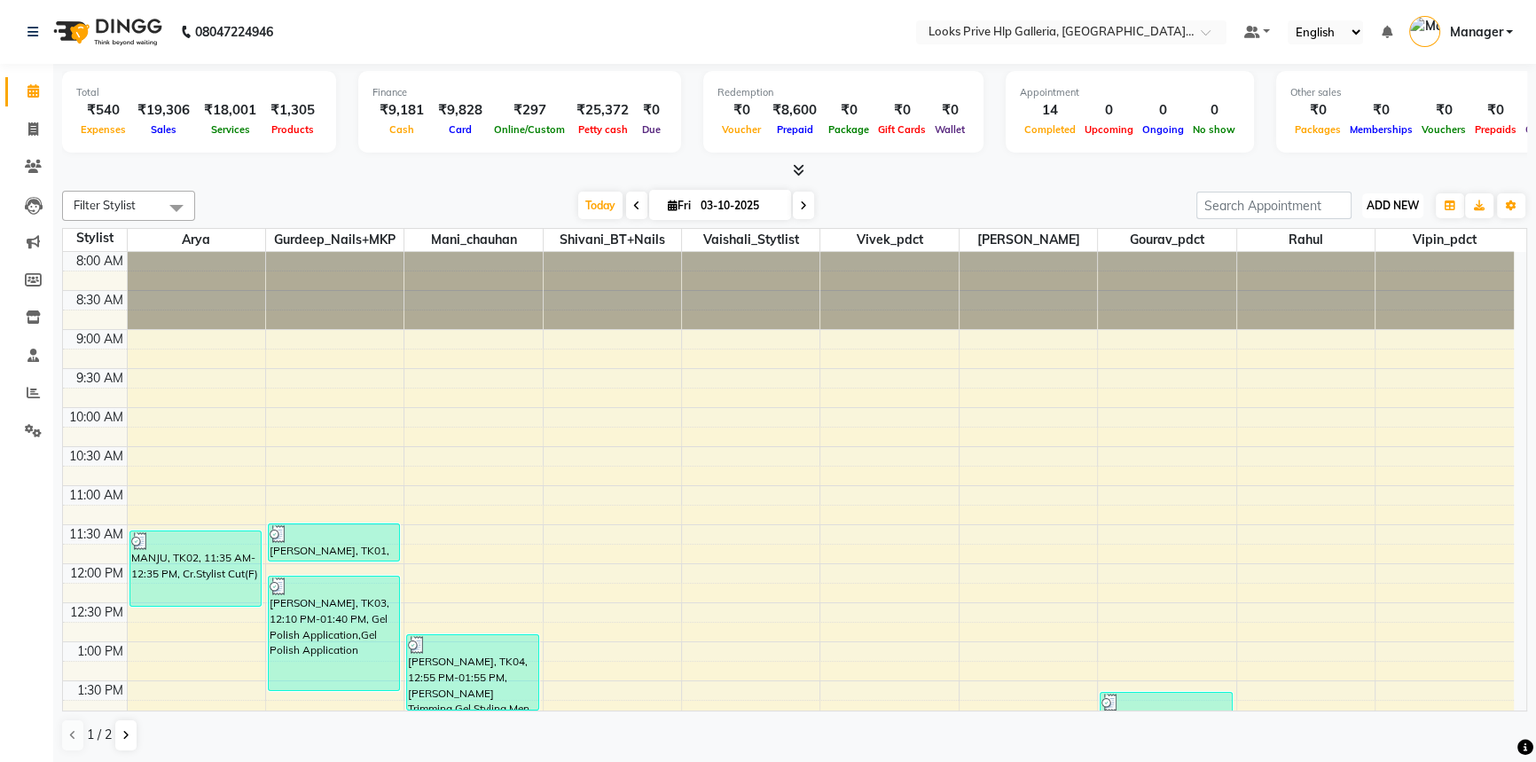
click at [1401, 200] on span "ADD NEW" at bounding box center [1393, 205] width 52 height 13
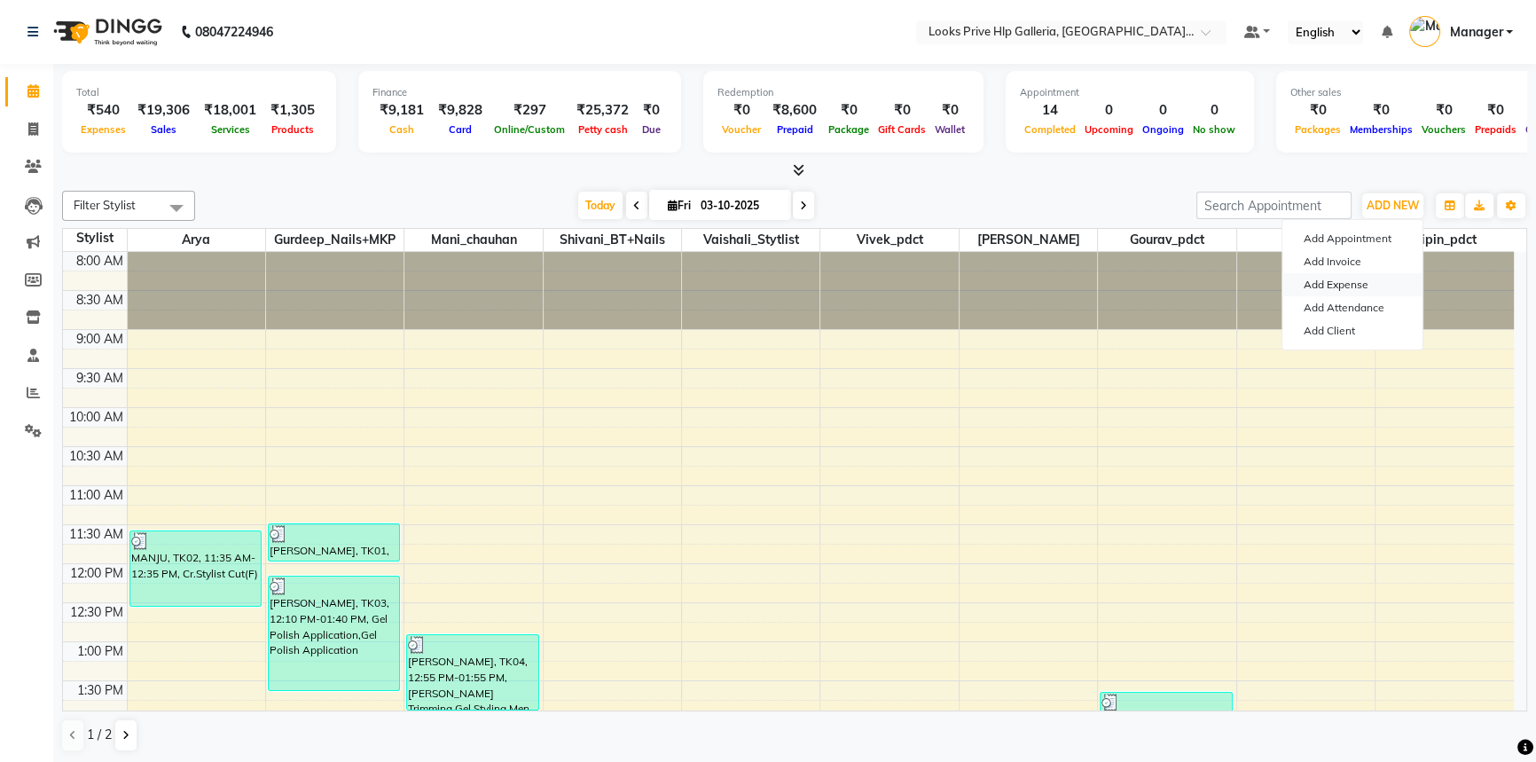
click at [1343, 285] on link "Add Expense" at bounding box center [1353, 284] width 140 height 23
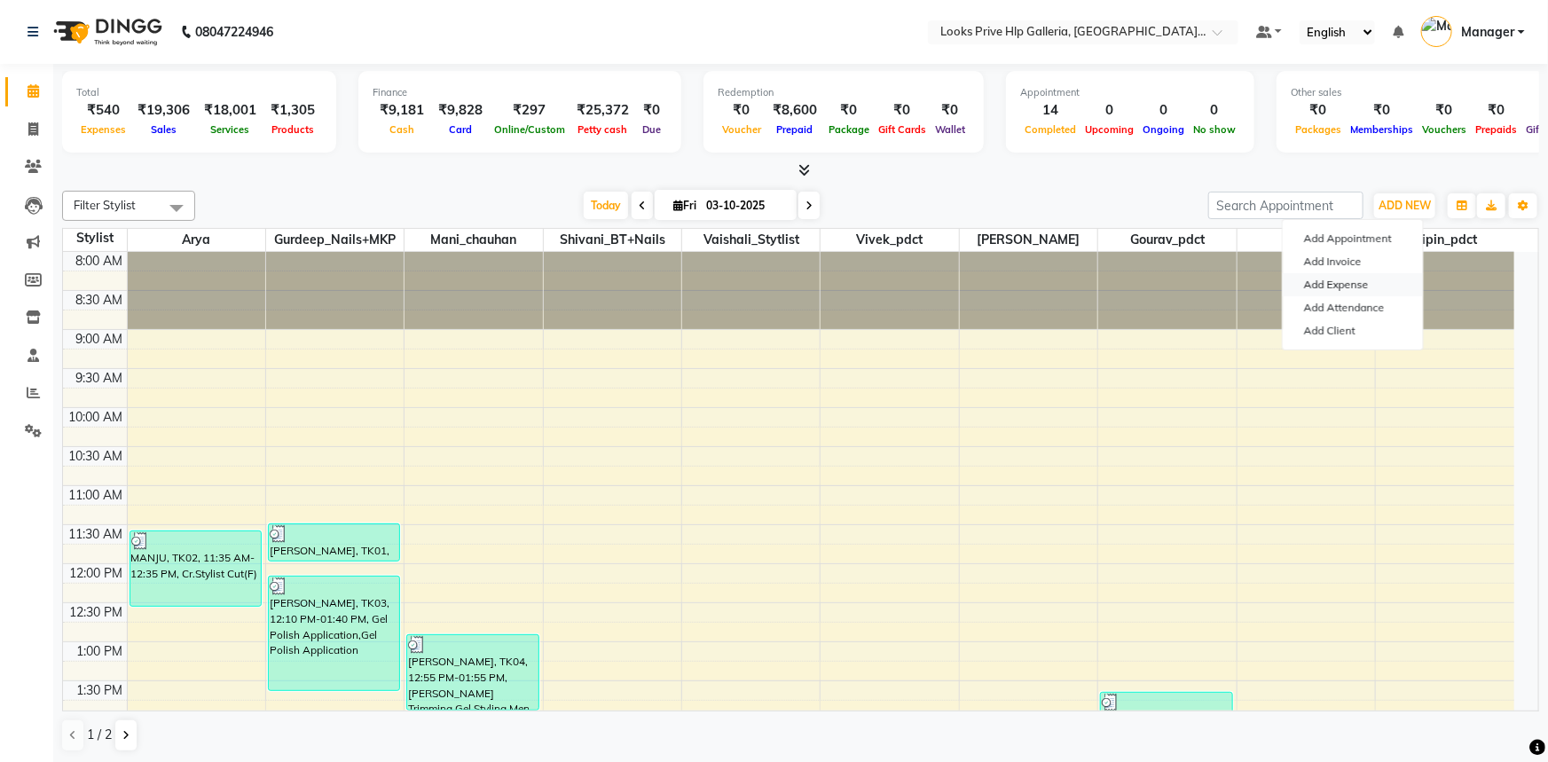
select select "1"
select select "7087"
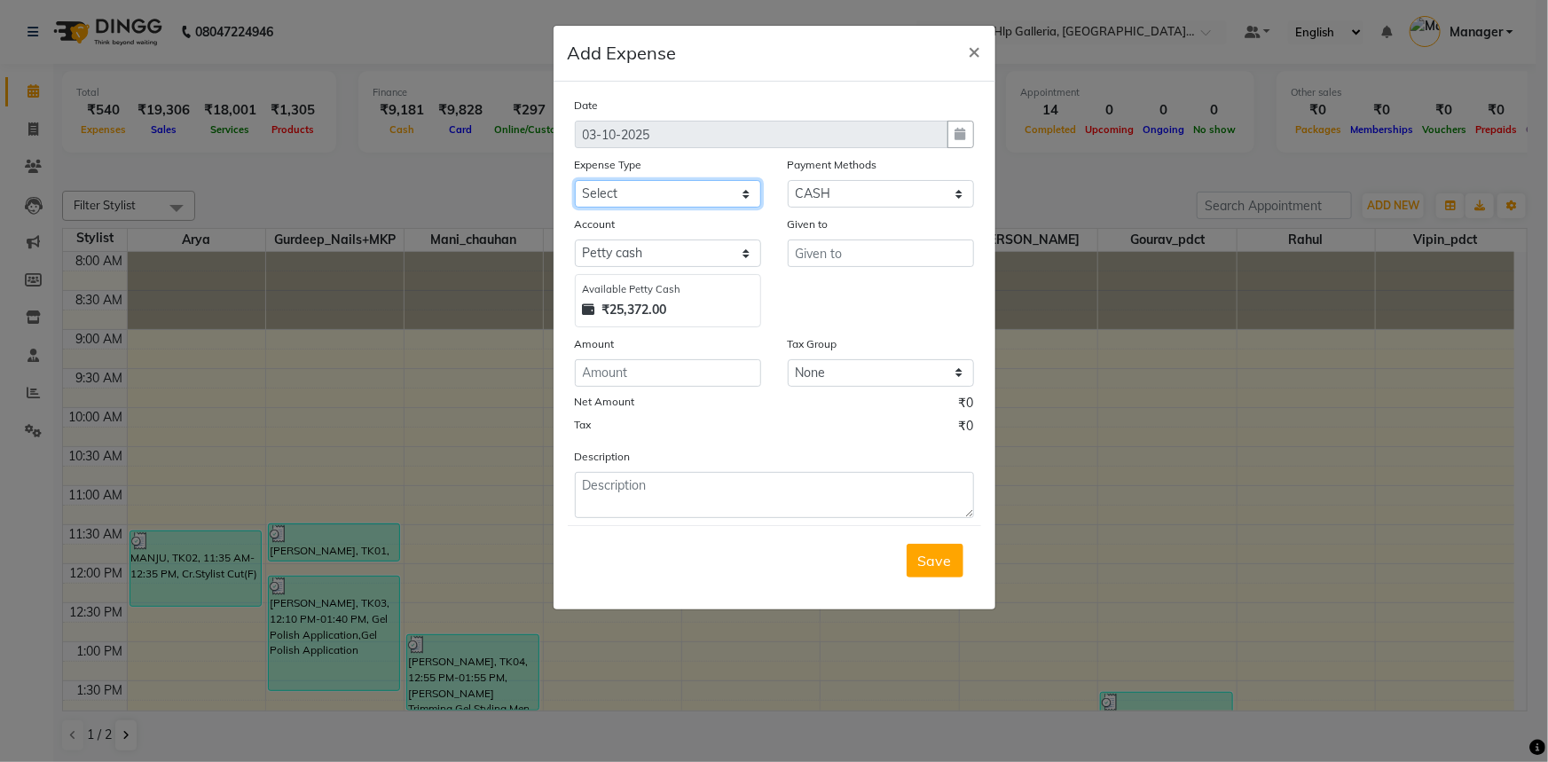
click at [716, 194] on select "Select Accommodation Aesthetics Bank Deposit BLINKIT Cash Handover Client Refun…" at bounding box center [668, 193] width 186 height 27
select select "24170"
click at [695, 190] on select "Select Accommodation Aesthetics Bank Deposit BLINKIT Cash Handover Client Refun…" at bounding box center [668, 193] width 186 height 27
click at [679, 372] on input "number" at bounding box center [668, 372] width 186 height 27
type input "250"
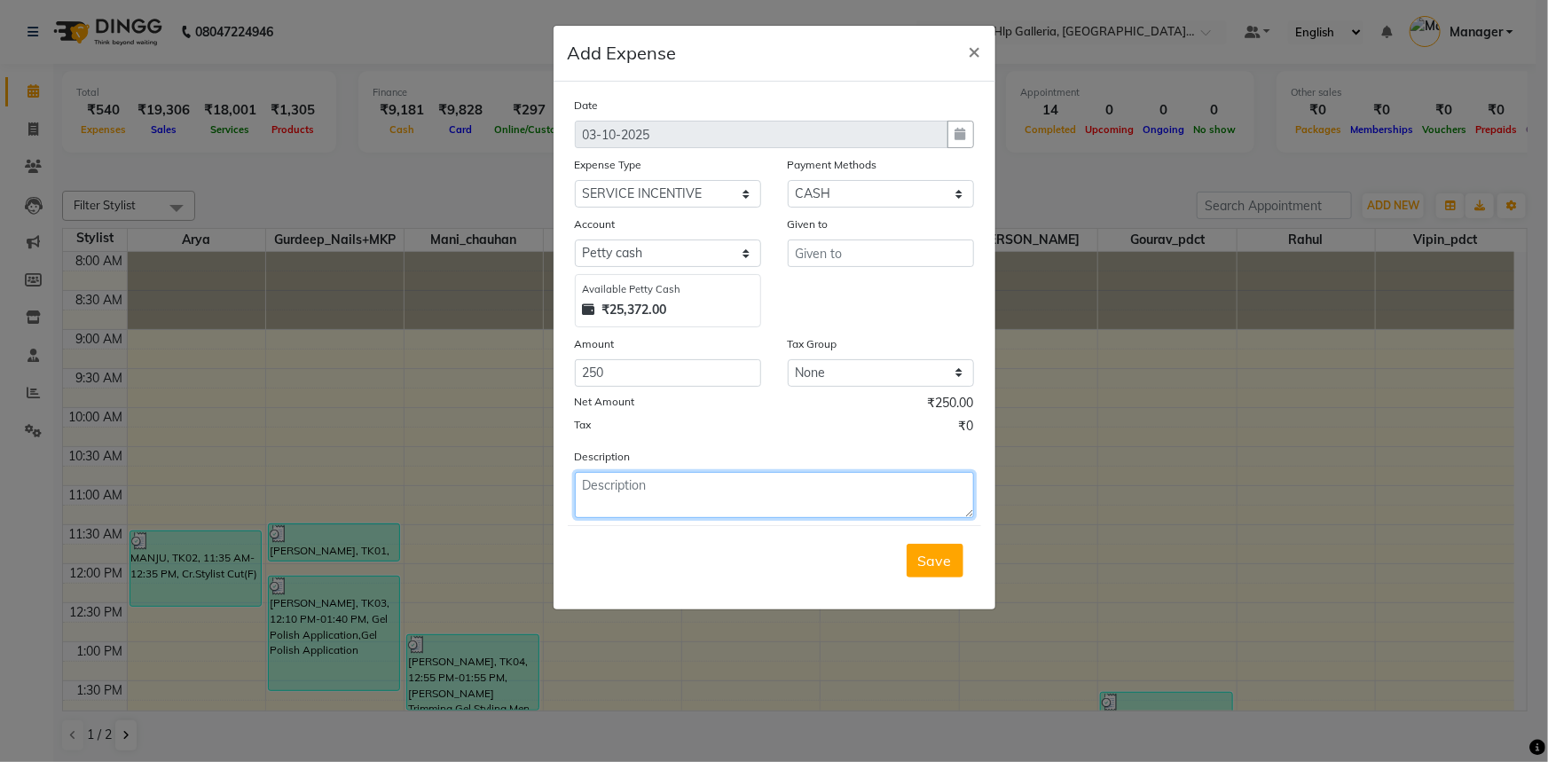
click at [674, 497] on textarea at bounding box center [774, 495] width 399 height 46
type textarea "T"
type textarea "INCENTIVE TO ARYA"
click at [880, 263] on input "text" at bounding box center [881, 252] width 186 height 27
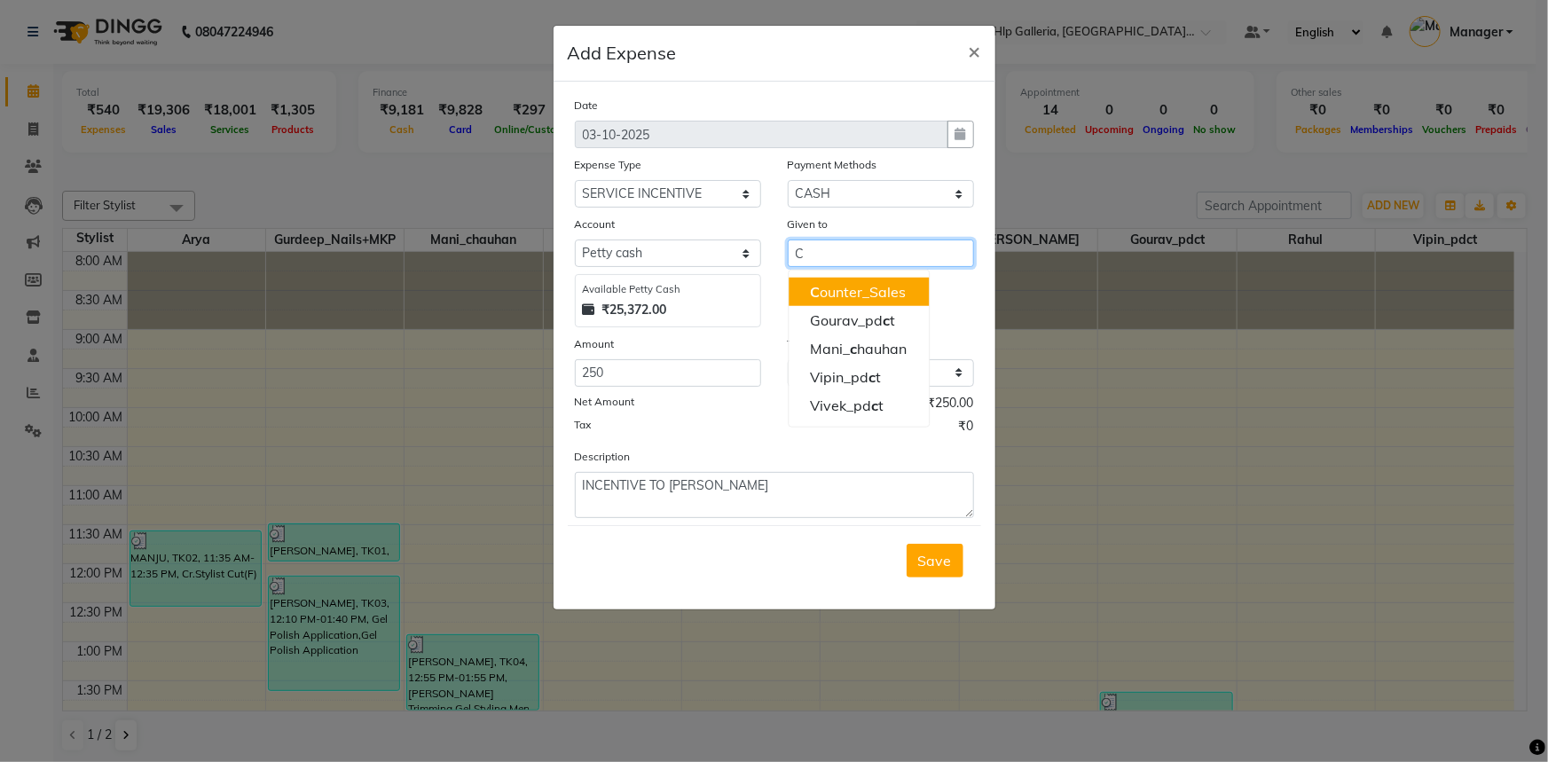
click at [876, 293] on ngb-highlight "C ounter_Sales" at bounding box center [858, 292] width 96 height 18
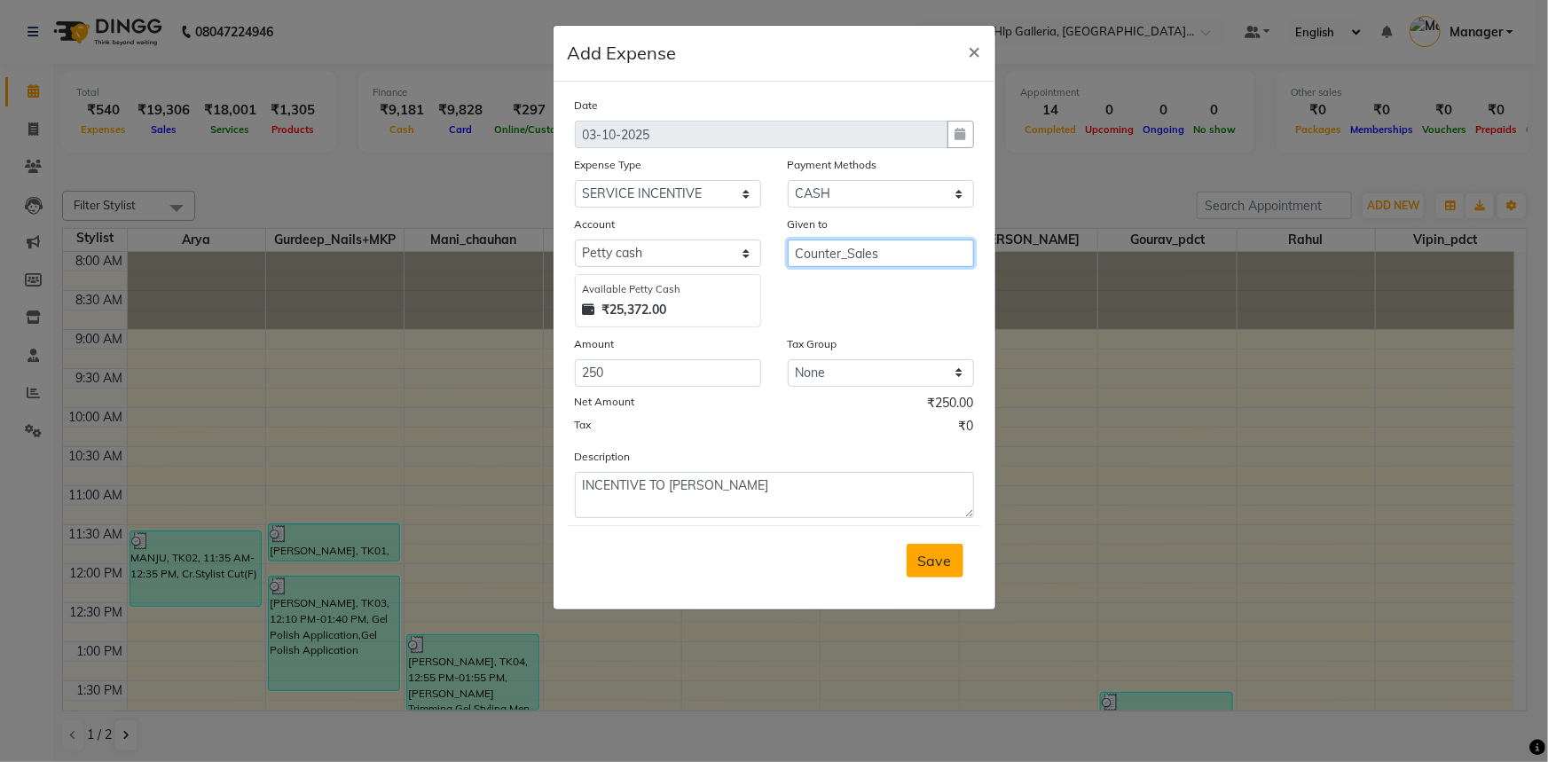
type input "Counter_Sales"
click at [950, 554] on span "Save" at bounding box center [935, 561] width 34 height 18
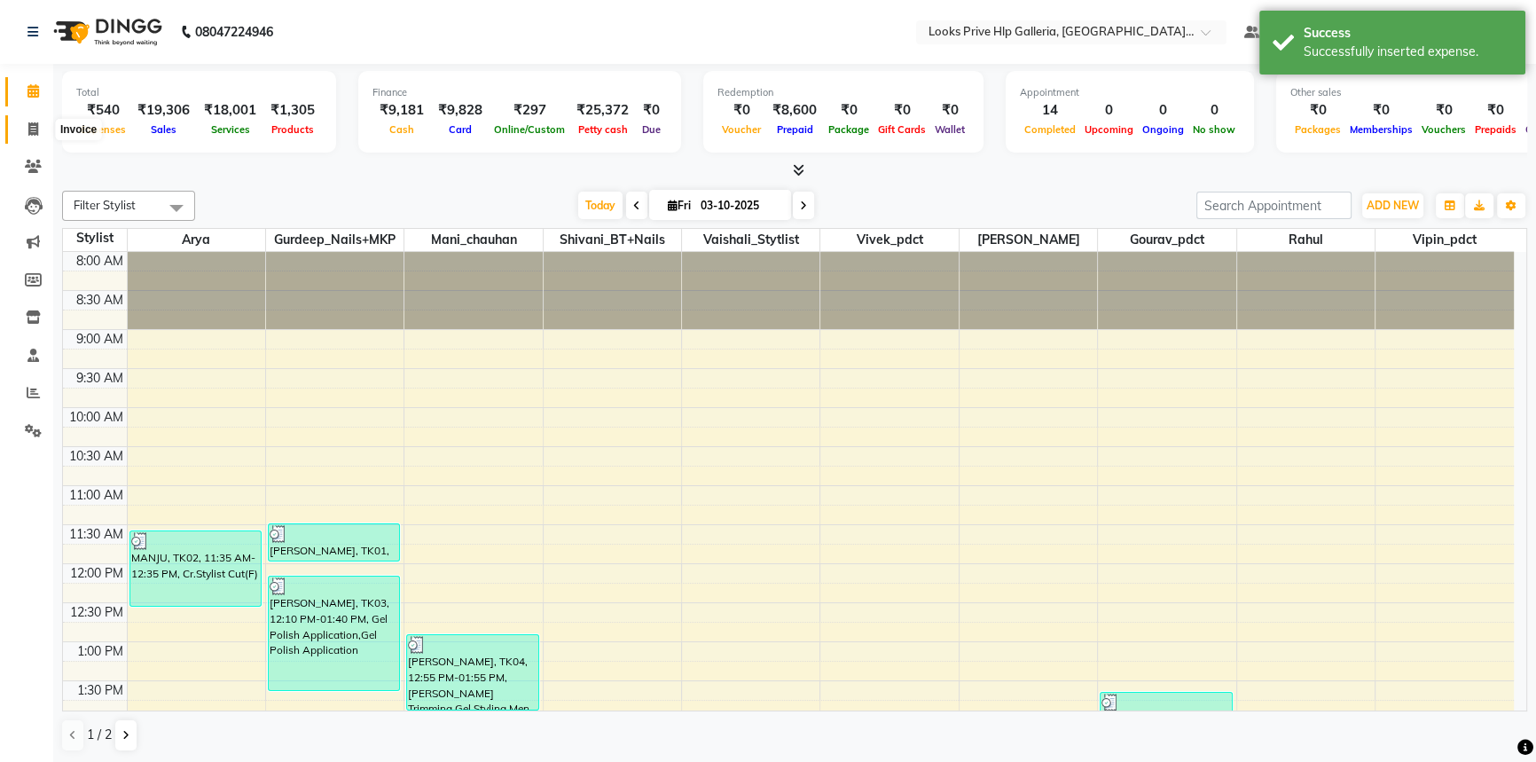
click at [32, 126] on icon at bounding box center [33, 128] width 10 height 13
select select "service"
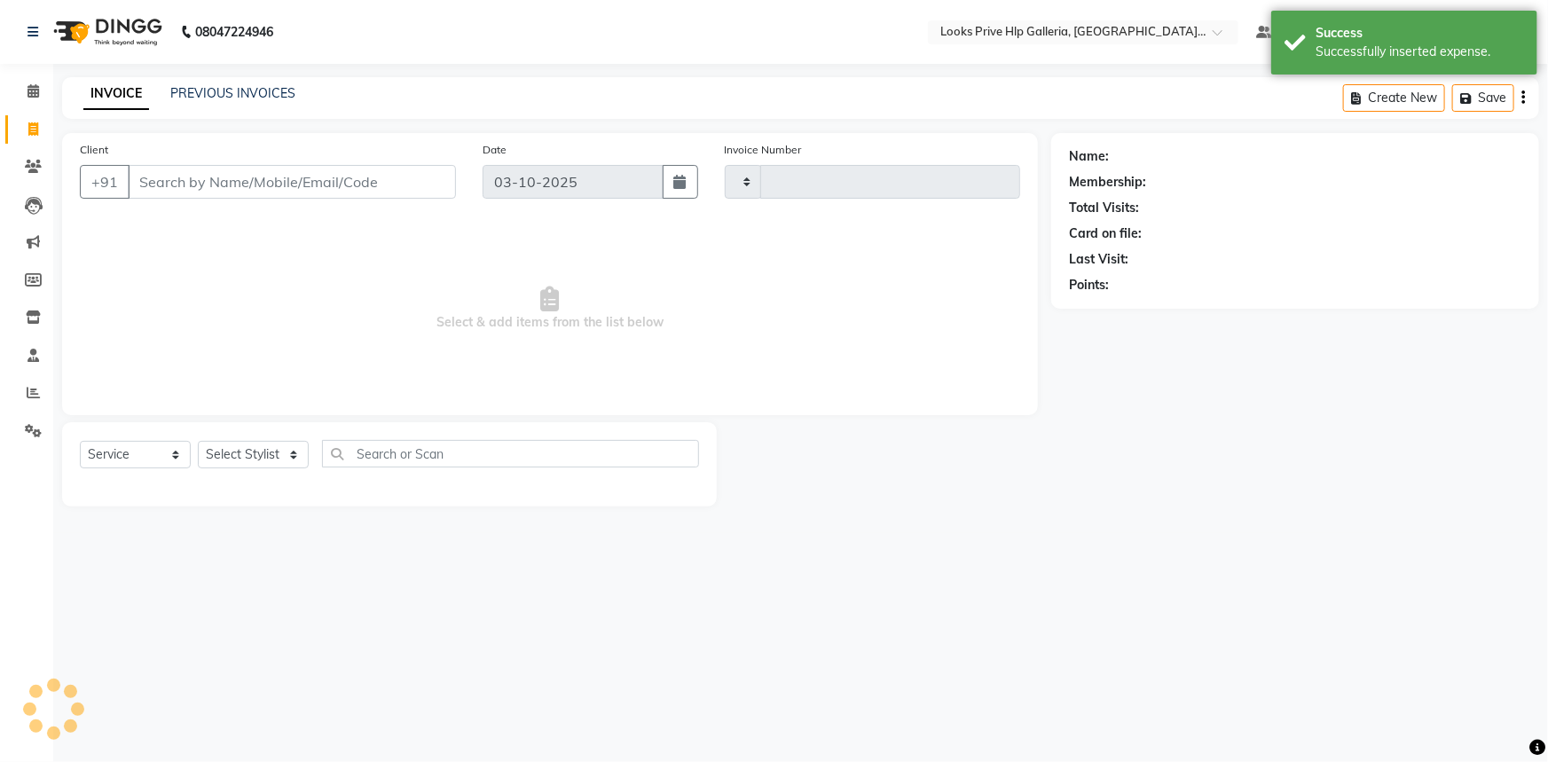
type input "1214"
select select "7937"
click at [200, 99] on link "PREVIOUS INVOICES" at bounding box center [232, 93] width 125 height 16
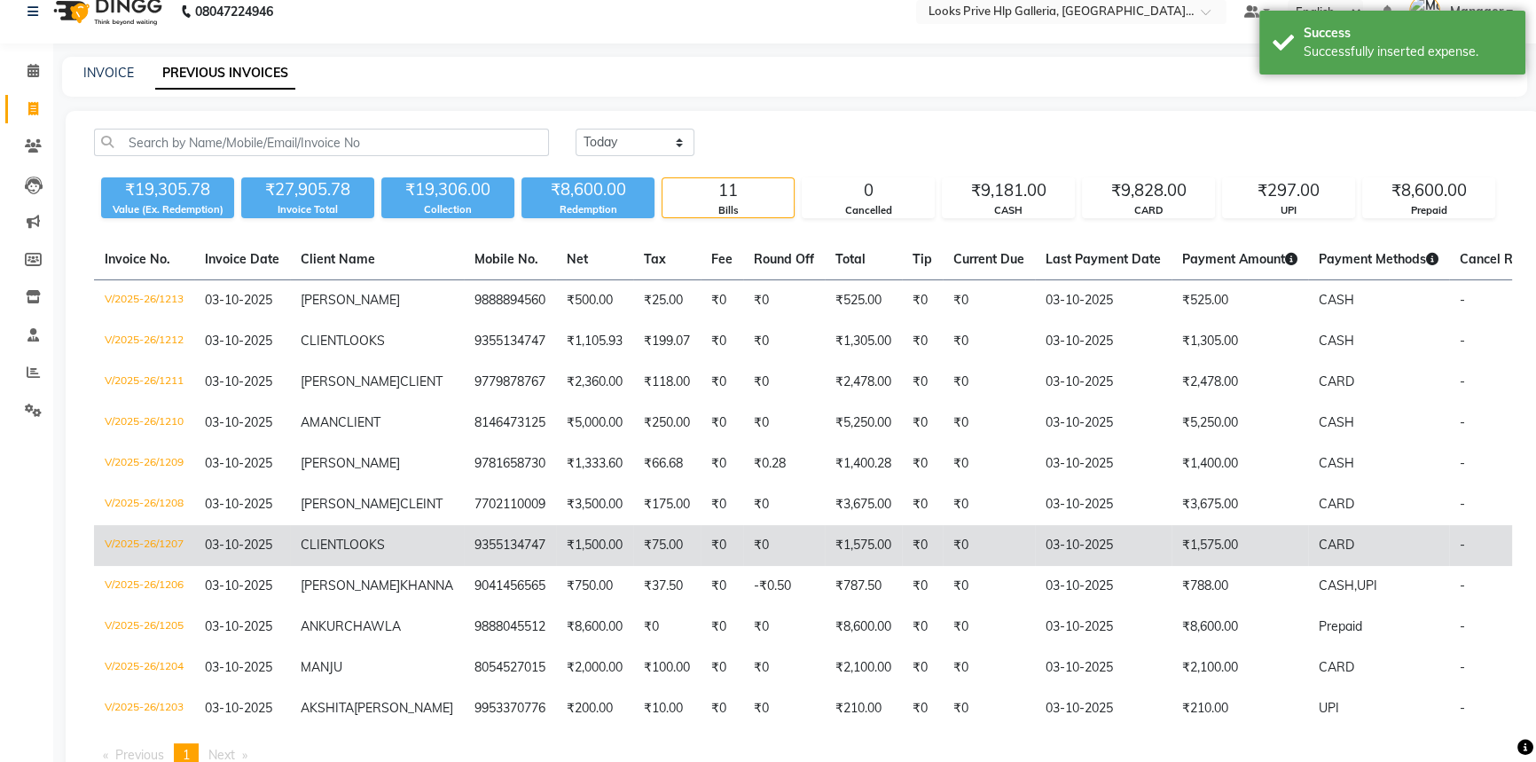
scroll to position [80, 0]
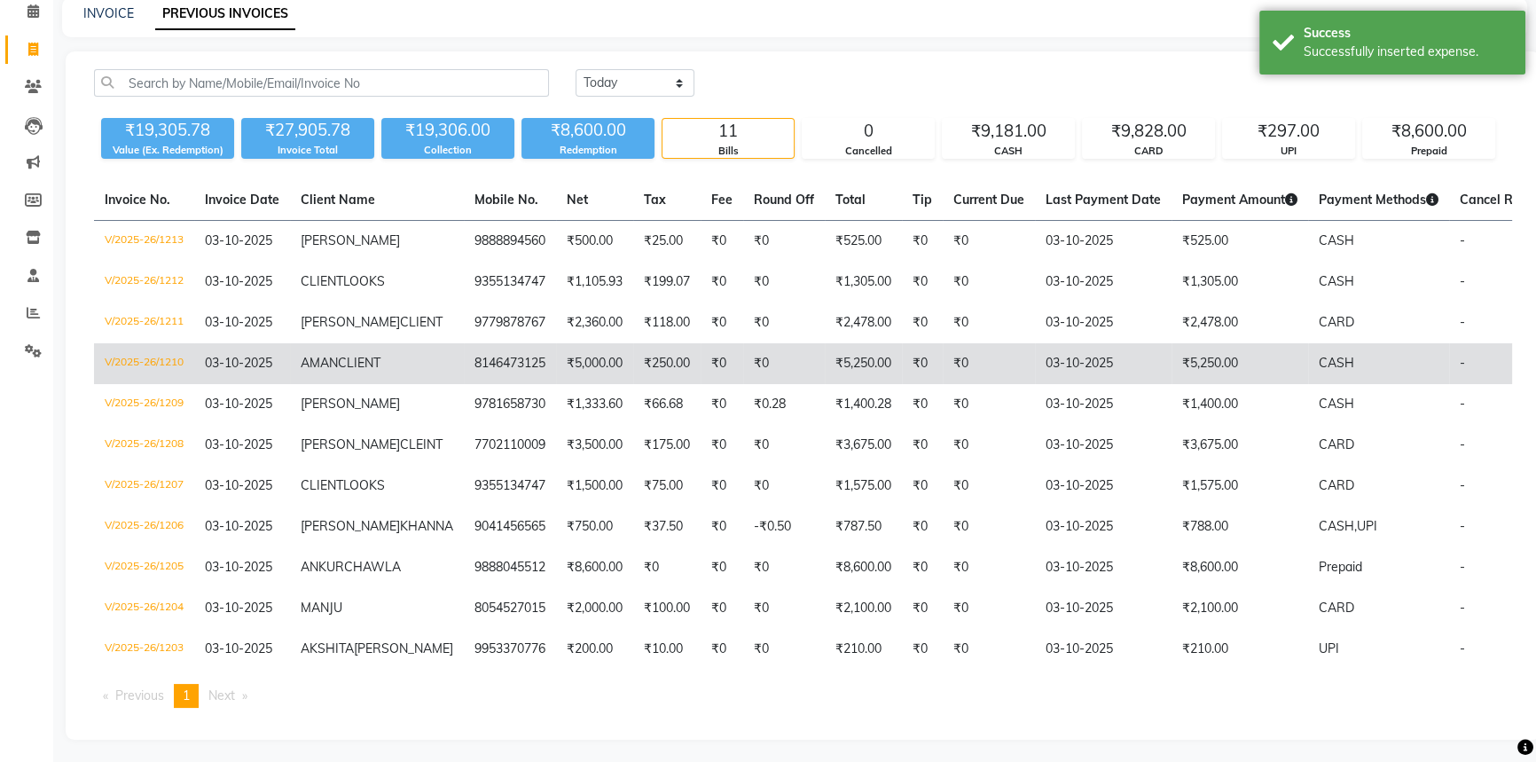
click at [130, 384] on td "V/2025-26/1210" at bounding box center [144, 363] width 100 height 41
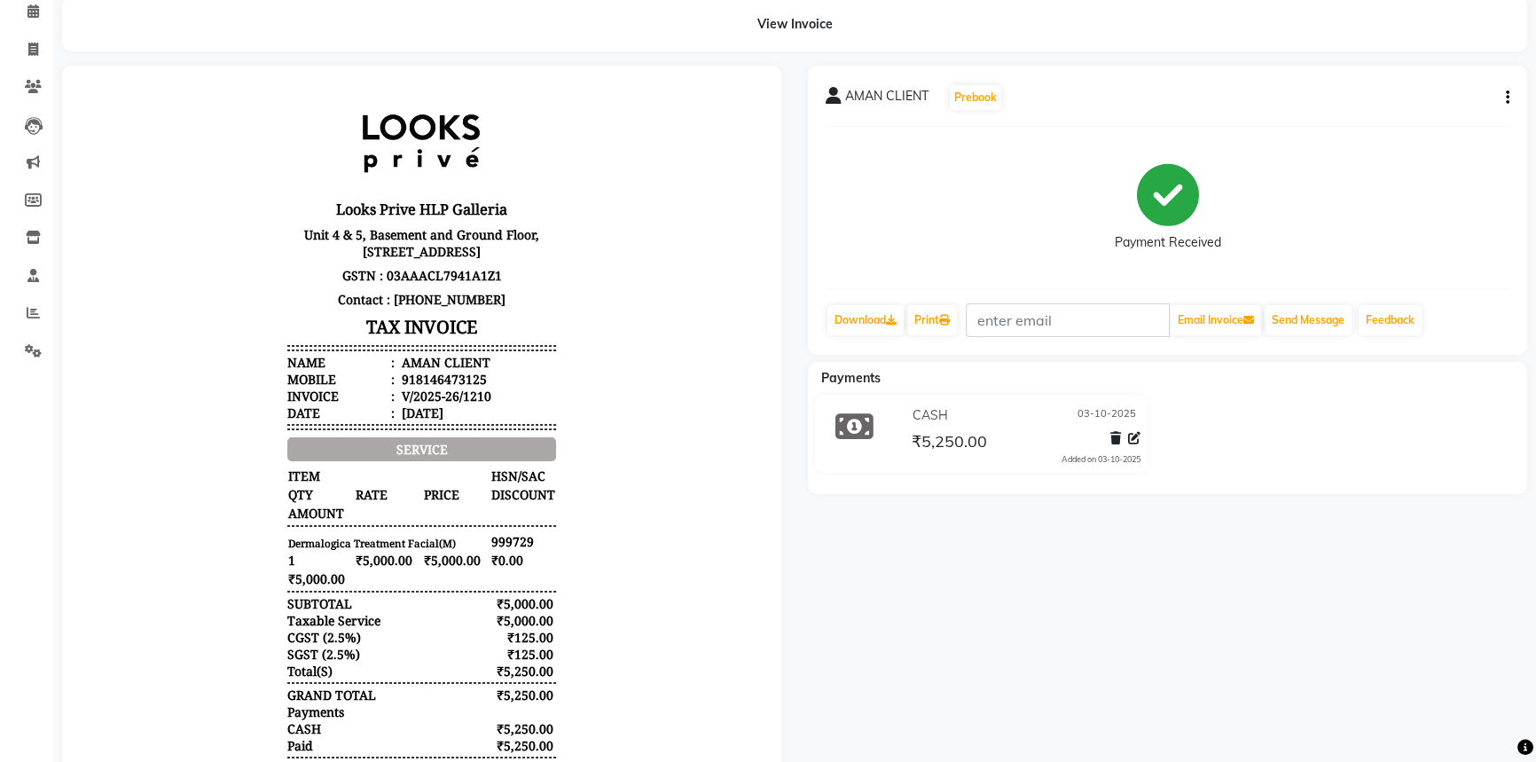
scroll to position [80, 0]
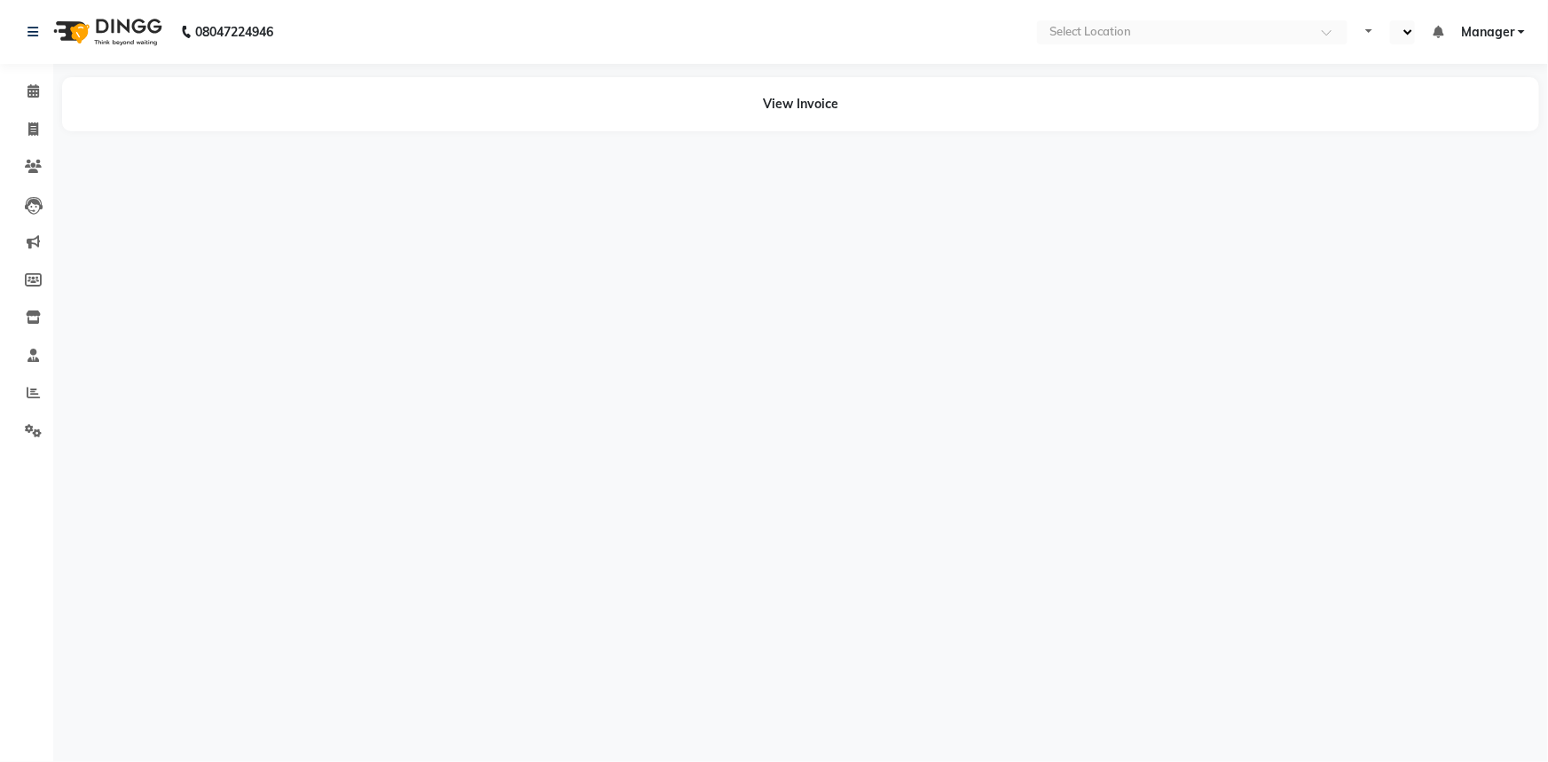
select select "en"
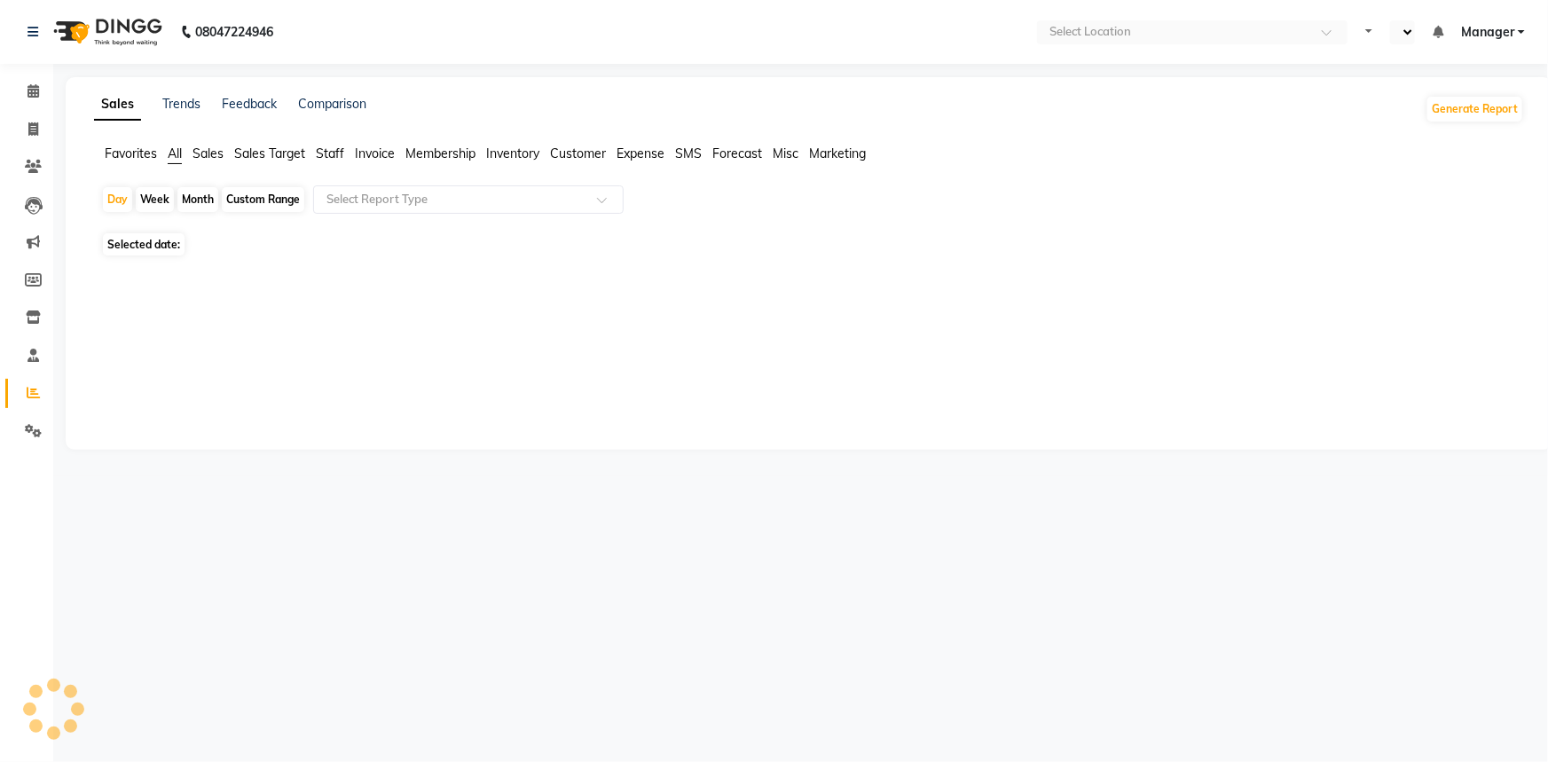
select select "en"
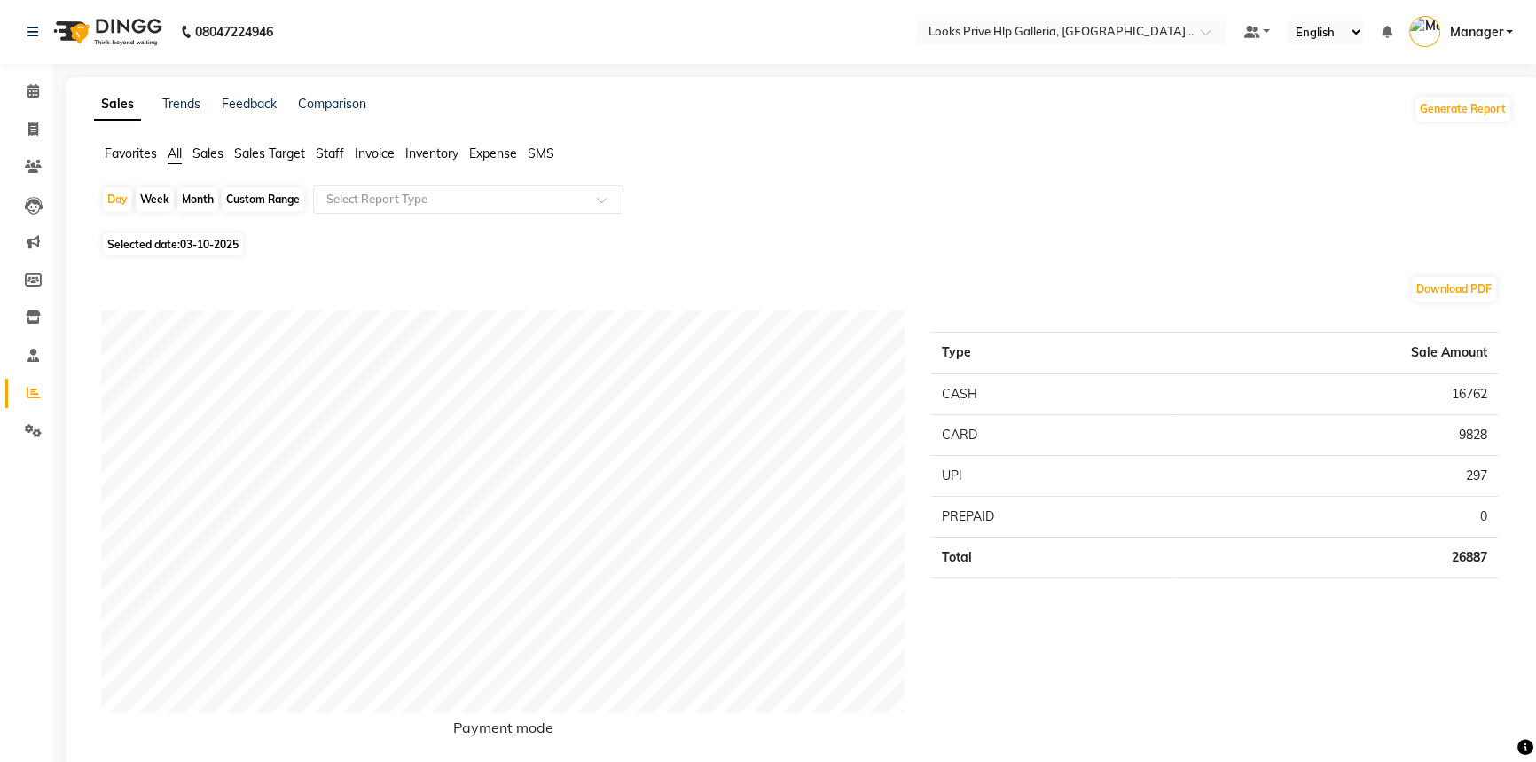
click at [179, 151] on span "All" at bounding box center [175, 153] width 14 height 16
click at [246, 192] on div "Custom Range" at bounding box center [263, 199] width 82 height 25
select select "10"
select select "2025"
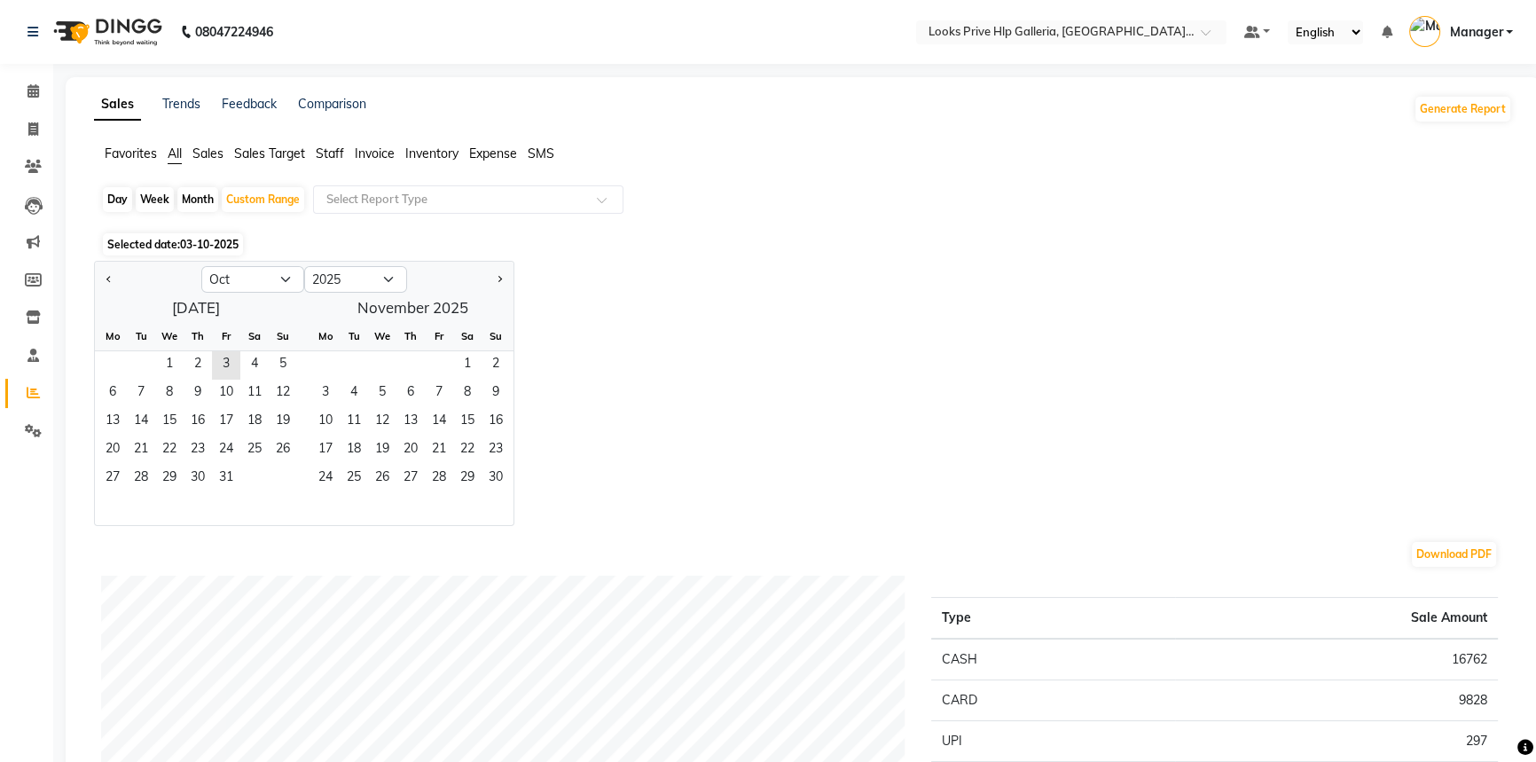
click at [115, 271] on div at bounding box center [148, 279] width 106 height 28
click at [112, 275] on button "Previous month" at bounding box center [109, 279] width 14 height 28
select select "9"
click at [108, 352] on span "1" at bounding box center [112, 365] width 28 height 28
click at [139, 468] on span "30" at bounding box center [141, 479] width 28 height 28
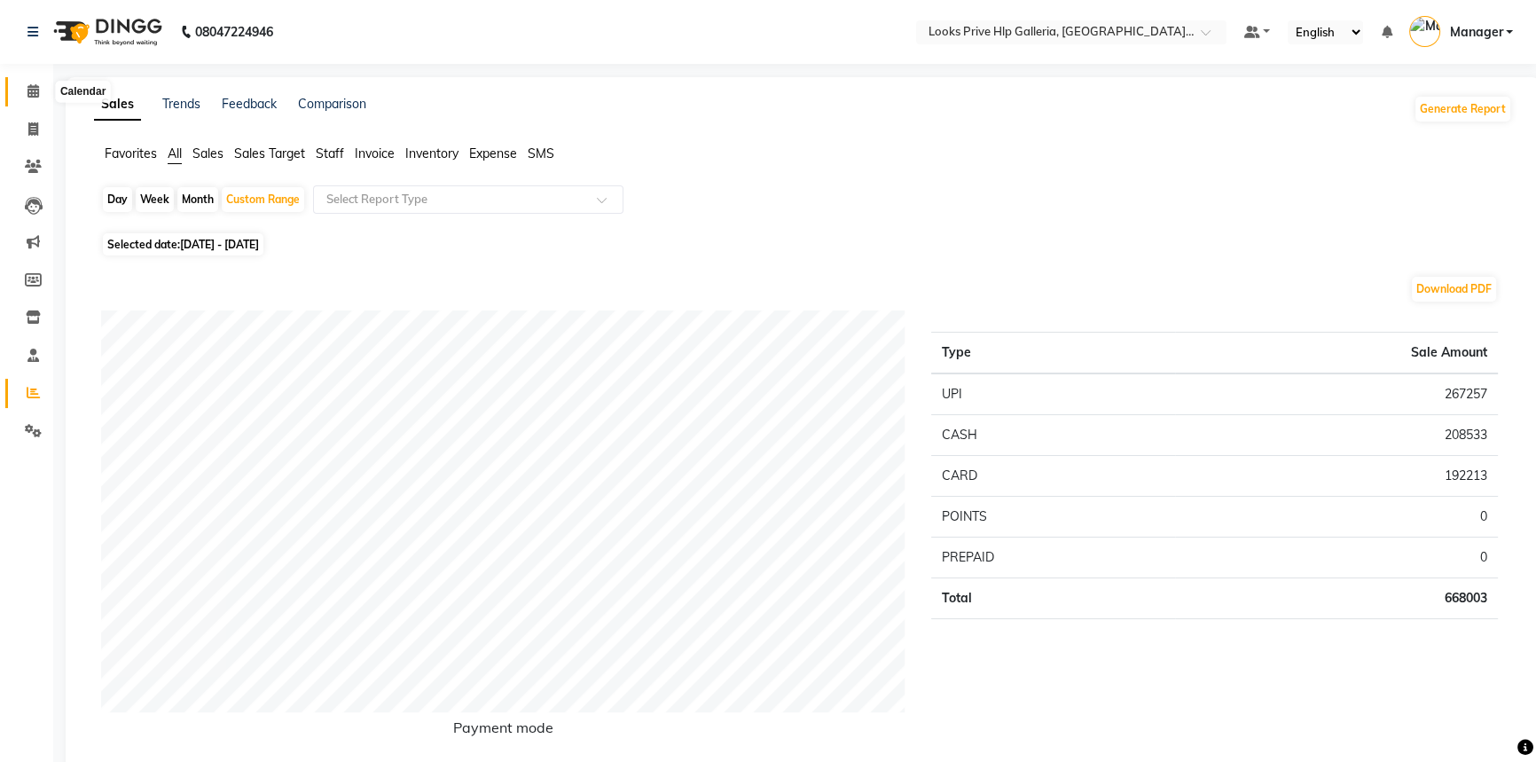
click at [35, 86] on icon at bounding box center [33, 90] width 12 height 13
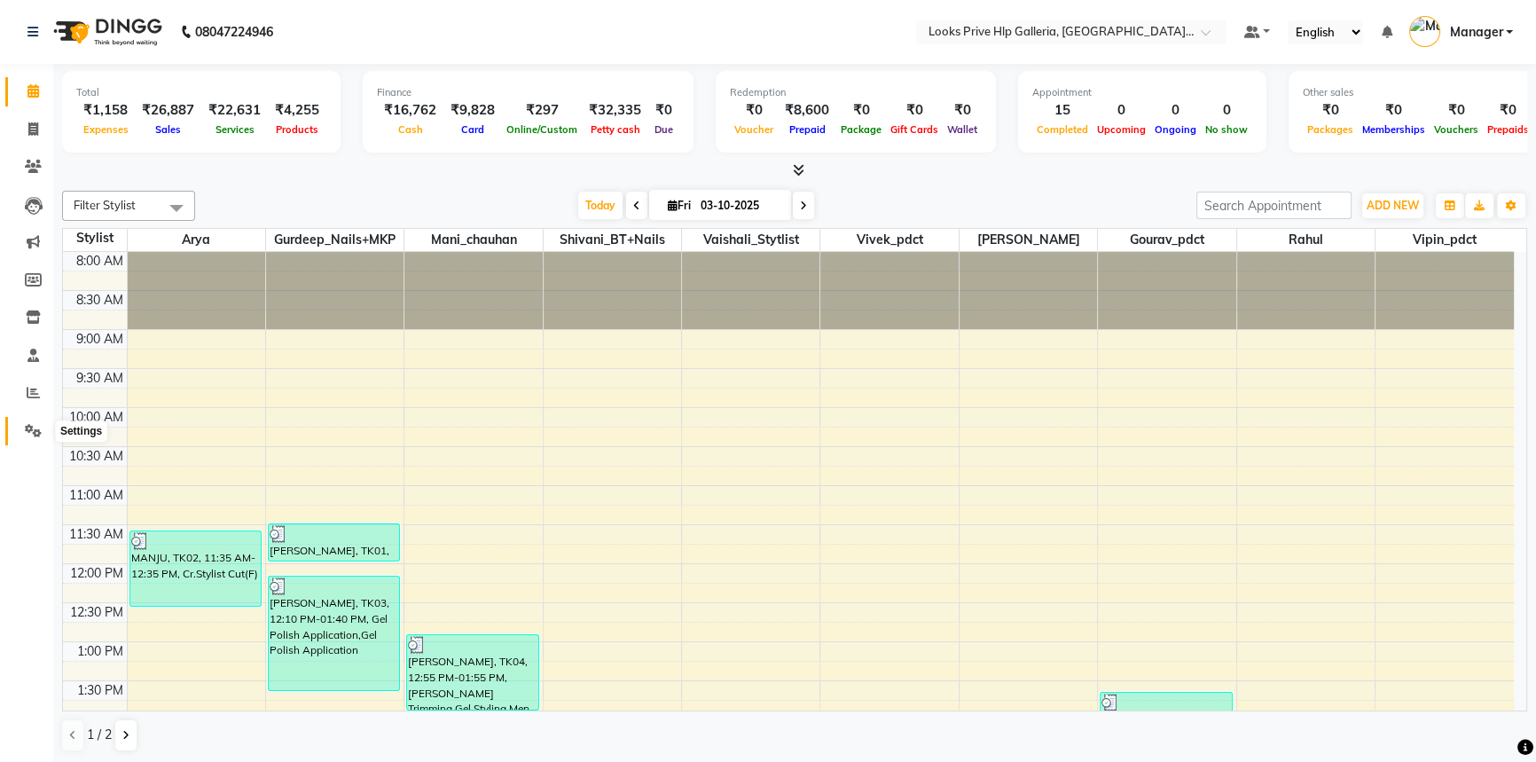
click at [38, 425] on icon at bounding box center [33, 430] width 17 height 13
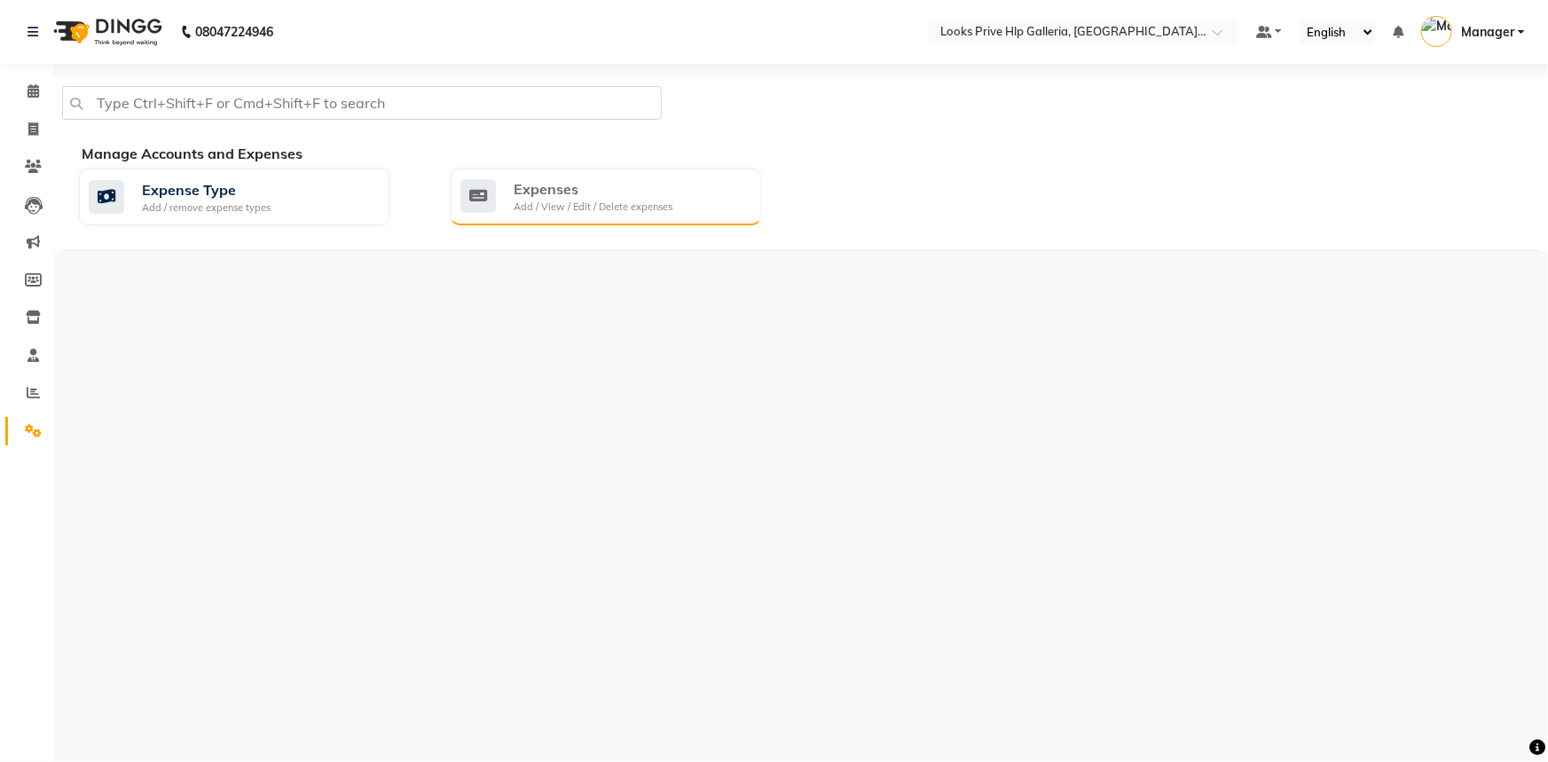
click at [537, 204] on div "Add / View / Edit / Delete expenses" at bounding box center [593, 207] width 159 height 15
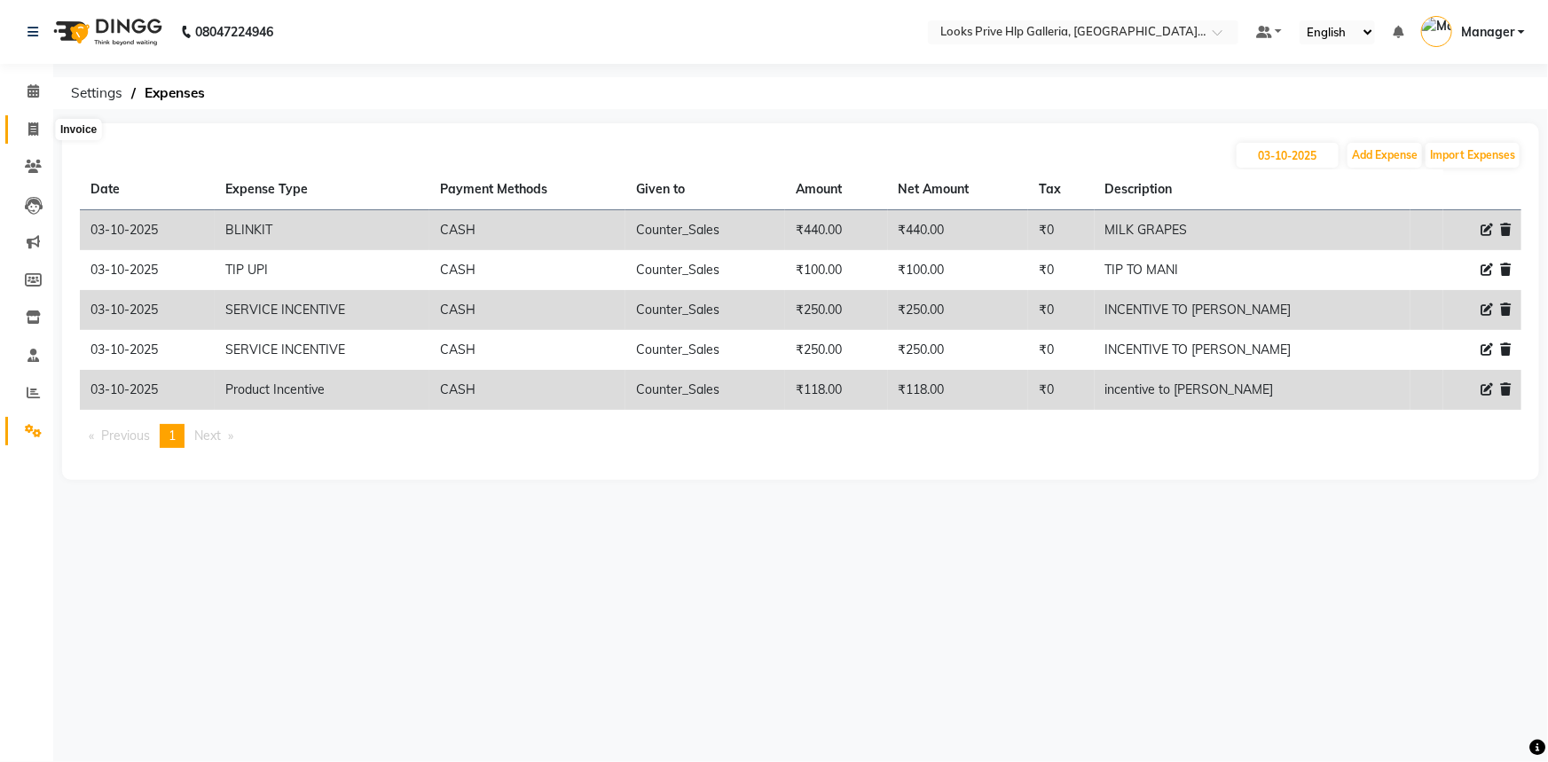
click at [33, 124] on icon at bounding box center [33, 128] width 10 height 13
select select "service"
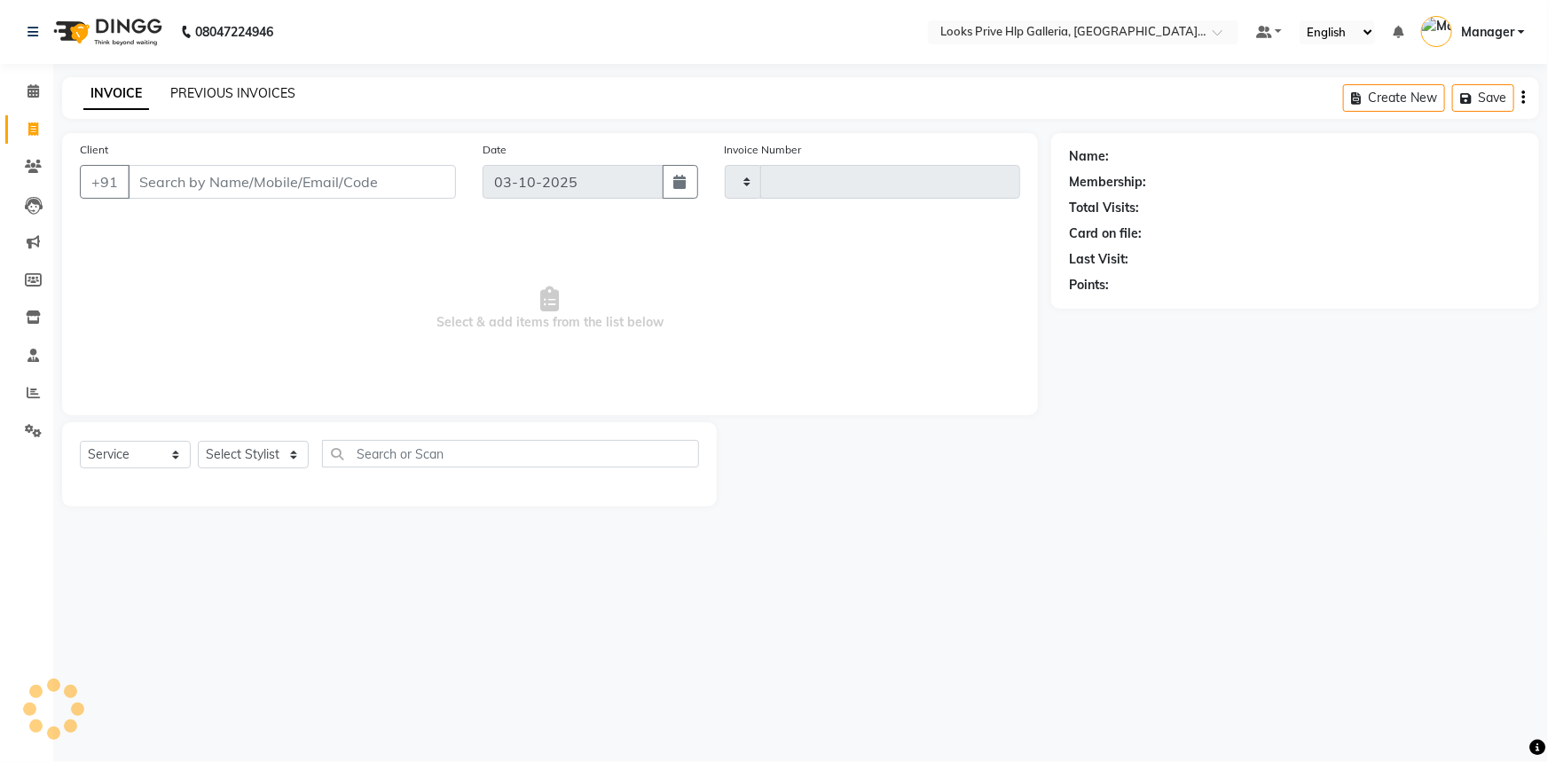
type input "1215"
click at [219, 99] on link "PREVIOUS INVOICES" at bounding box center [232, 93] width 125 height 16
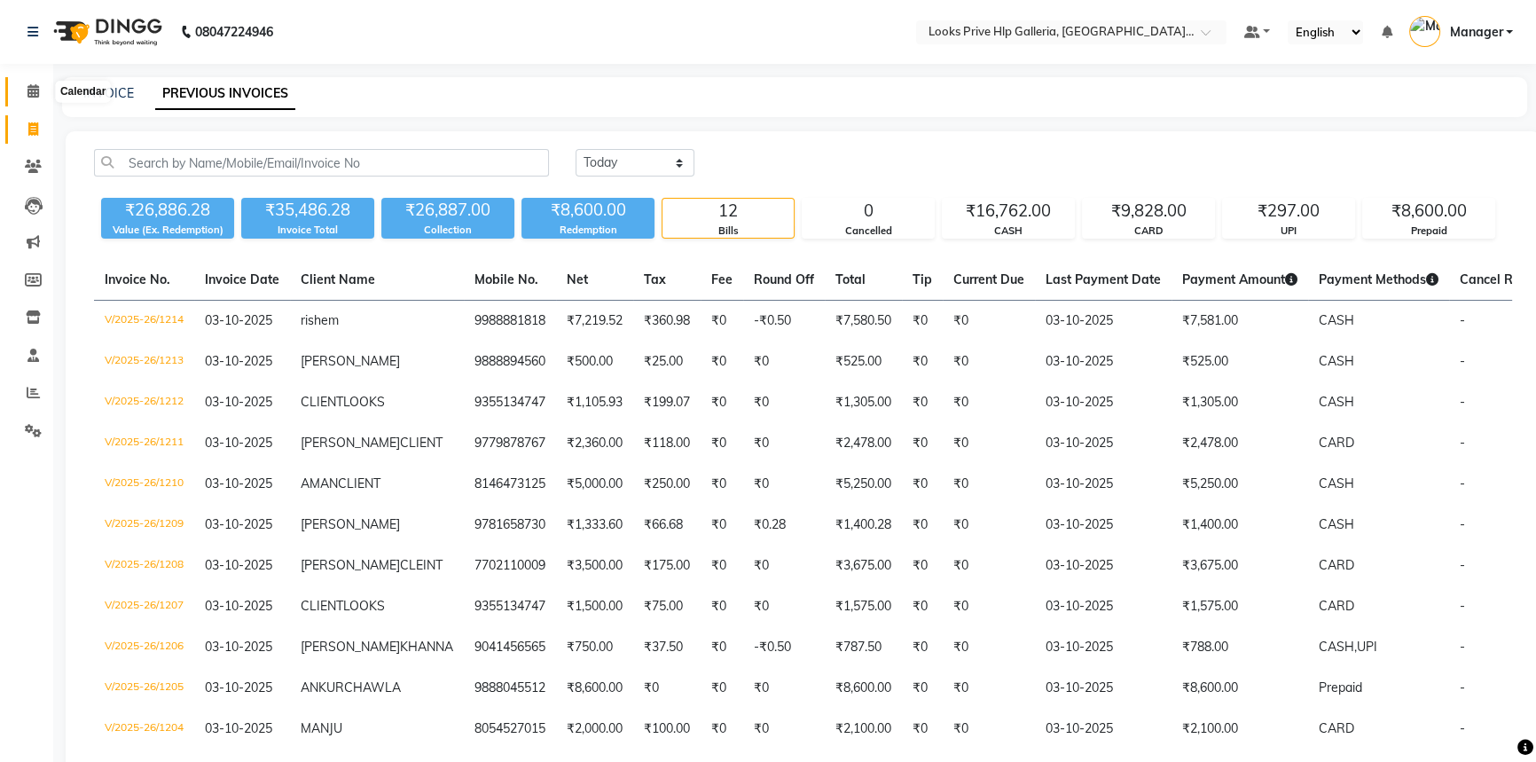
click at [34, 97] on icon at bounding box center [33, 90] width 12 height 13
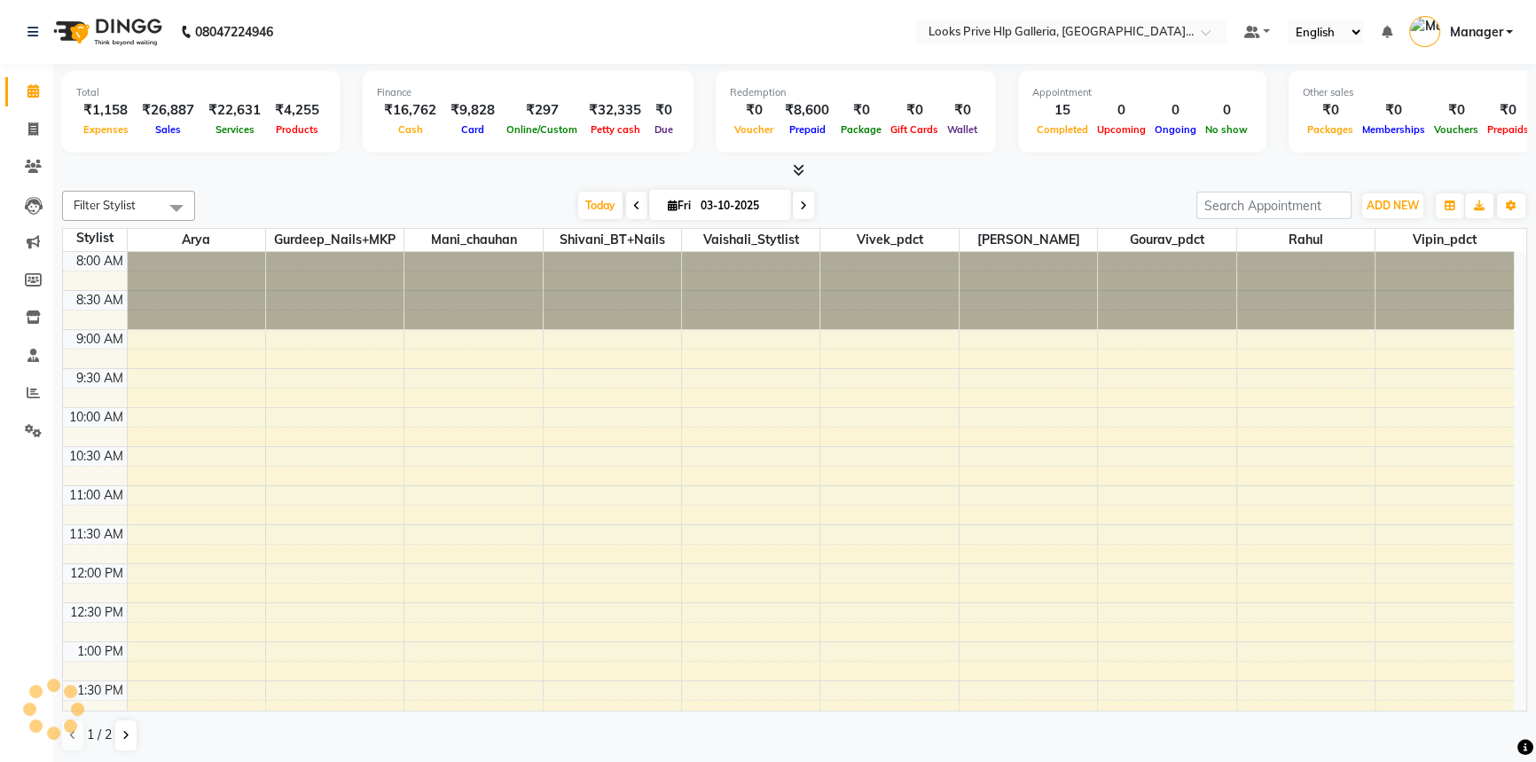
scroll to position [517, 0]
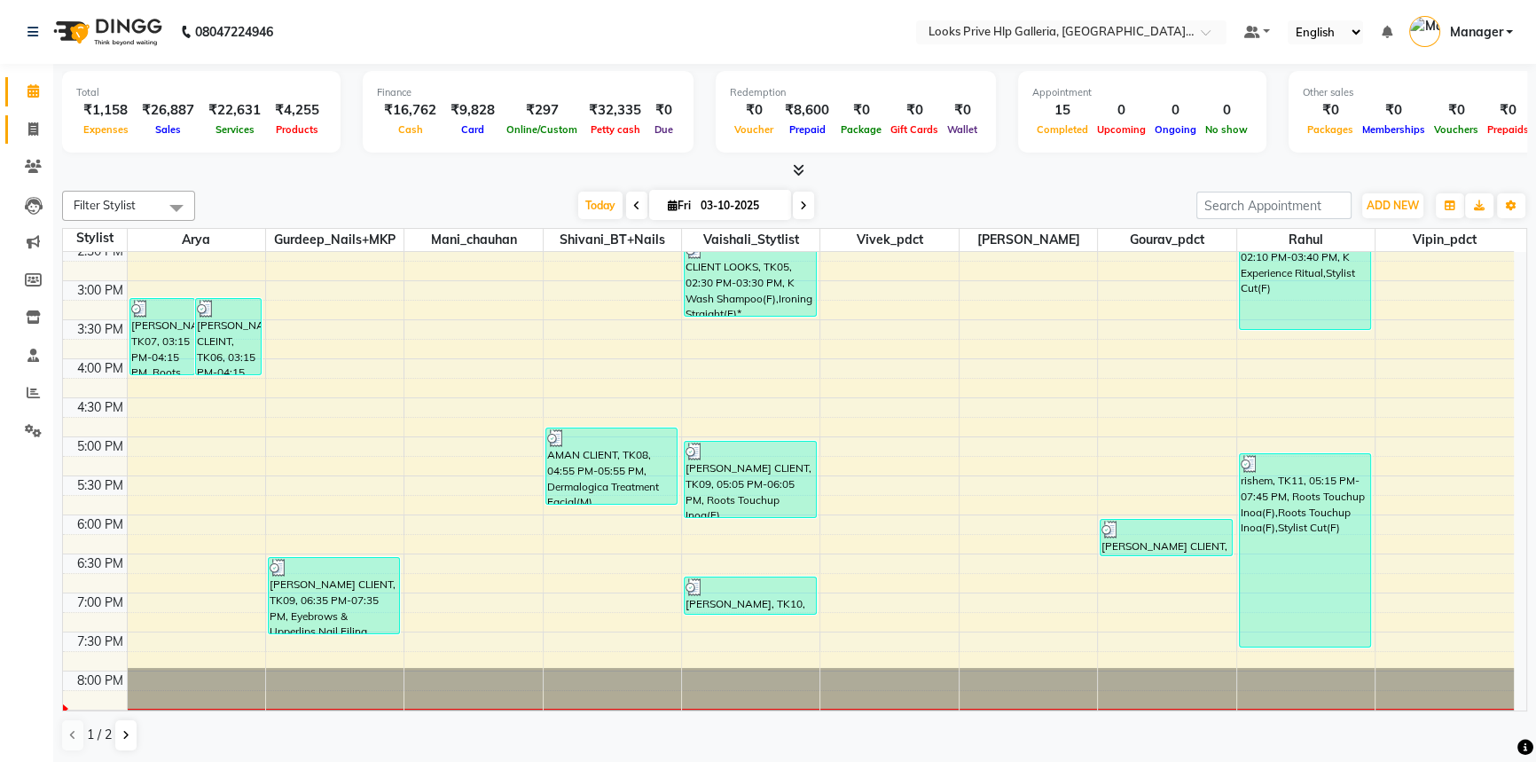
click at [28, 126] on icon at bounding box center [33, 128] width 10 height 13
select select "service"
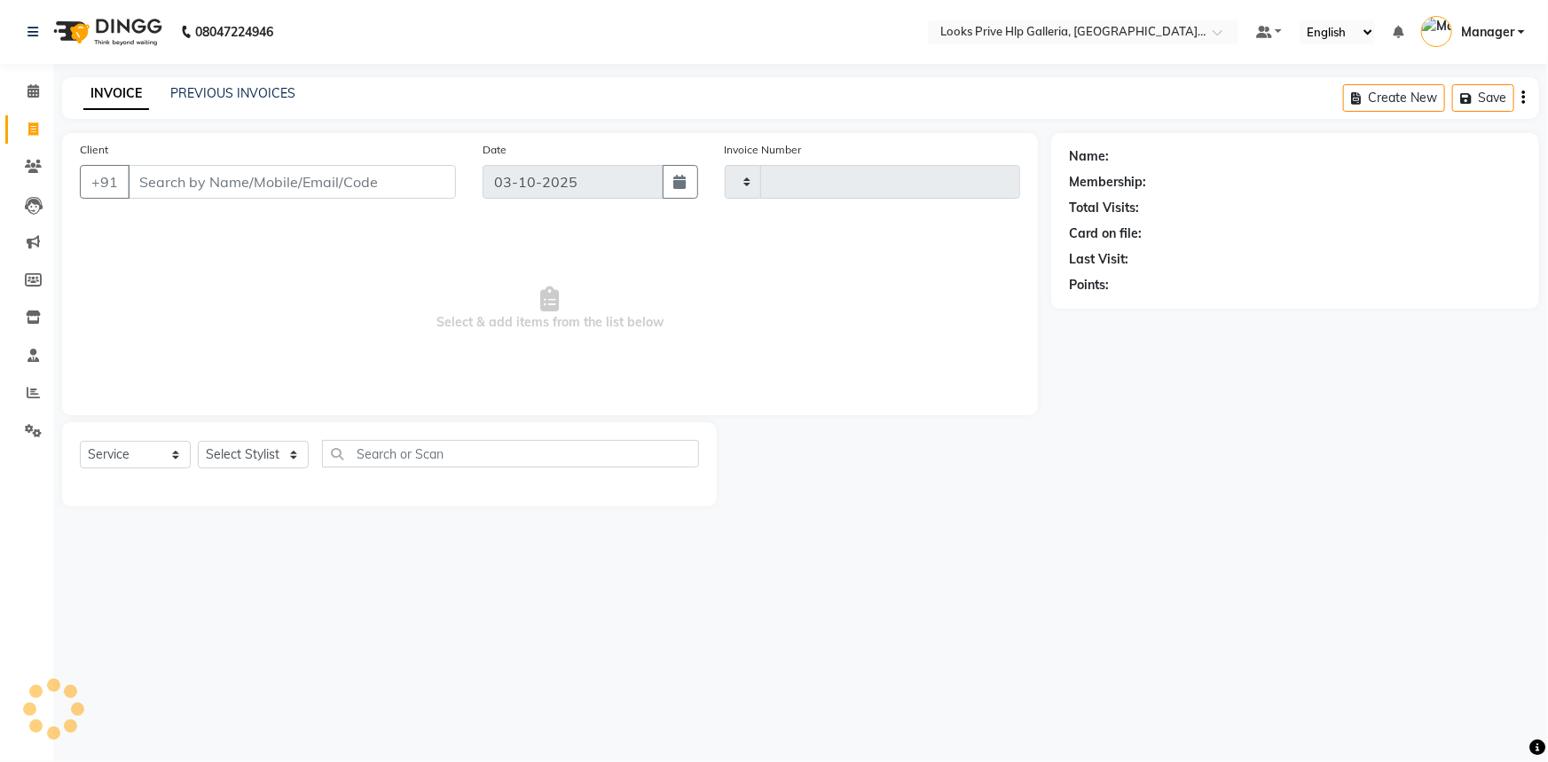
type input "1215"
select select "7937"
click at [264, 458] on select "Select Stylist" at bounding box center [253, 454] width 111 height 27
select select "71862"
click at [198, 441] on select "Select Stylist Arshdeep Arya Counter_Sales Gourav_pdct Gurdeep_Nails+MKP Manage…" at bounding box center [253, 454] width 111 height 27
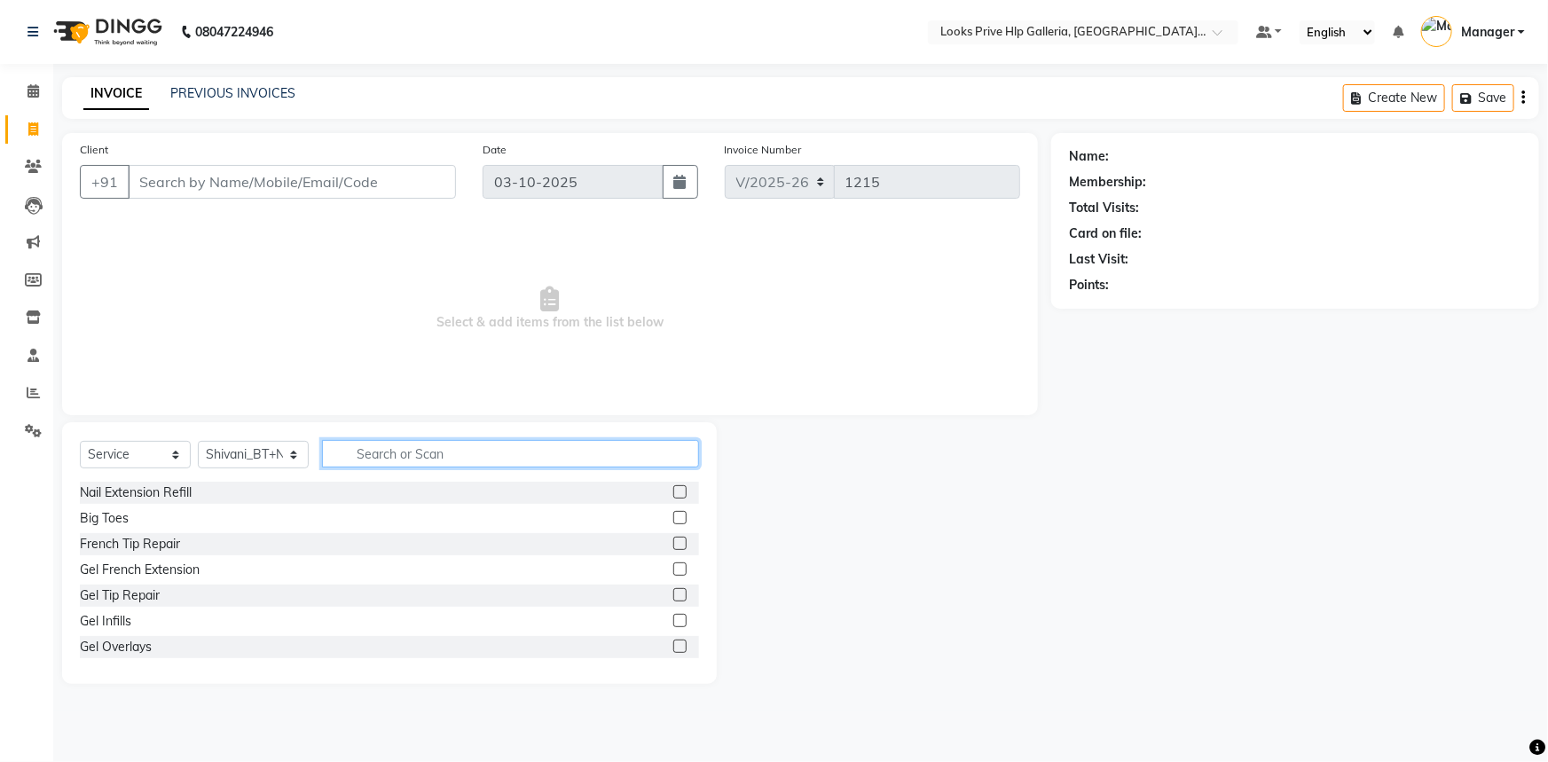
click at [378, 454] on input "text" at bounding box center [510, 453] width 377 height 27
type input "eye"
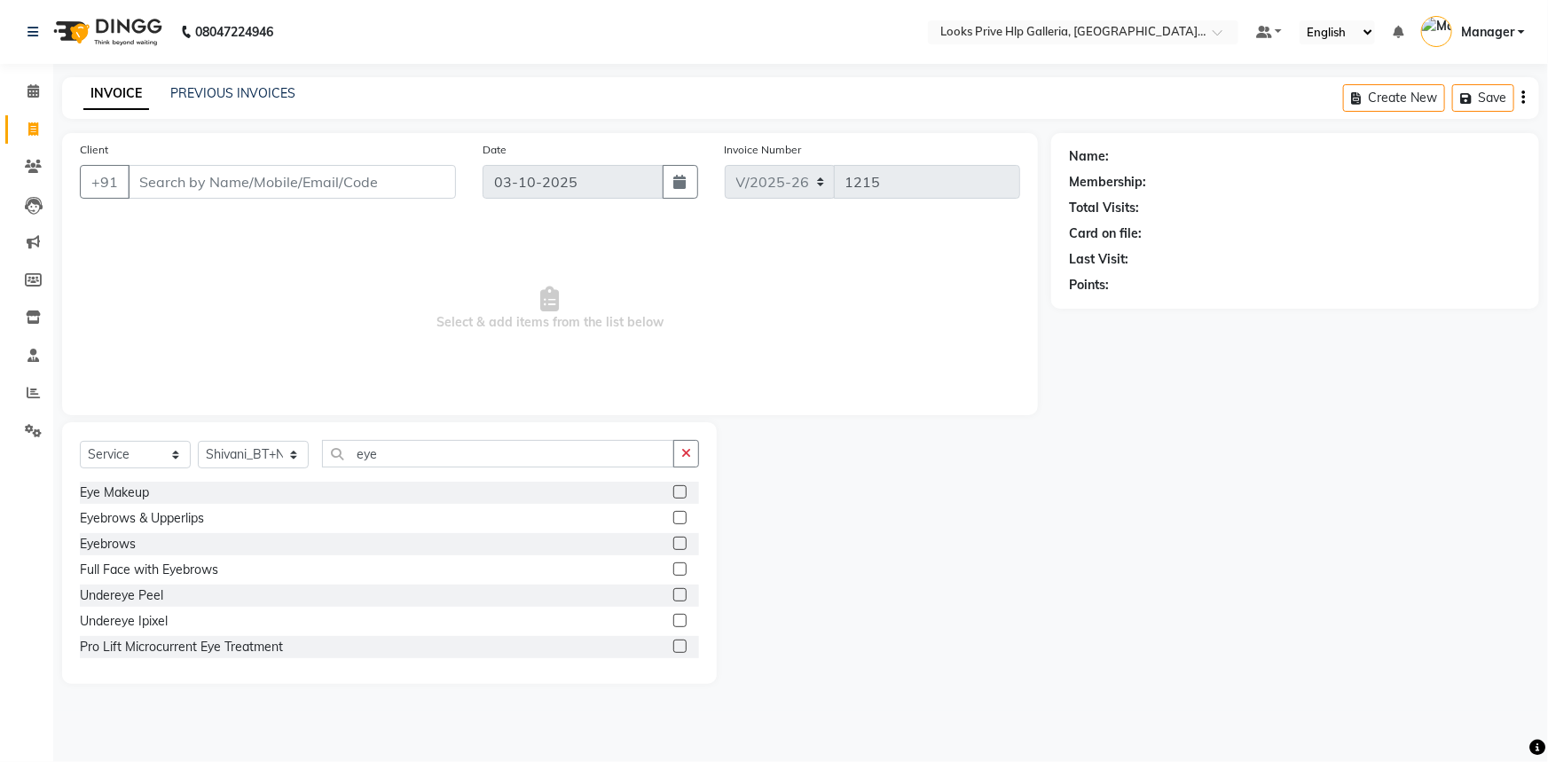
click at [673, 541] on label at bounding box center [679, 543] width 13 height 13
click at [673, 541] on input "checkbox" at bounding box center [679, 544] width 12 height 12
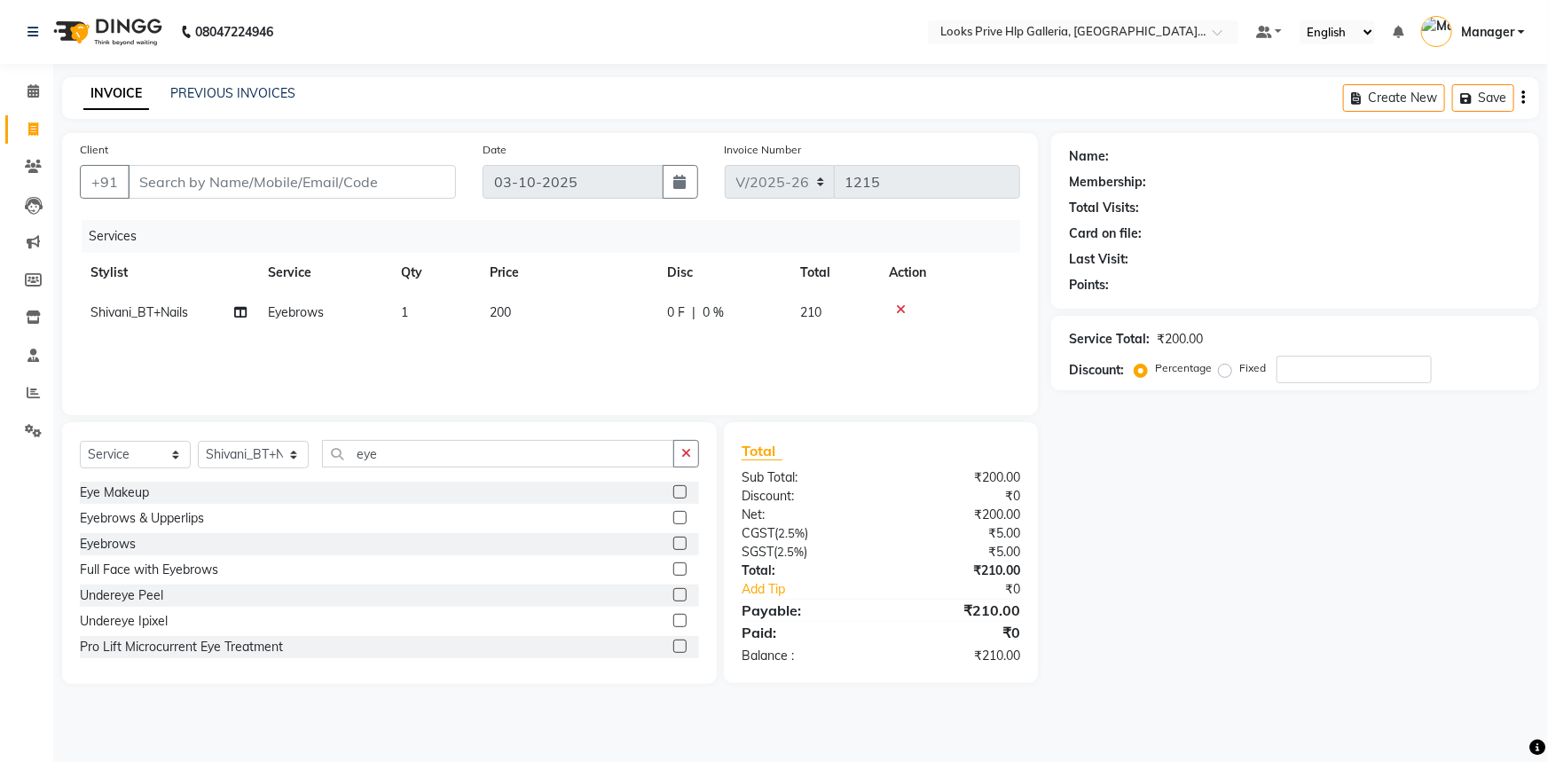
click at [673, 541] on label at bounding box center [679, 543] width 13 height 13
click at [673, 541] on input "checkbox" at bounding box center [679, 544] width 12 height 12
checkbox input "false"
click at [682, 461] on button "button" at bounding box center [686, 453] width 26 height 27
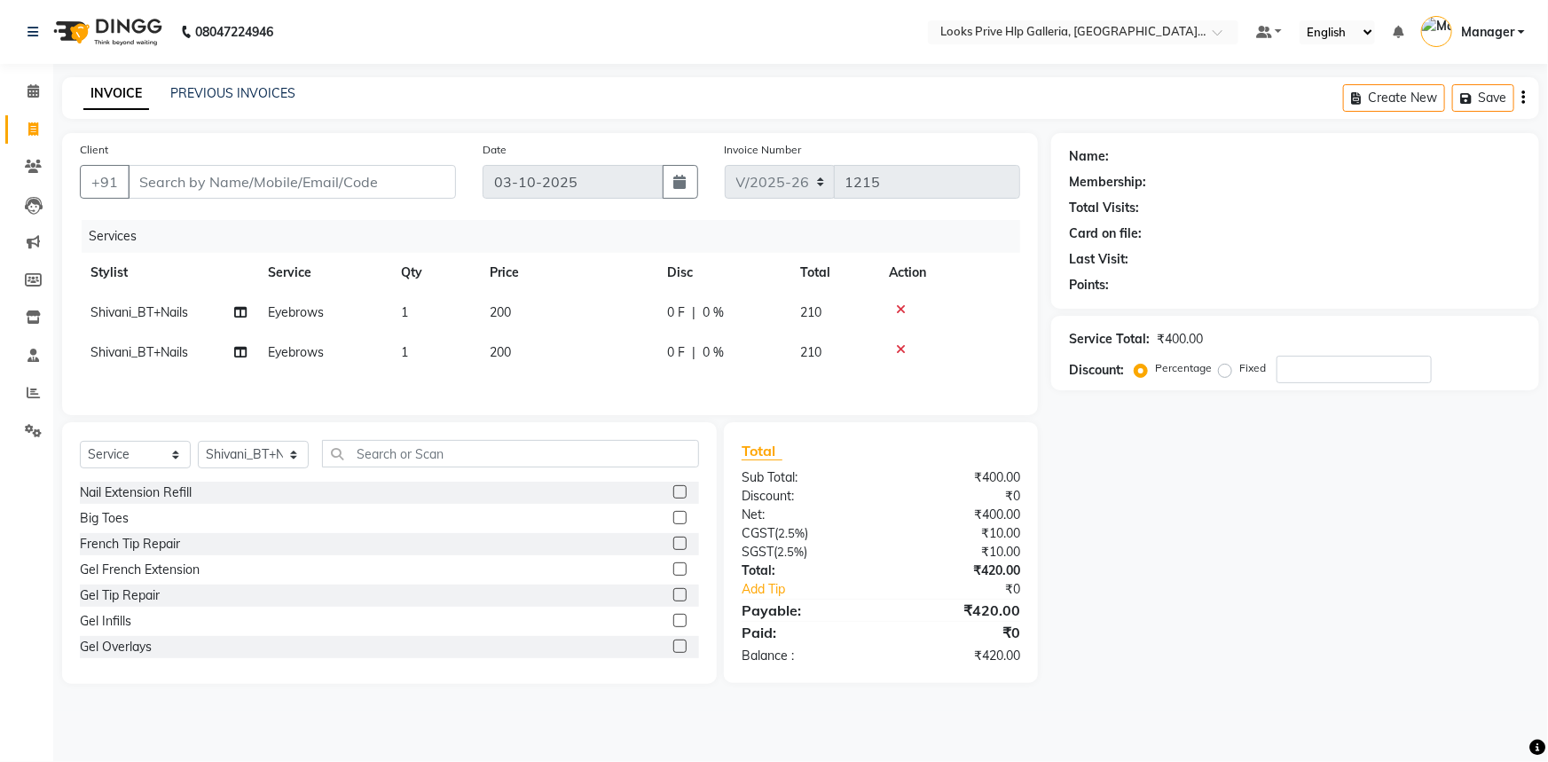
click at [424, 312] on td "1" at bounding box center [434, 313] width 89 height 40
select select "71862"
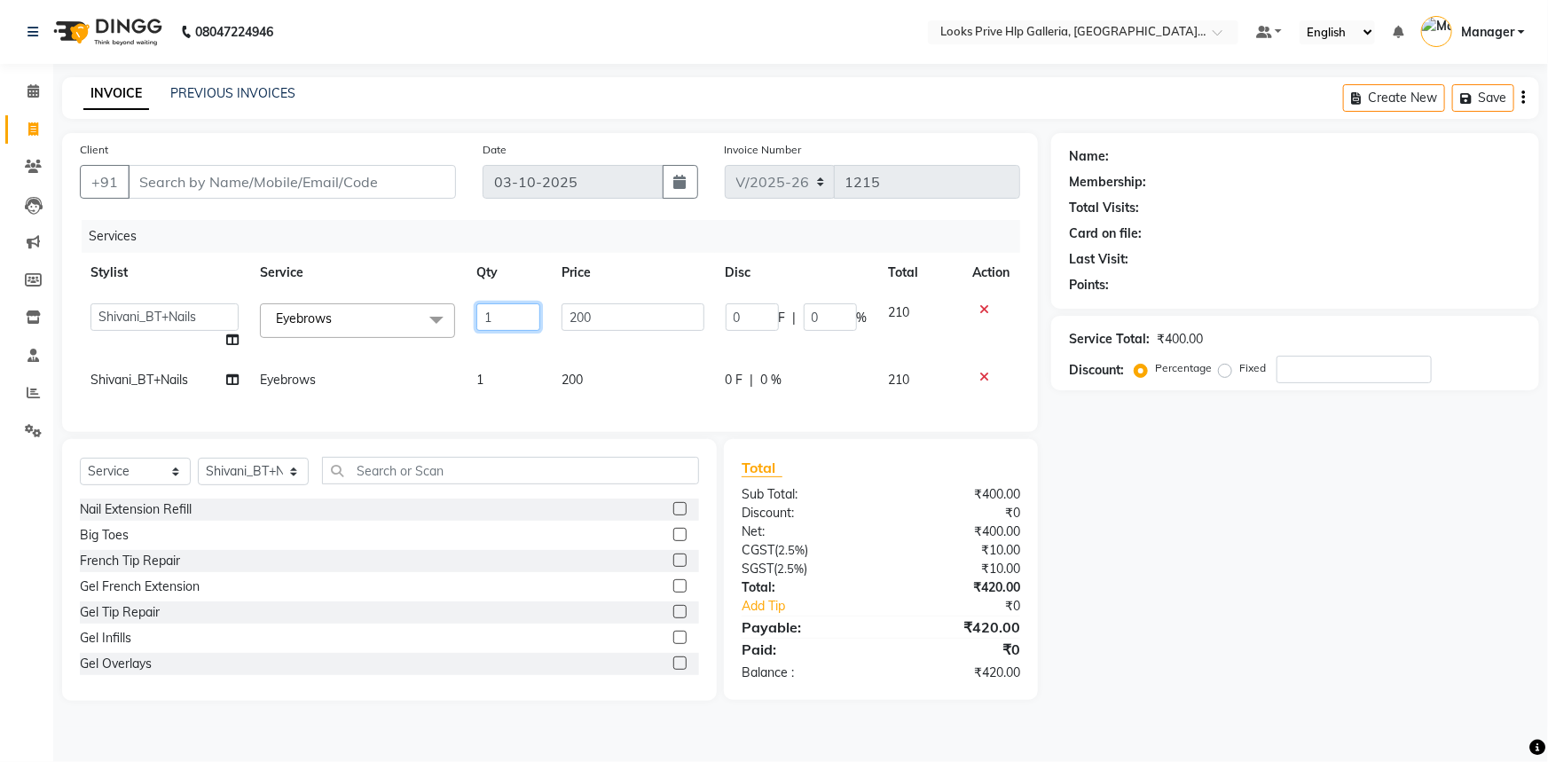
click at [510, 309] on input "1" at bounding box center [508, 316] width 64 height 27
type input "2"
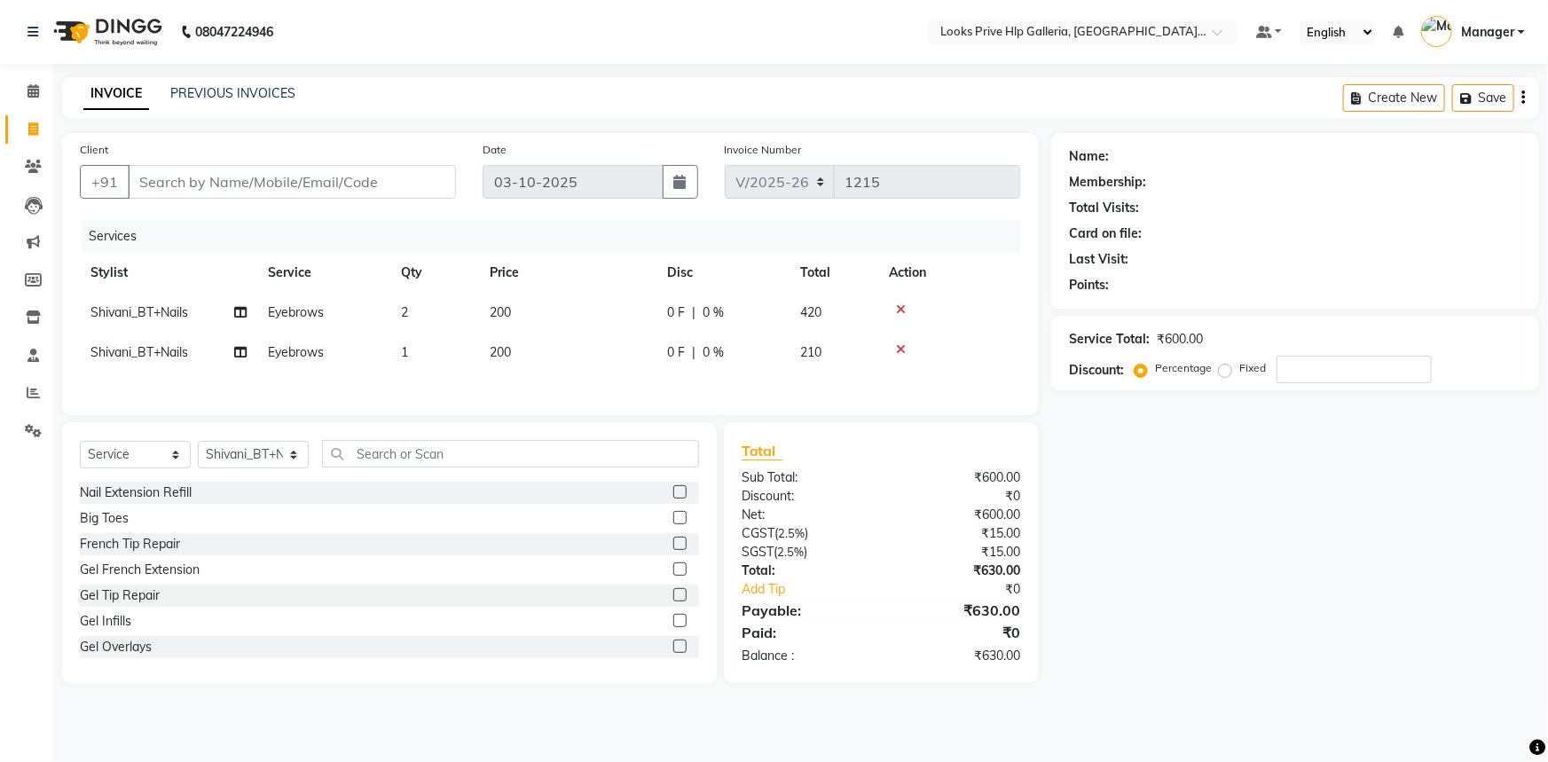
click at [559, 316] on td "200" at bounding box center [567, 313] width 177 height 40
select select "71862"
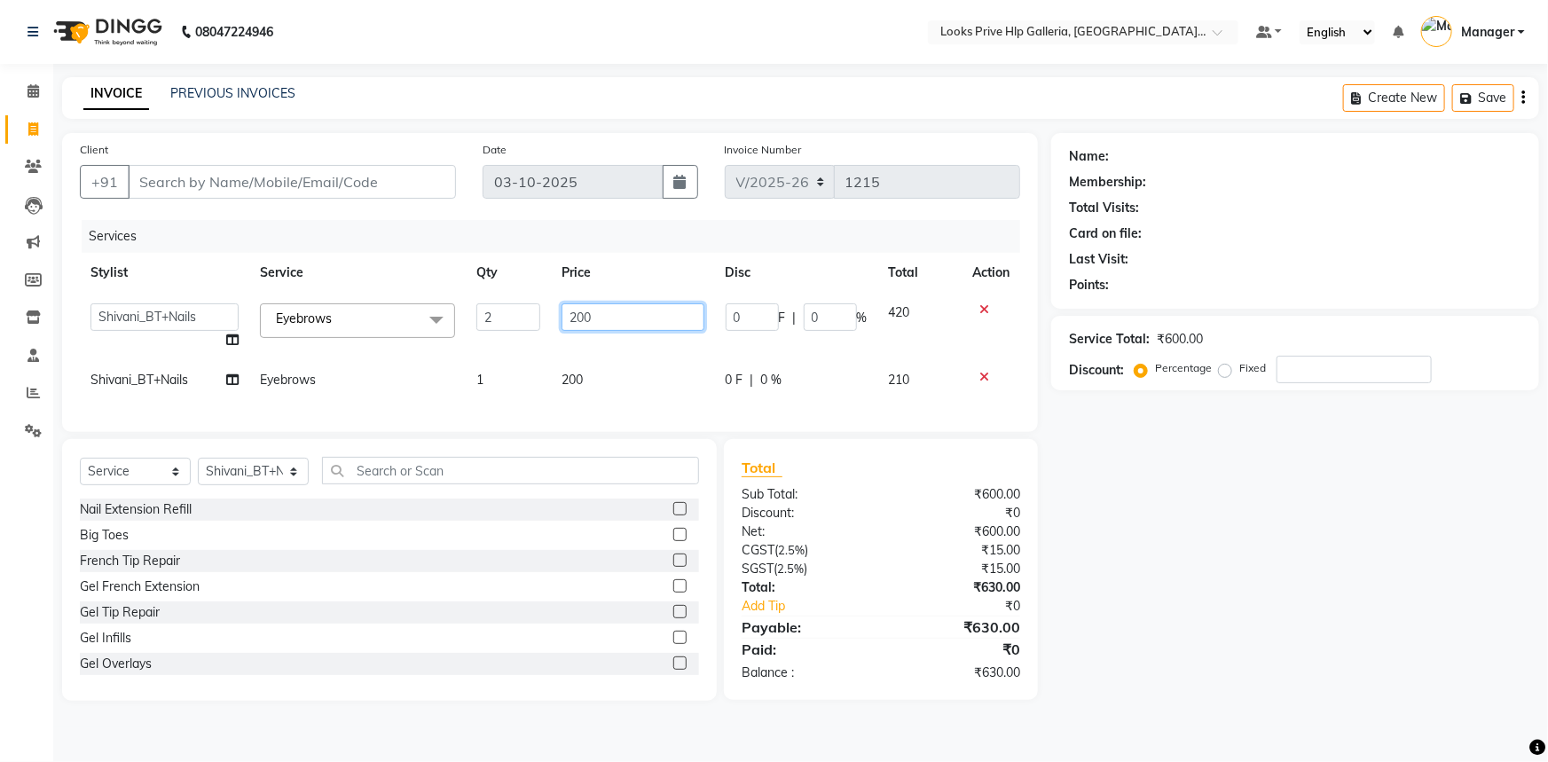
click at [613, 311] on input "200" at bounding box center [632, 316] width 143 height 27
type input "2"
type input "100"
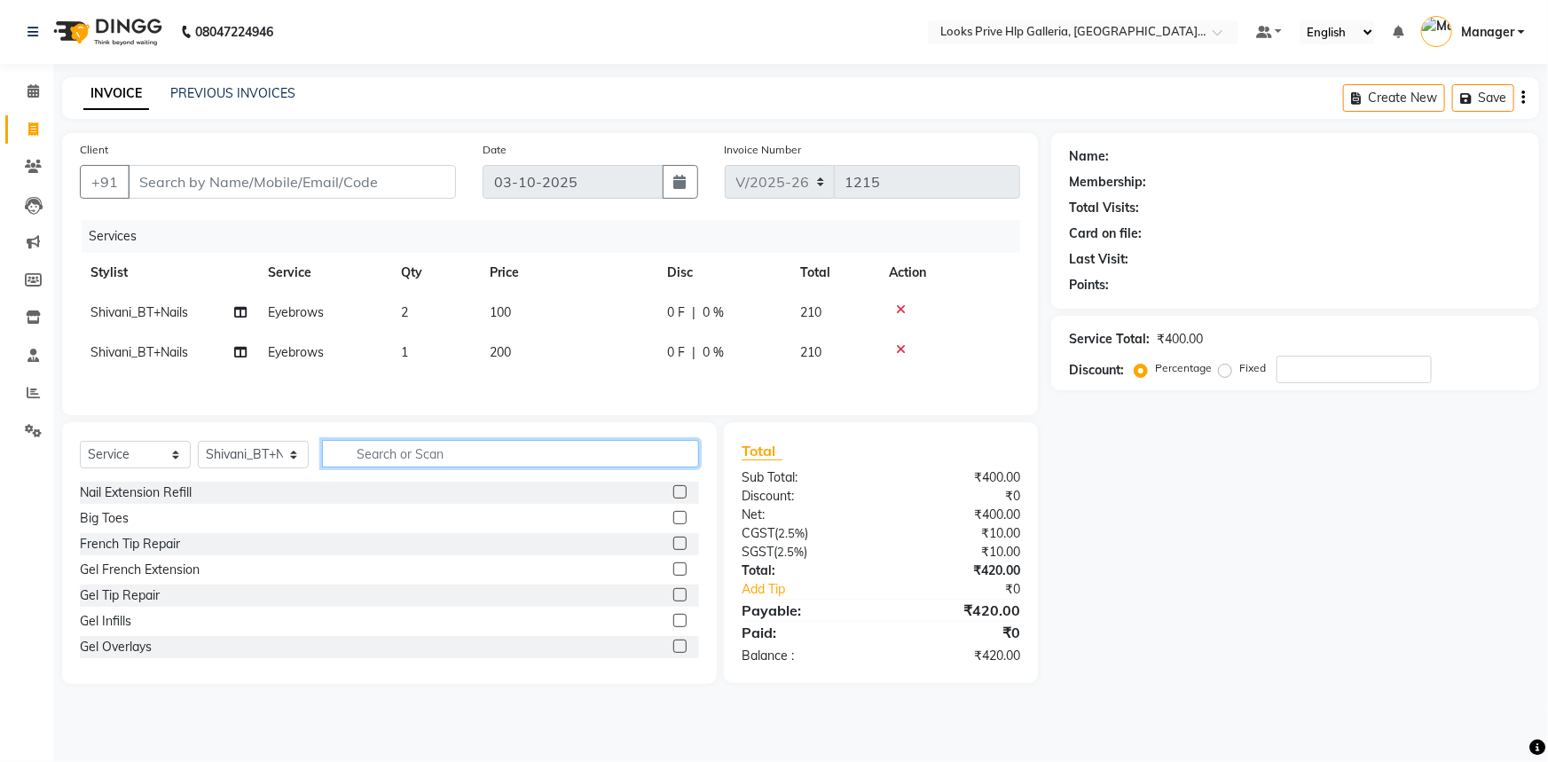
click at [672, 459] on div "Select Service Product Membership Package Voucher Prepaid Gift Card Select Styl…" at bounding box center [389, 553] width 655 height 262
click at [896, 343] on icon at bounding box center [901, 349] width 10 height 12
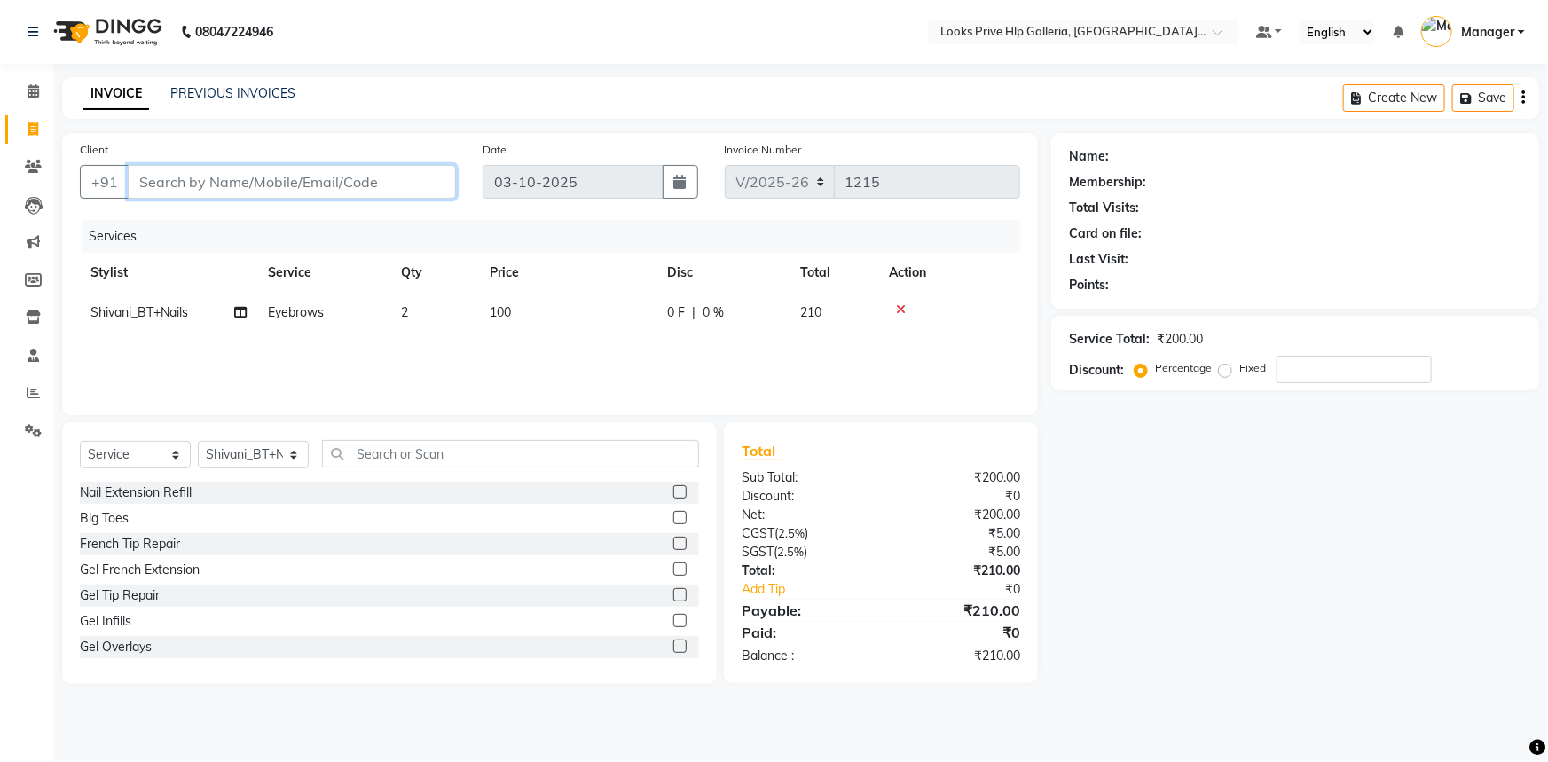
click at [283, 191] on input "Client" at bounding box center [292, 182] width 328 height 34
type input "9"
type input "0"
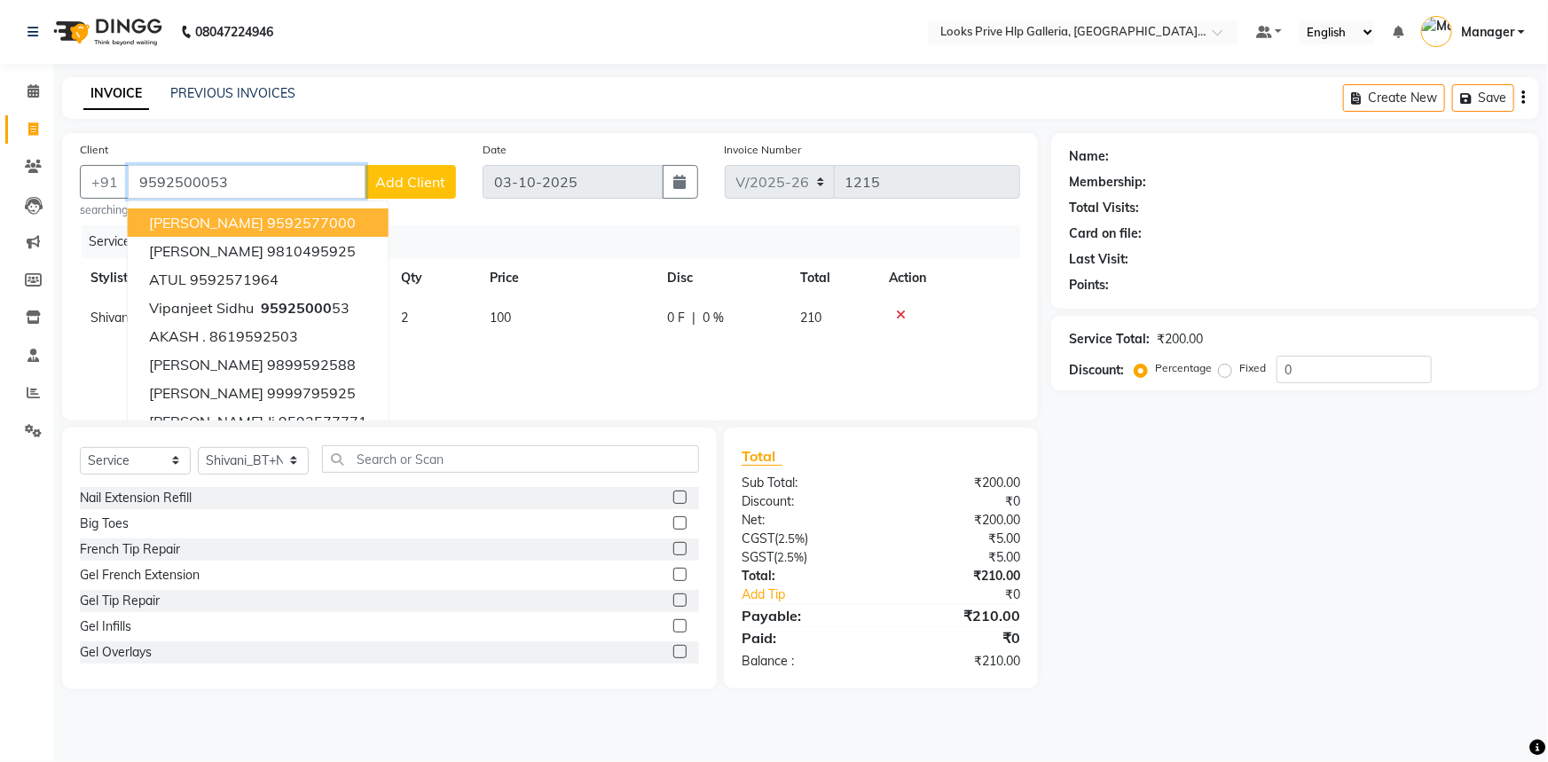
type input "9592500053"
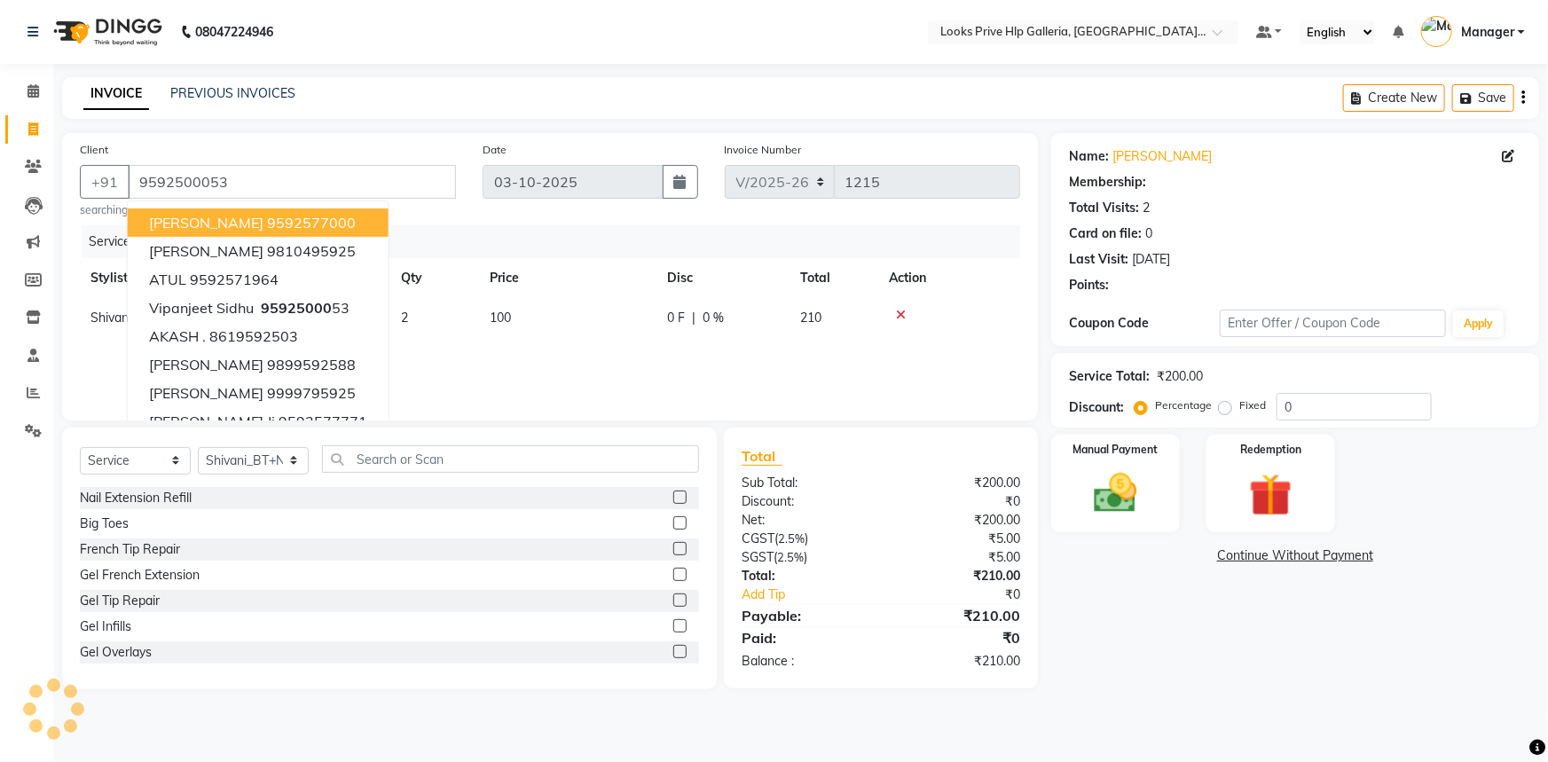
select select "1: Object"
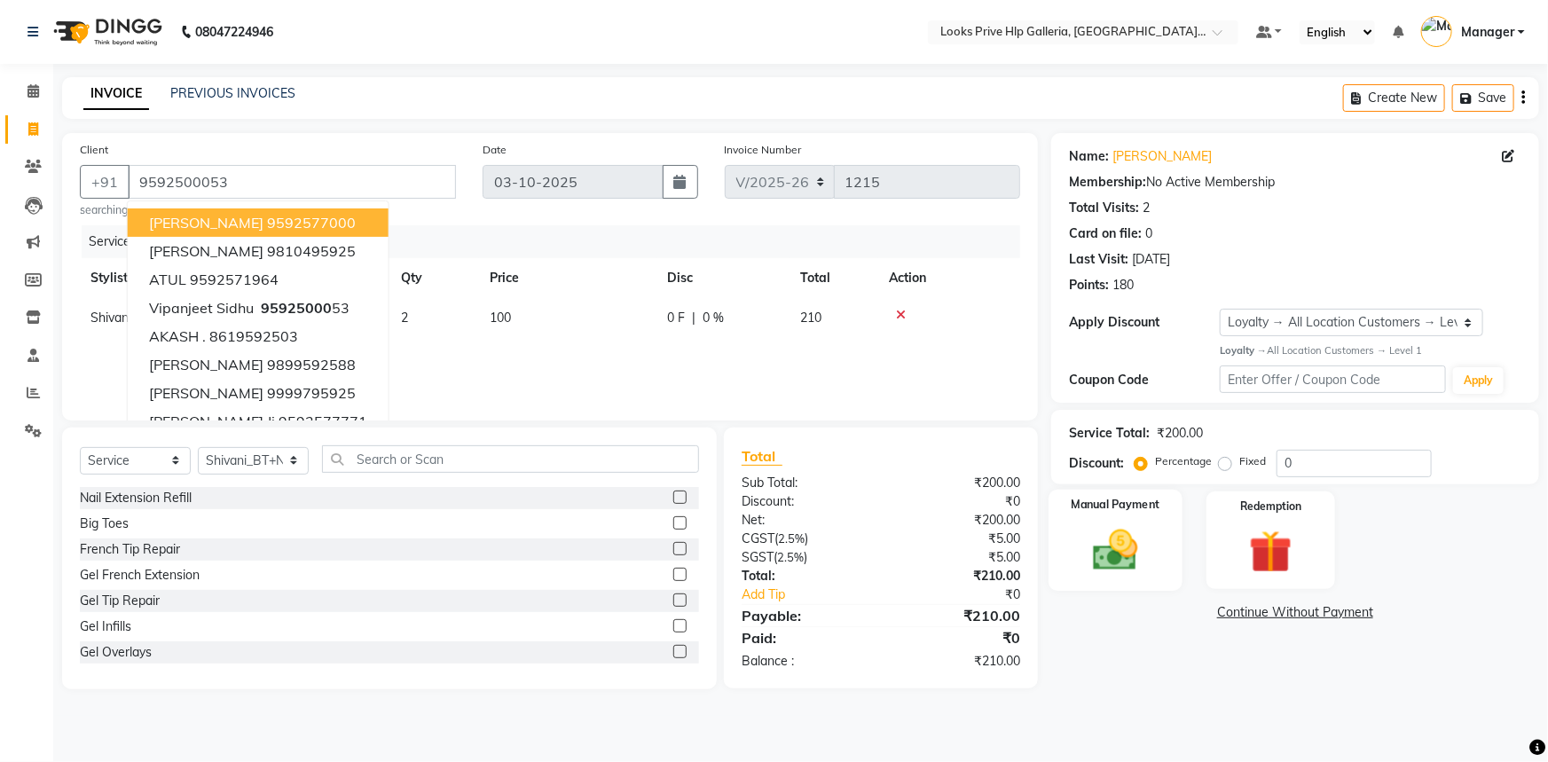
click at [1105, 553] on img at bounding box center [1115, 549] width 73 height 51
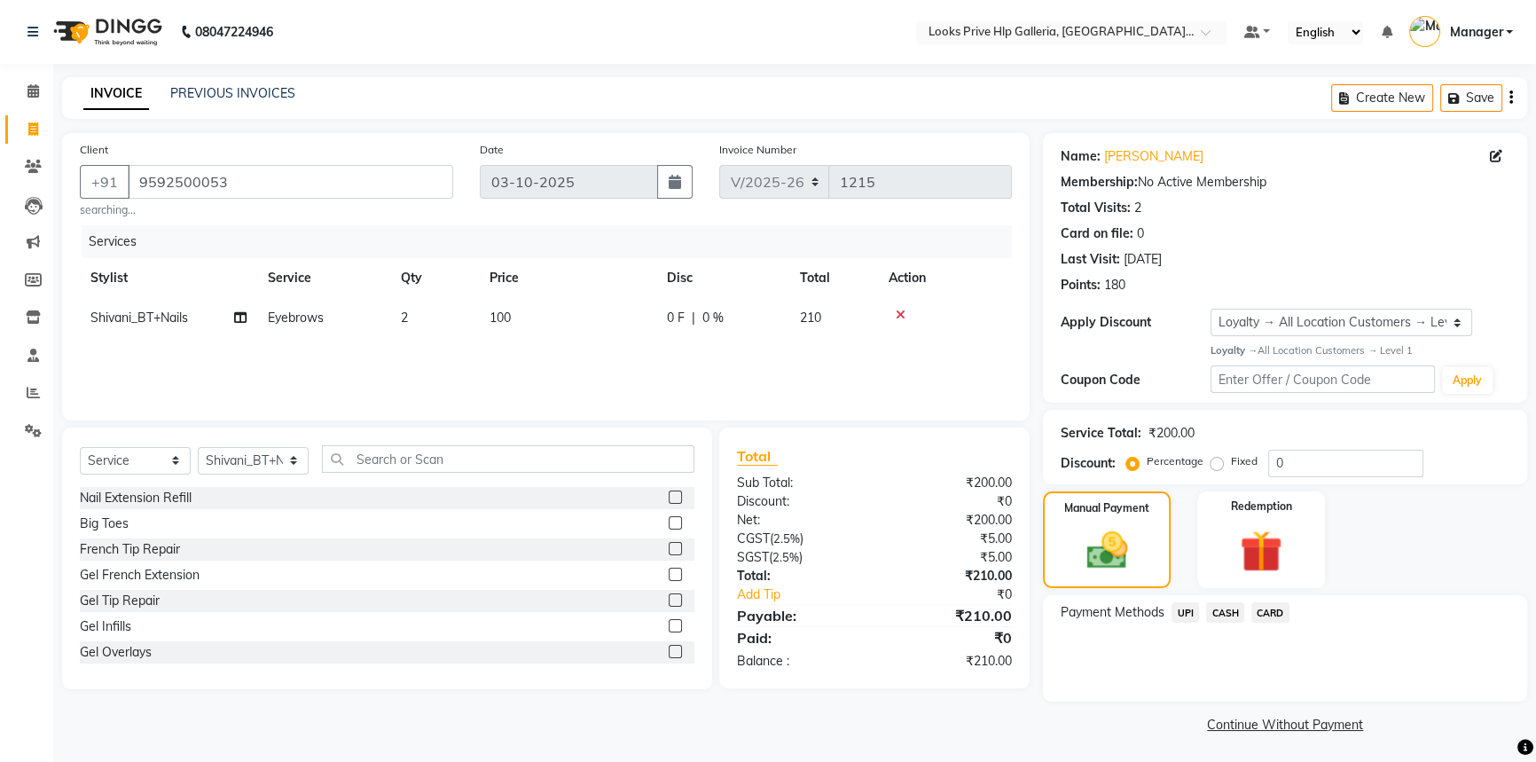
click at [1183, 609] on span "UPI" at bounding box center [1185, 612] width 27 height 20
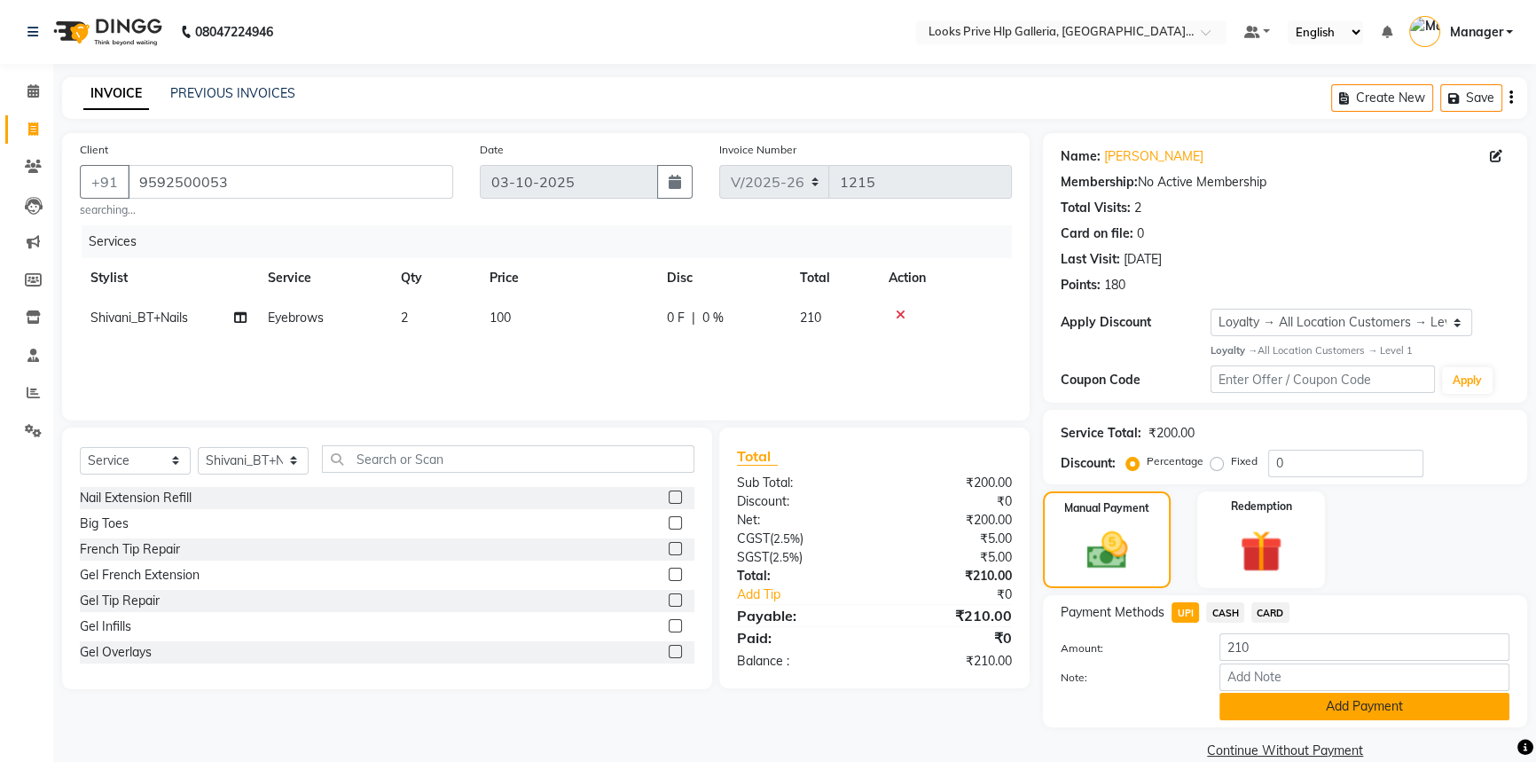
click at [1273, 699] on button "Add Payment" at bounding box center [1365, 706] width 290 height 27
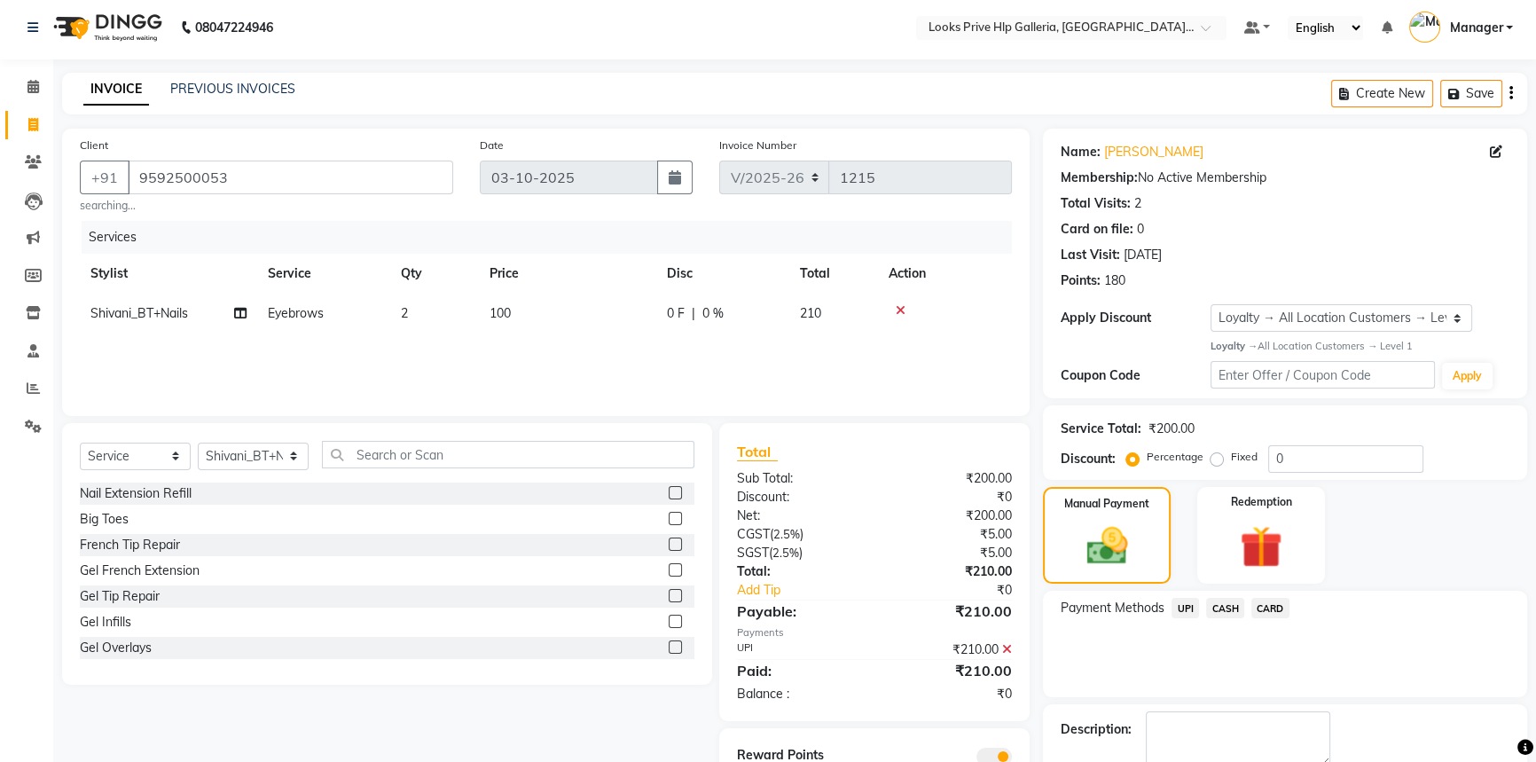
scroll to position [102, 0]
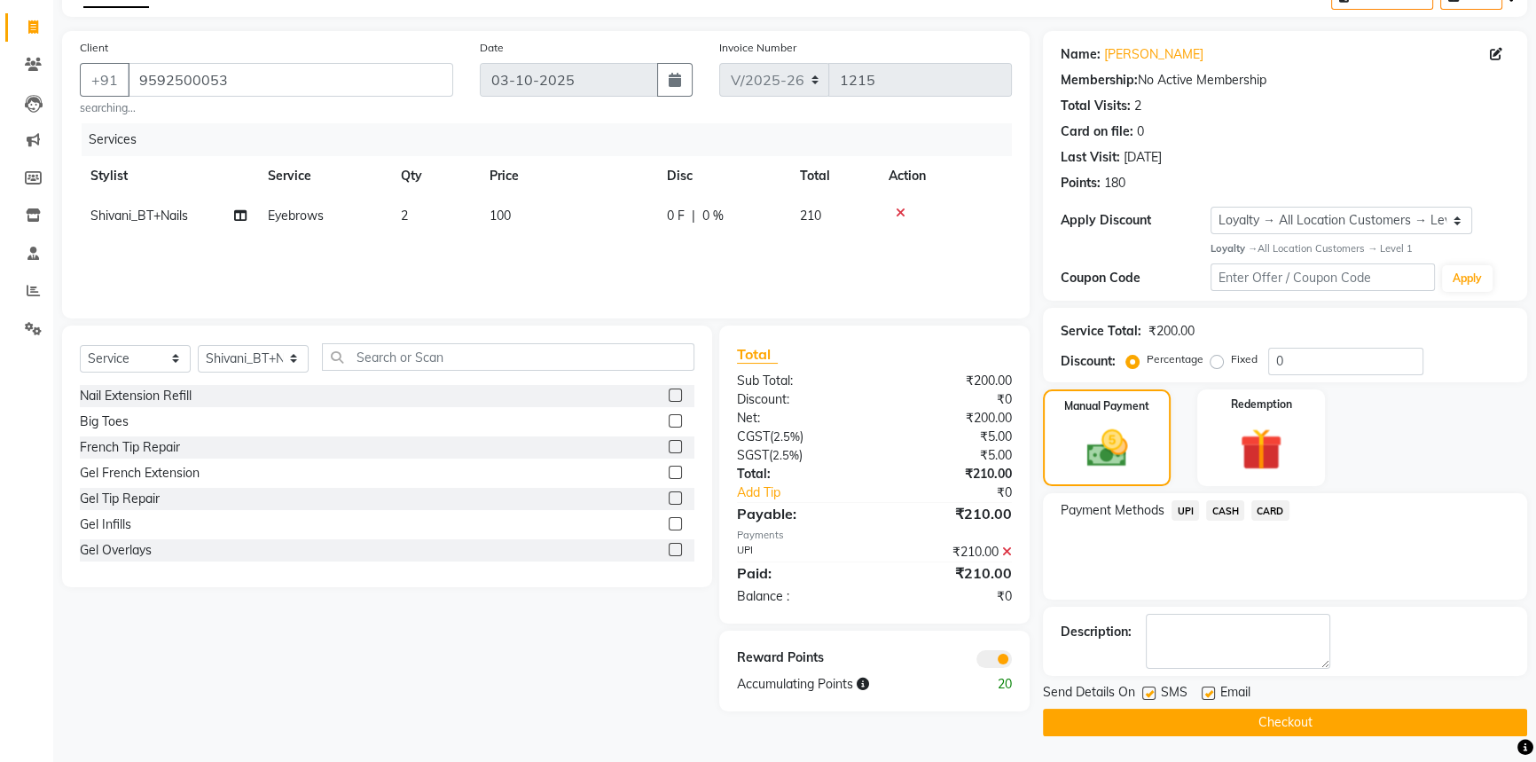
click at [1238, 721] on button "Checkout" at bounding box center [1285, 722] width 484 height 27
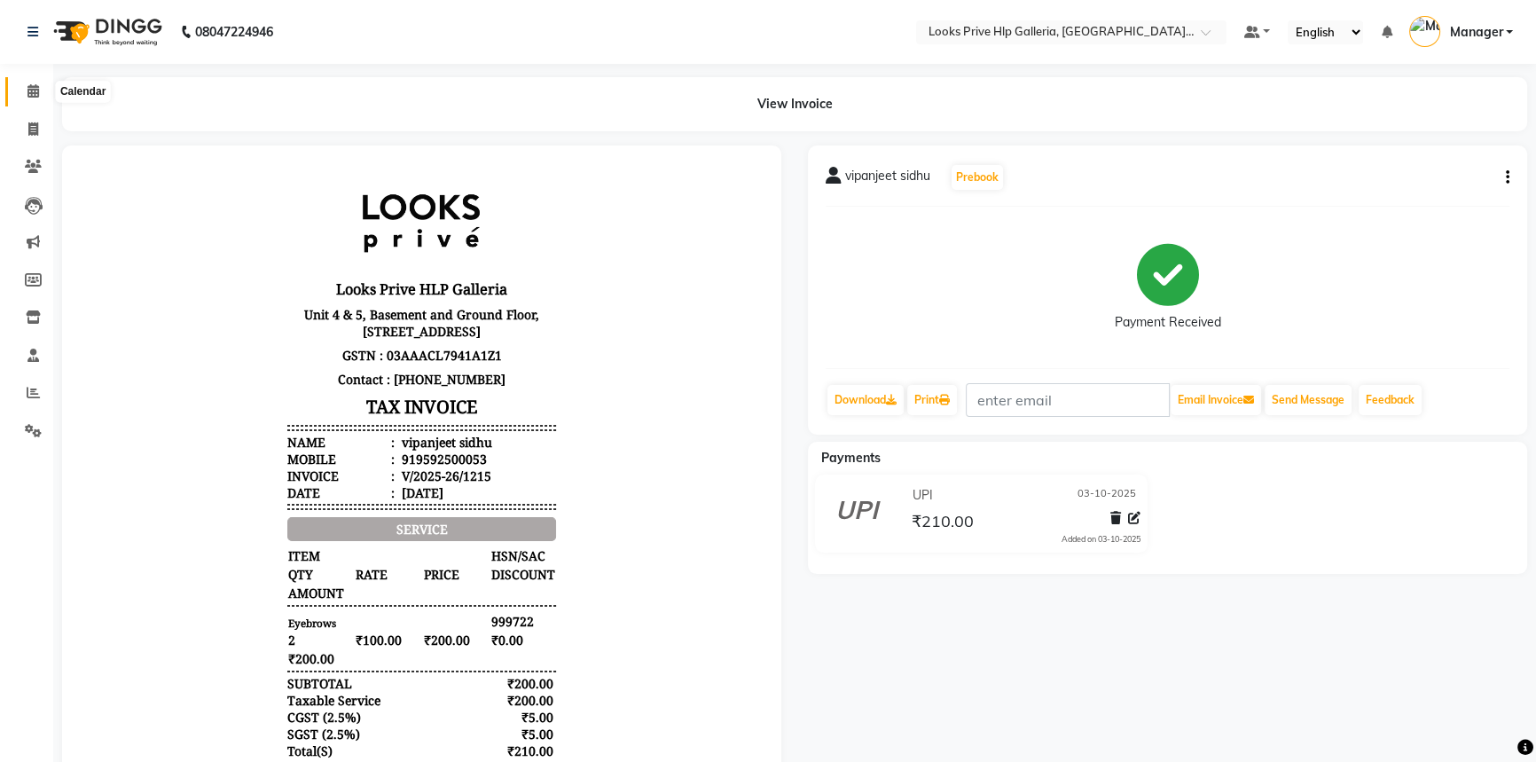
click at [31, 84] on icon at bounding box center [33, 90] width 12 height 13
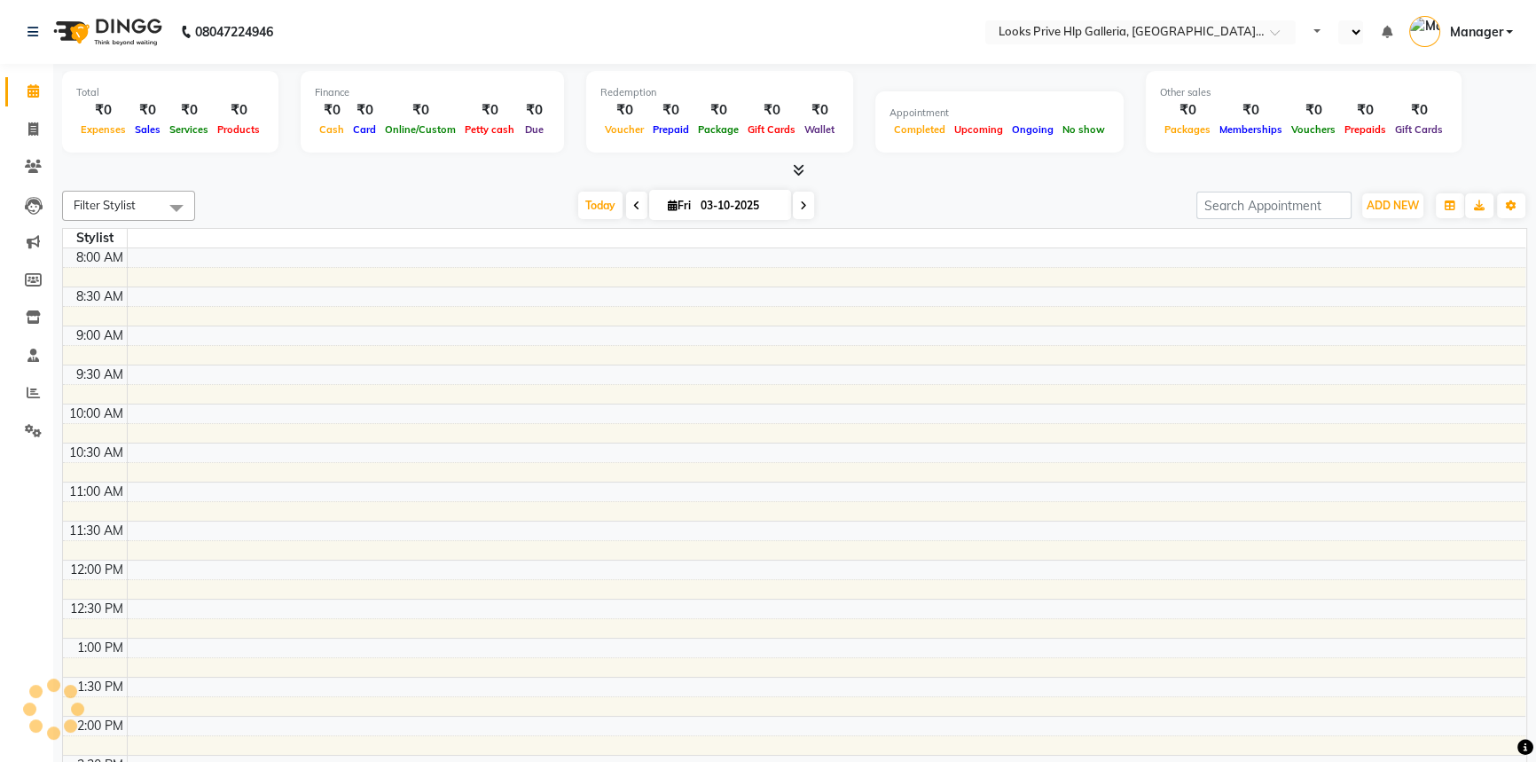
scroll to position [517, 0]
select select "en"
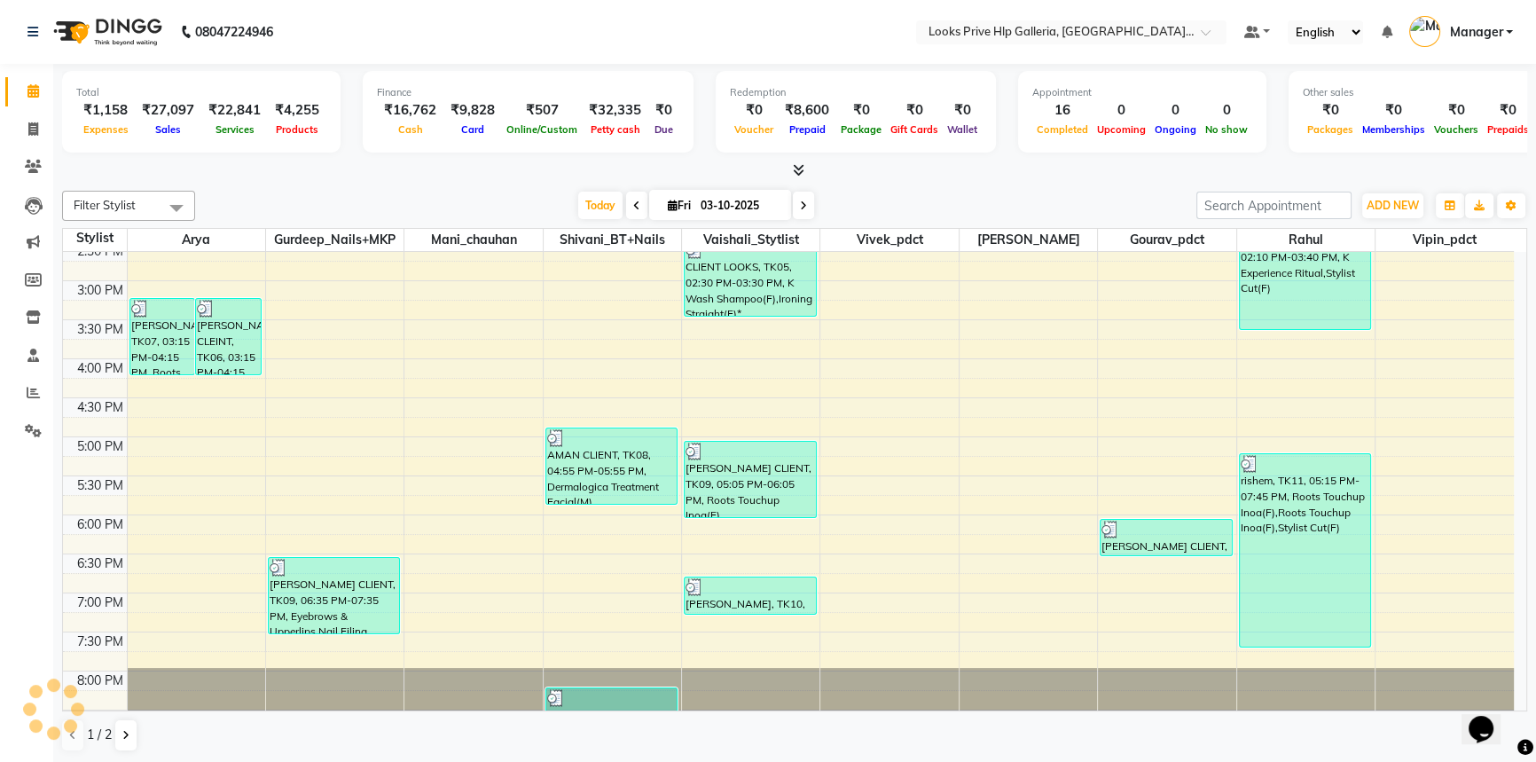
scroll to position [0, 0]
click at [32, 354] on icon at bounding box center [33, 355] width 12 height 13
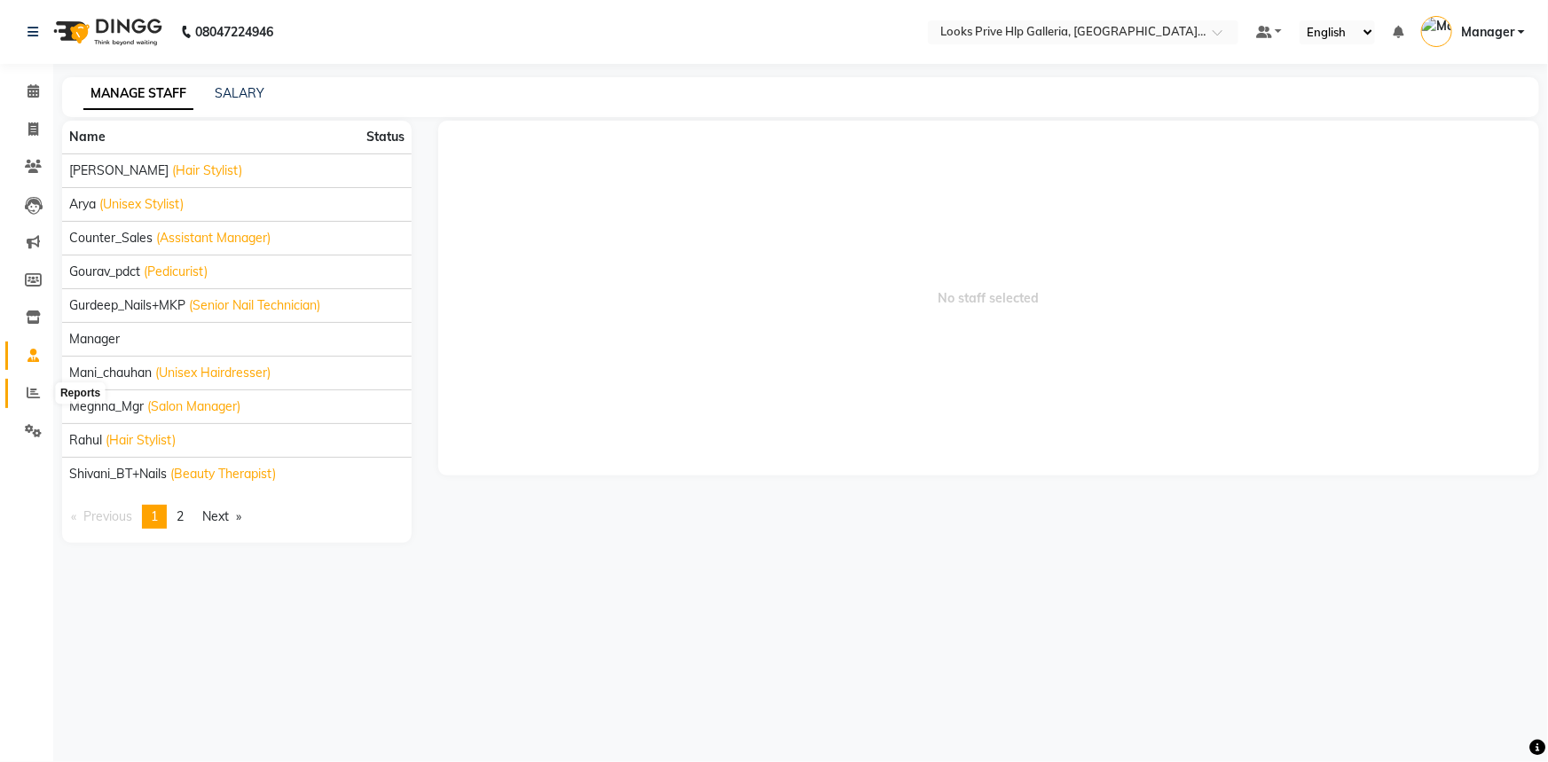
click at [32, 394] on icon at bounding box center [33, 392] width 13 height 13
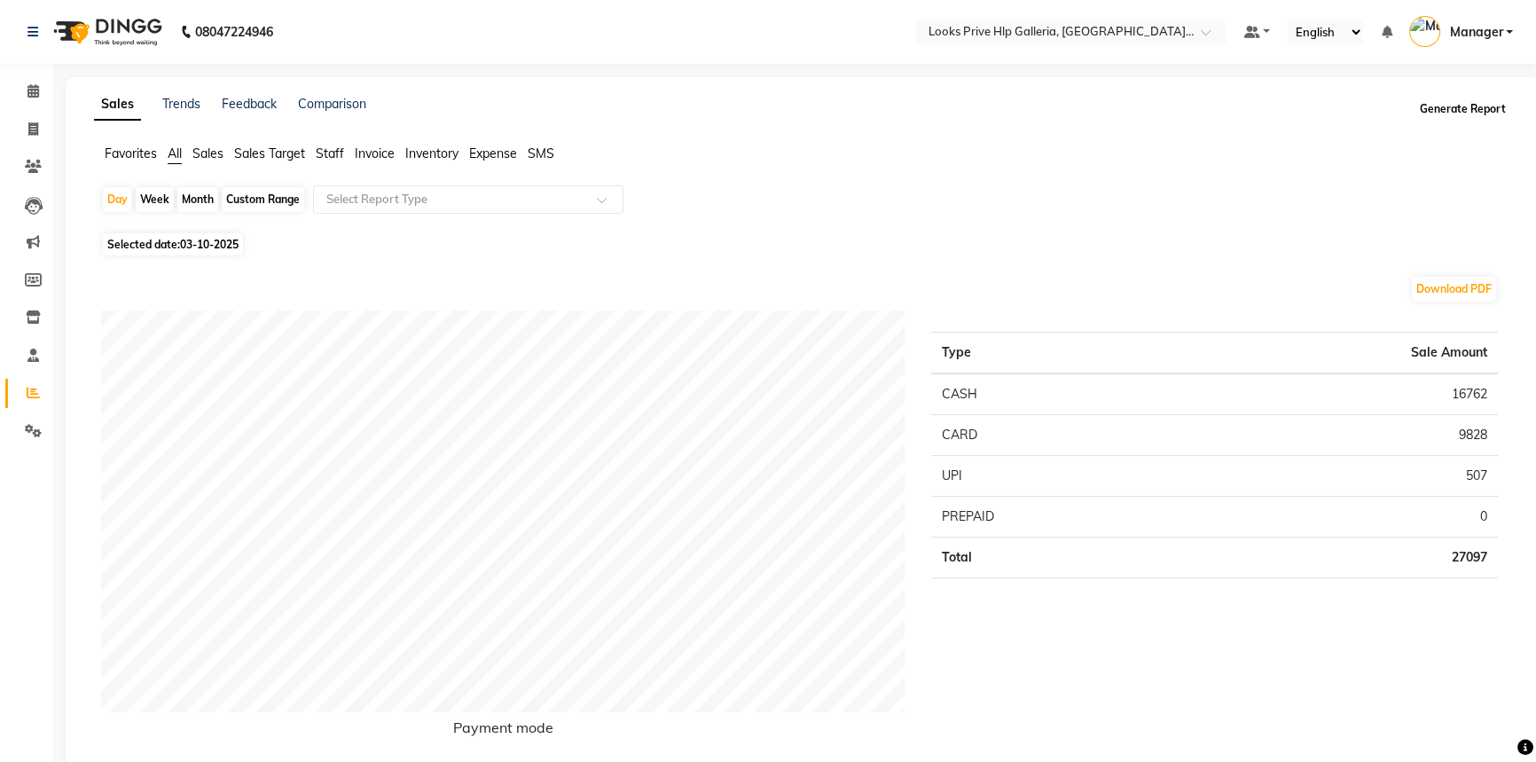
click at [1430, 100] on button "Generate Report" at bounding box center [1463, 109] width 95 height 25
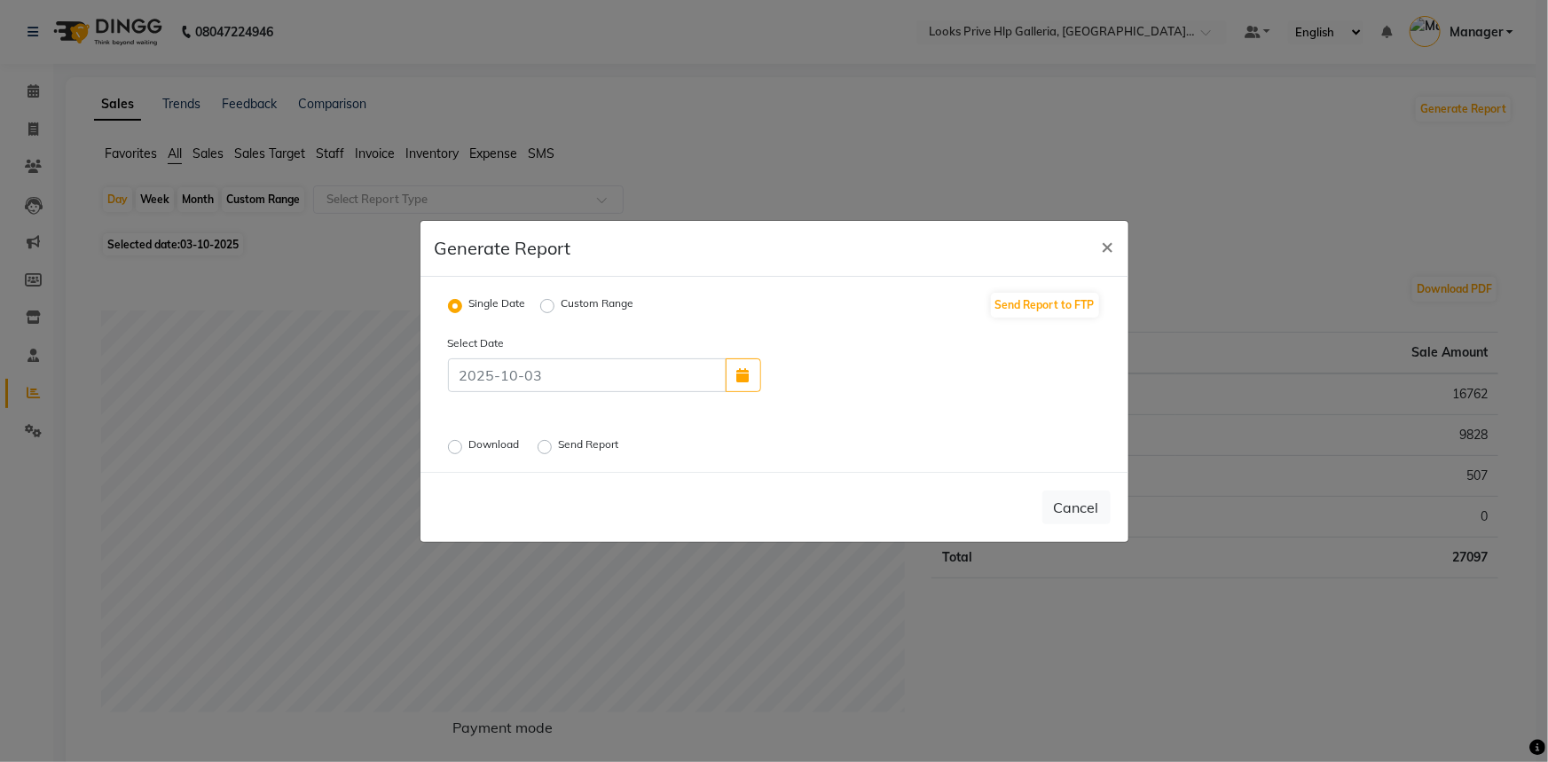
click at [559, 440] on label "Send Report" at bounding box center [591, 446] width 64 height 21
click at [544, 440] on input "Send Report" at bounding box center [547, 446] width 12 height 12
click at [1073, 505] on button "Send" at bounding box center [1083, 507] width 55 height 32
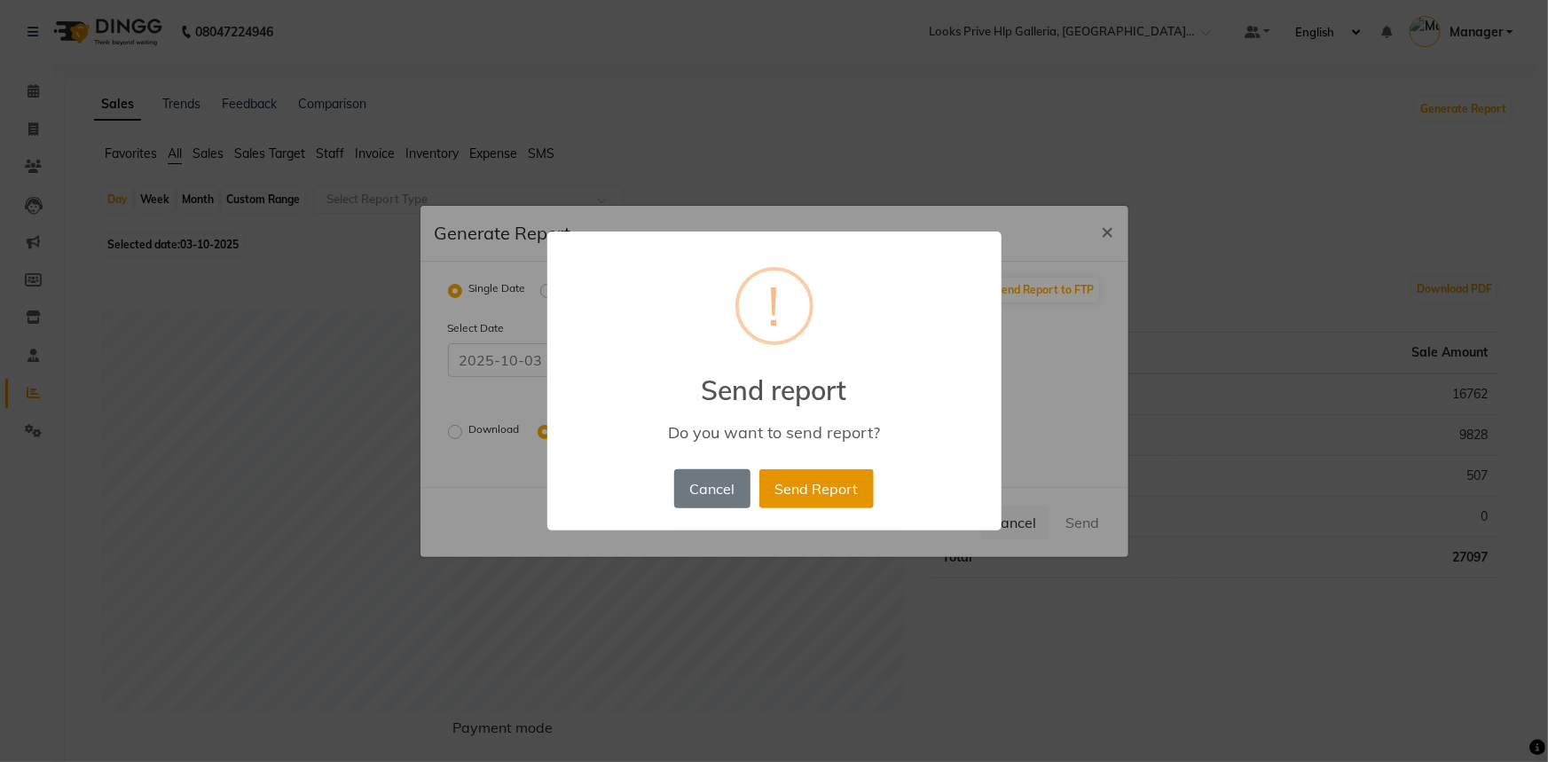
click at [820, 491] on button "Send Report" at bounding box center [816, 488] width 114 height 39
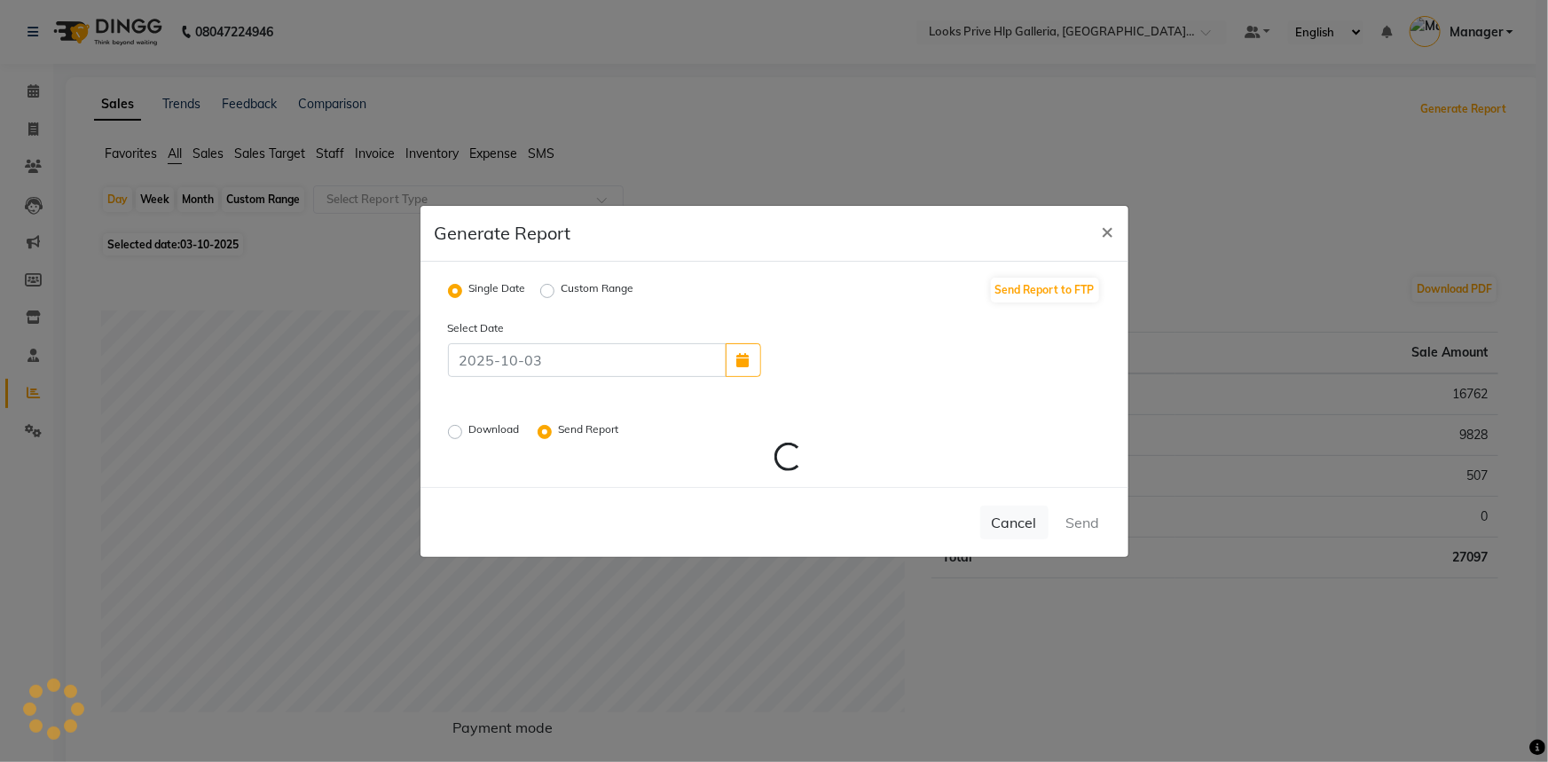
radio input "false"
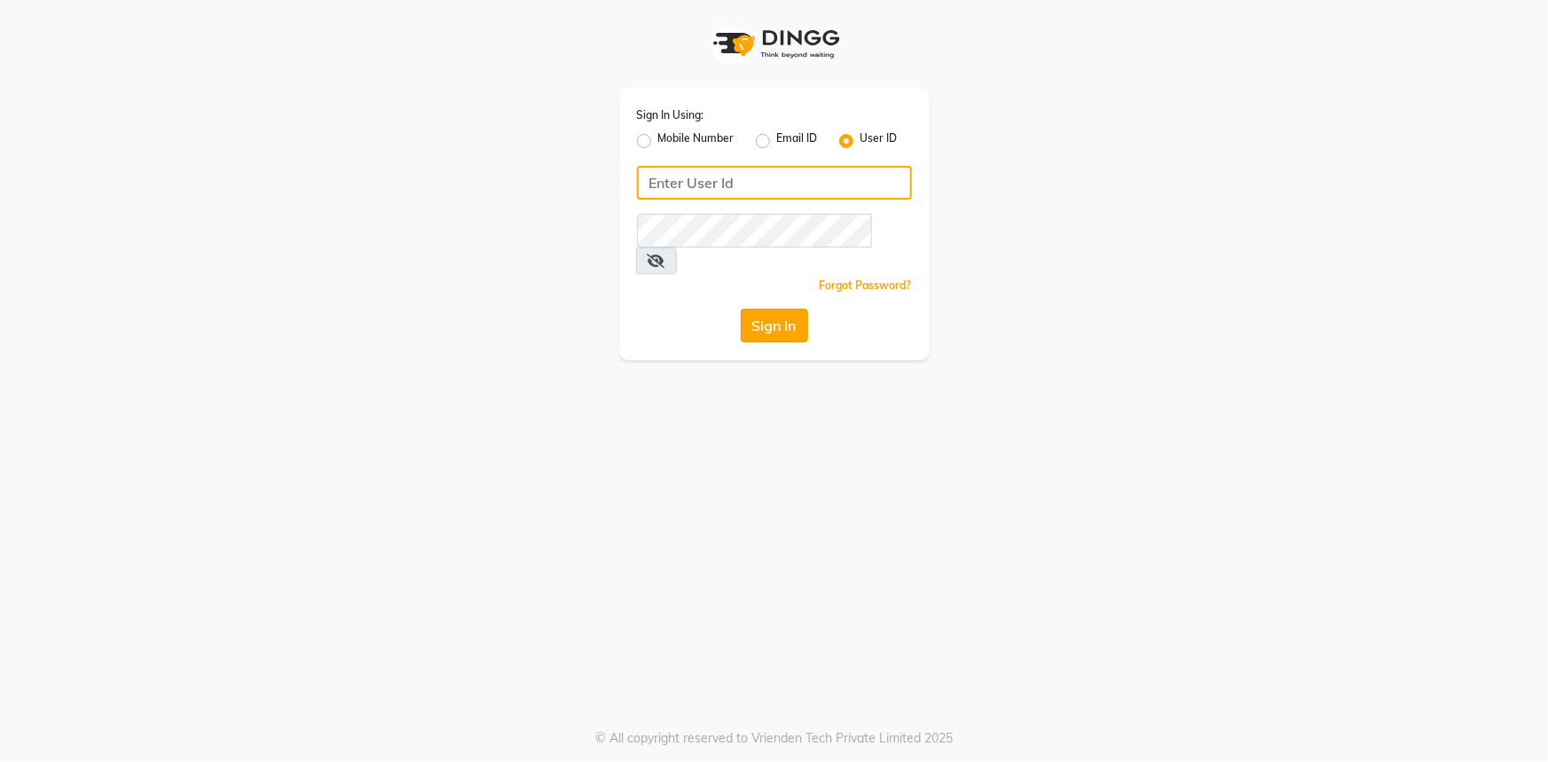
type input "e3521-01"
click at [772, 309] on button "Sign In" at bounding box center [774, 326] width 67 height 34
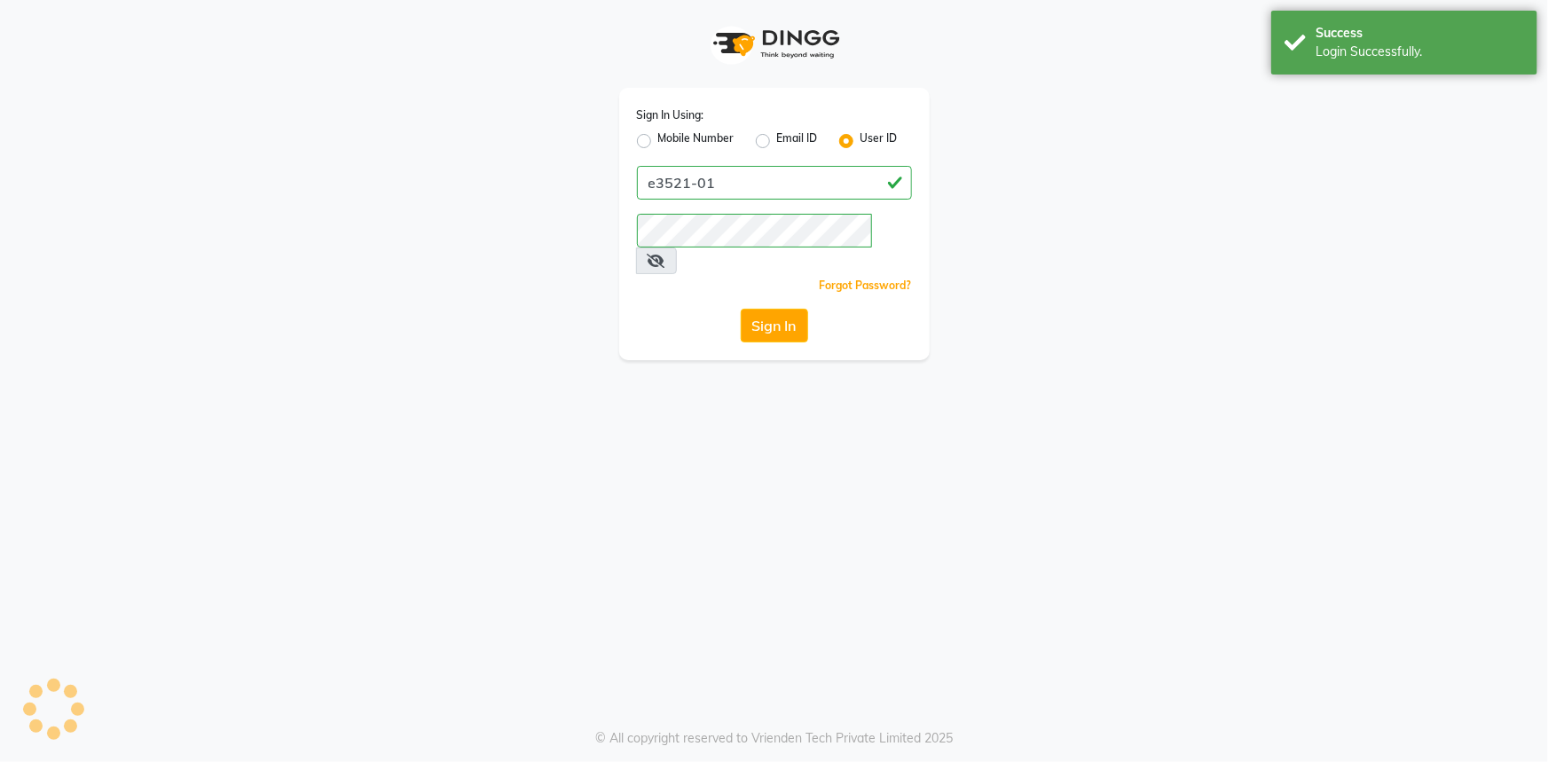
select select "service"
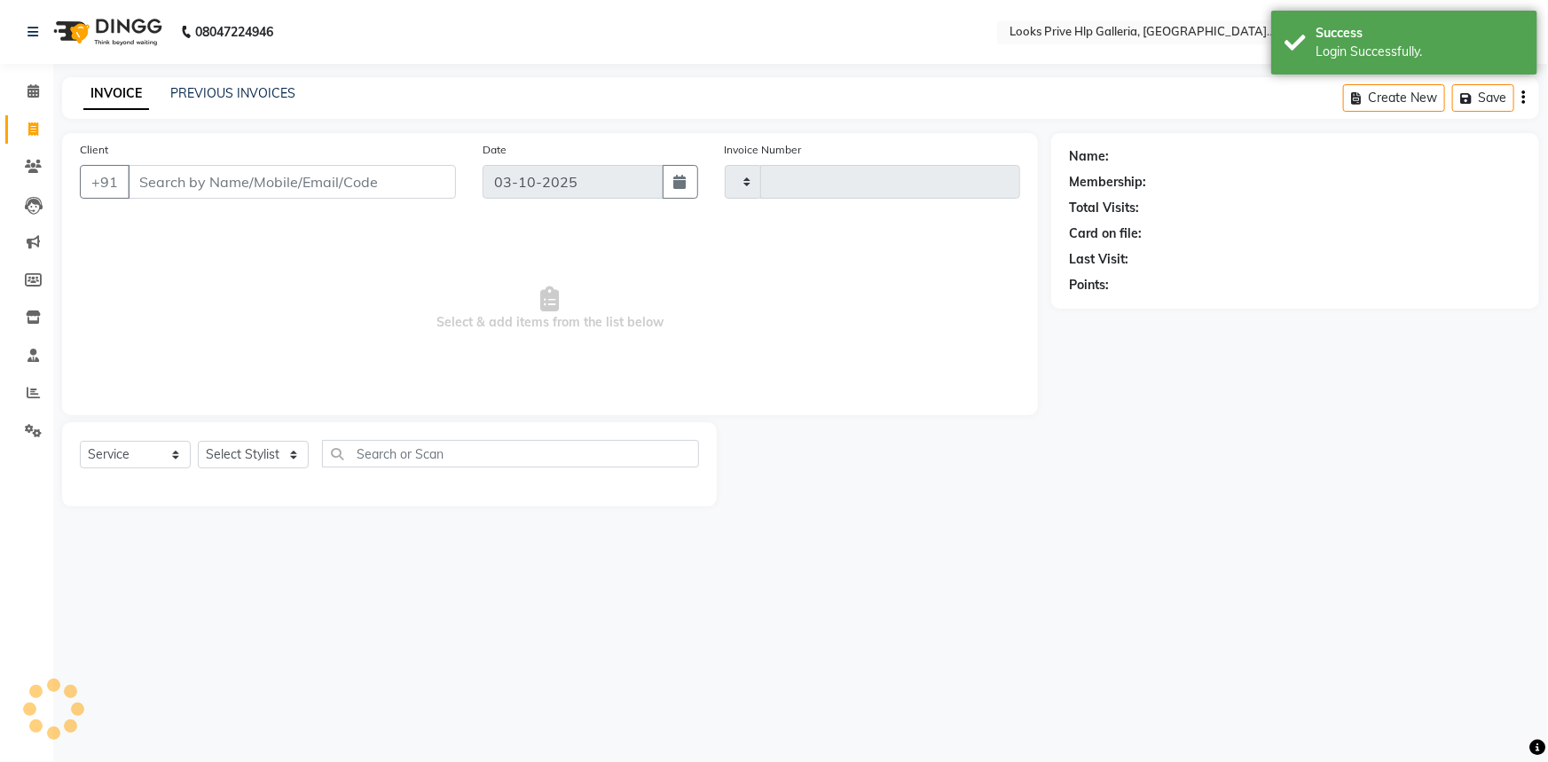
type input "1216"
select select "en"
select select "7937"
click at [28, 396] on icon at bounding box center [33, 392] width 13 height 13
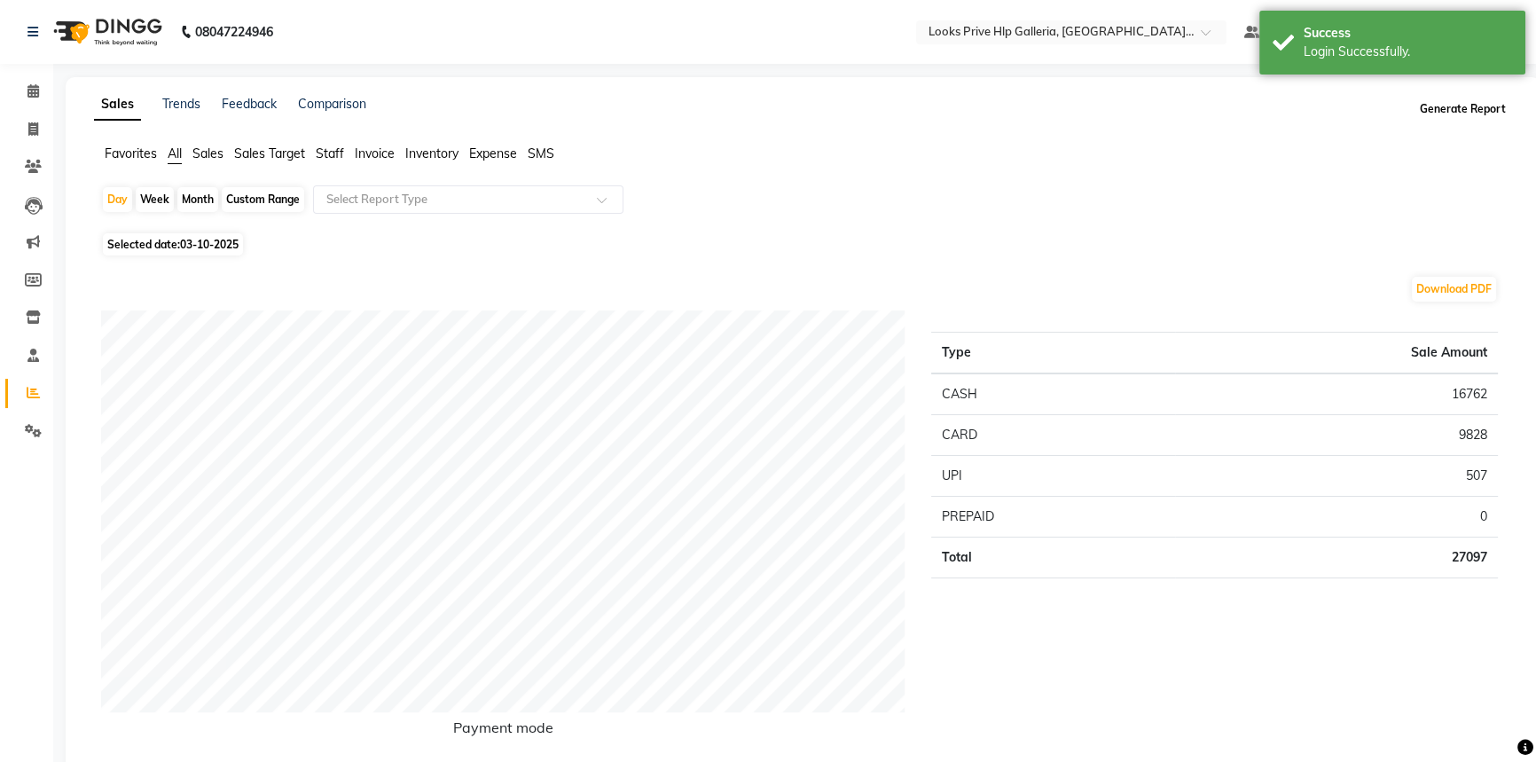
click at [1432, 106] on button "Generate Report" at bounding box center [1463, 109] width 95 height 25
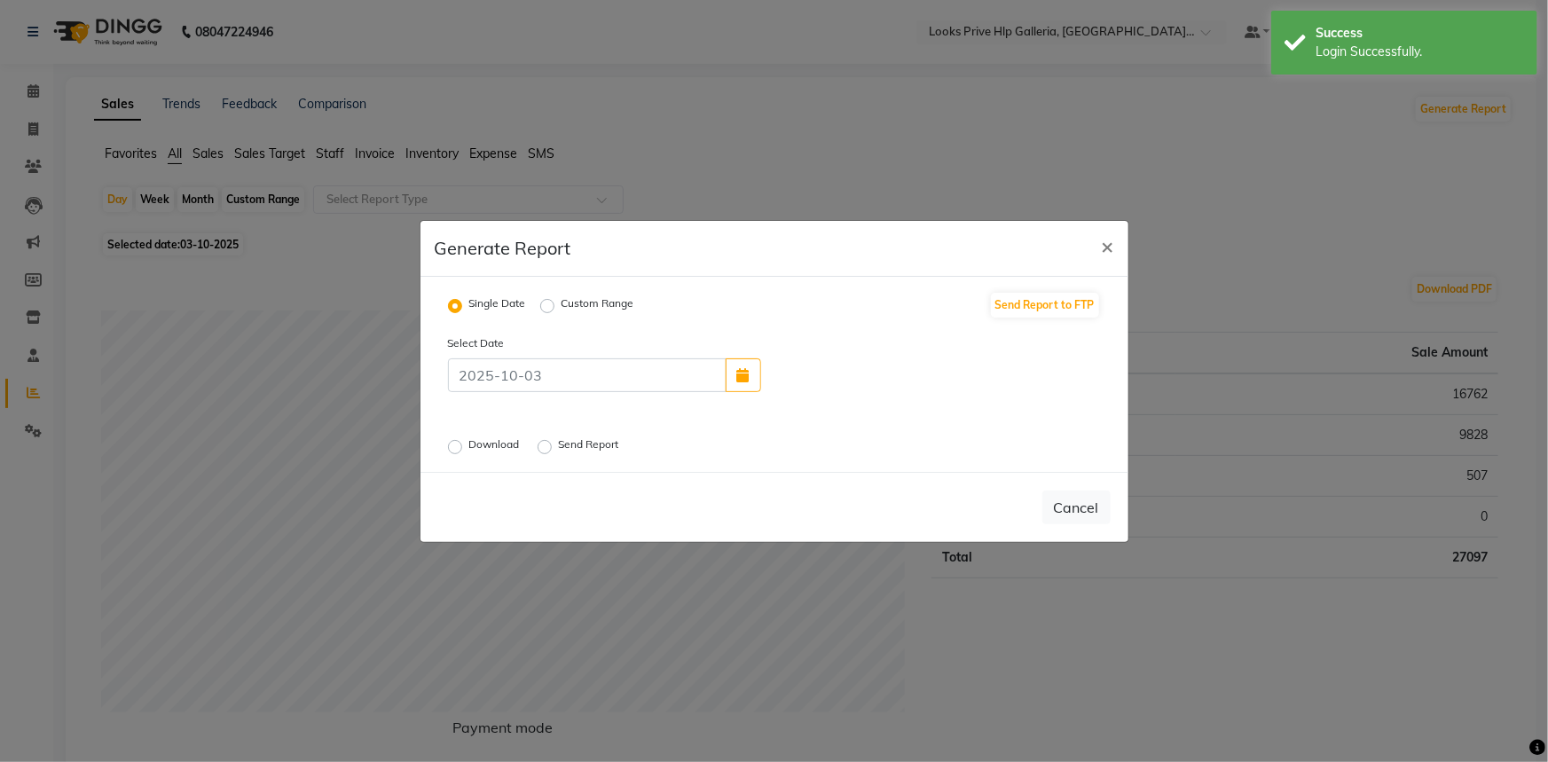
click at [559, 443] on label "Send Report" at bounding box center [591, 446] width 64 height 21
click at [546, 443] on input "Send Report" at bounding box center [547, 446] width 12 height 12
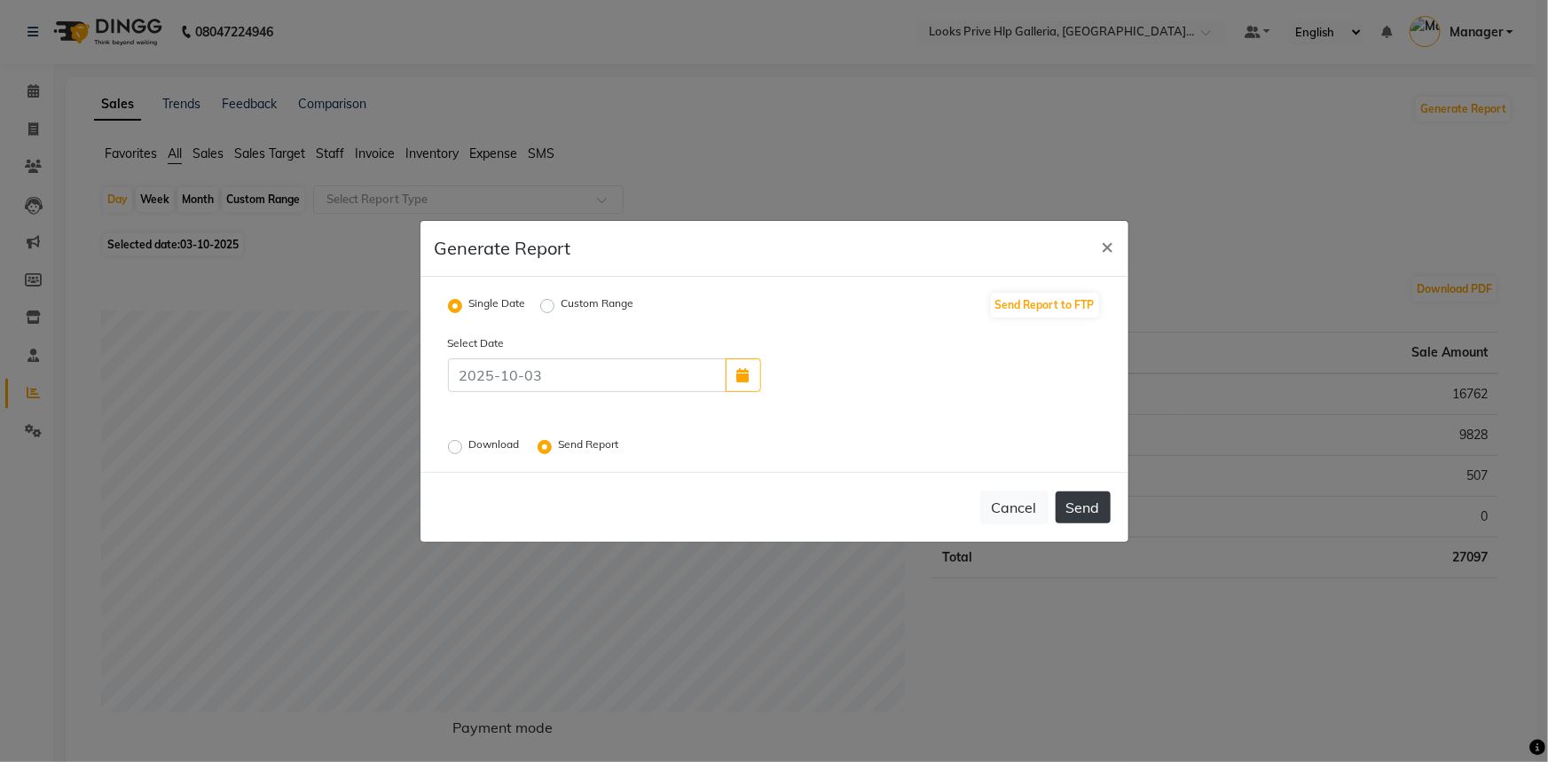
click at [1079, 494] on button "Send" at bounding box center [1083, 507] width 55 height 32
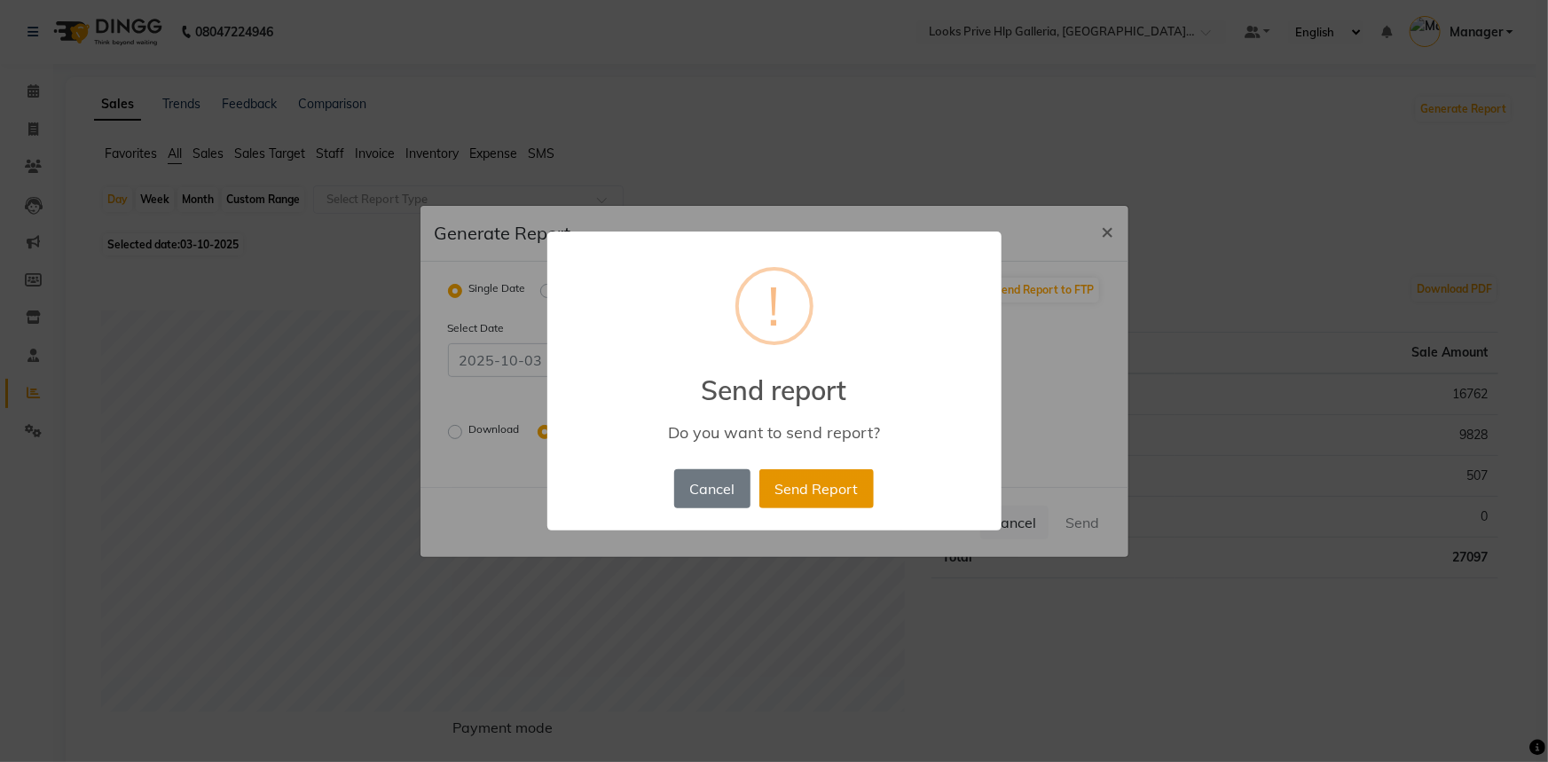
click at [797, 486] on button "Send Report" at bounding box center [816, 488] width 114 height 39
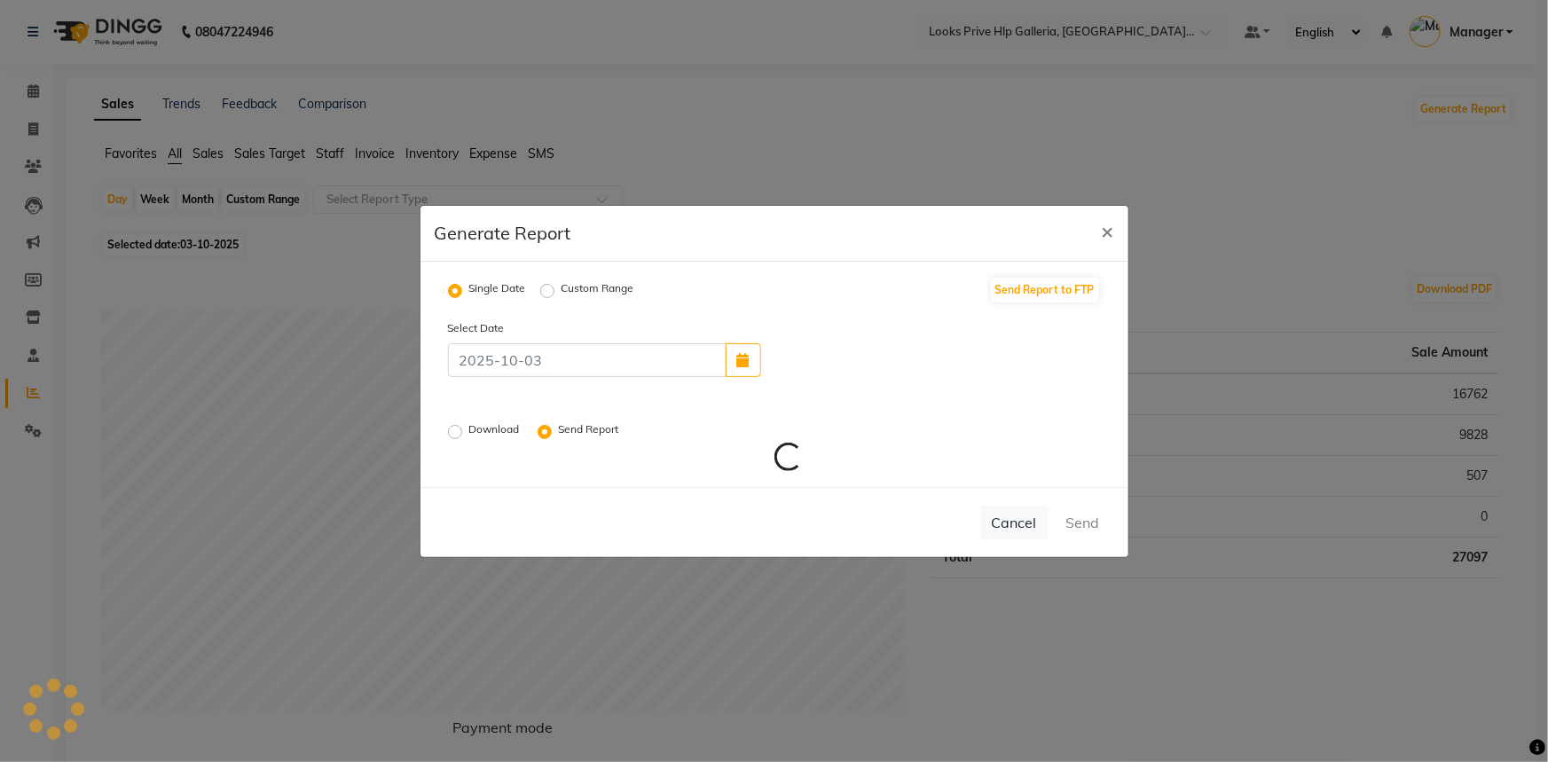
radio input "false"
